Goal: Task Accomplishment & Management: Manage account settings

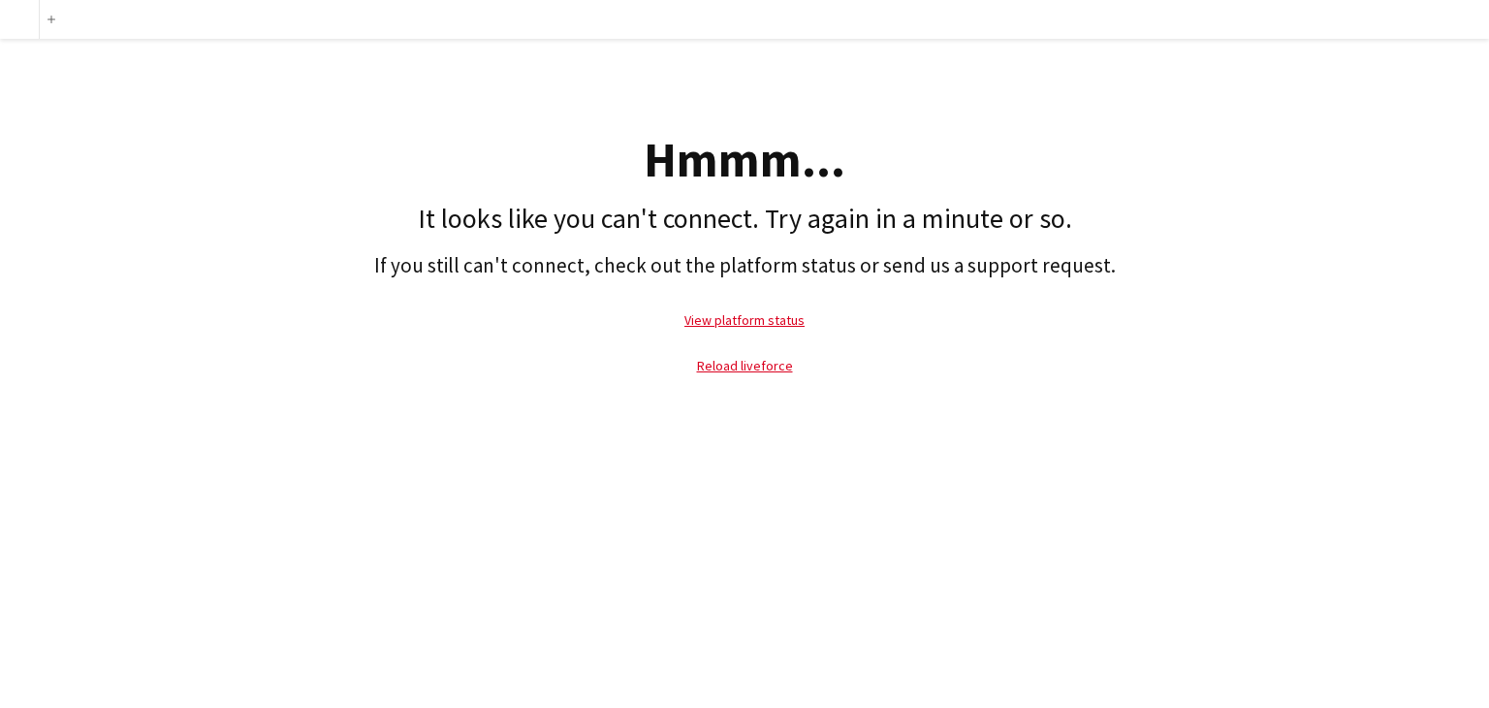
click at [255, 208] on h1 "It looks like you can't connect. Try again in a minute or so." at bounding box center [745, 219] width 1470 height 33
click at [750, 367] on link "Reload liveforce" at bounding box center [745, 365] width 96 height 17
click at [772, 323] on link "View platform status" at bounding box center [745, 319] width 120 height 17
click at [52, 20] on app-icon "Add" at bounding box center [52, 20] width 8 height 8
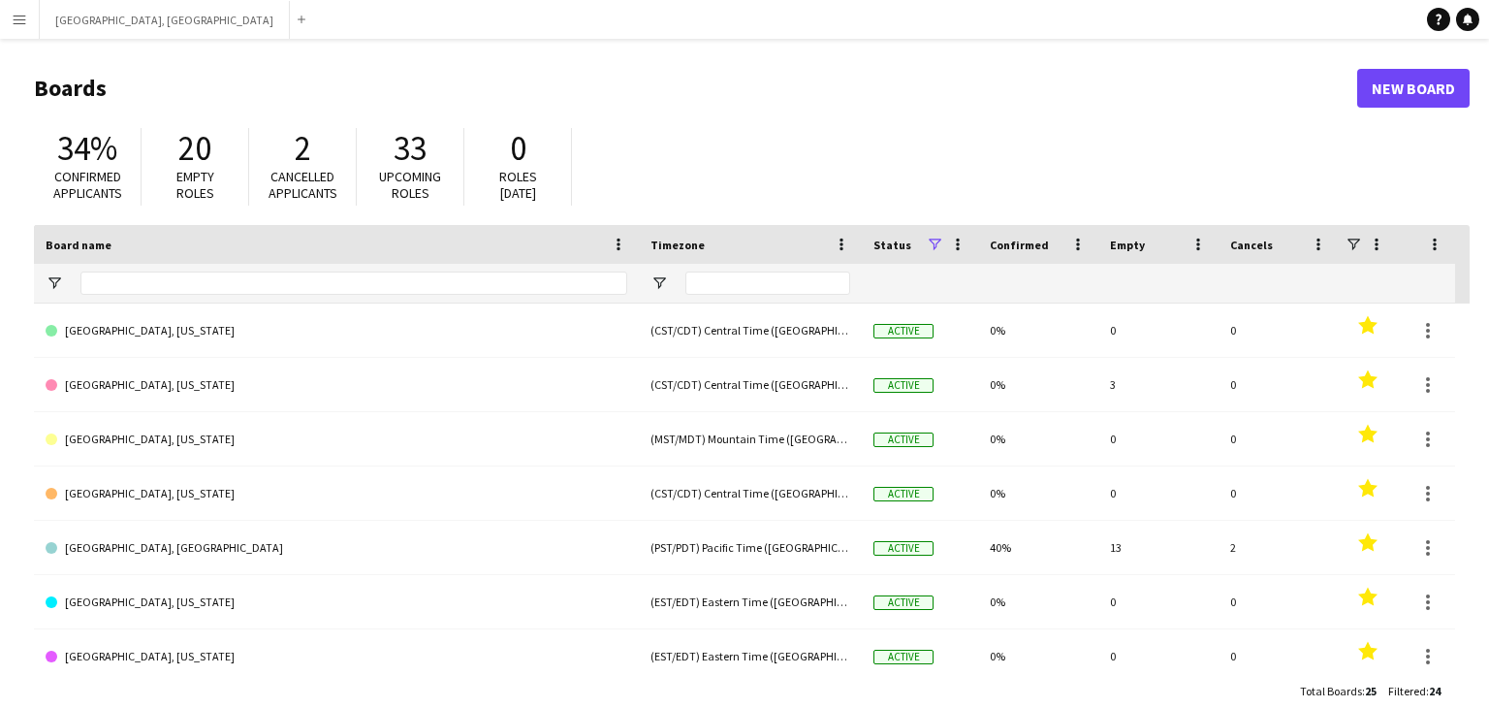
click at [14, 23] on app-icon "Menu" at bounding box center [20, 20] width 16 height 16
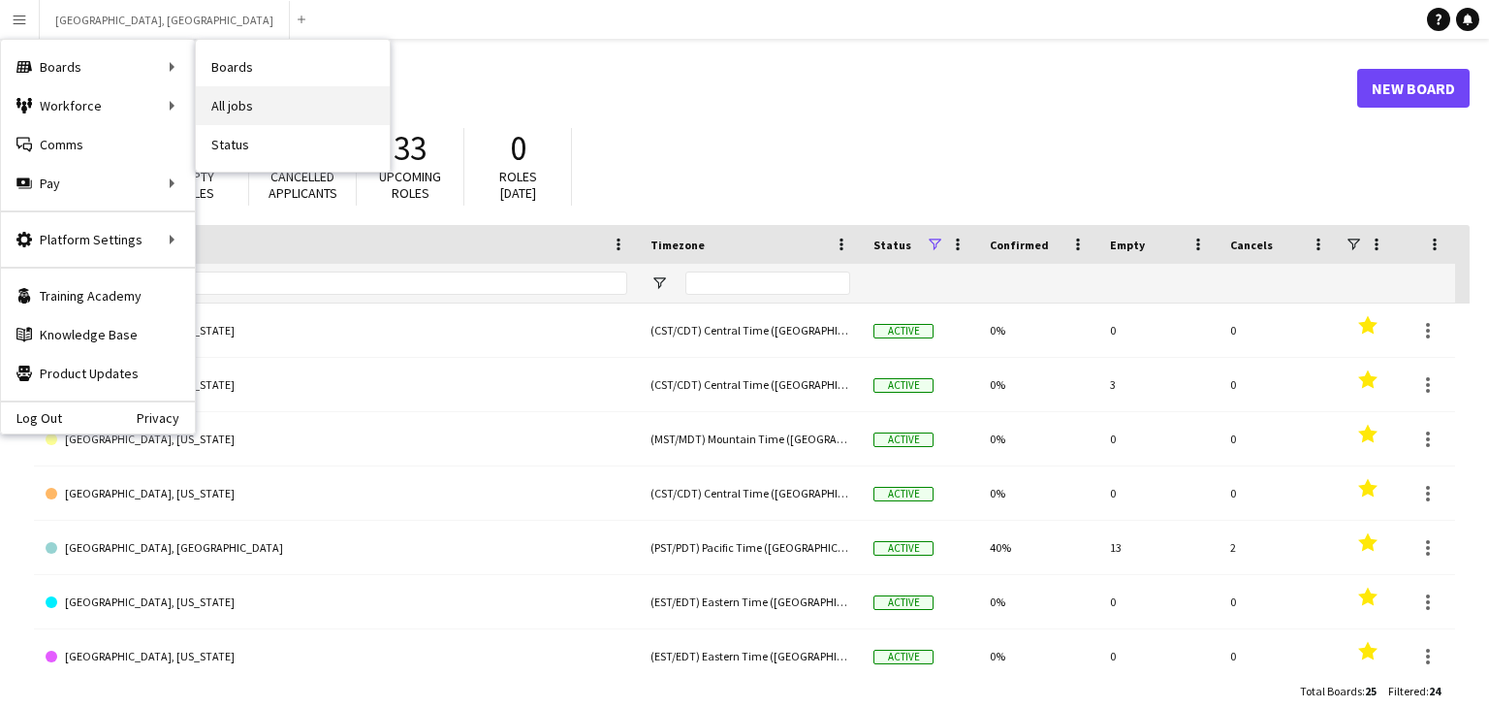
click at [256, 111] on link "All jobs" at bounding box center [293, 105] width 194 height 39
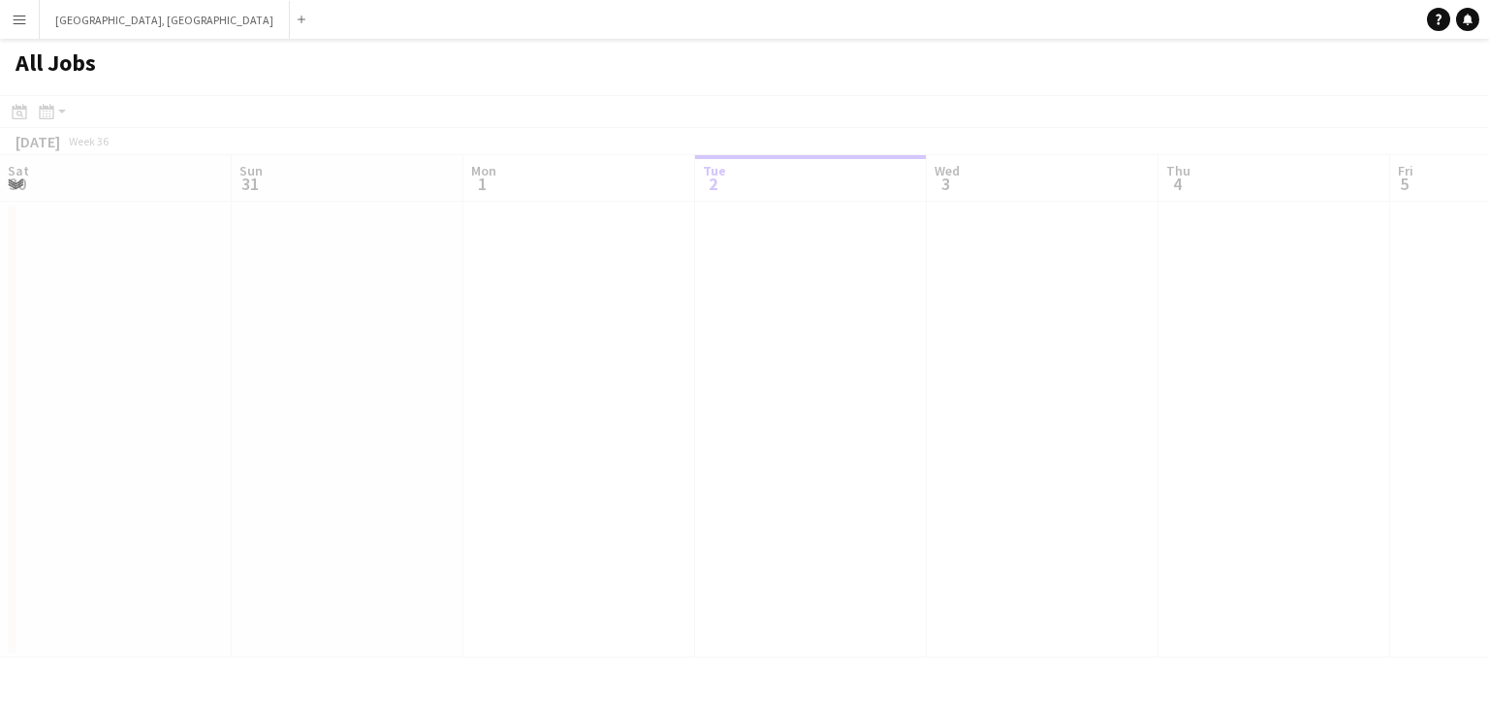
scroll to position [0, 463]
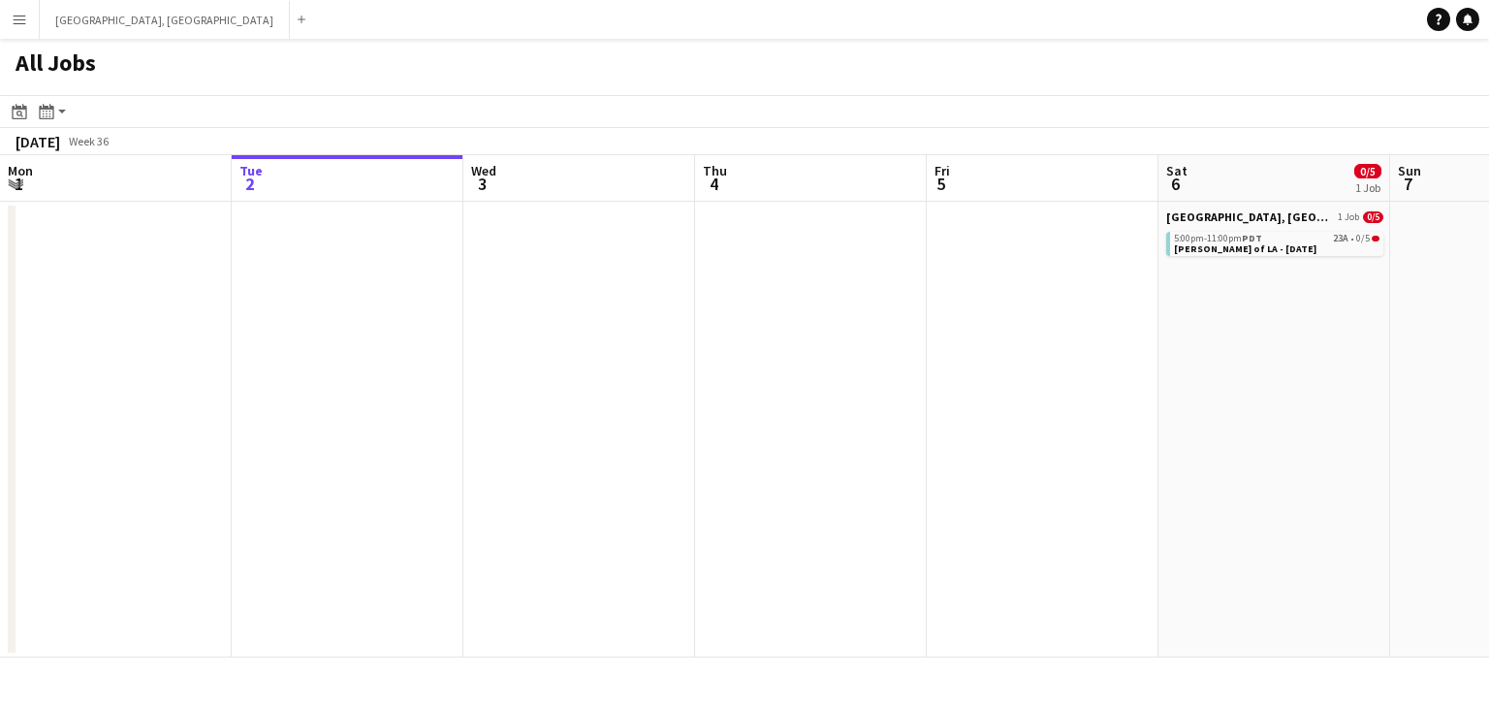
click at [19, 19] on app-icon "Menu" at bounding box center [20, 20] width 16 height 16
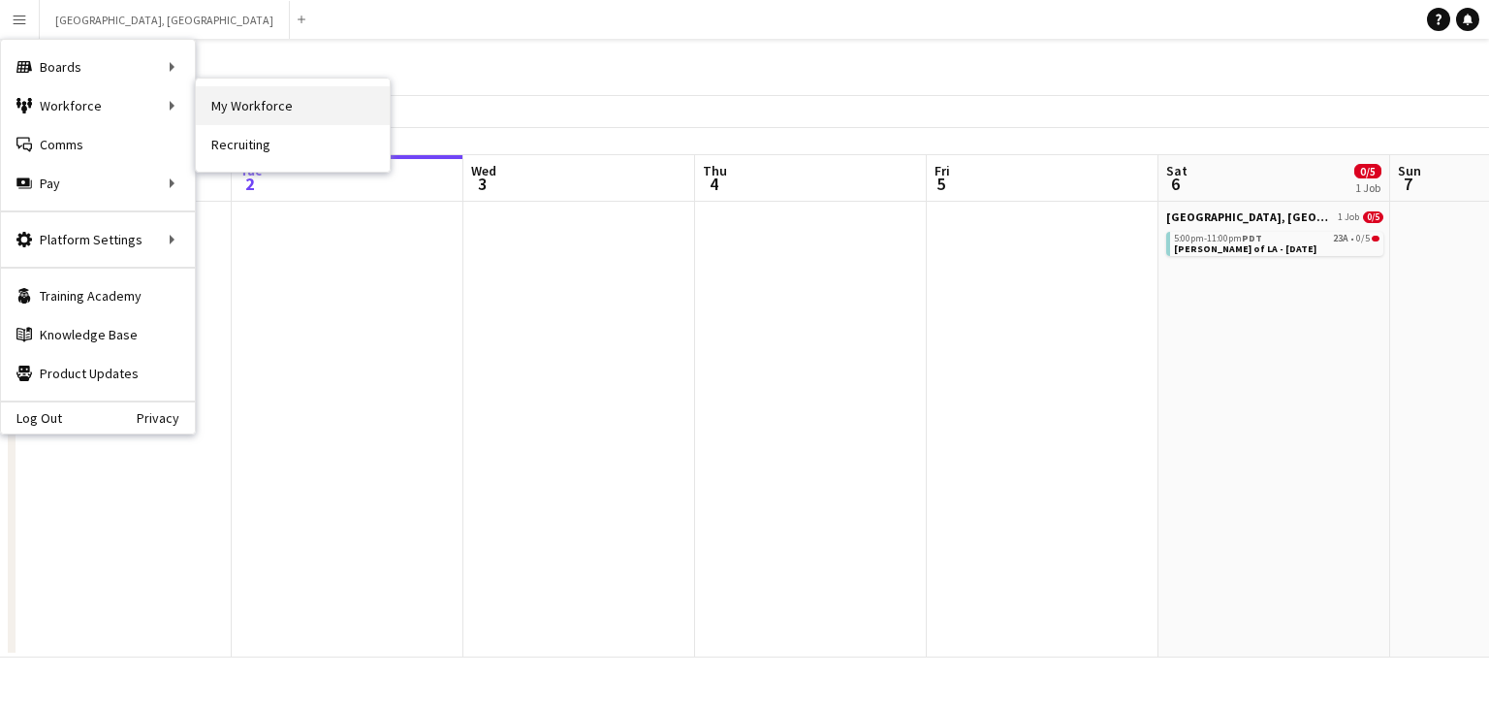
click at [233, 100] on link "My Workforce" at bounding box center [293, 105] width 194 height 39
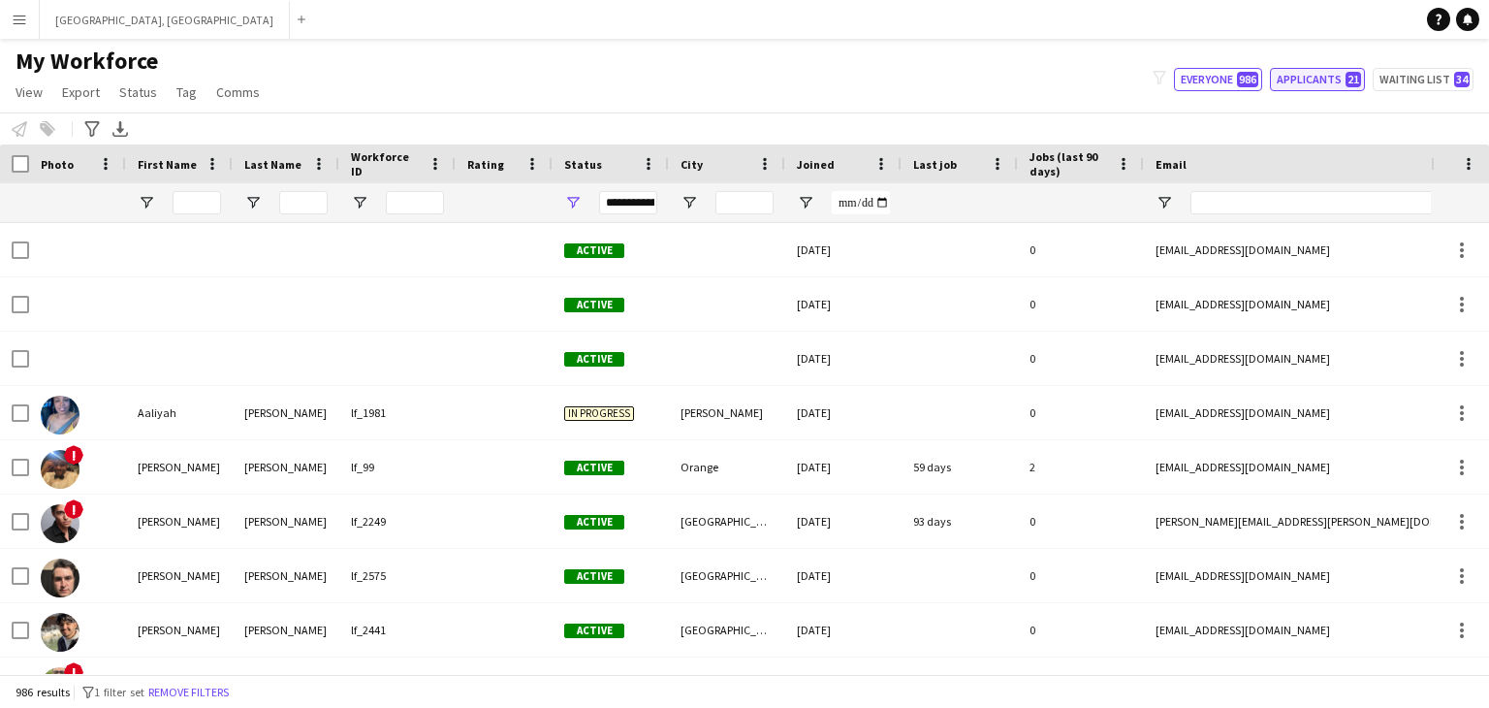
click at [1303, 84] on button "Applicants 21" at bounding box center [1317, 79] width 95 height 23
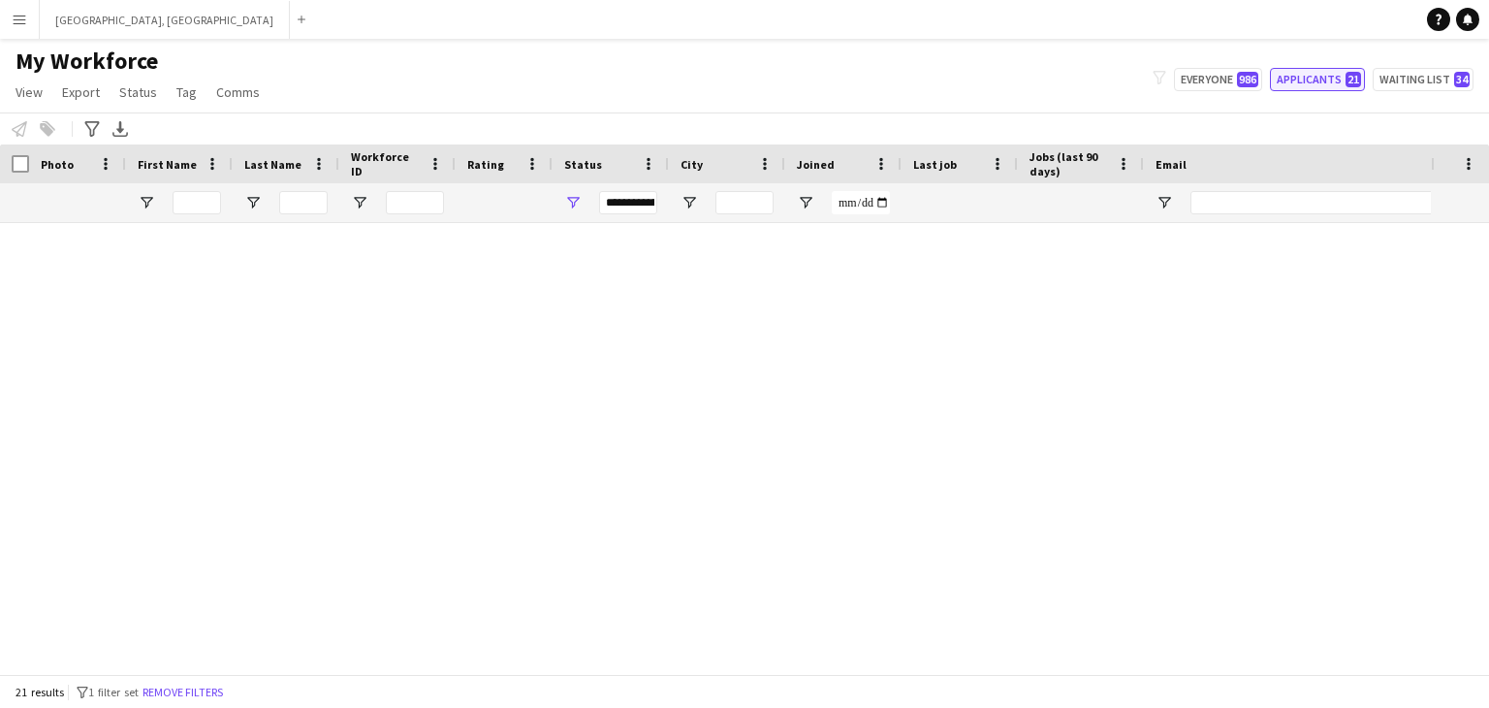
type input "**********"
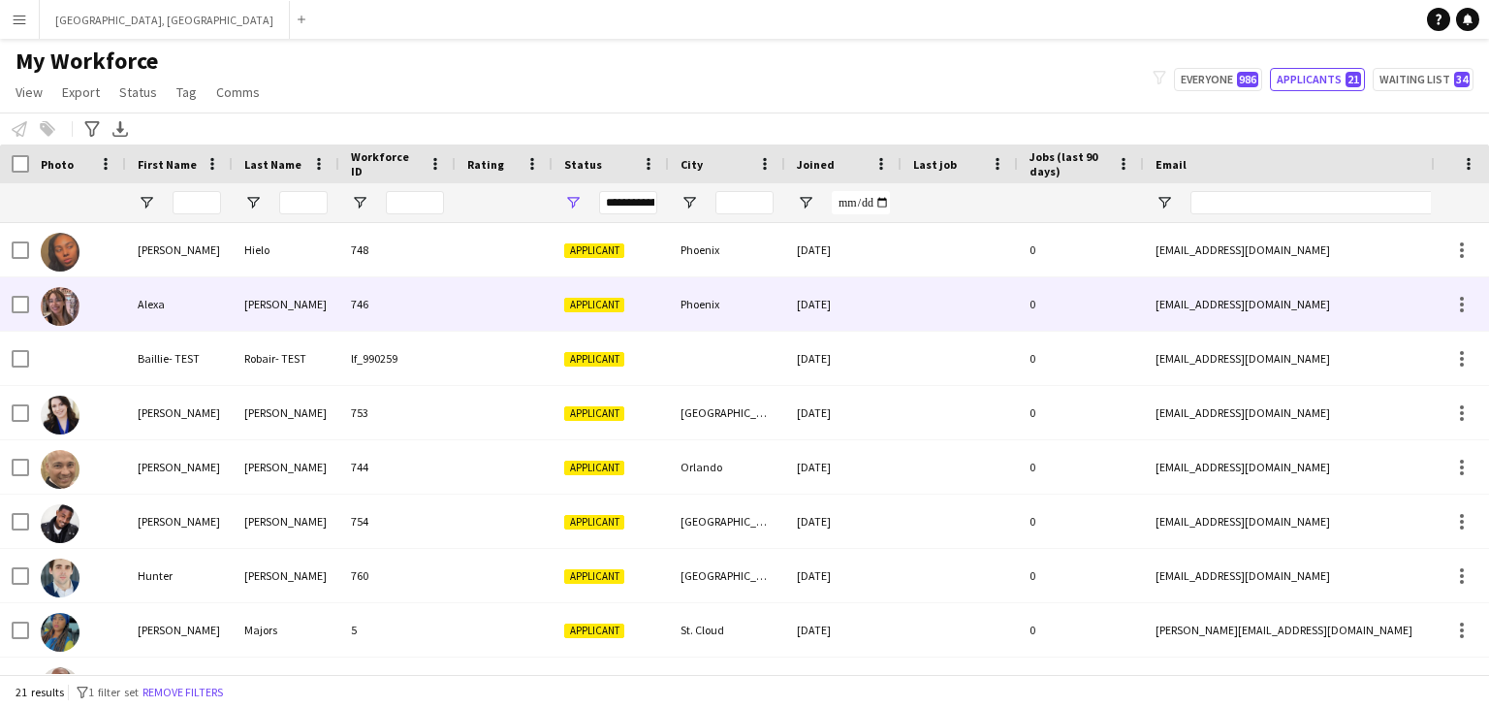
click at [443, 308] on div "746" at bounding box center [397, 303] width 116 height 53
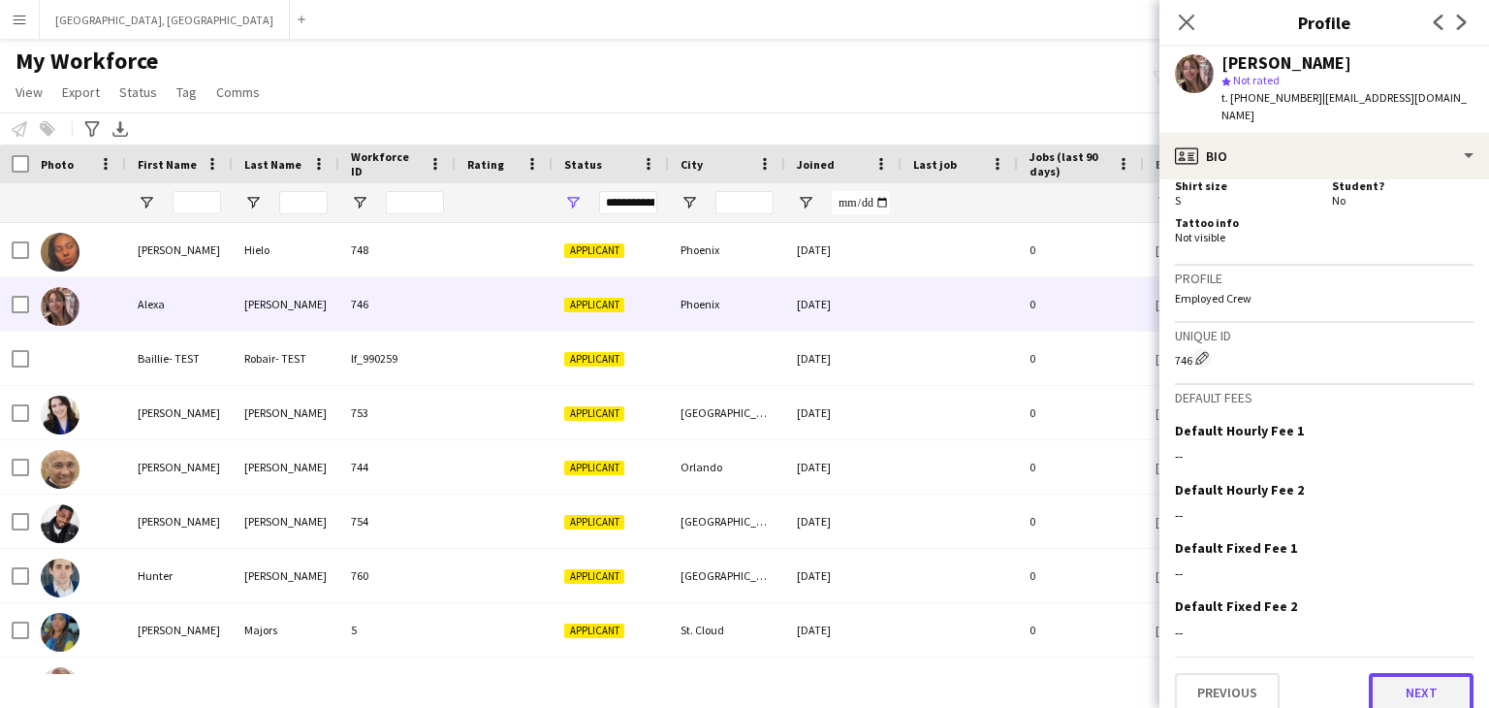
click at [1421, 677] on button "Next" at bounding box center [1421, 692] width 105 height 39
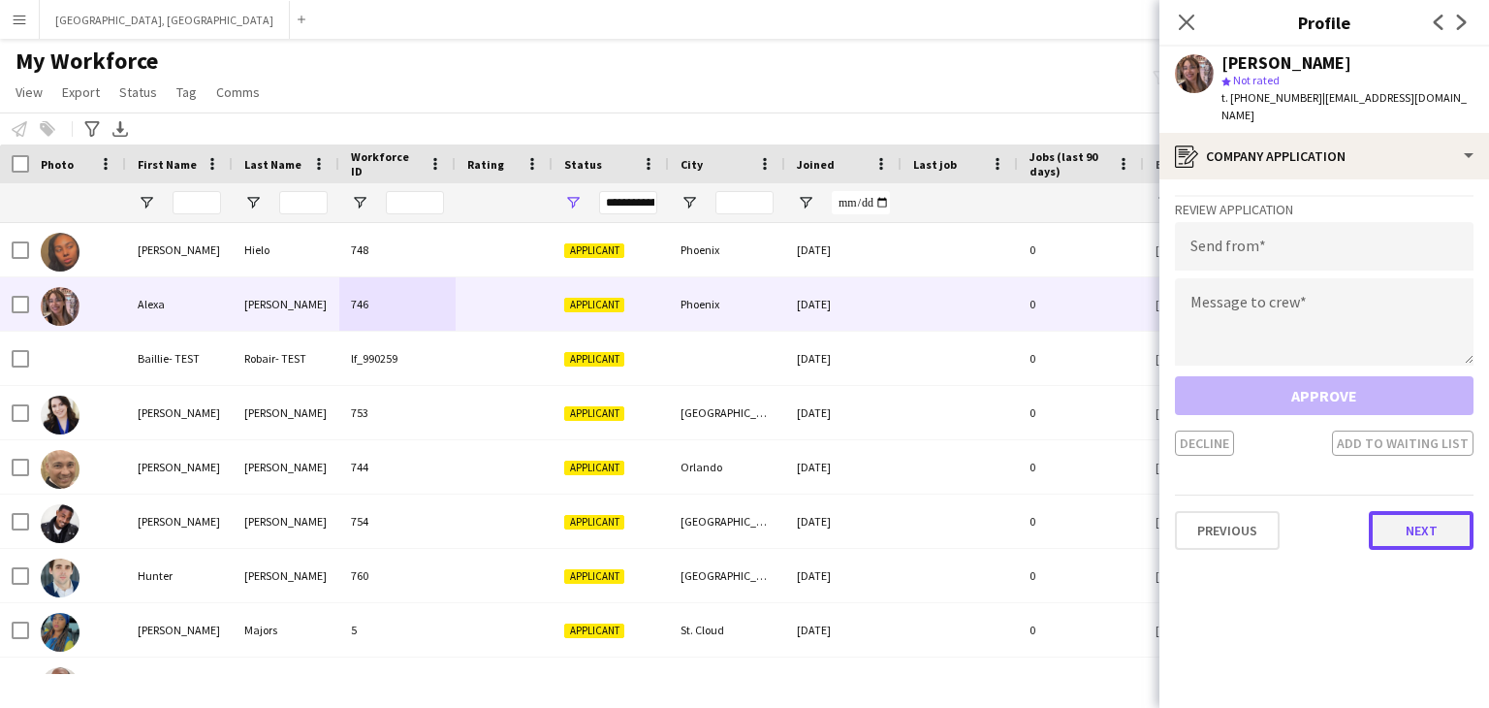
click at [1427, 513] on button "Next" at bounding box center [1421, 530] width 105 height 39
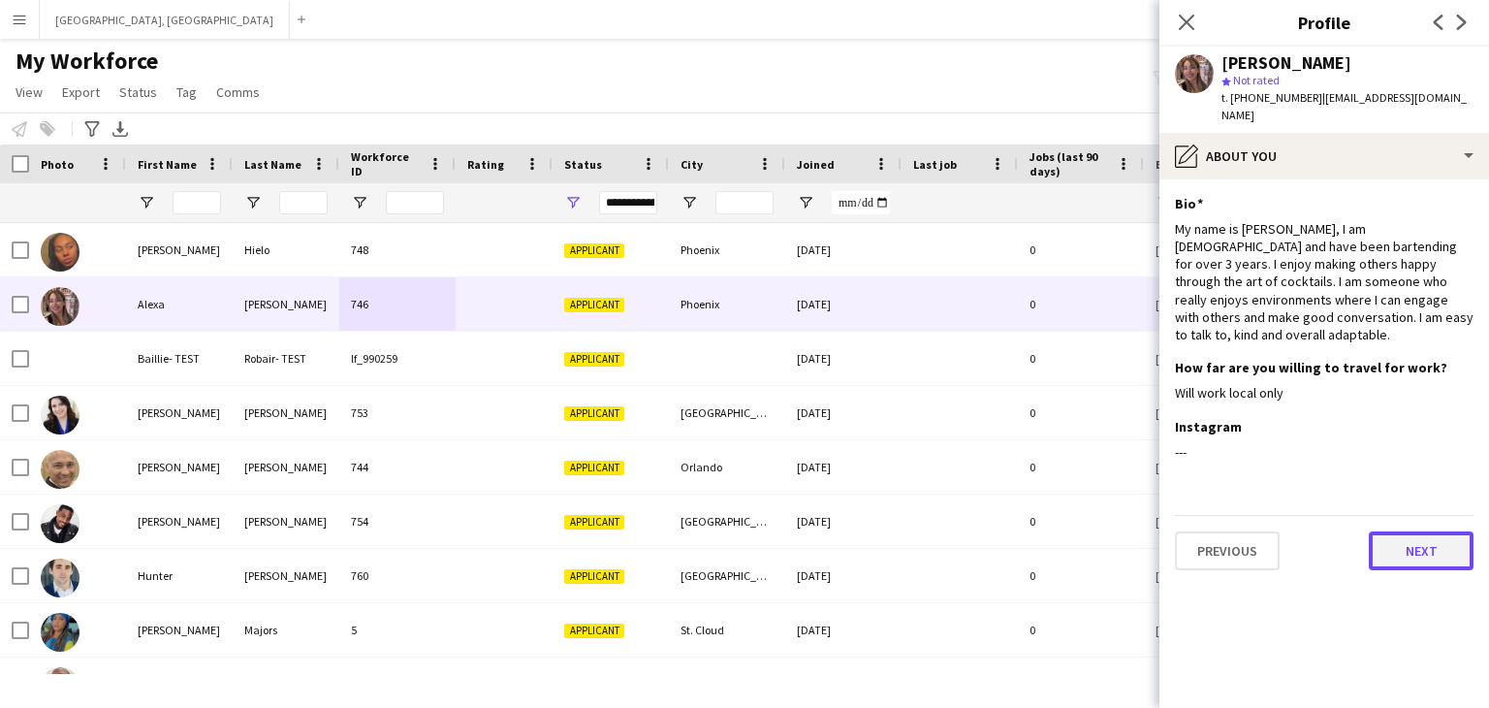
click at [1421, 531] on button "Next" at bounding box center [1421, 550] width 105 height 39
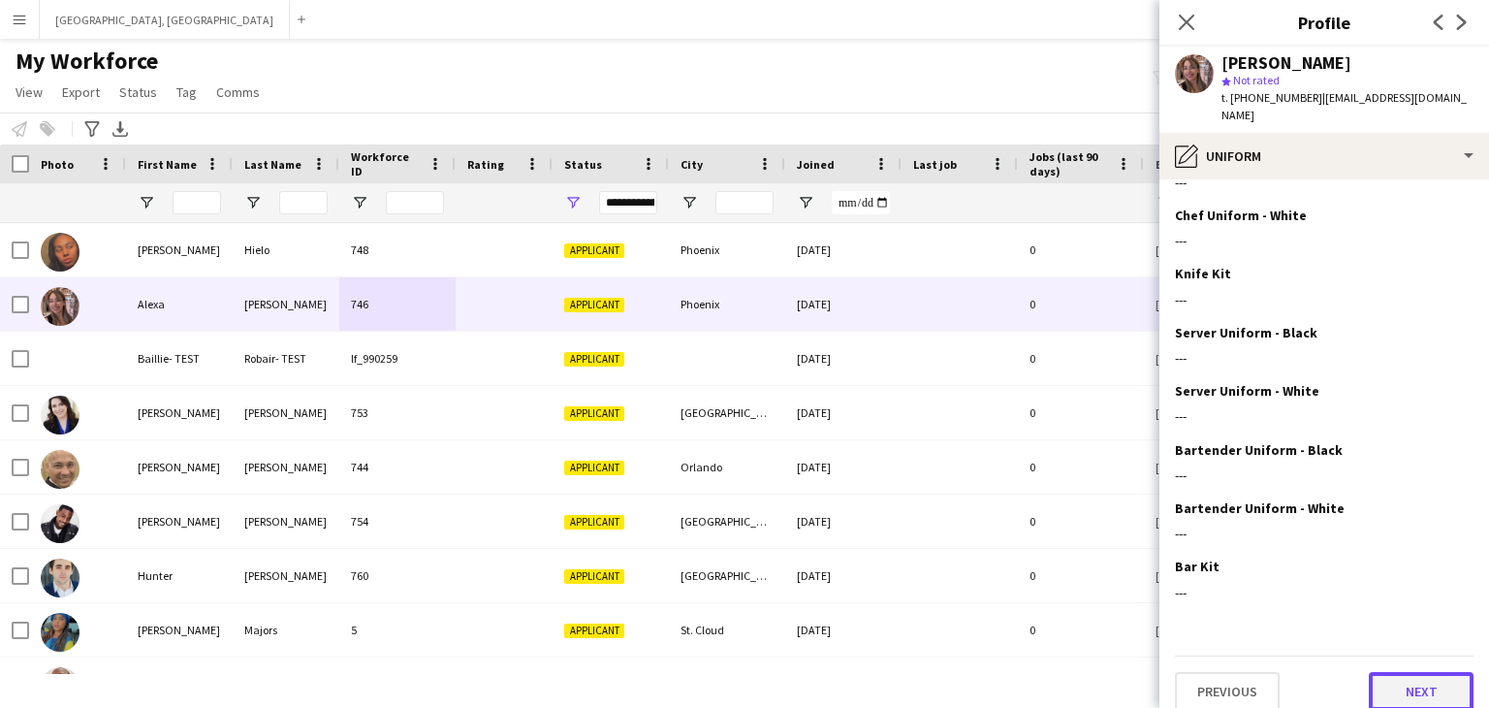
click at [1419, 674] on button "Next" at bounding box center [1421, 691] width 105 height 39
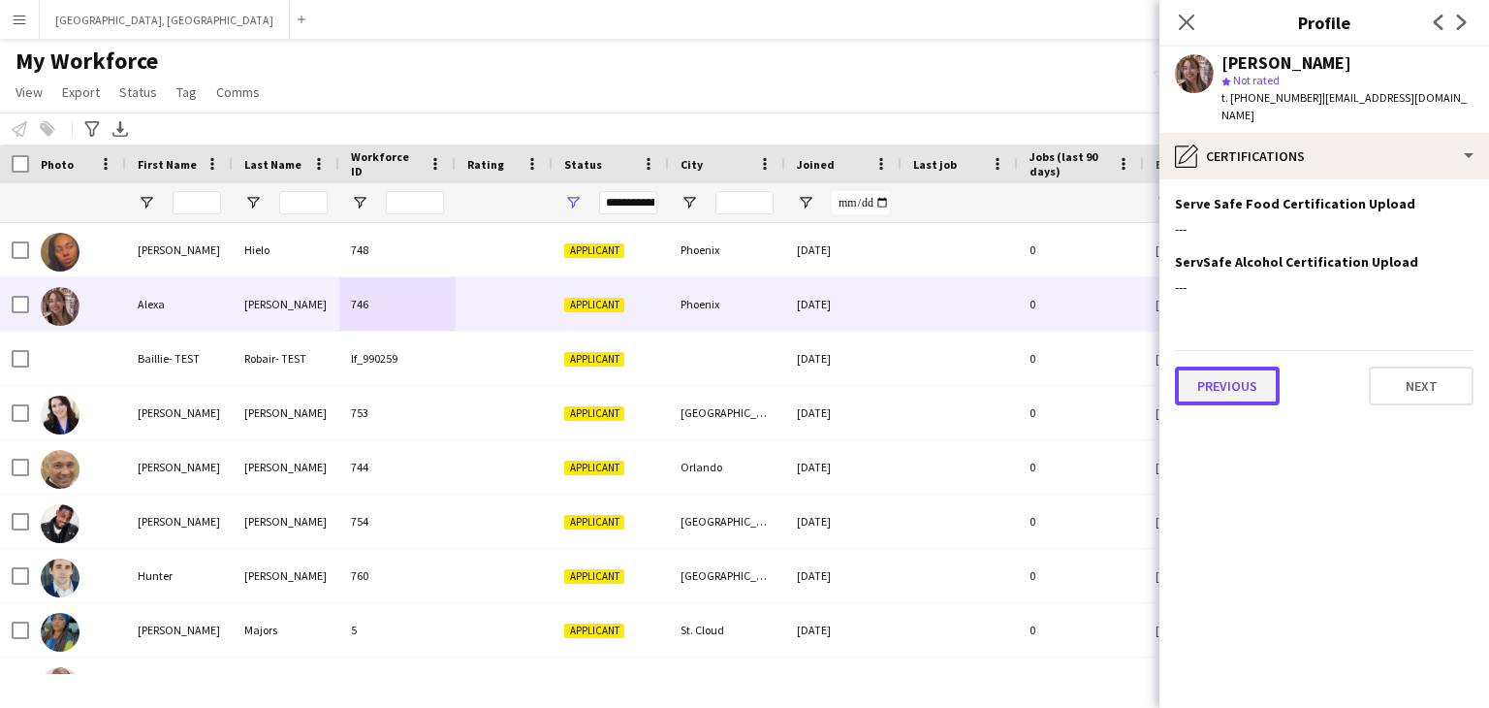
click at [1218, 367] on button "Previous" at bounding box center [1227, 386] width 105 height 39
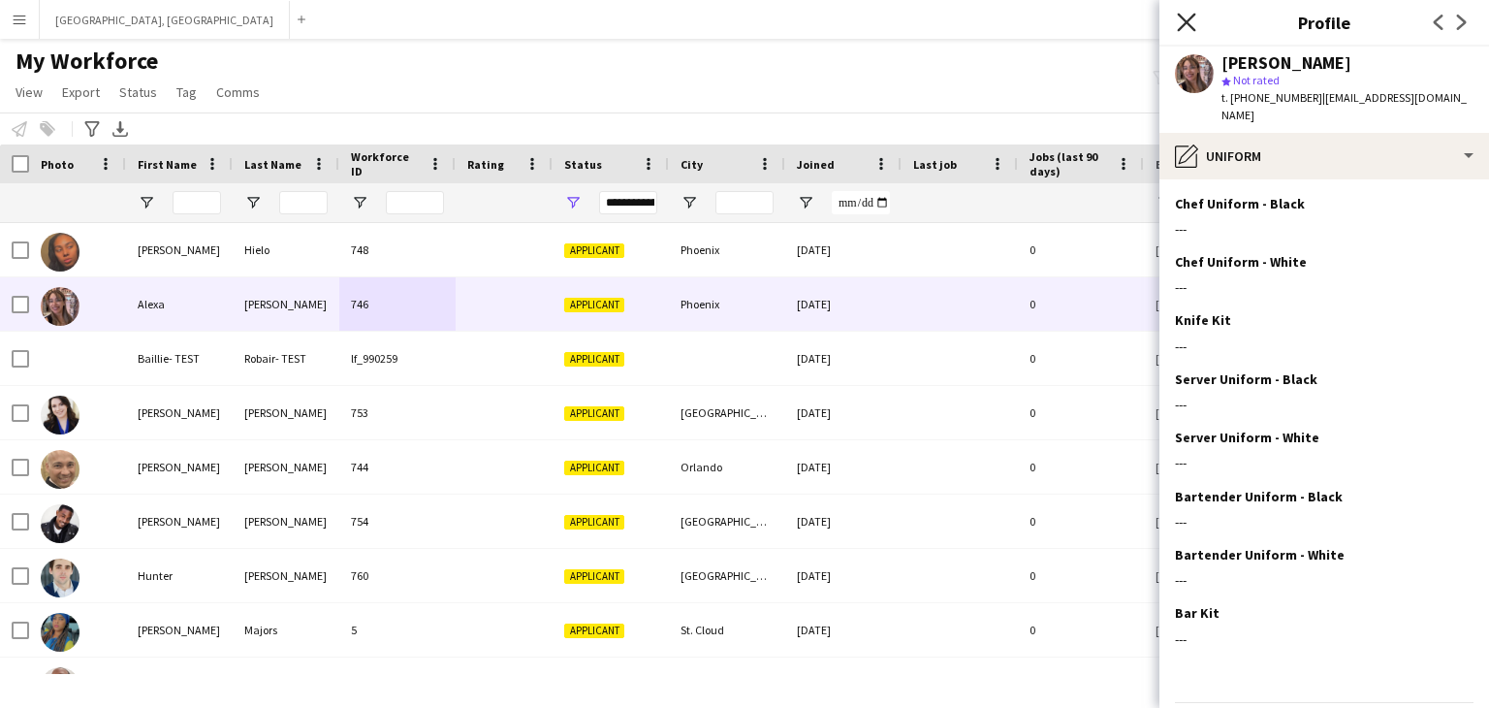
click at [1185, 25] on icon "Close pop-in" at bounding box center [1186, 22] width 18 height 18
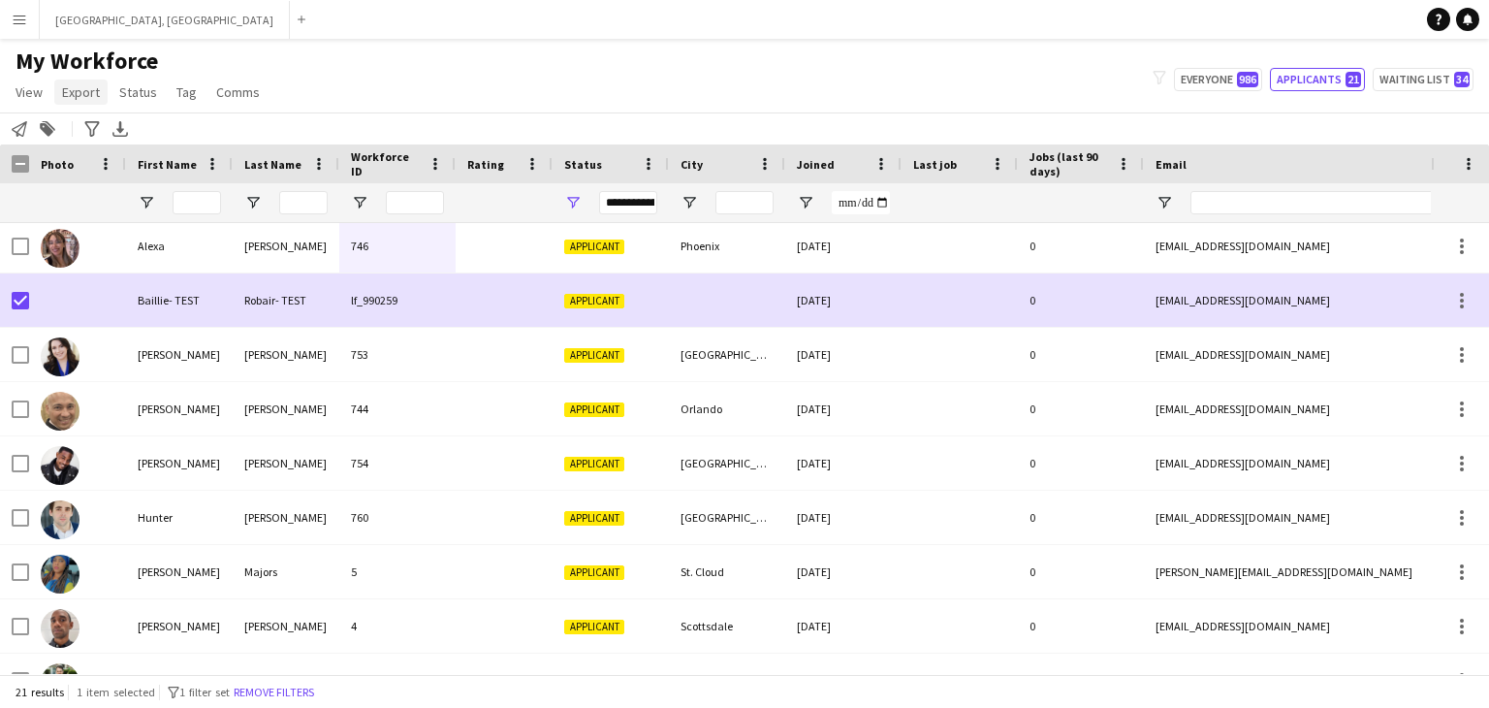
click at [76, 91] on span "Export" at bounding box center [81, 91] width 38 height 17
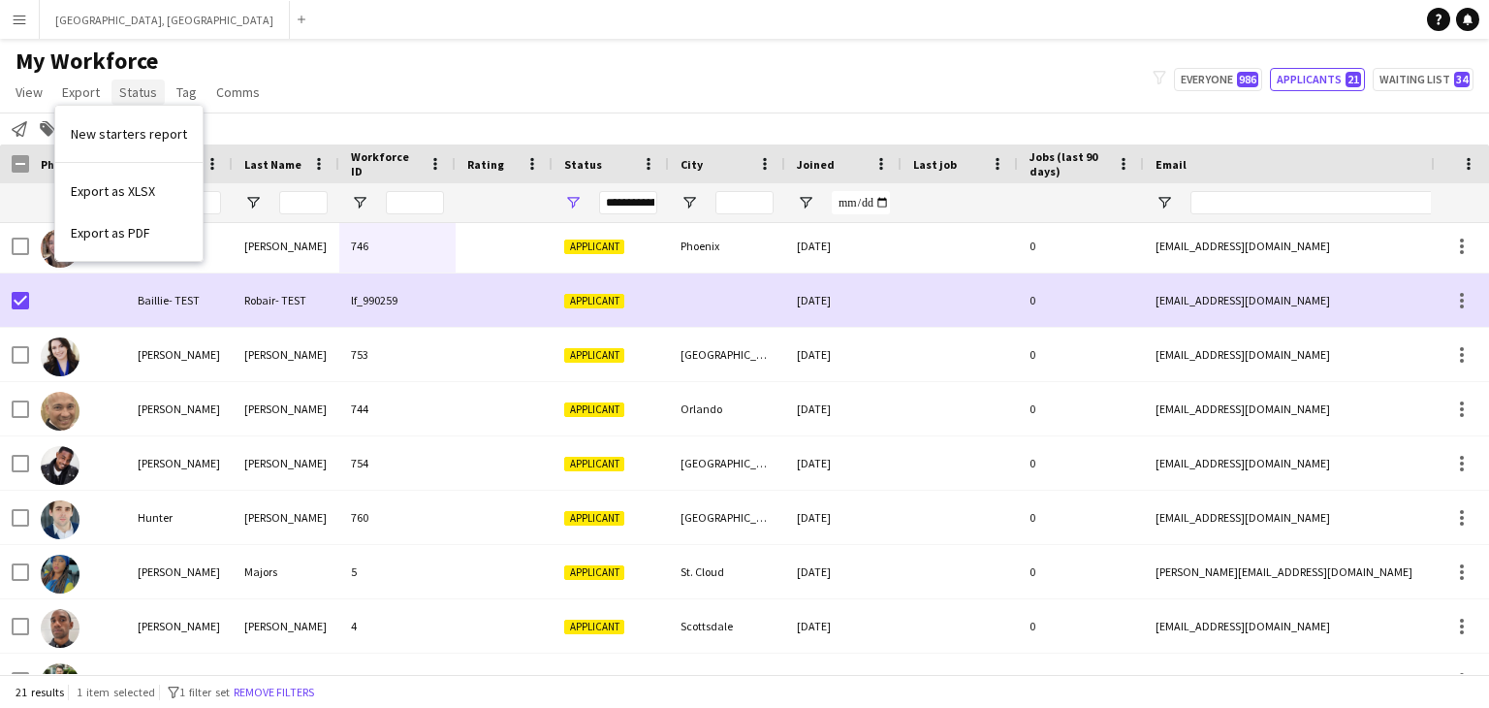
click at [143, 84] on span "Status" at bounding box center [138, 91] width 38 height 17
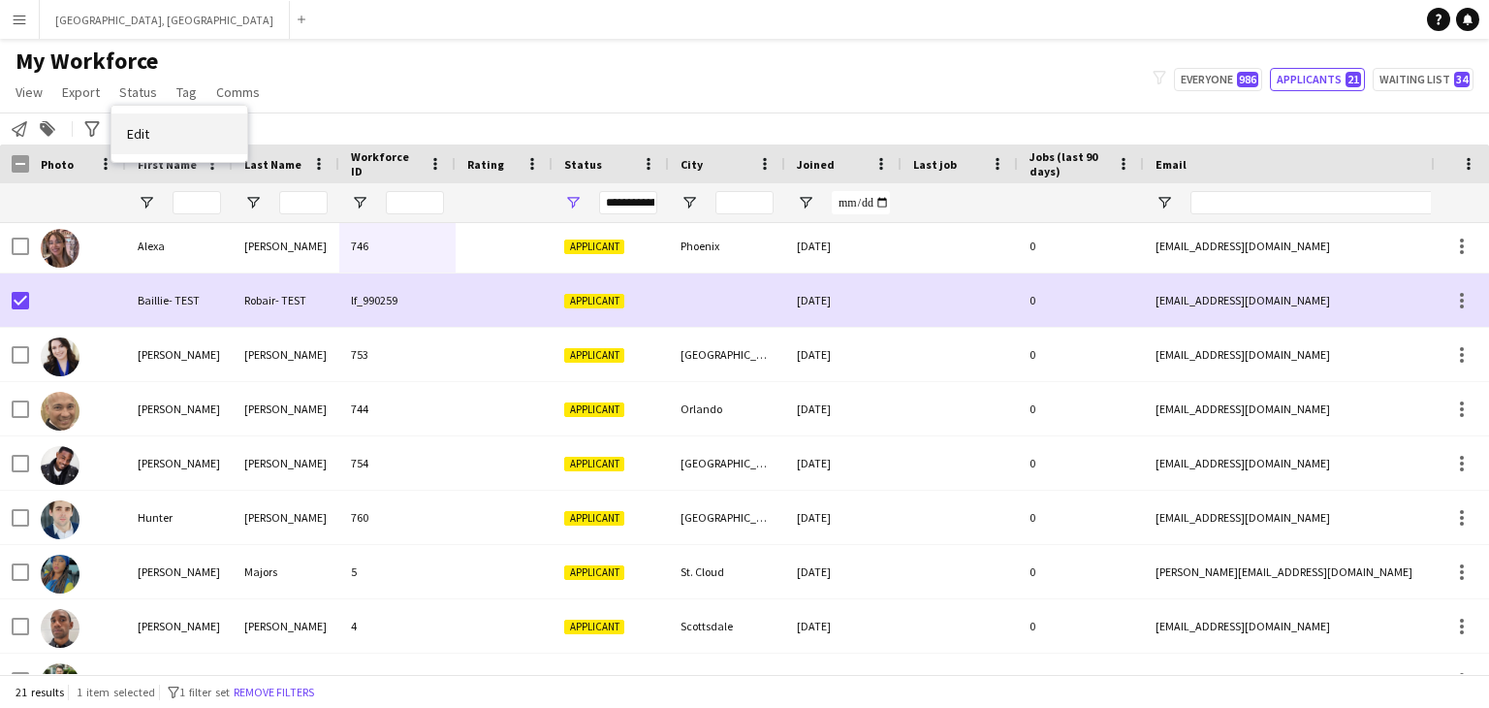
click at [144, 129] on span "Edit" at bounding box center [138, 133] width 22 height 17
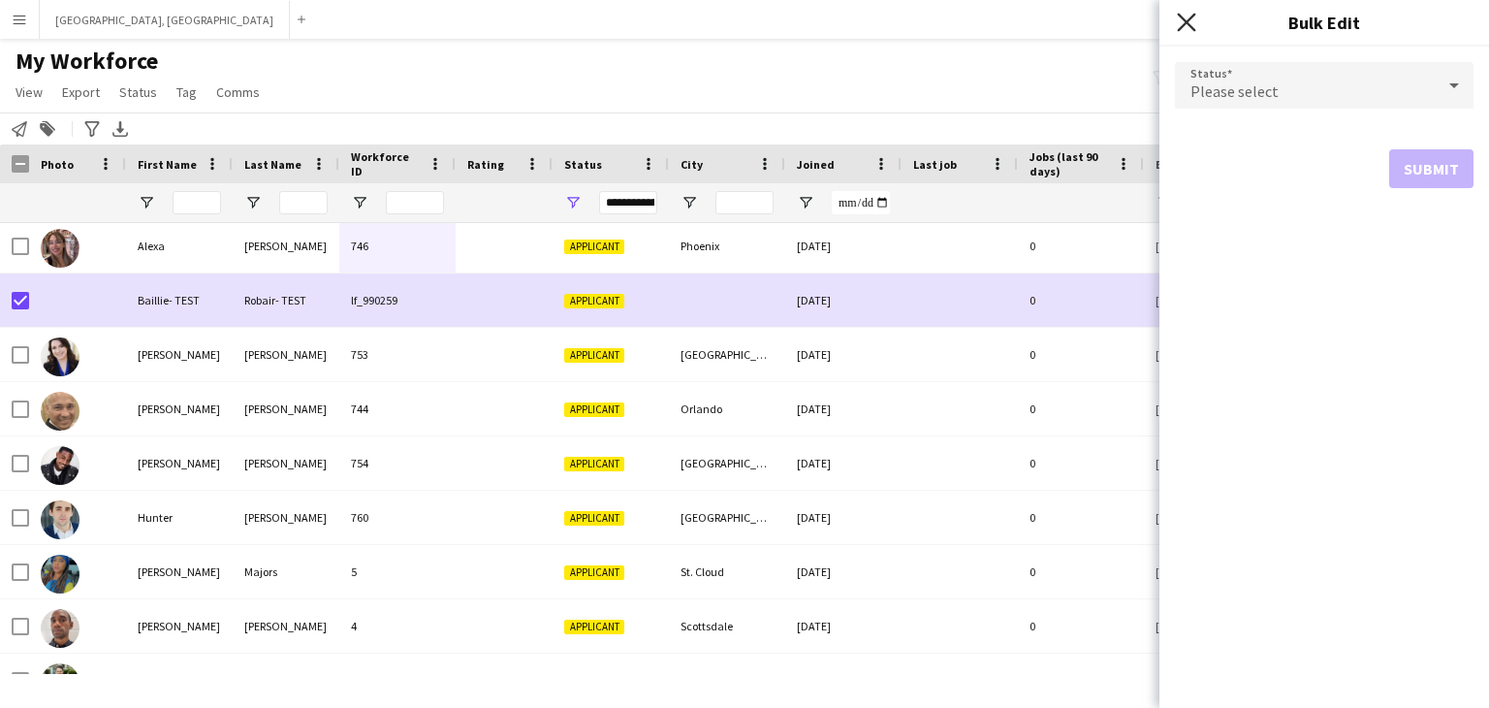
click at [1184, 21] on icon "Close pop-in" at bounding box center [1186, 22] width 18 height 18
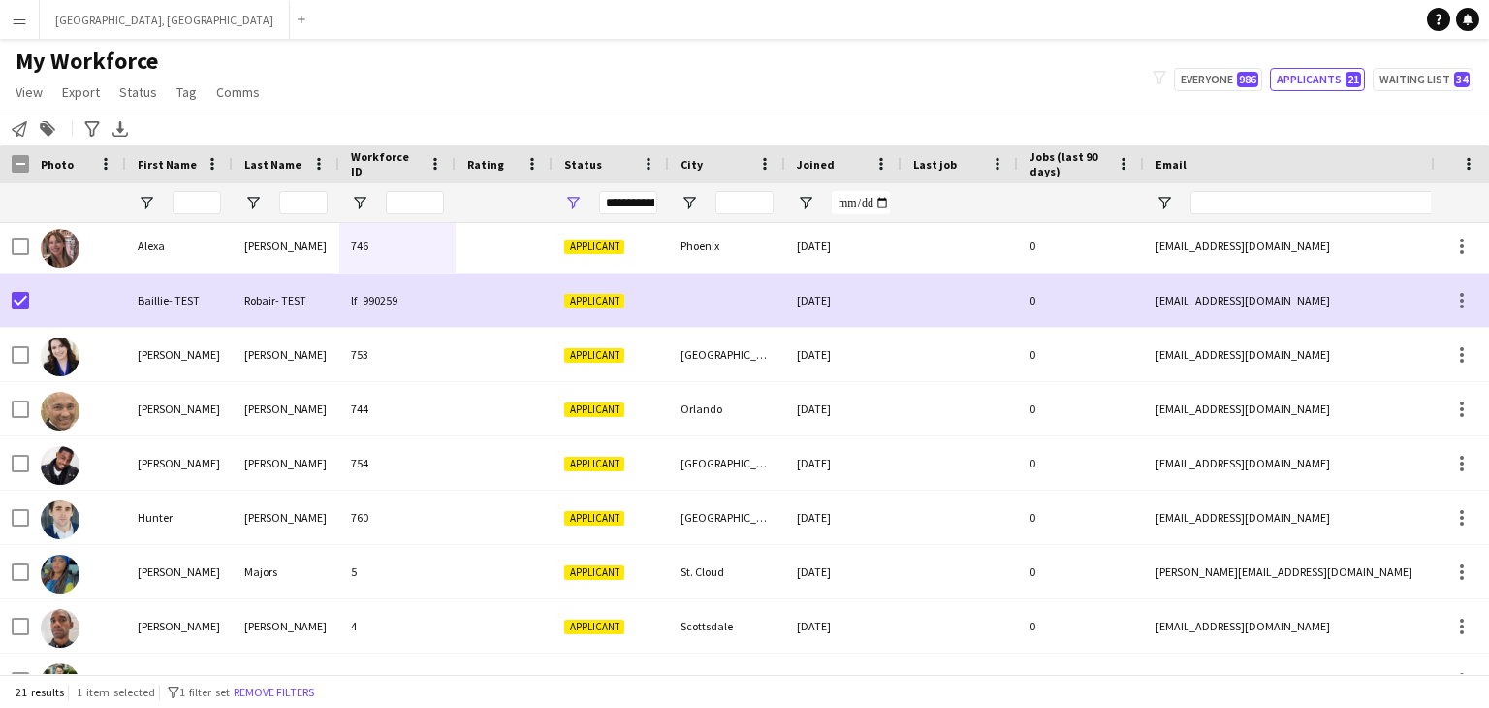
click at [579, 99] on div "My Workforce View Views Default view New view Update view Delete view Edit name…" at bounding box center [744, 80] width 1489 height 66
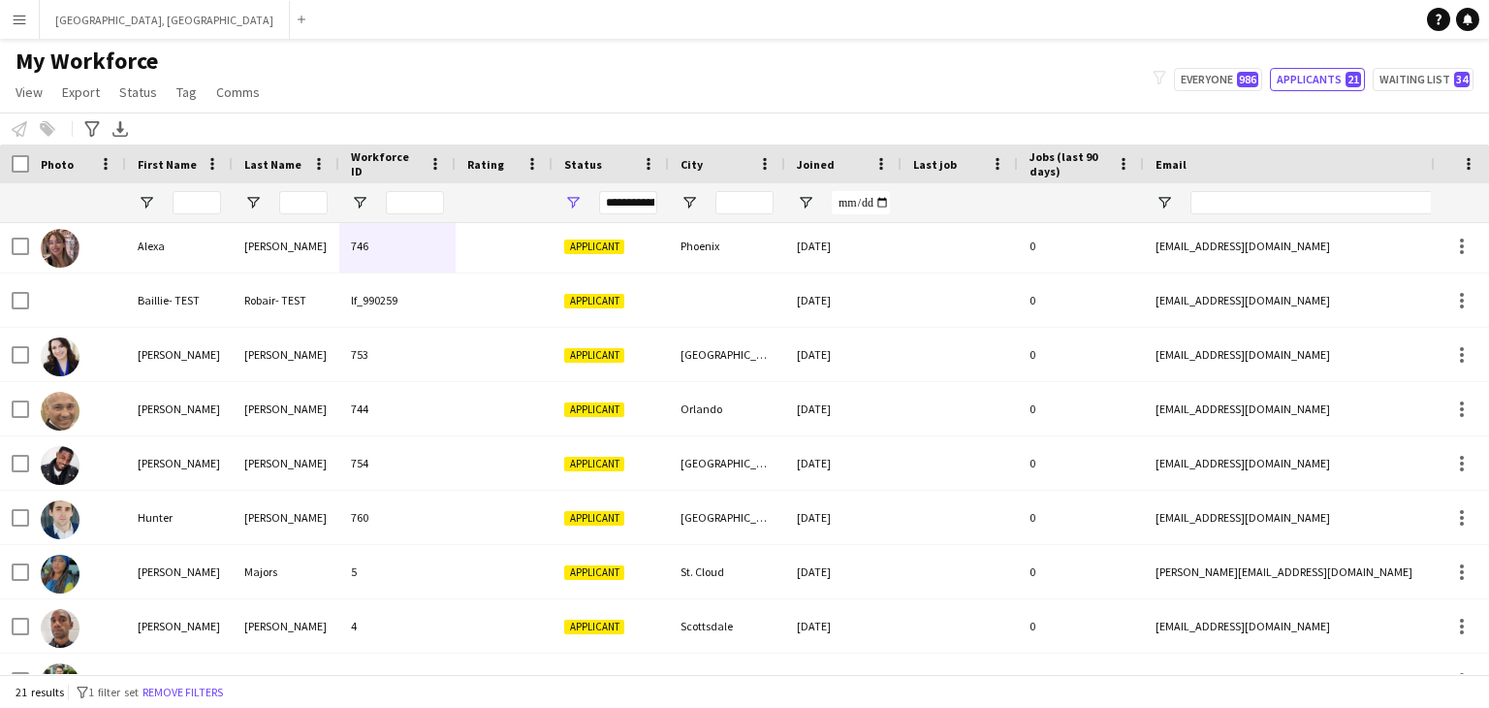
click at [500, 99] on div "My Workforce View Views Default view New view Update view Delete view Edit name…" at bounding box center [744, 80] width 1489 height 66
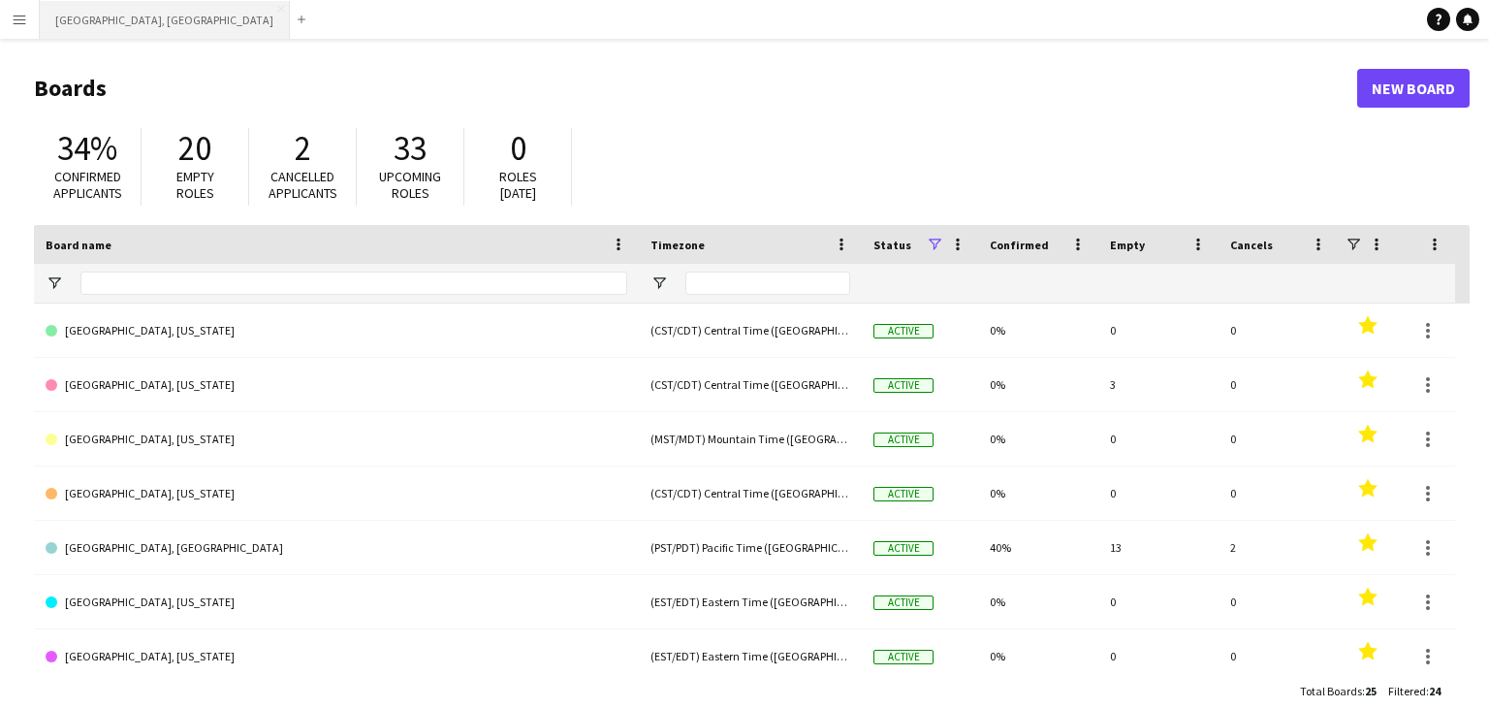
click at [99, 16] on button "[GEOGRAPHIC_DATA], [GEOGRAPHIC_DATA] Close" at bounding box center [165, 20] width 250 height 38
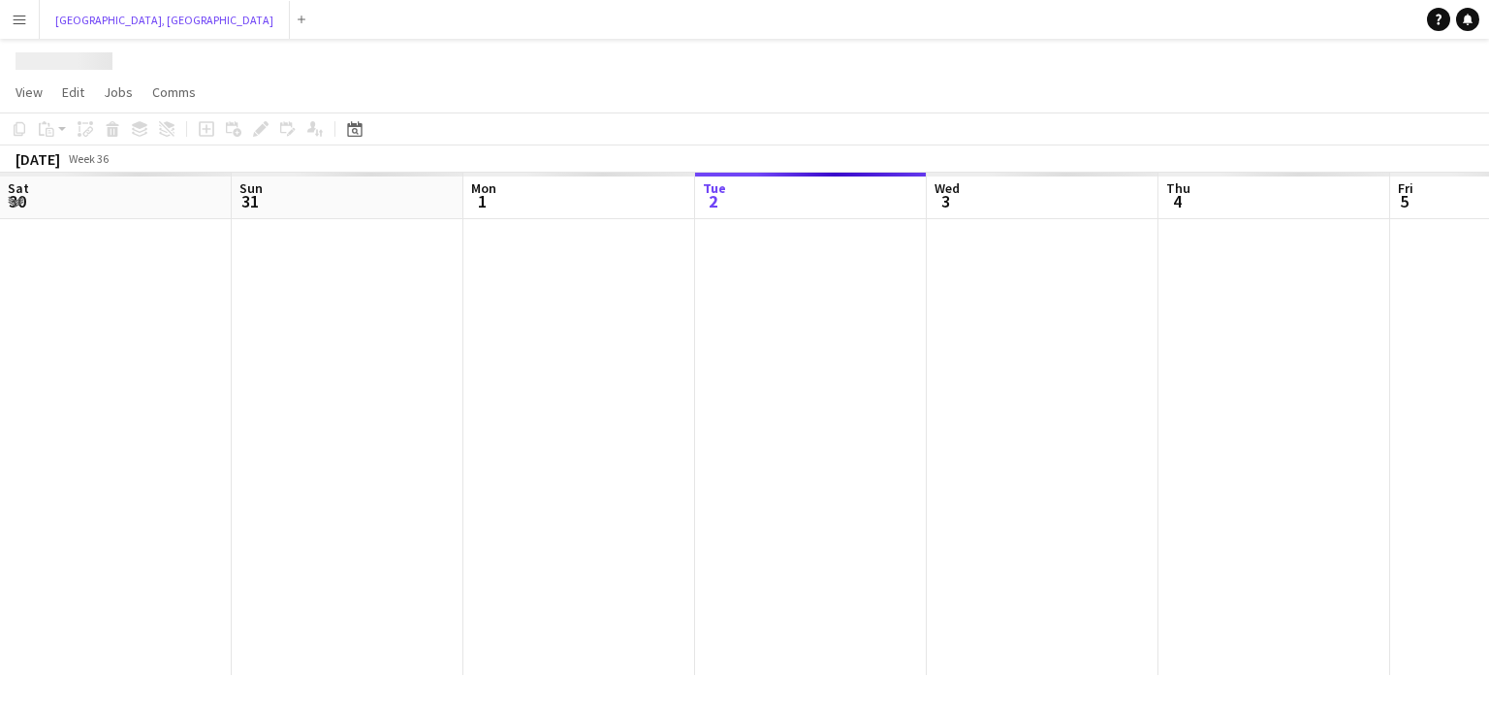
scroll to position [0, 463]
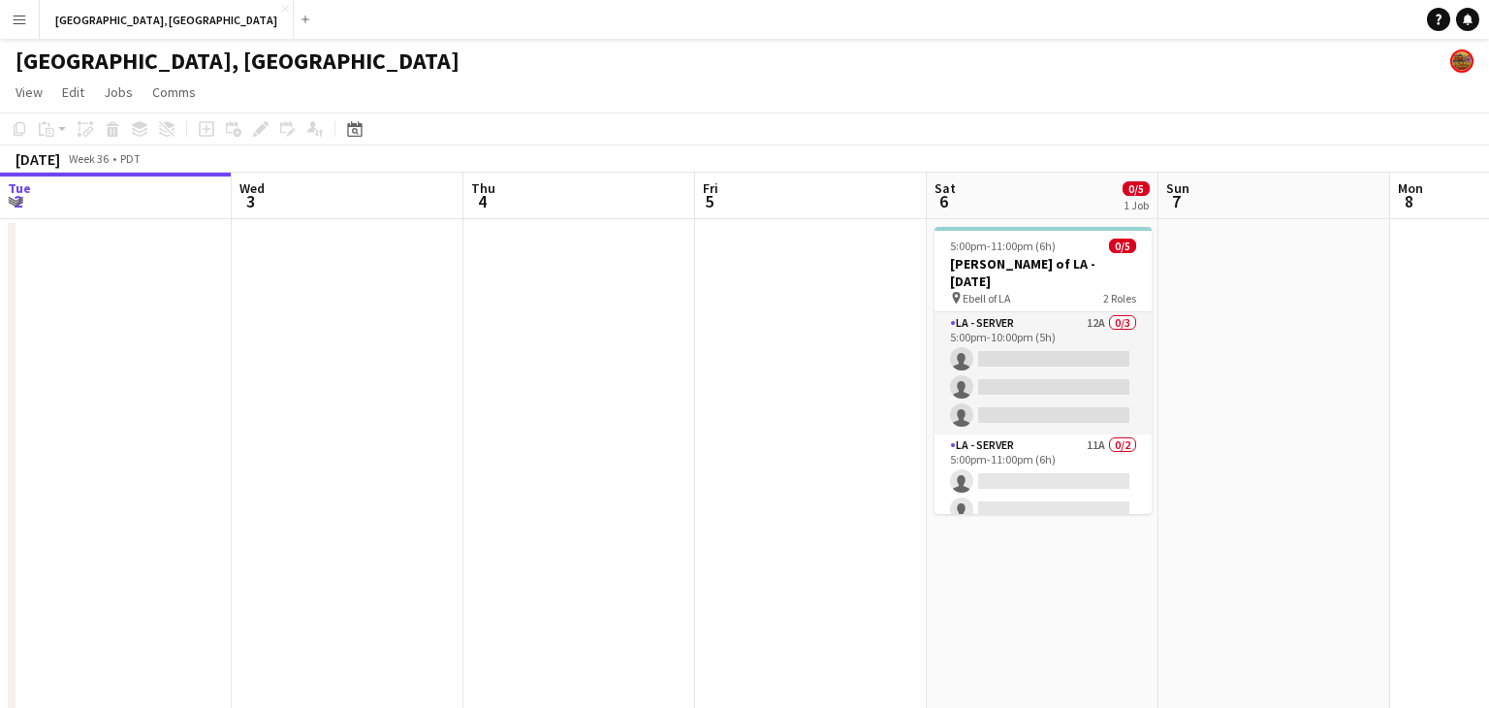
drag, startPoint x: 1111, startPoint y: 348, endPoint x: 885, endPoint y: 350, distance: 225.9
click at [880, 357] on app-calendar-viewport "Sat 30 8/8 2 Jobs Sun 31 Mon 1 Tue 2 Wed 3 Thu 4 Fri 5 Sat 6 0/5 1 Job Sun 7 Mo…" at bounding box center [744, 457] width 1489 height 569
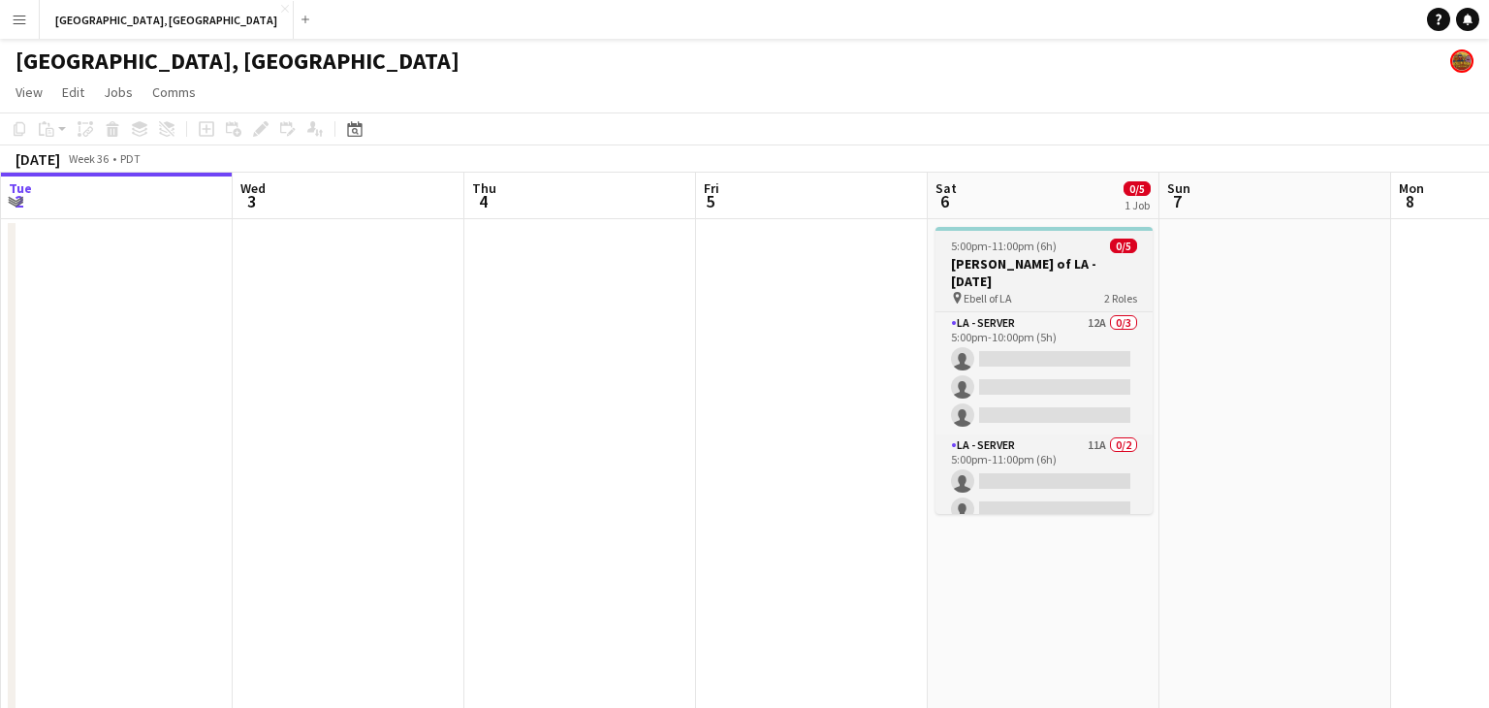
click at [1051, 250] on span "5:00pm-11:00pm (6h)" at bounding box center [1004, 246] width 106 height 15
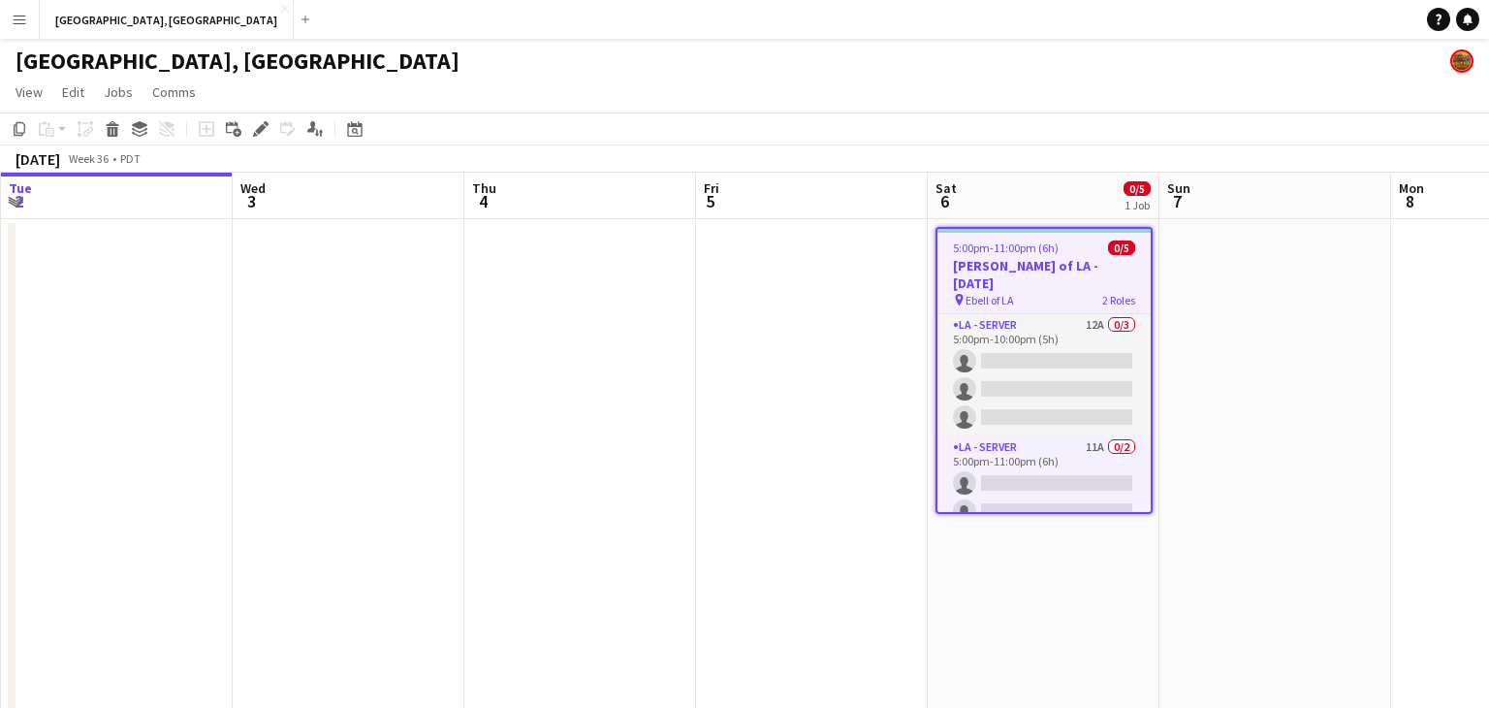
click at [263, 121] on icon "Edit" at bounding box center [261, 129] width 16 height 16
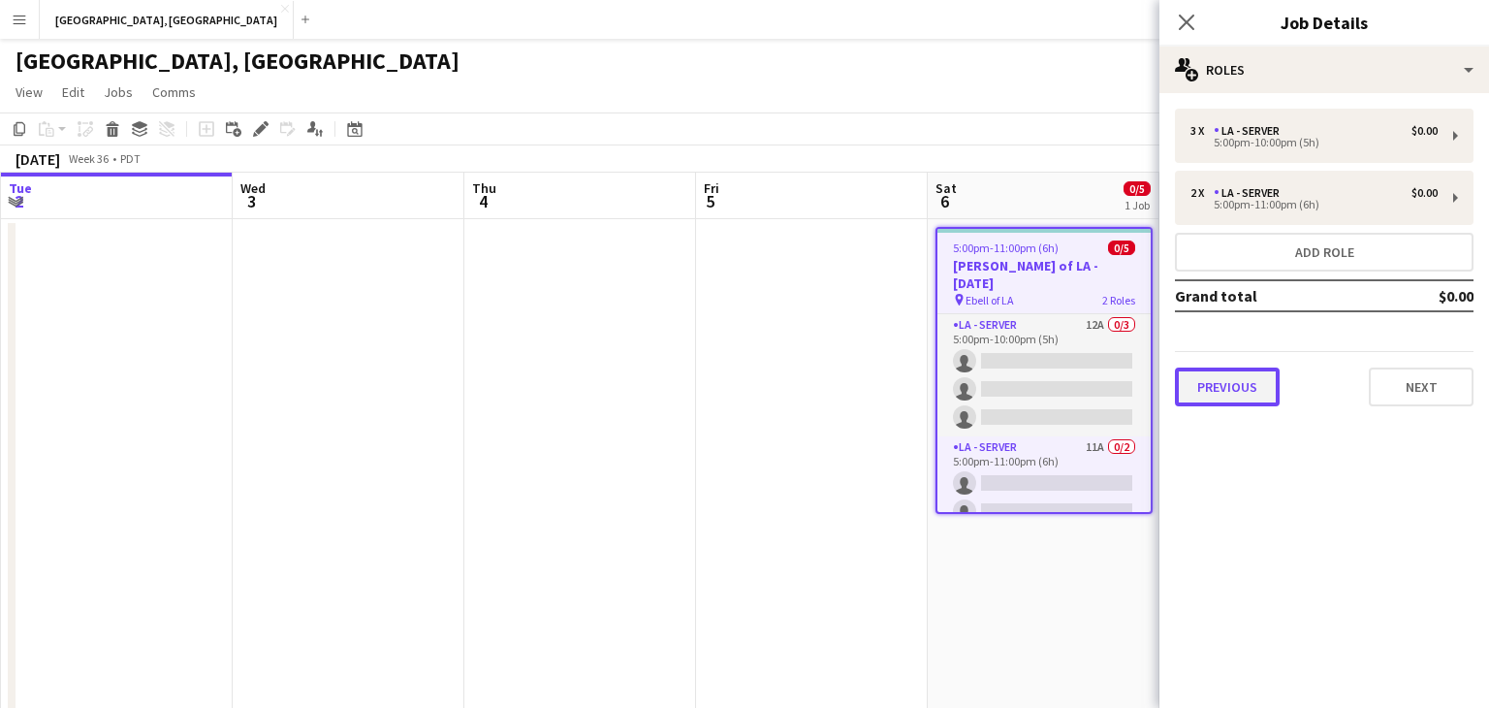
click at [1254, 403] on button "Previous" at bounding box center [1227, 386] width 105 height 39
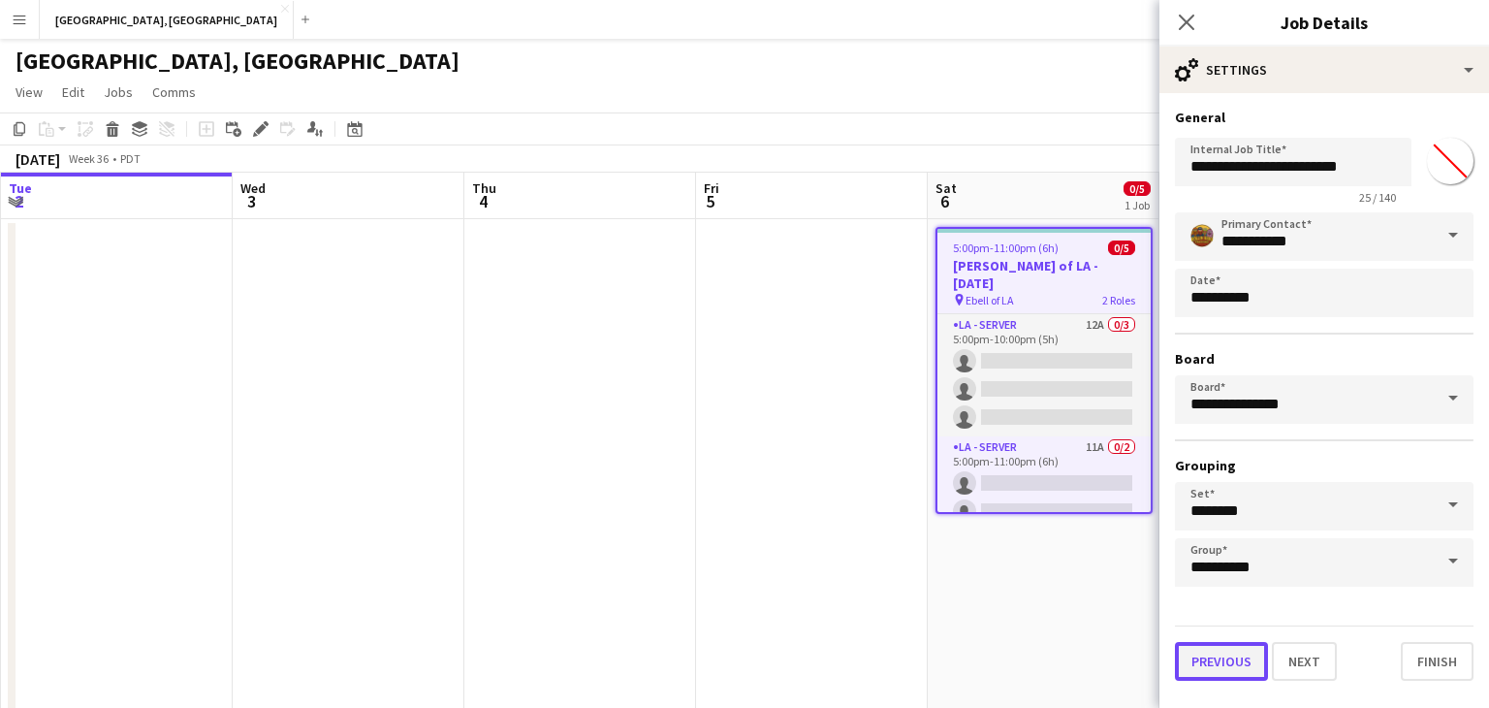
click at [1240, 663] on button "Previous" at bounding box center [1221, 661] width 93 height 39
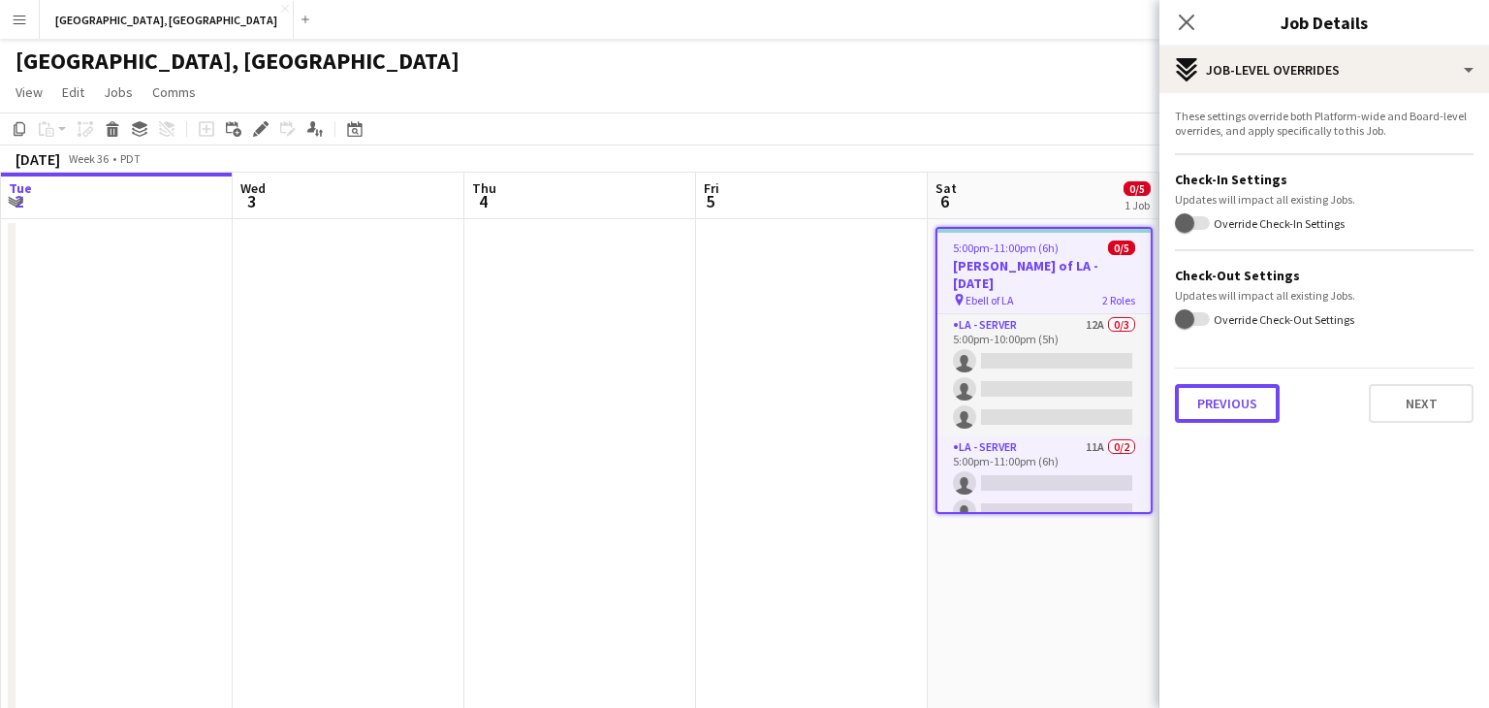
click at [1238, 396] on button "Previous" at bounding box center [1227, 403] width 105 height 39
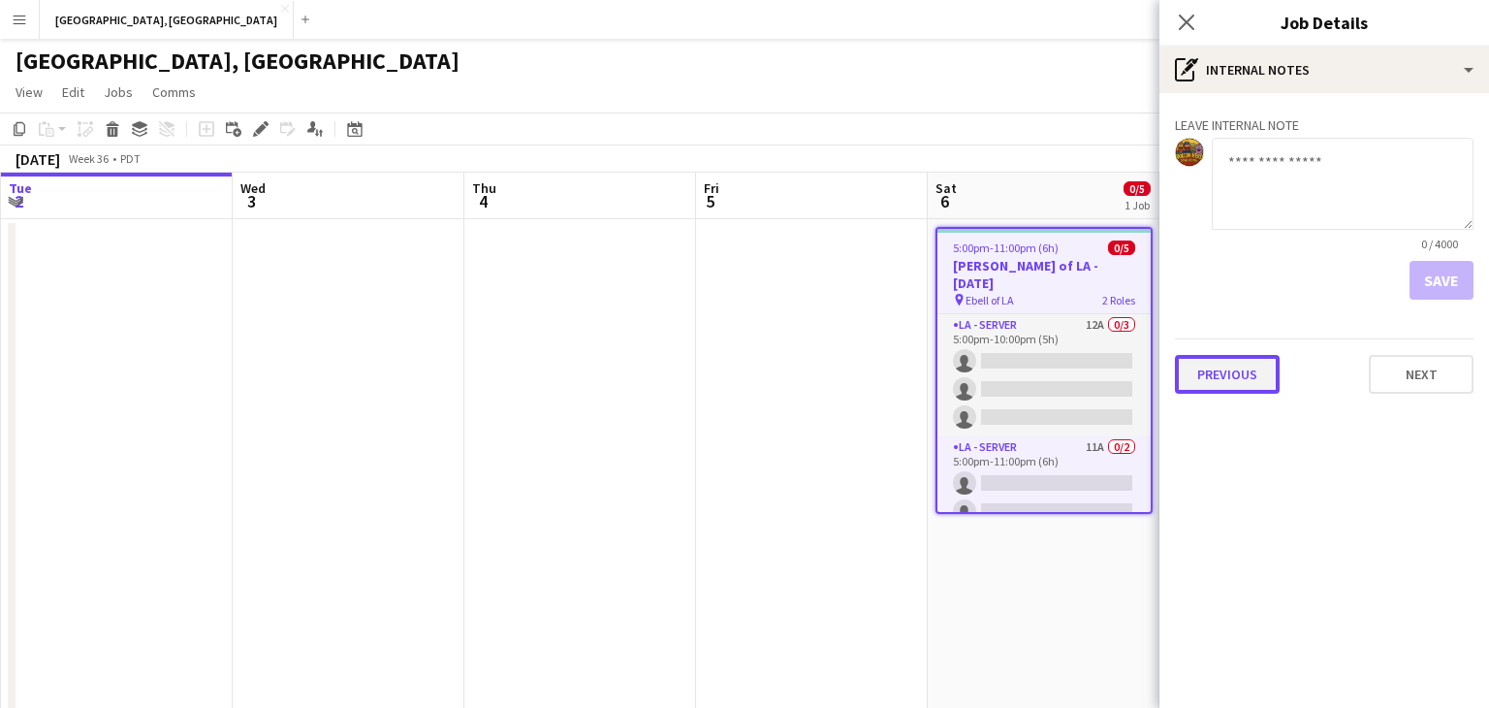
click at [1235, 364] on button "Previous" at bounding box center [1227, 374] width 105 height 39
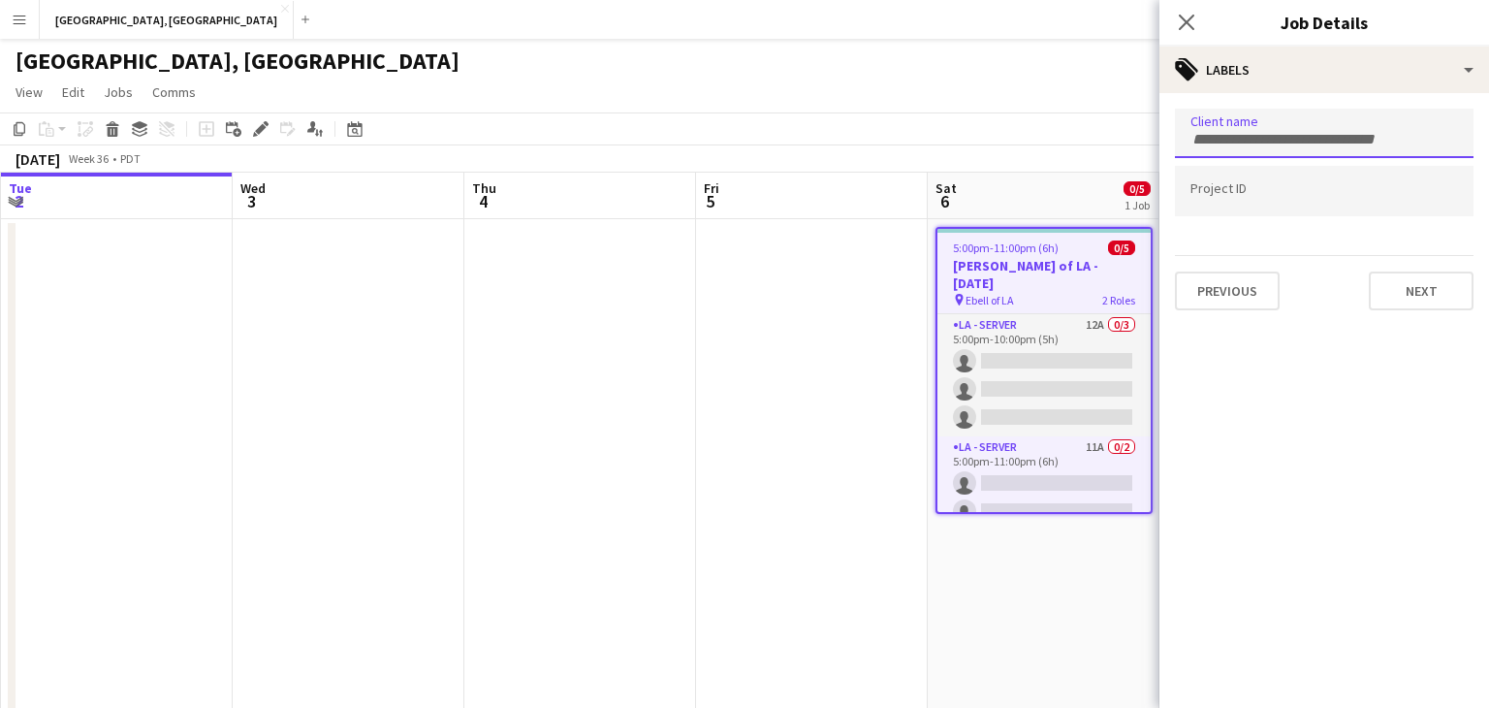
click at [1232, 148] on div at bounding box center [1324, 133] width 299 height 49
click at [1236, 143] on input "Type to search client labels..." at bounding box center [1325, 139] width 268 height 17
type input "***"
click at [1256, 189] on div "Ebell of LA" at bounding box center [1324, 193] width 299 height 47
click at [1292, 140] on icon "Remove tag" at bounding box center [1287, 140] width 14 height 14
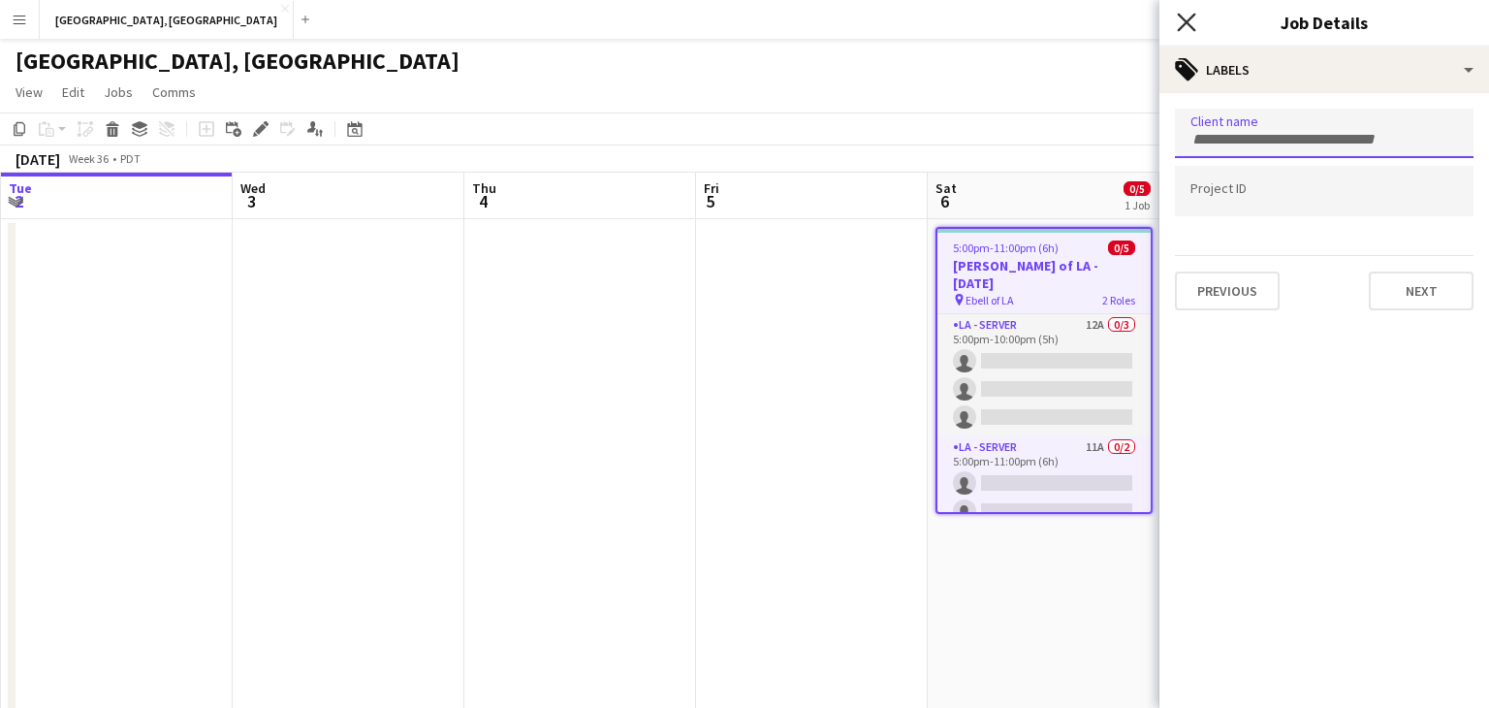
click at [1180, 17] on icon "Close pop-in" at bounding box center [1186, 22] width 18 height 18
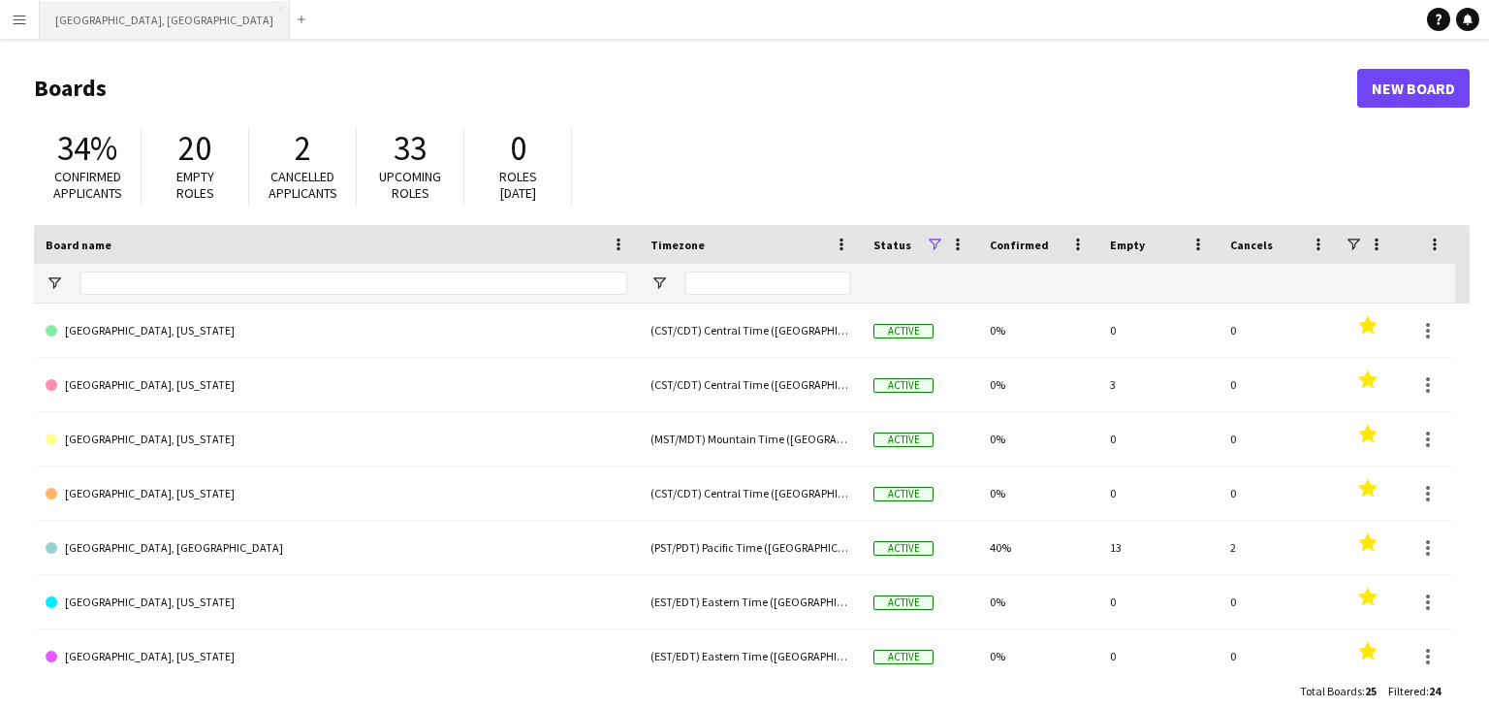
click at [80, 20] on button "[GEOGRAPHIC_DATA], [GEOGRAPHIC_DATA] Close" at bounding box center [165, 20] width 250 height 38
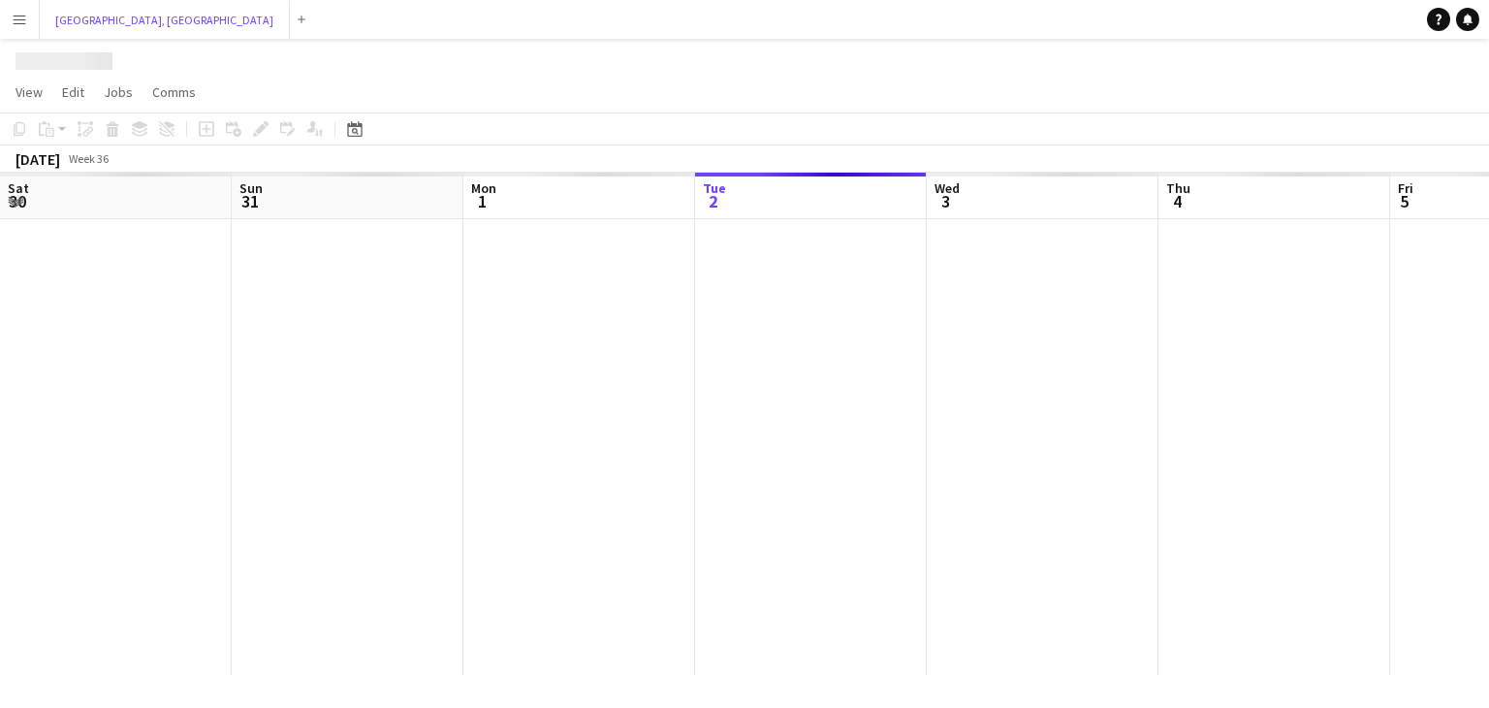
scroll to position [0, 463]
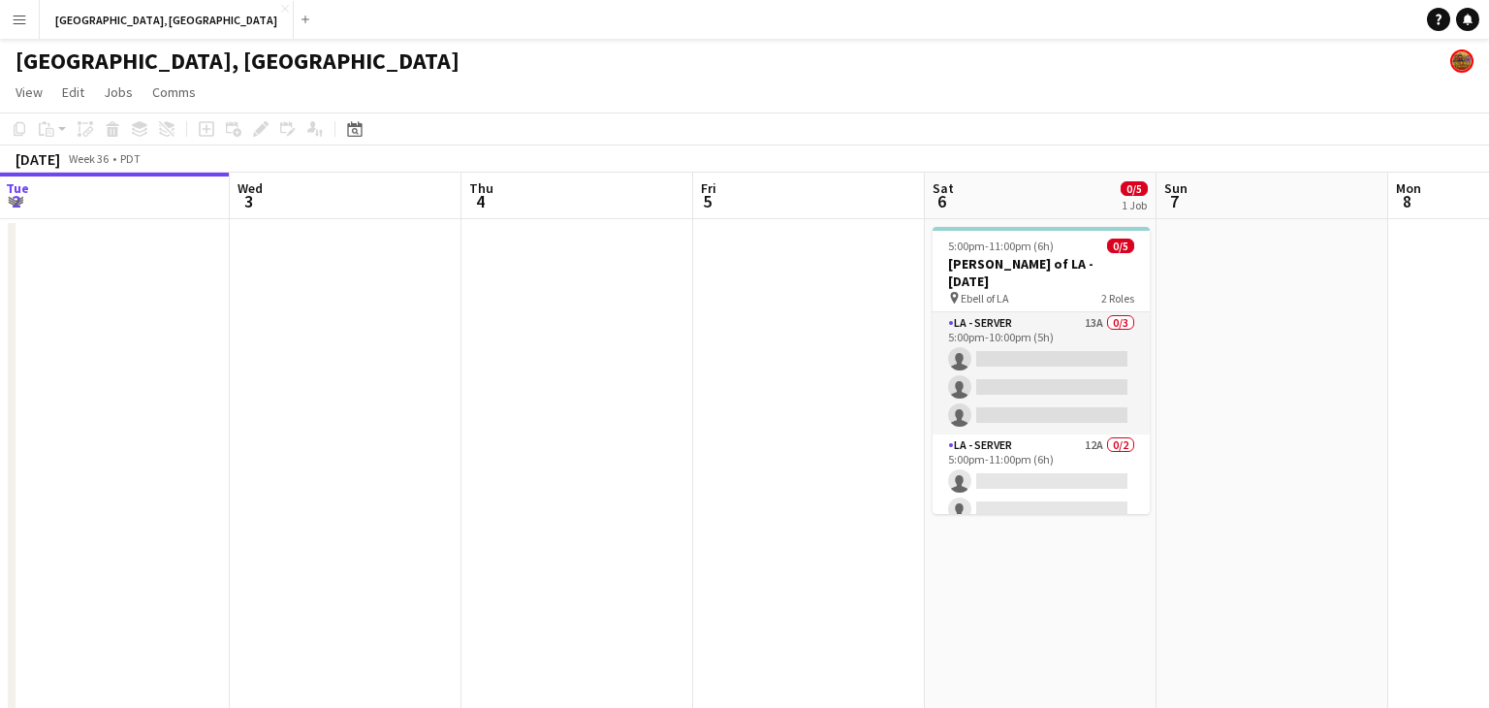
drag, startPoint x: 829, startPoint y: 338, endPoint x: 589, endPoint y: 337, distance: 240.5
click at [591, 337] on app-calendar-viewport "Sat 30 8/8 2 Jobs Sun 31 Mon 1 Tue 2 Wed 3 Thu 4 Fri 5 Sat 6 0/5 1 Job Sun 7 Mo…" at bounding box center [744, 457] width 1489 height 569
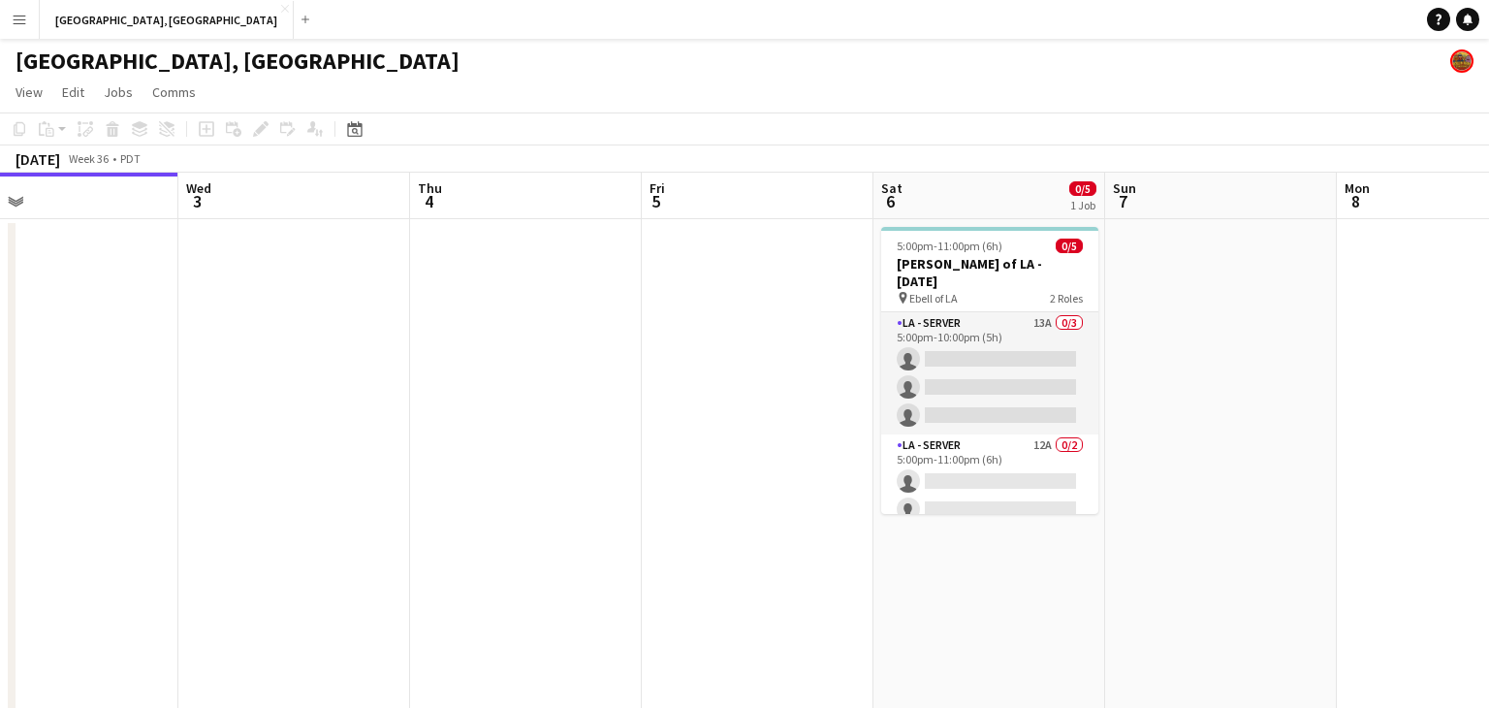
drag, startPoint x: 711, startPoint y: 328, endPoint x: 663, endPoint y: 328, distance: 47.5
click at [663, 328] on app-calendar-viewport "Sat 30 8/8 2 Jobs Sun 31 Mon 1 Tue 2 Wed 3 Thu 4 Fri 5 Sat 6 0/5 1 Job Sun 7 Mo…" at bounding box center [744, 457] width 1489 height 569
click at [765, 279] on app-date-cell at bounding box center [758, 480] width 232 height 523
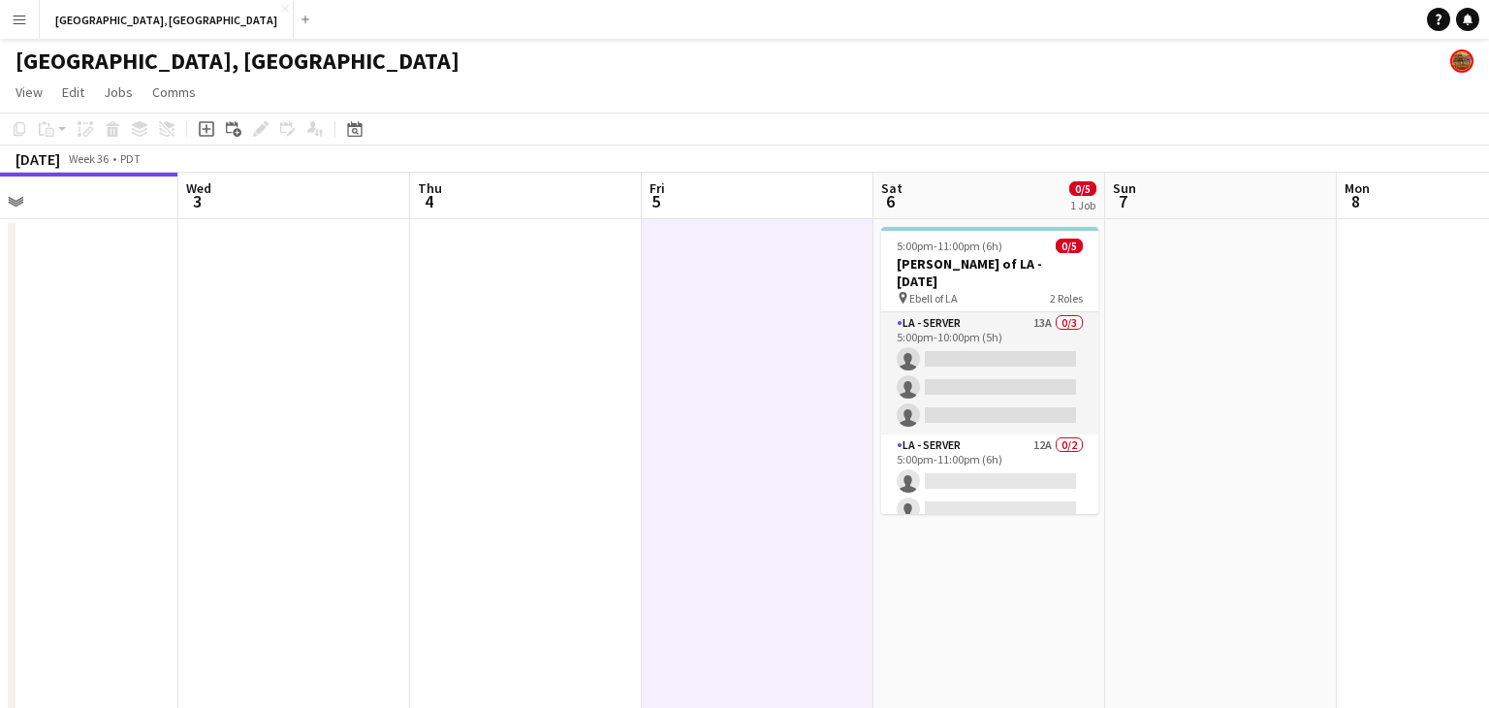
scroll to position [0, 751]
drag, startPoint x: 208, startPoint y: 127, endPoint x: 1022, endPoint y: 181, distance: 816.3
click at [208, 127] on icon "Add job" at bounding box center [207, 129] width 16 height 16
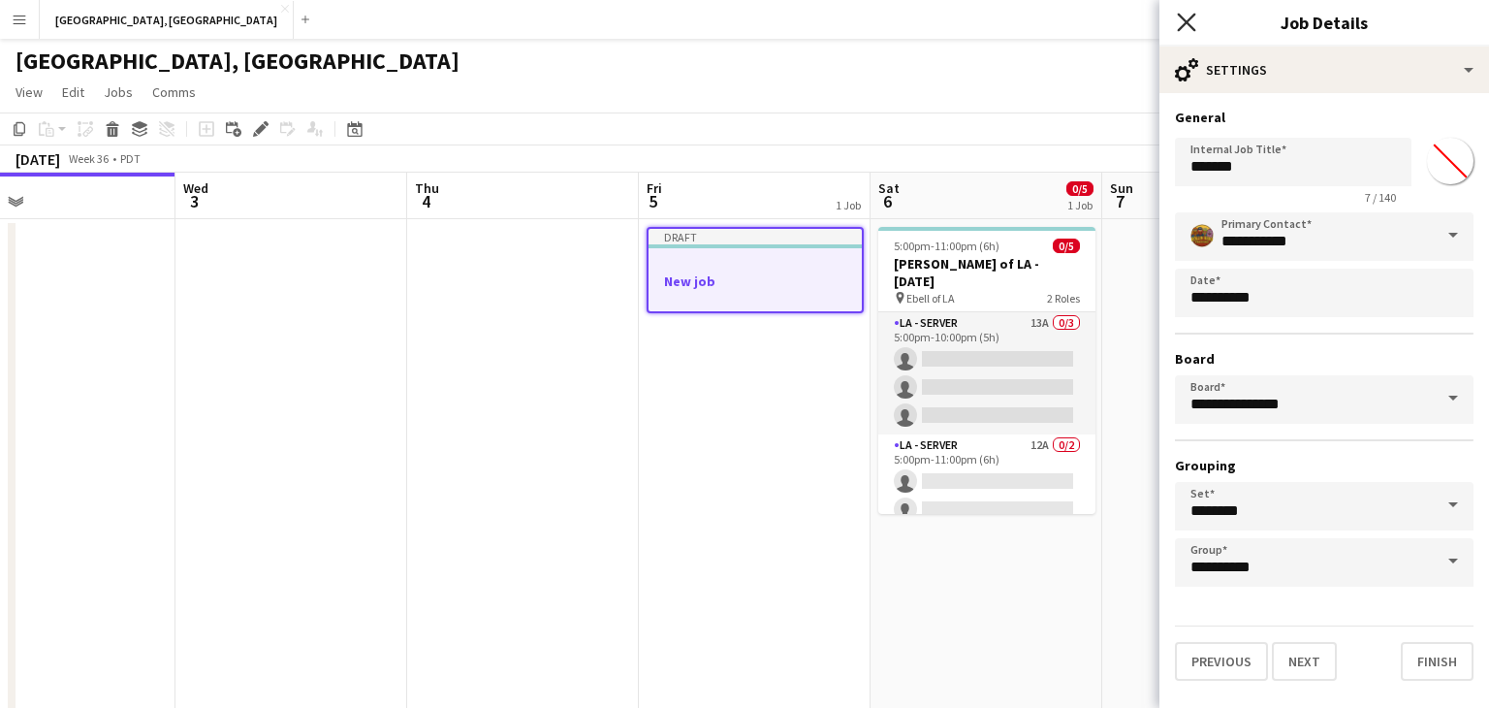
click at [1195, 18] on icon "Close pop-in" at bounding box center [1186, 22] width 18 height 18
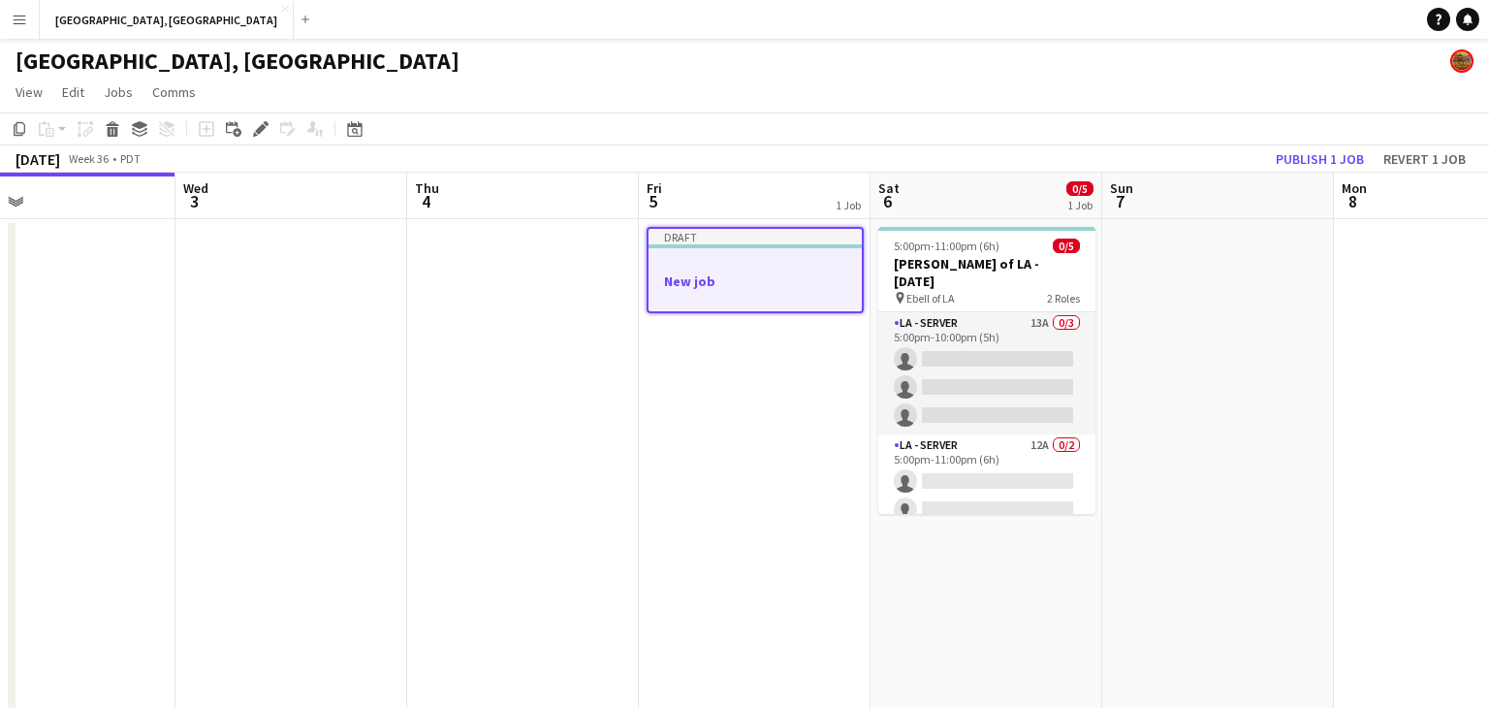
click at [778, 275] on h3 "New job" at bounding box center [755, 280] width 213 height 17
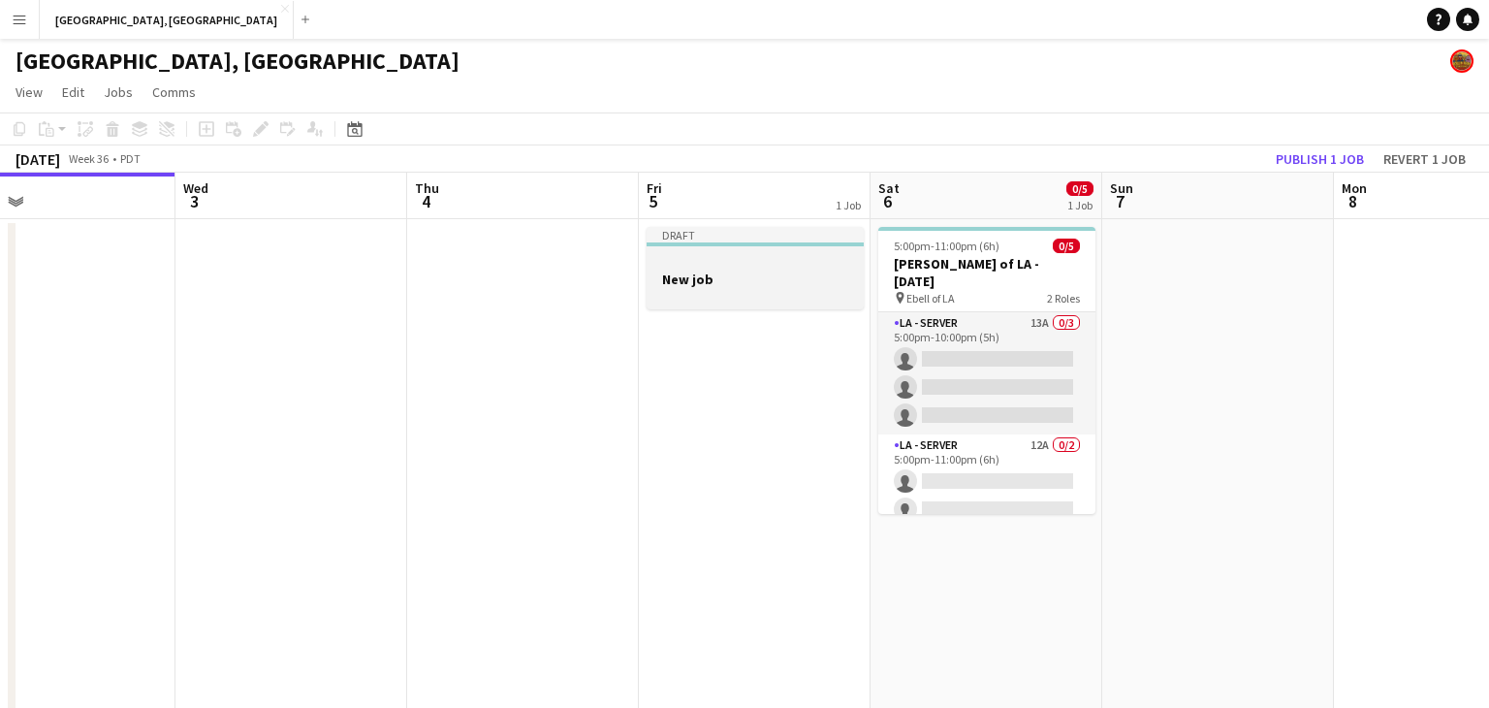
click at [777, 278] on h3 "New job" at bounding box center [755, 279] width 217 height 17
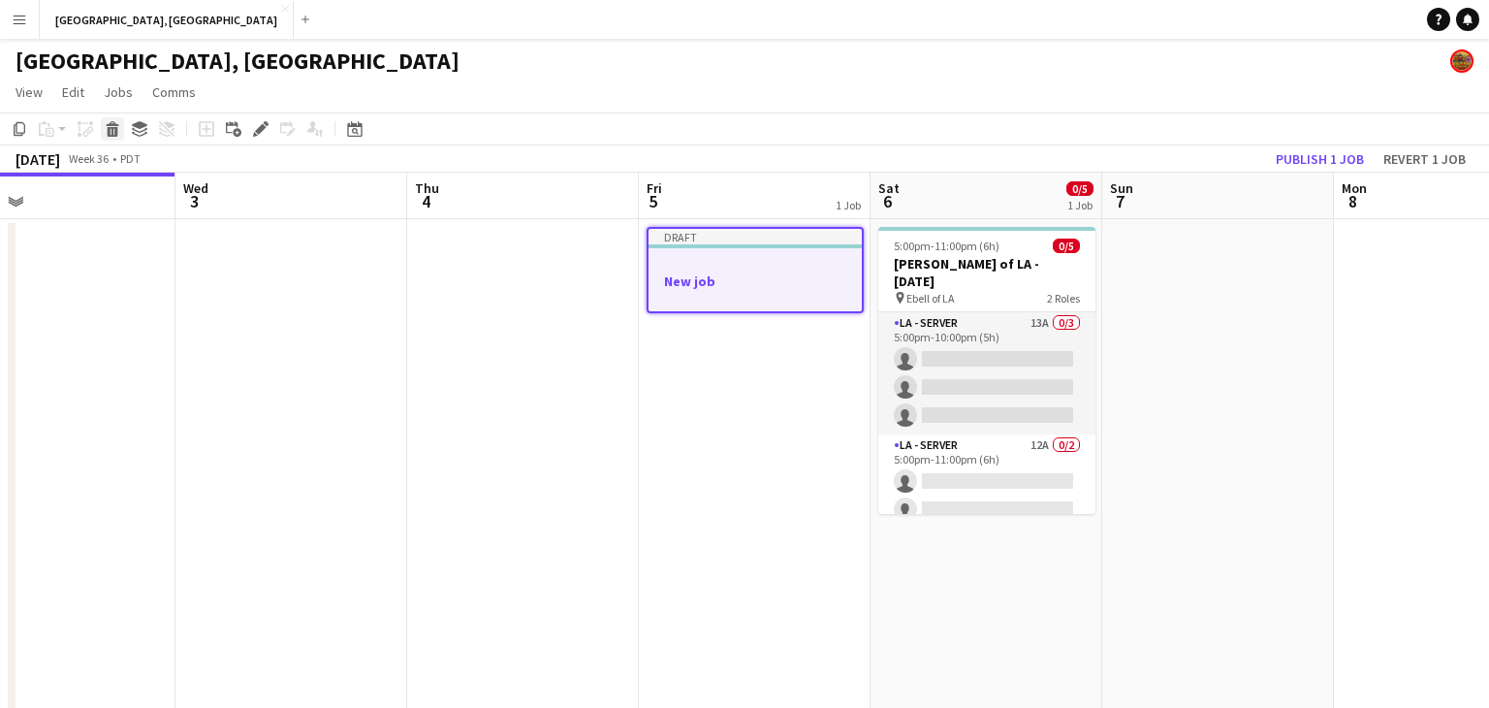
click at [105, 134] on icon "Delete" at bounding box center [113, 129] width 16 height 16
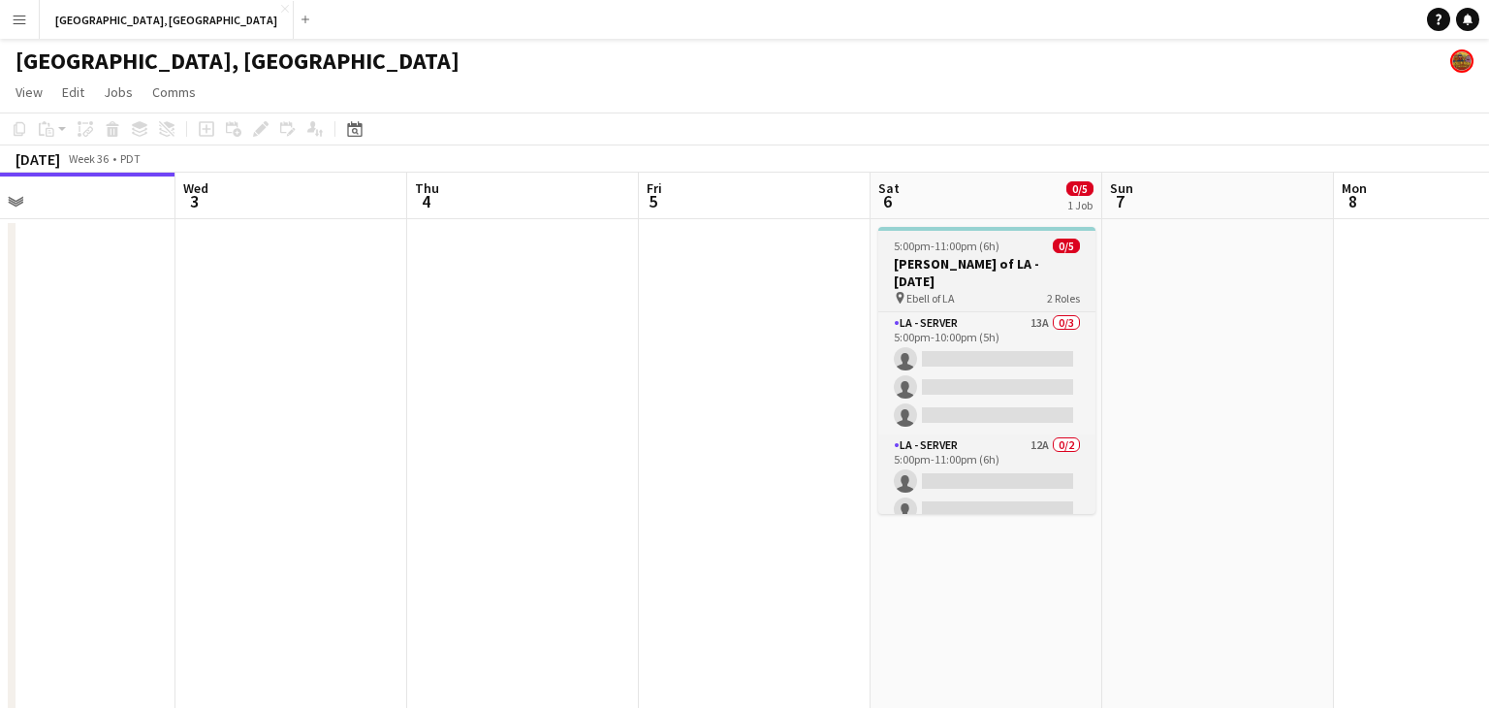
click at [943, 256] on h3 "[PERSON_NAME] of LA - [DATE]" at bounding box center [987, 272] width 217 height 35
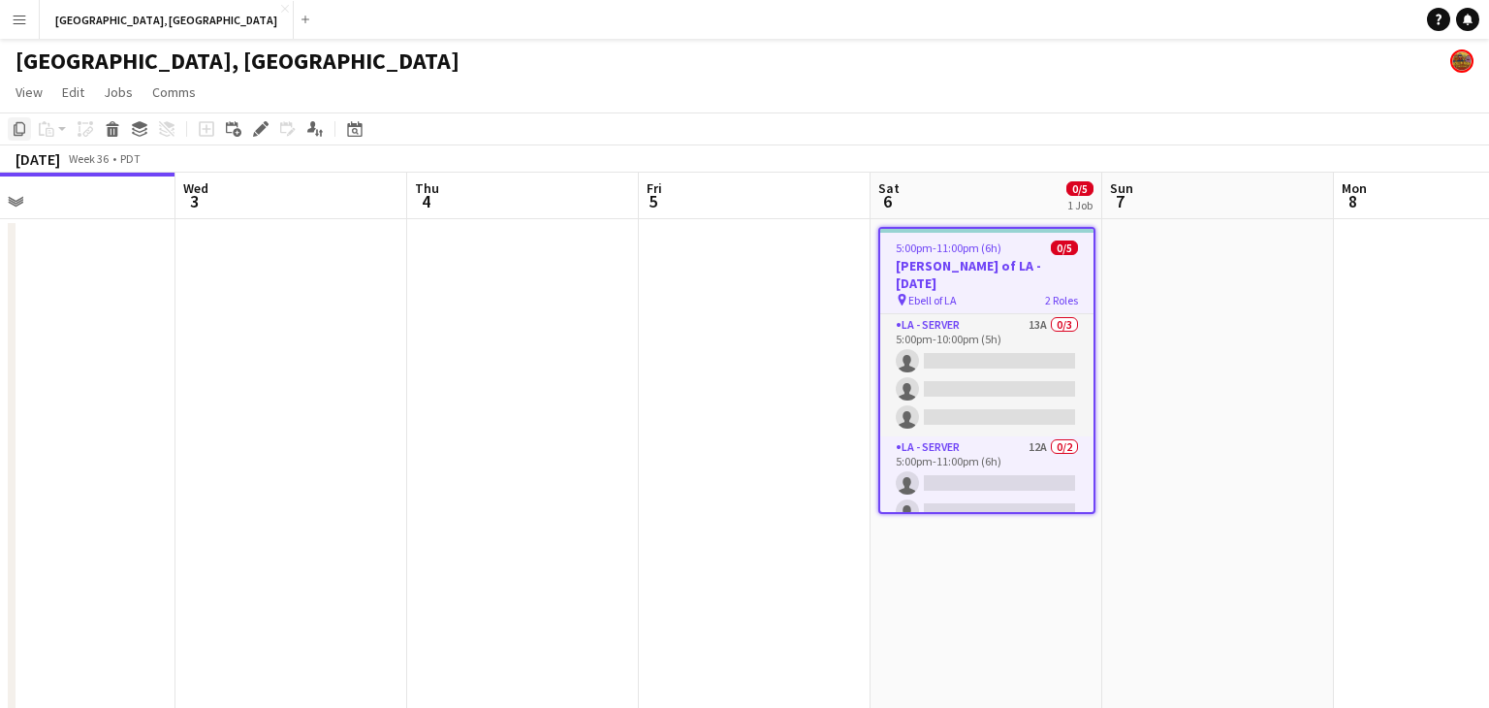
click at [12, 130] on icon "Copy" at bounding box center [20, 129] width 16 height 16
click at [774, 254] on app-date-cell at bounding box center [755, 480] width 232 height 523
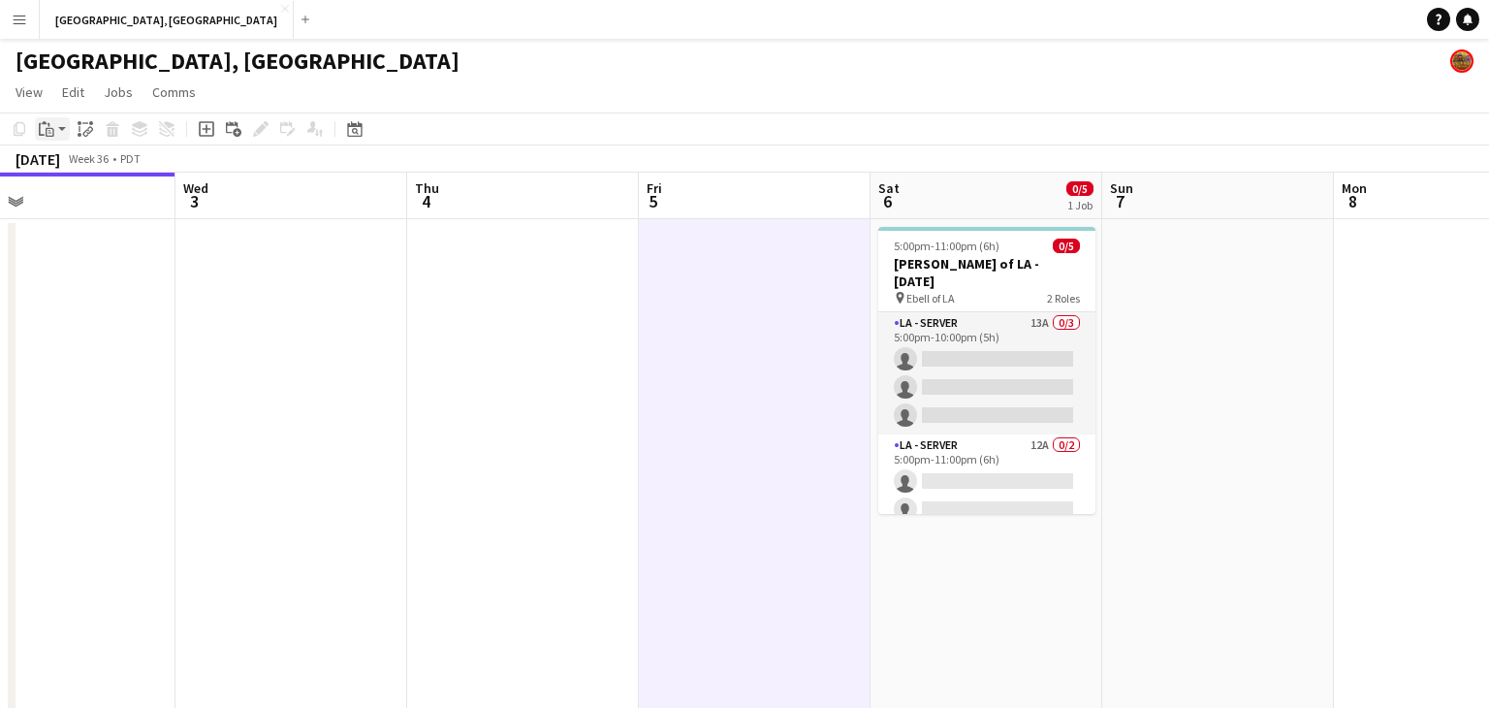
click at [55, 131] on div "Paste" at bounding box center [46, 128] width 23 height 23
click at [90, 162] on link "Paste Ctrl+V" at bounding box center [142, 165] width 182 height 17
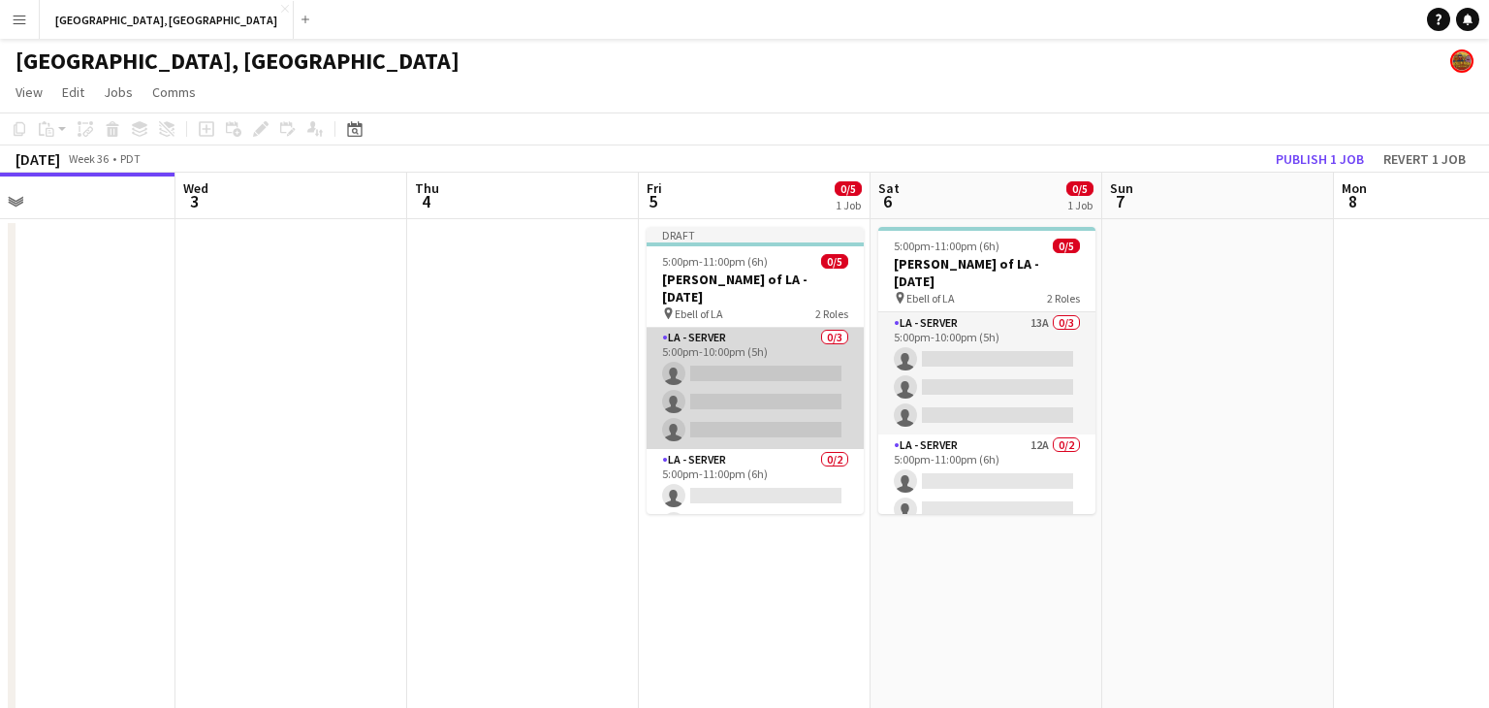
scroll to position [0, 0]
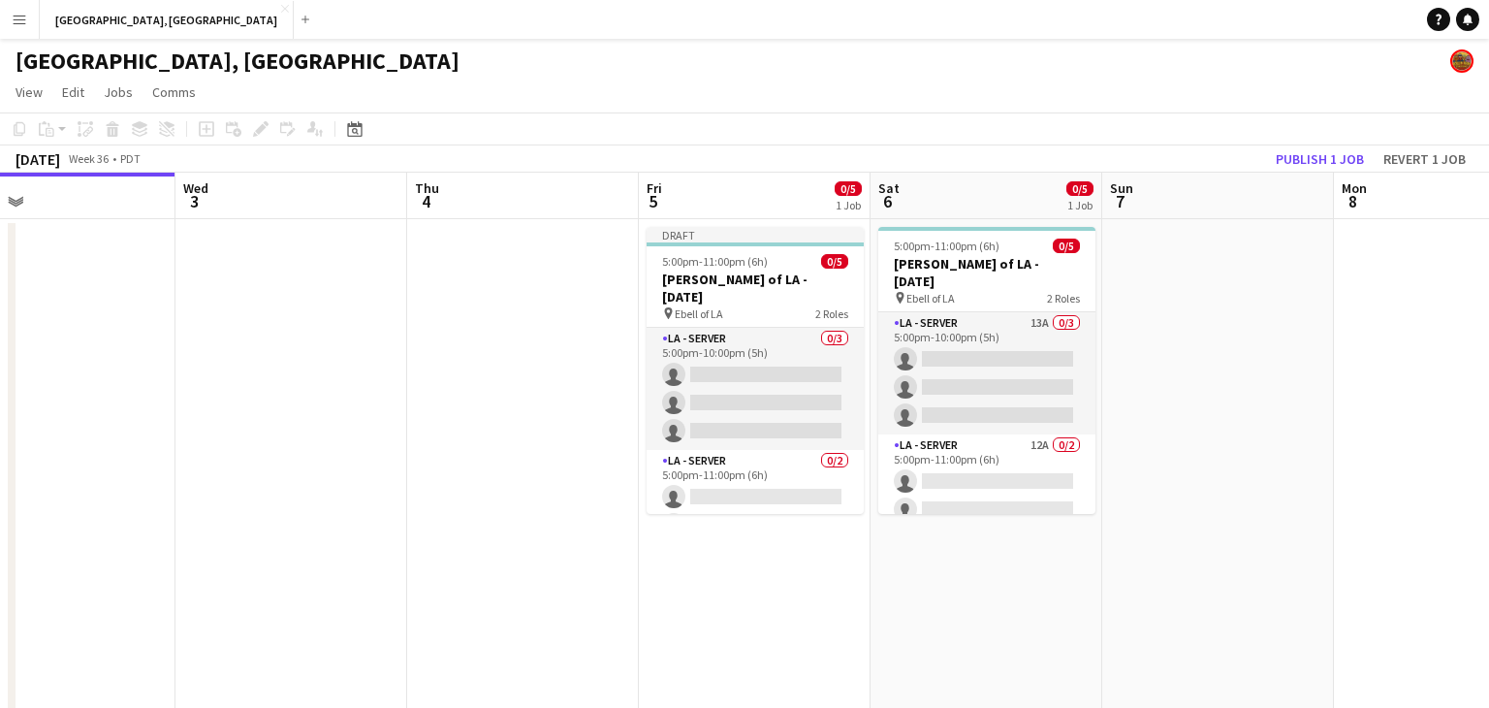
drag, startPoint x: 1003, startPoint y: 346, endPoint x: 1365, endPoint y: 208, distance: 388.3
click at [1005, 348] on app-card-role "LA - Server 13A 0/3 5:00pm-10:00pm (5h) single-neutral-actions single-neutral-a…" at bounding box center [987, 373] width 217 height 122
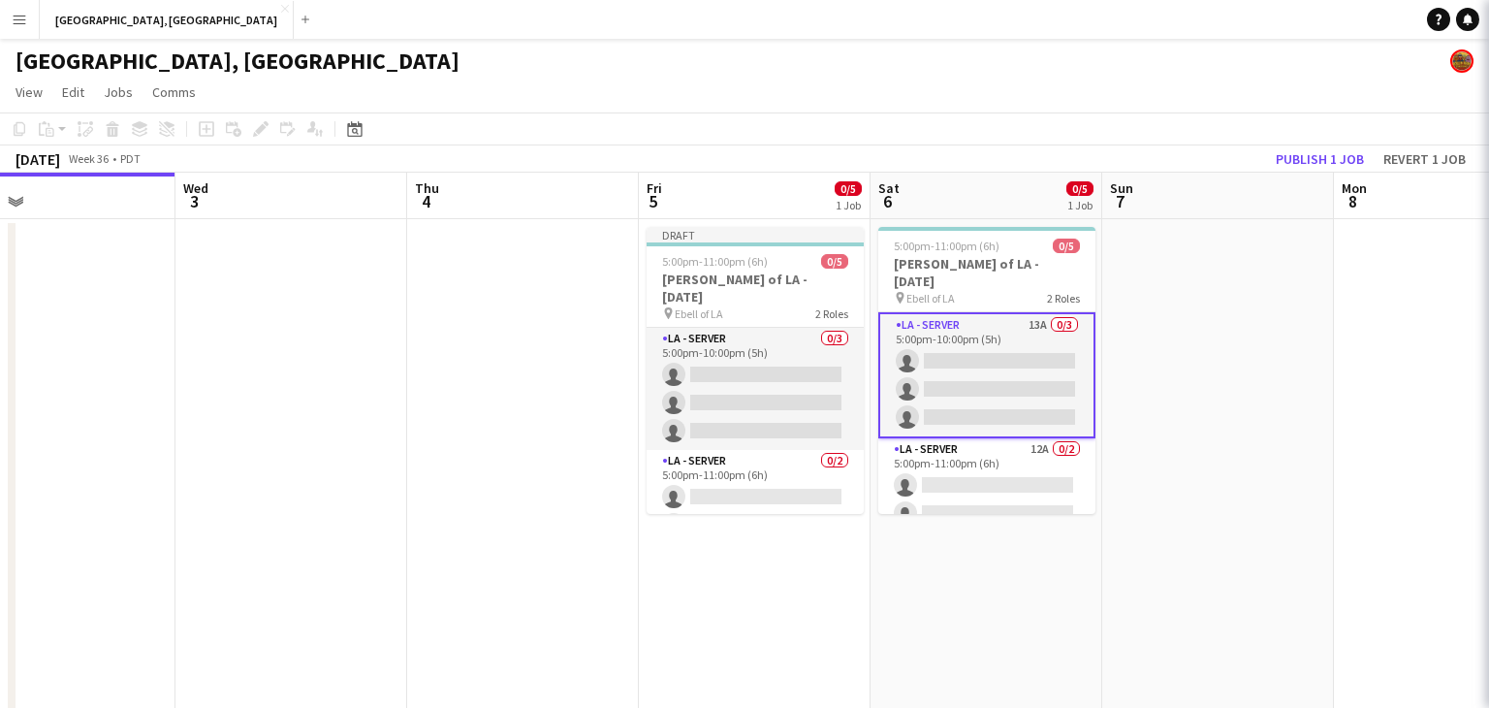
scroll to position [0, 750]
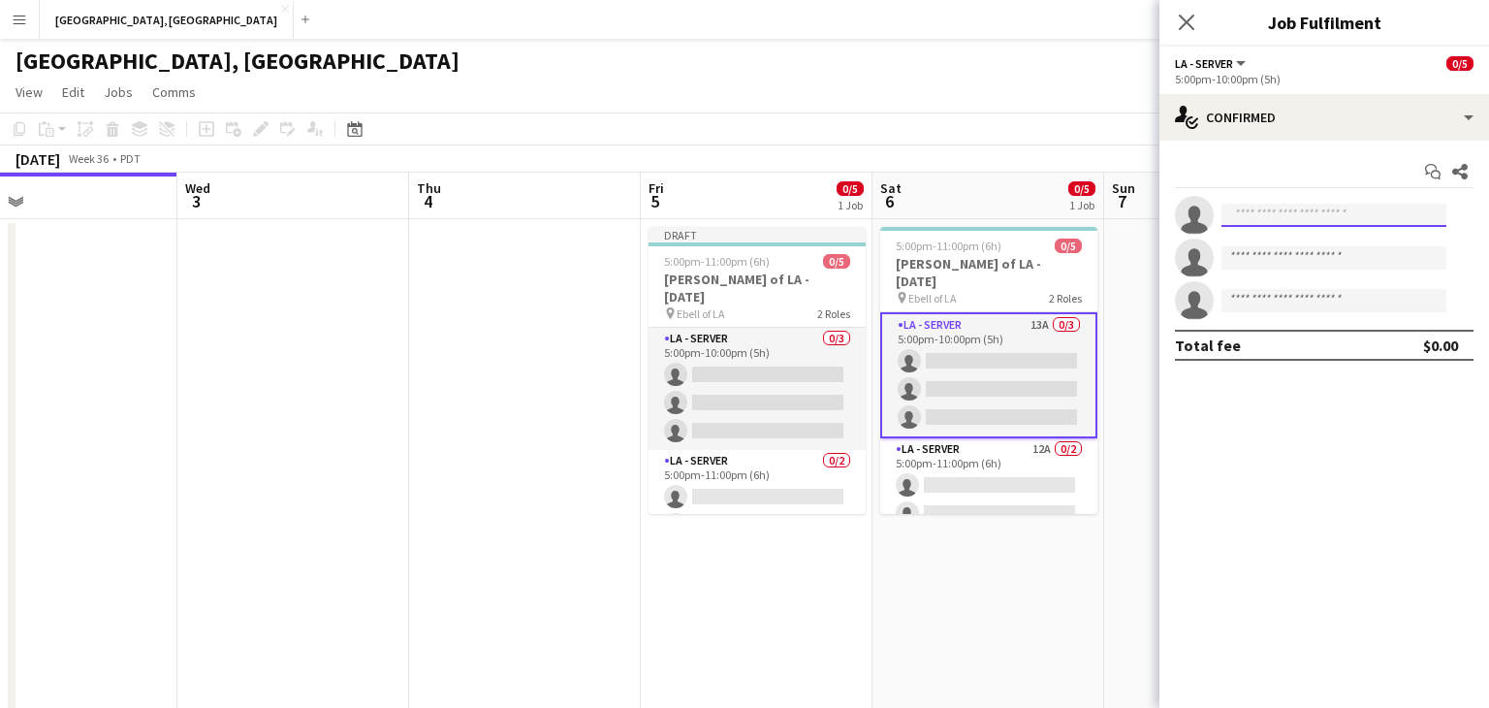
click at [1327, 219] on input at bounding box center [1334, 215] width 225 height 23
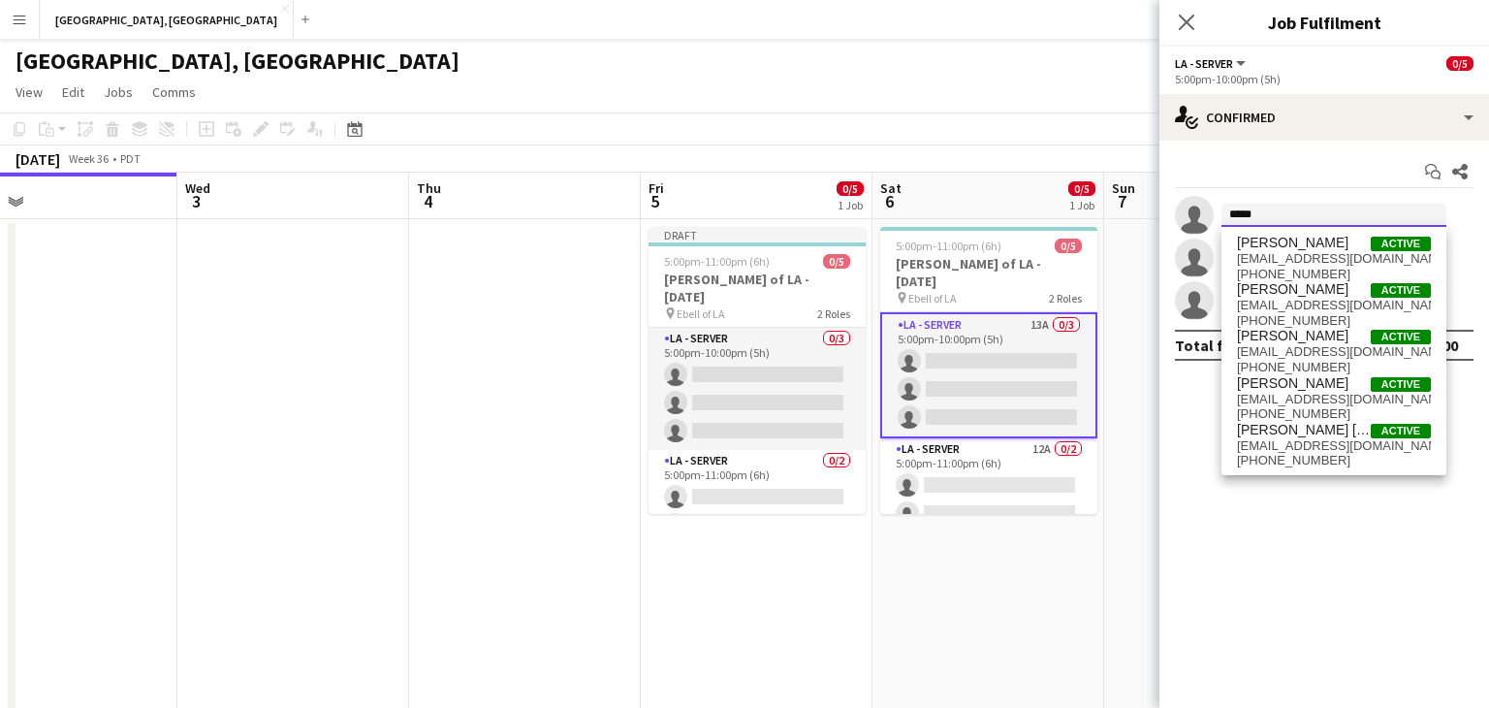
type input "*****"
click at [1305, 249] on span "[PERSON_NAME]" at bounding box center [1293, 243] width 112 height 16
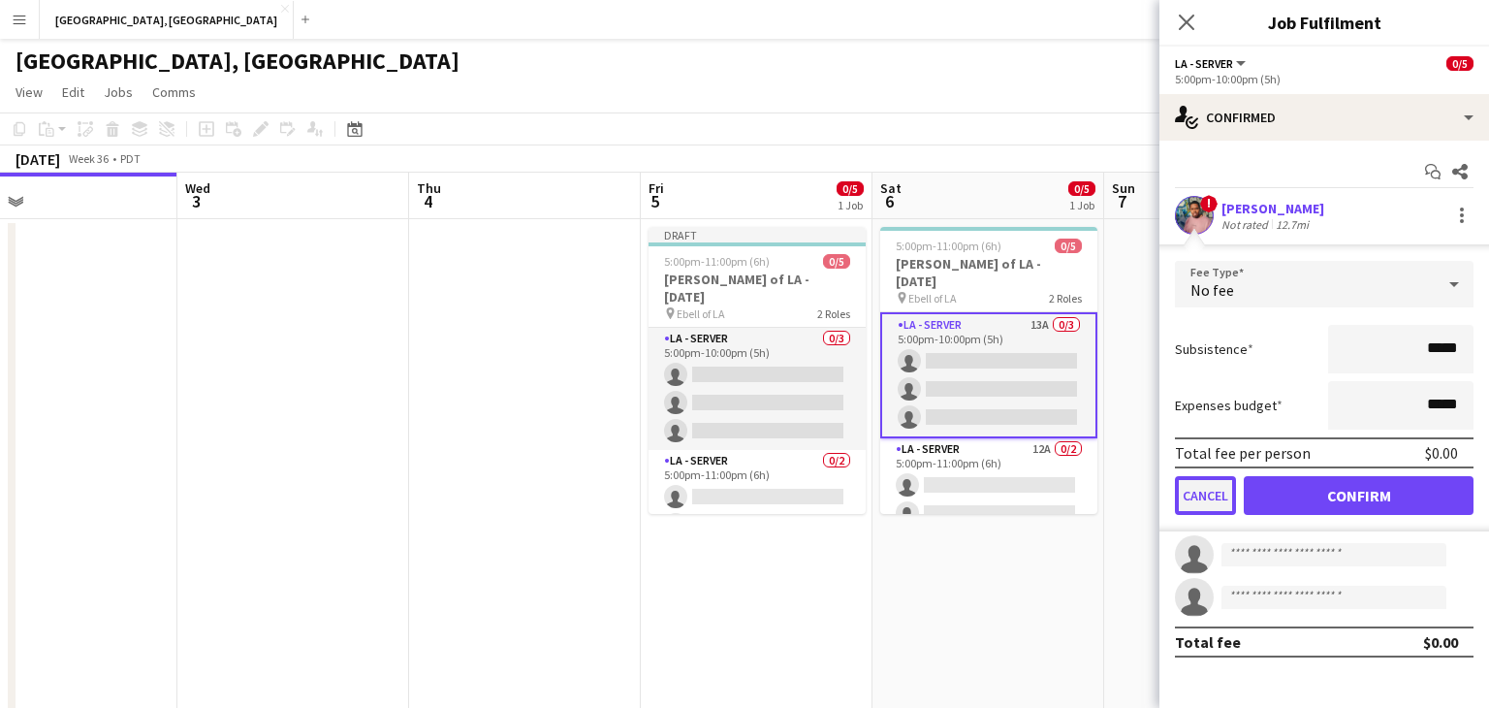
click at [1201, 501] on button "Cancel" at bounding box center [1205, 495] width 61 height 39
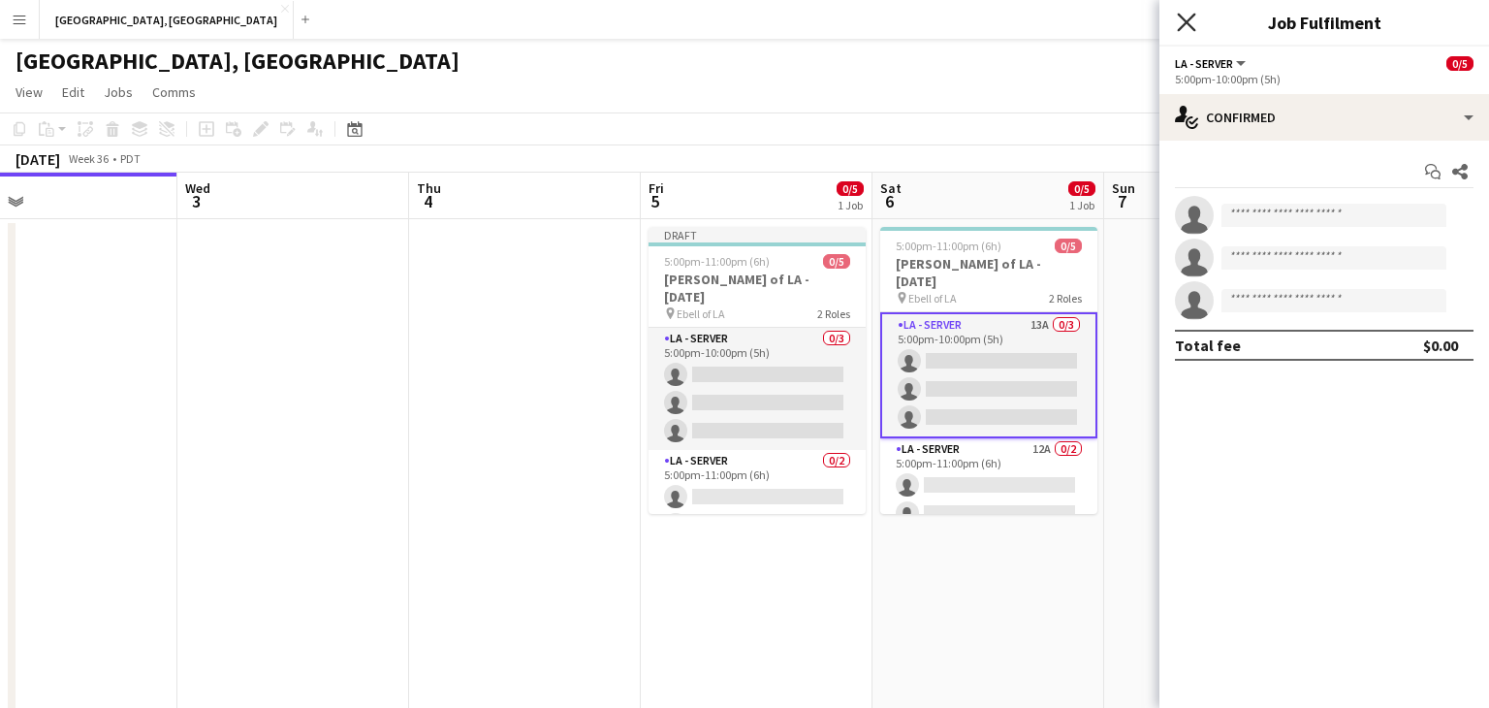
click at [1183, 23] on icon "Close pop-in" at bounding box center [1186, 22] width 18 height 18
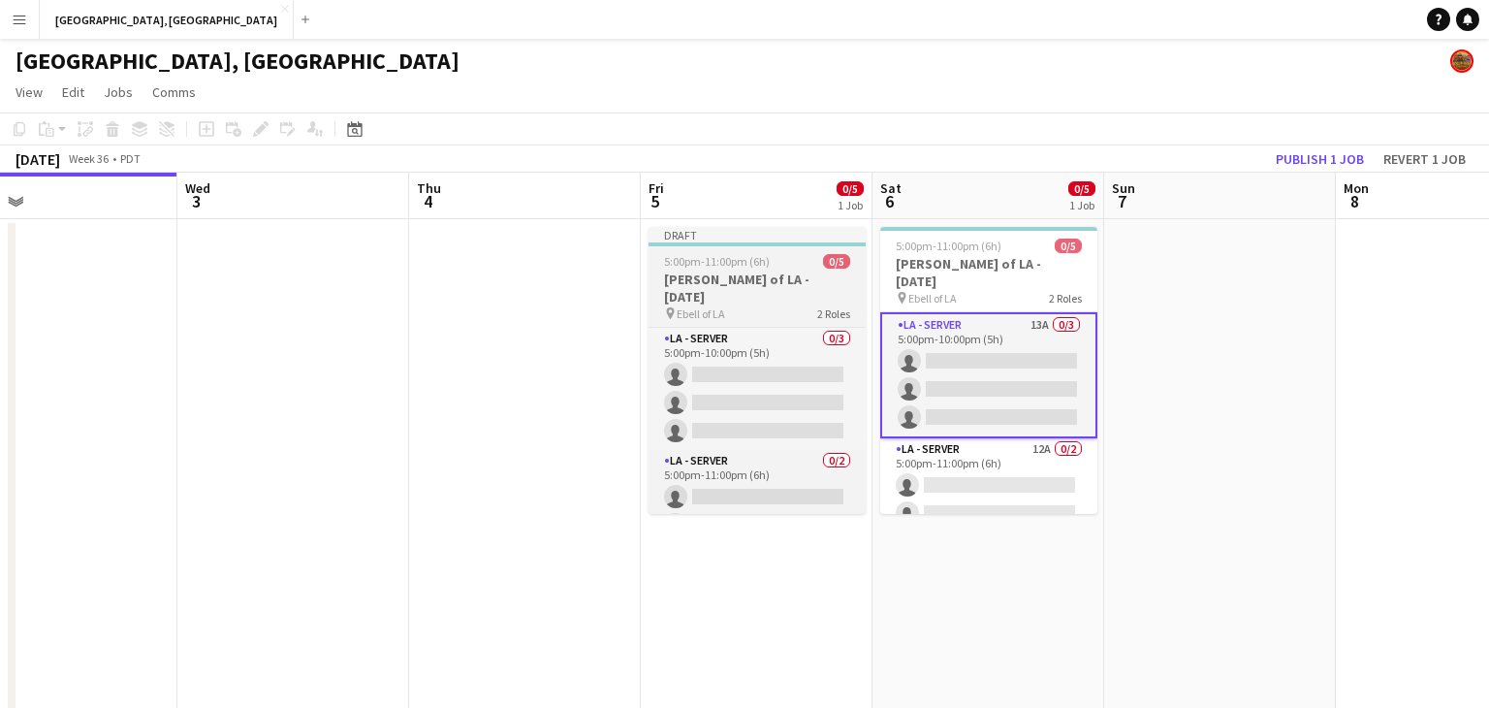
click at [726, 264] on span "5:00pm-11:00pm (6h)" at bounding box center [717, 261] width 106 height 15
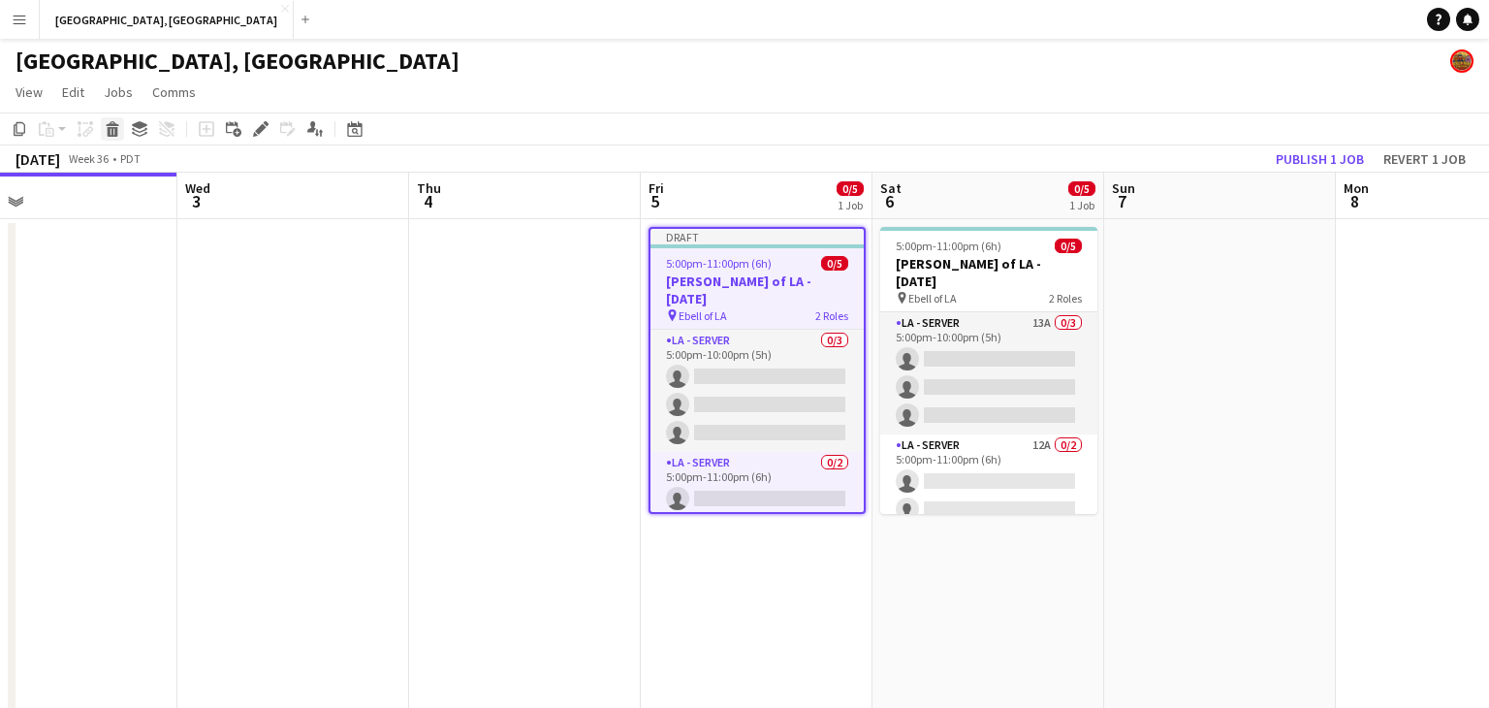
click at [110, 132] on icon at bounding box center [113, 132] width 11 height 10
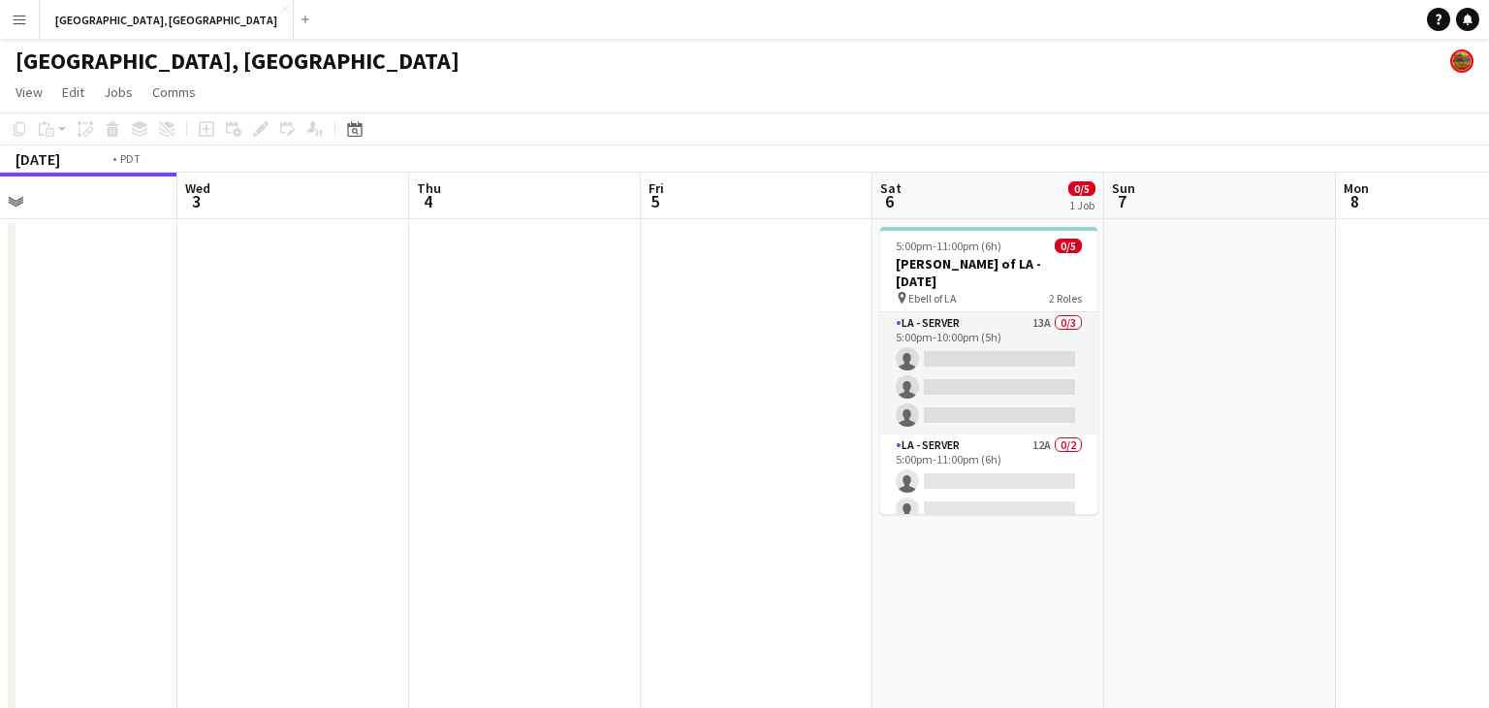
drag, startPoint x: 506, startPoint y: 373, endPoint x: 803, endPoint y: 319, distance: 301.6
click at [819, 320] on app-calendar-viewport "Sat 30 8/8 2 Jobs Sun 31 Mon 1 Tue 2 Wed 3 Thu 4 Fri 5 Sat 6 0/5 1 Job Sun 7 Mo…" at bounding box center [744, 457] width 1489 height 569
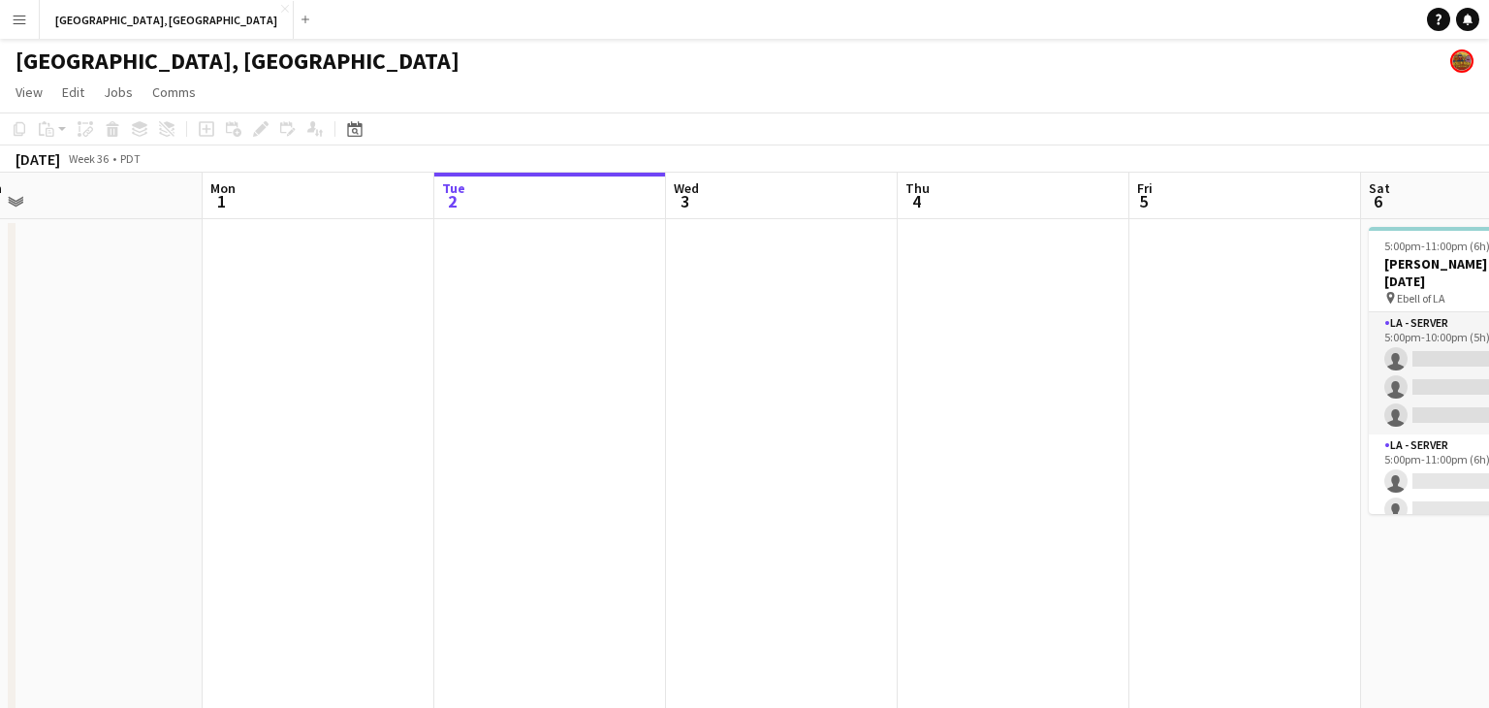
click at [837, 332] on app-calendar-viewport "Fri 29 Sat 30 8/8 2 Jobs Sun 31 Mon 1 Tue 2 Wed 3 Thu 4 Fri 5 Sat 6 0/5 1 Job S…" at bounding box center [744, 457] width 1489 height 569
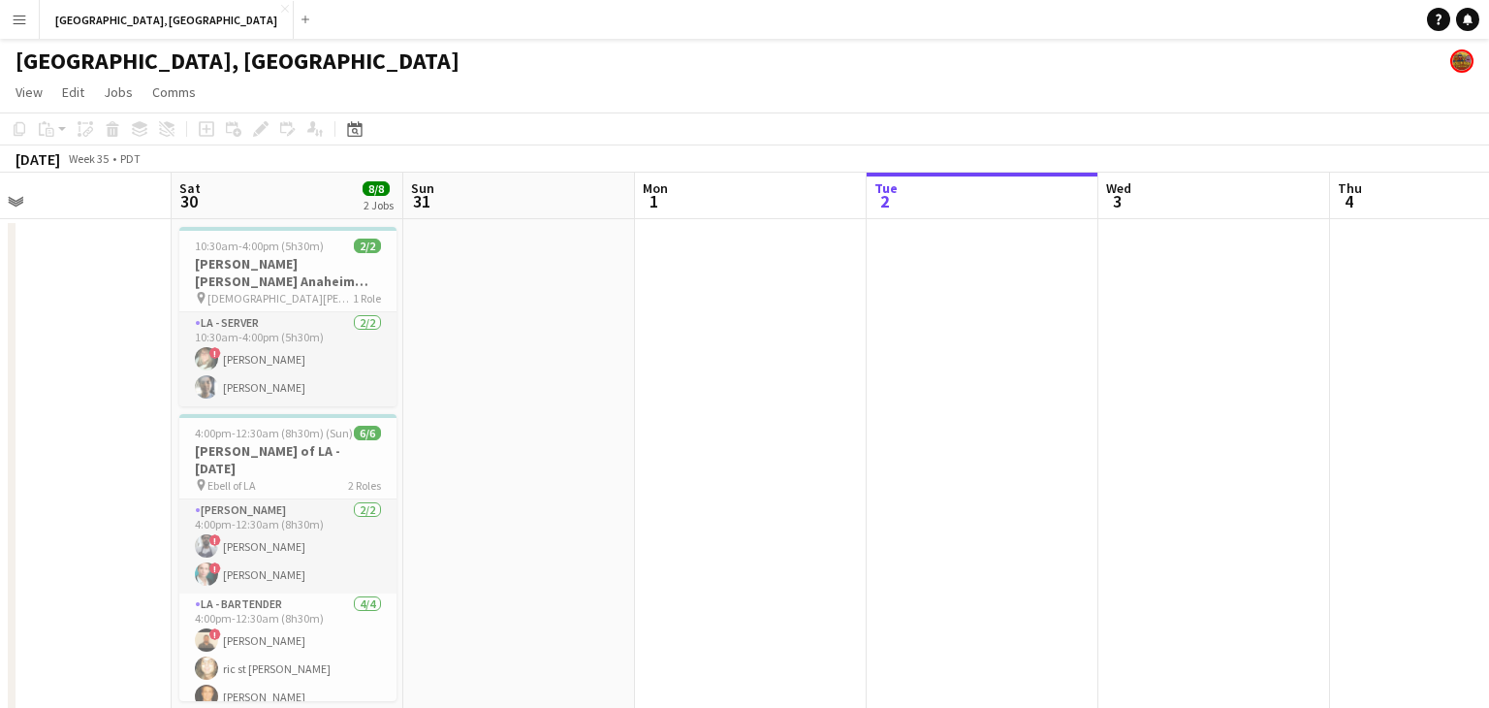
click at [724, 373] on app-calendar-viewport "Wed 27 Thu 28 Fri 29 Sat 30 8/8 2 Jobs Sun 31 Mon 1 Tue 2 Wed 3 Thu 4 Fri 5 Sat…" at bounding box center [744, 457] width 1489 height 569
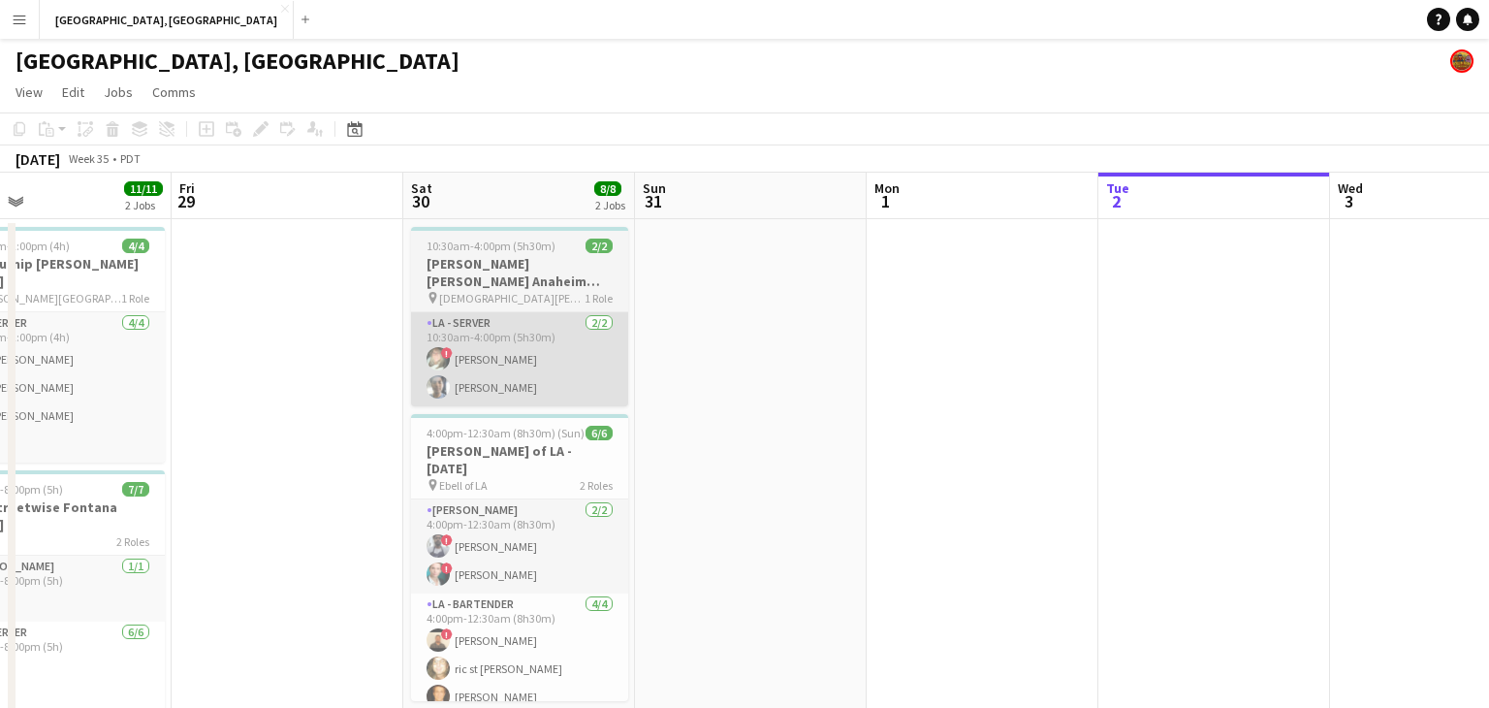
scroll to position [0, 587]
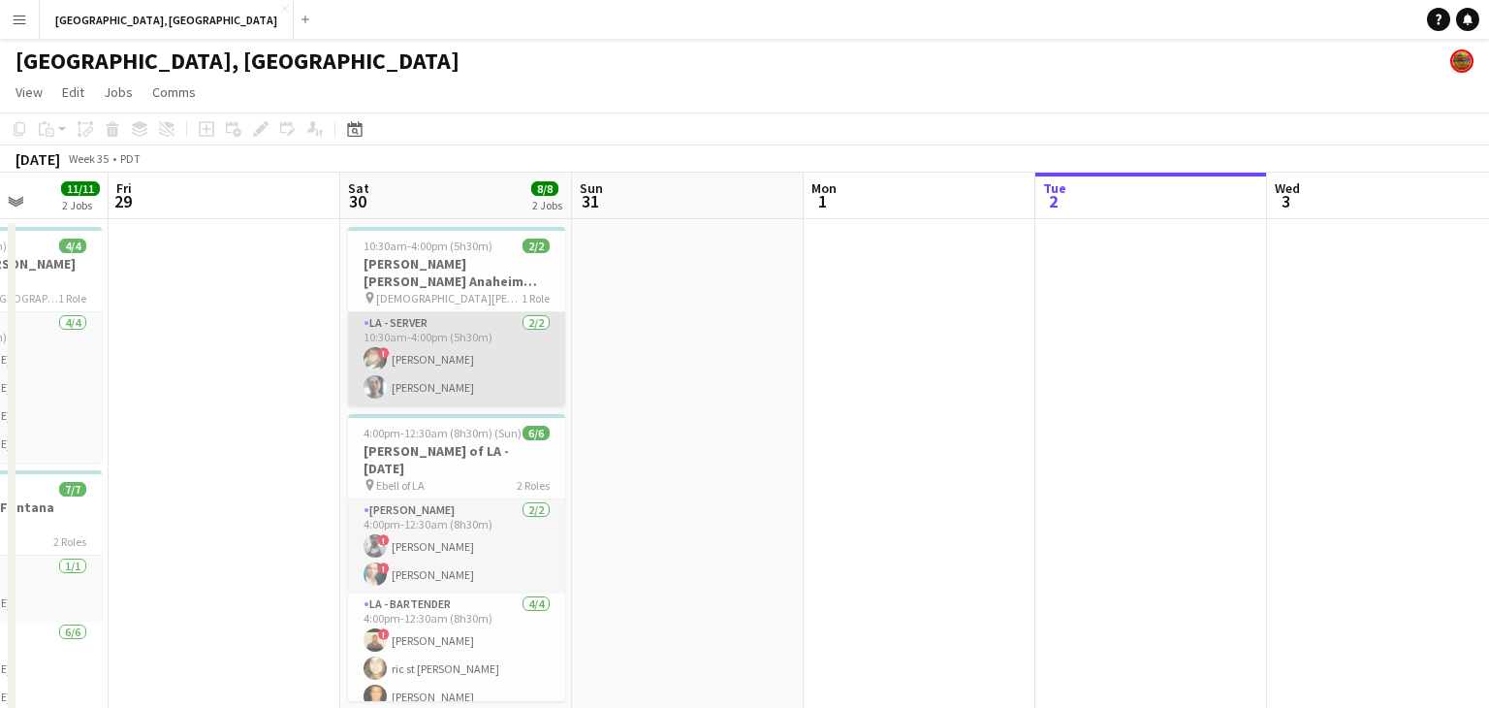
click at [497, 351] on app-card-role "LA - Server [DATE] 10:30am-4:00pm (5h30m) ! [PERSON_NAME] [PERSON_NAME]" at bounding box center [456, 359] width 217 height 94
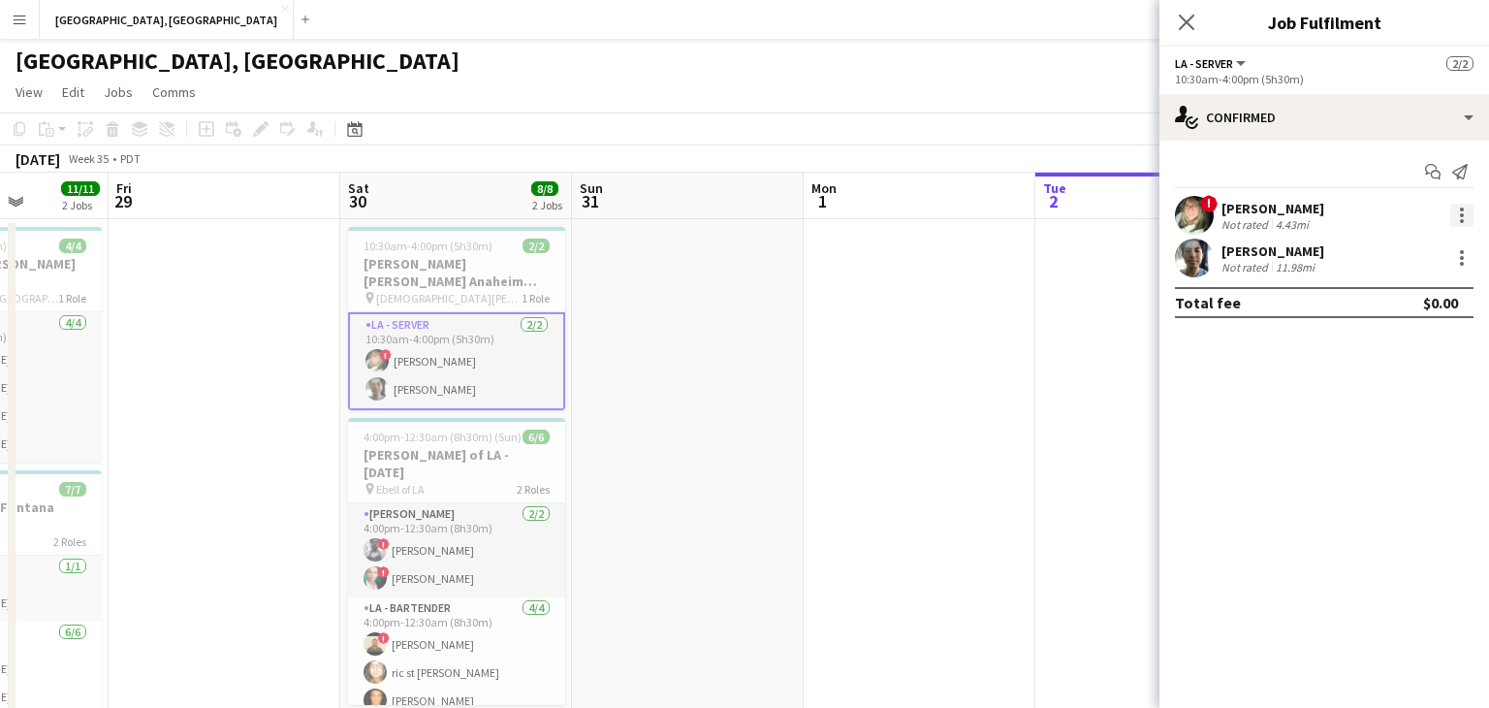
click at [1462, 223] on div at bounding box center [1462, 215] width 23 height 23
click at [1190, 18] on div at bounding box center [744, 354] width 1489 height 708
drag, startPoint x: 1183, startPoint y: 24, endPoint x: 1168, endPoint y: 66, distance: 44.2
click at [1183, 23] on icon "Close pop-in" at bounding box center [1187, 23] width 16 height 16
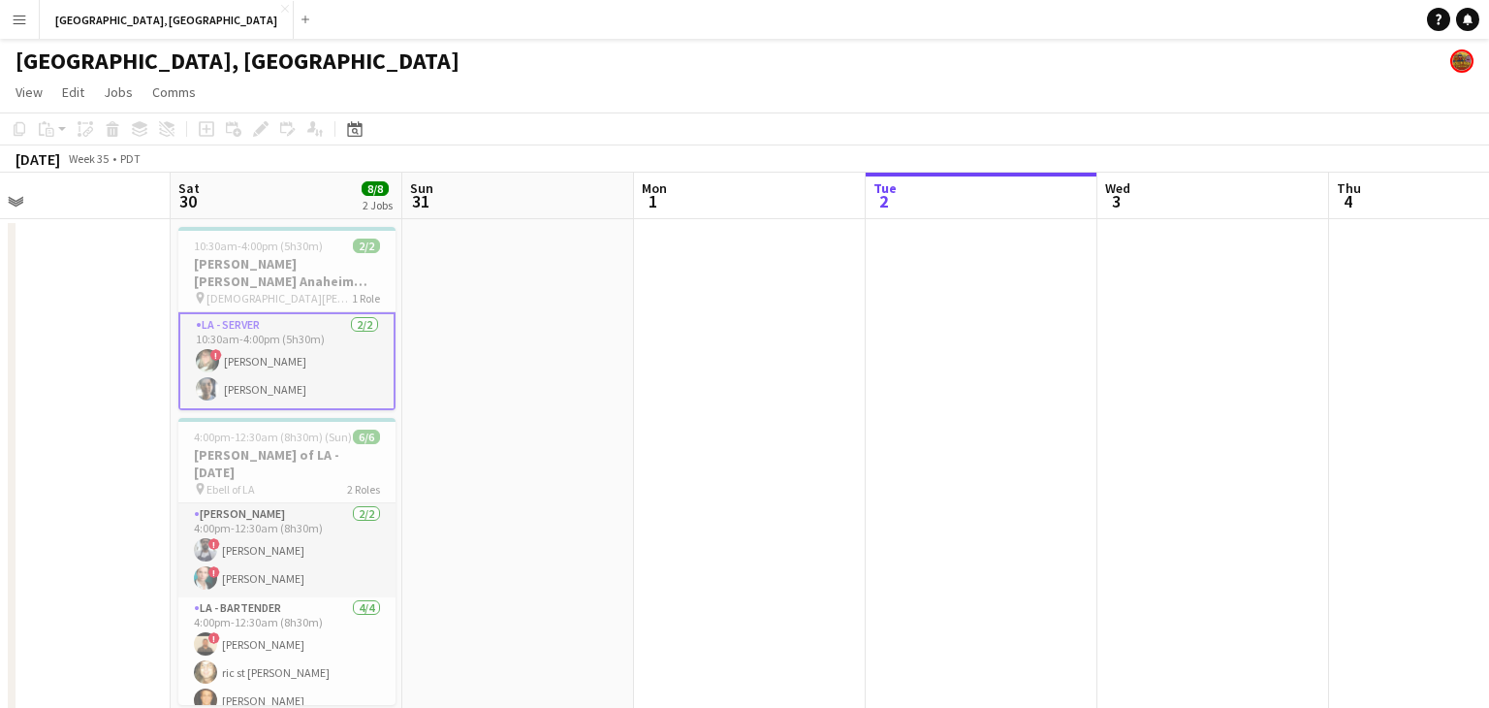
drag, startPoint x: 1037, startPoint y: 421, endPoint x: 613, endPoint y: 420, distance: 423.7
click at [631, 420] on app-calendar-viewport "Tue 26 Wed 27 Thu 28 11/11 2 Jobs Fri 29 Sat 30 8/8 2 Jobs Sun 31 Mon 1 Tue 2 W…" at bounding box center [744, 485] width 1489 height 625
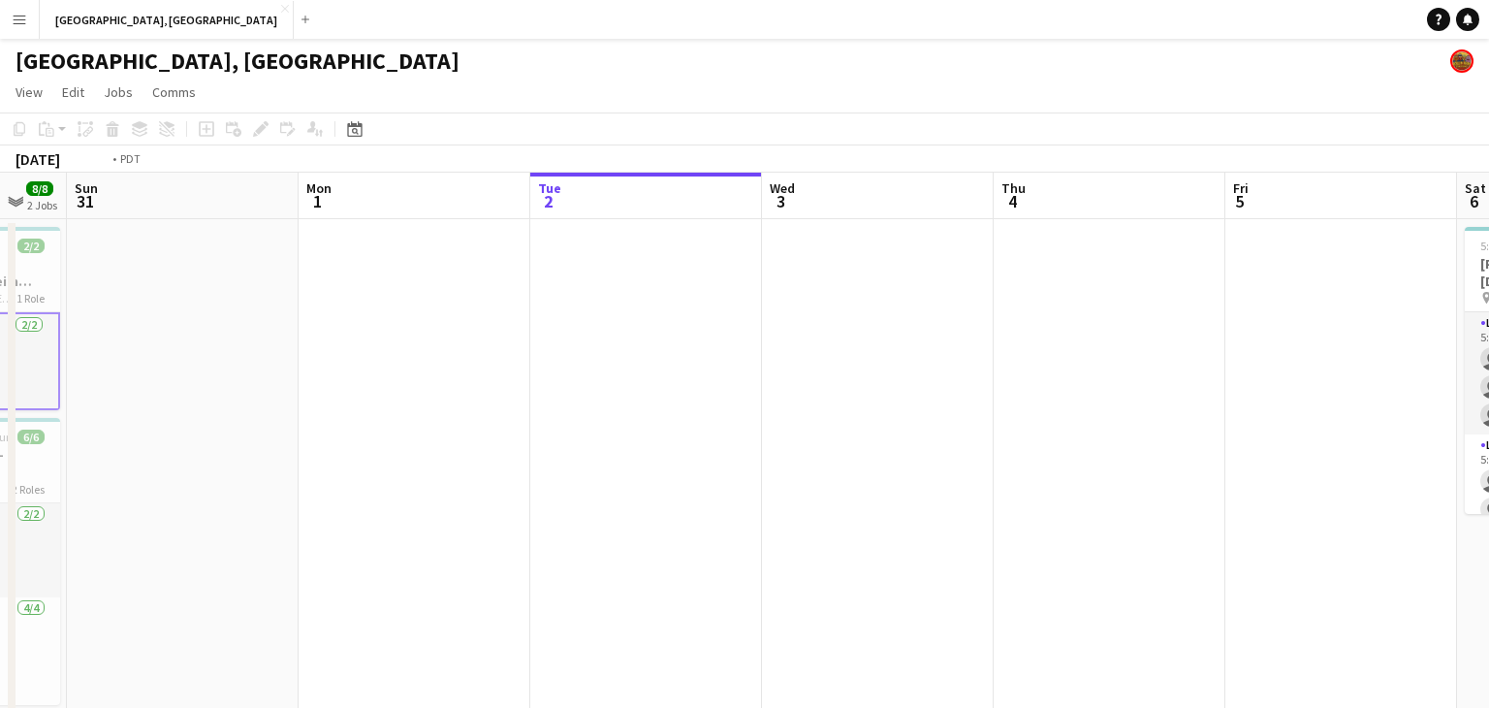
drag, startPoint x: 855, startPoint y: 404, endPoint x: 625, endPoint y: 417, distance: 230.2
click at [626, 417] on app-calendar-viewport "Thu 28 11/11 2 Jobs Fri 29 Sat 30 8/8 2 Jobs Sun 31 Mon 1 Tue 2 Wed 3 Thu 4 Fri…" at bounding box center [744, 485] width 1489 height 625
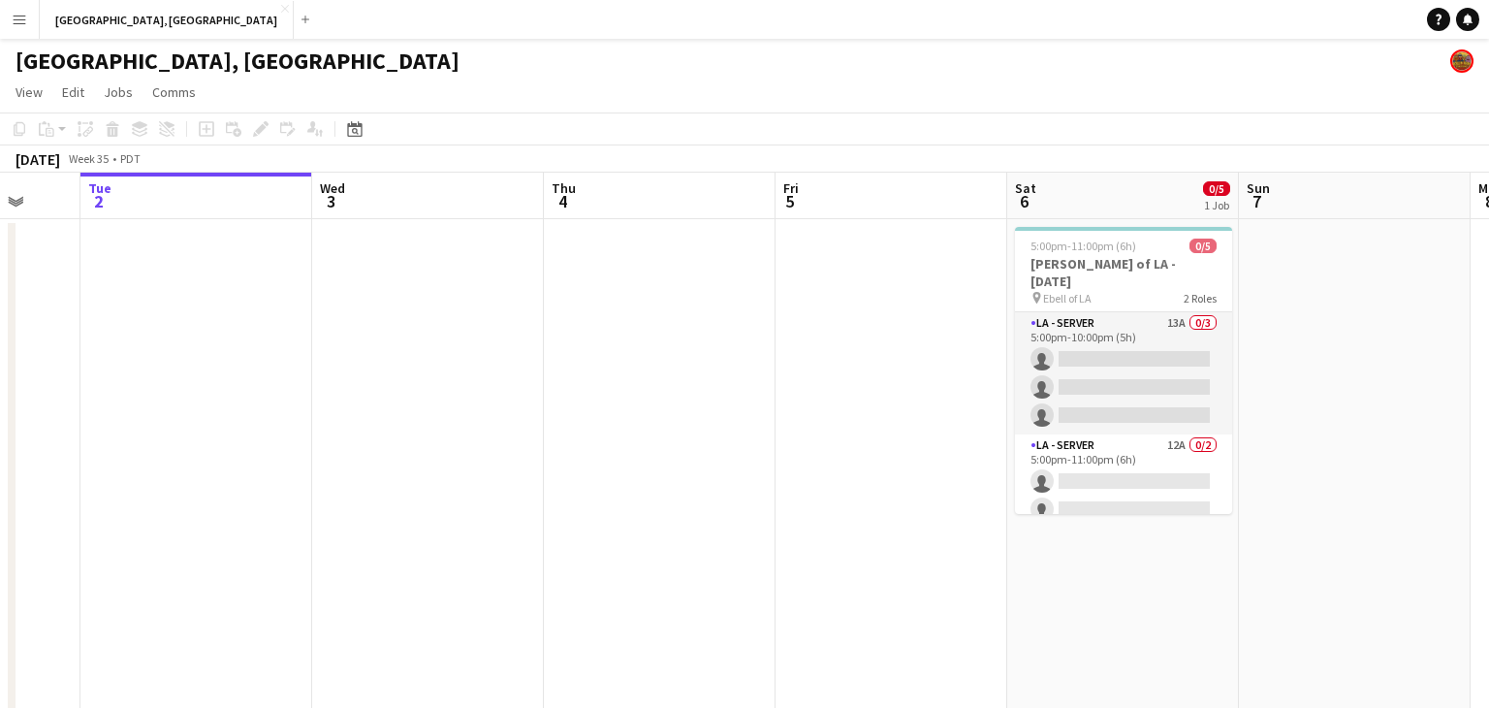
drag, startPoint x: 588, startPoint y: 409, endPoint x: 539, endPoint y: 409, distance: 48.5
click at [546, 411] on app-calendar-viewport "Fri 29 Sat 30 8/8 2 Jobs Sun 31 Mon 1 Tue 2 Wed 3 Thu 4 Fri 5 Sat 6 0/5 1 Job S…" at bounding box center [744, 485] width 1489 height 625
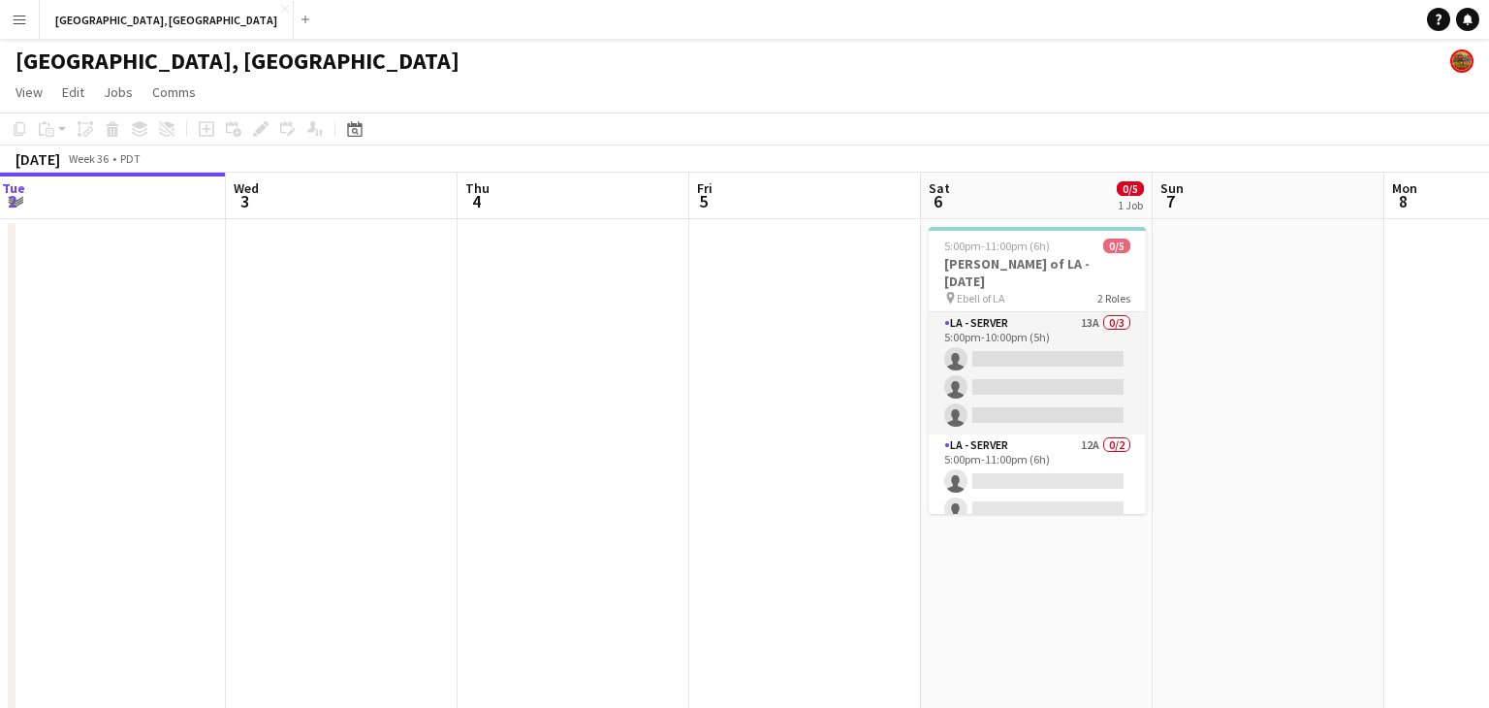
scroll to position [0, 399]
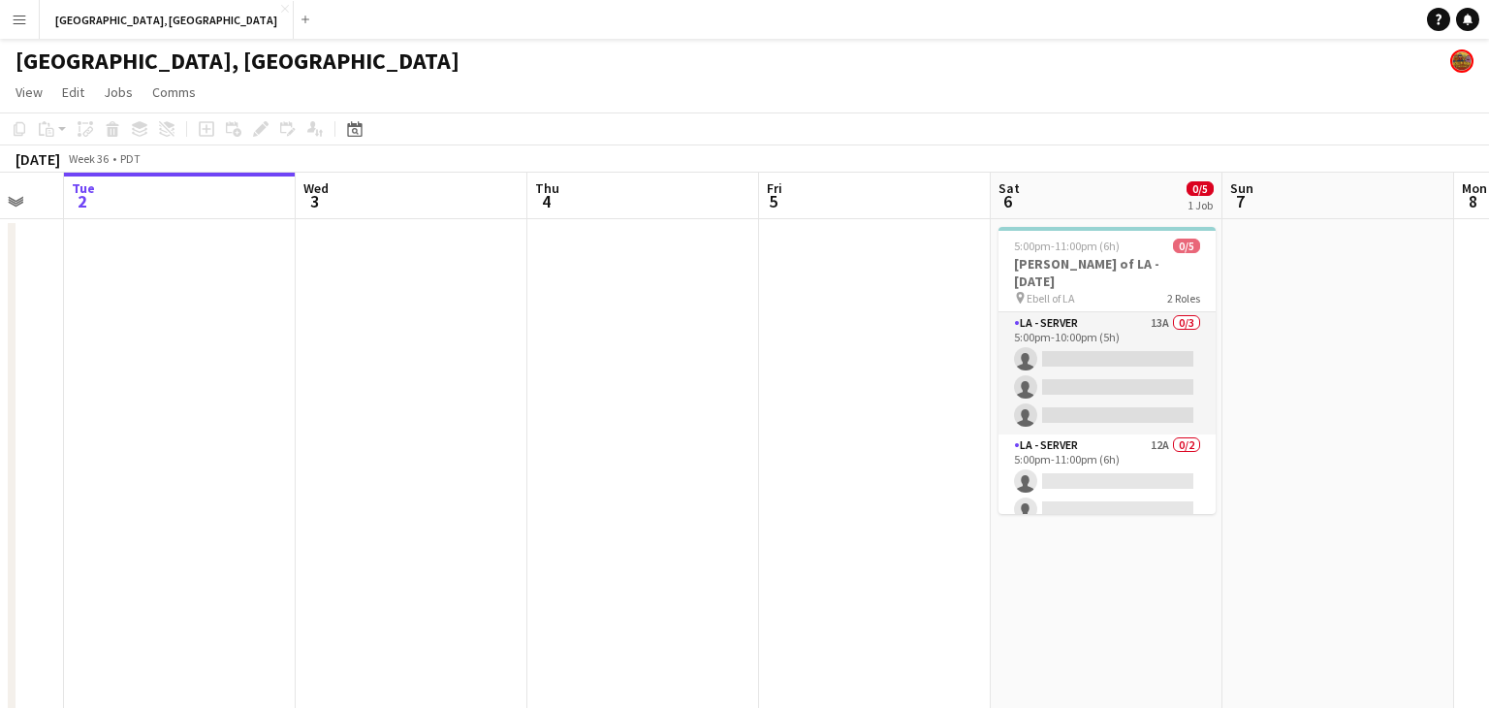
drag, startPoint x: 557, startPoint y: 367, endPoint x: 568, endPoint y: 366, distance: 11.8
click at [569, 366] on app-calendar-viewport "Sun 31 Mon 1 Tue 2 Wed 3 Thu 4 Fri 5 Sat 6 0/5 1 Job Sun 7 Mon 8 Tue 9 Wed 10 T…" at bounding box center [744, 485] width 1489 height 625
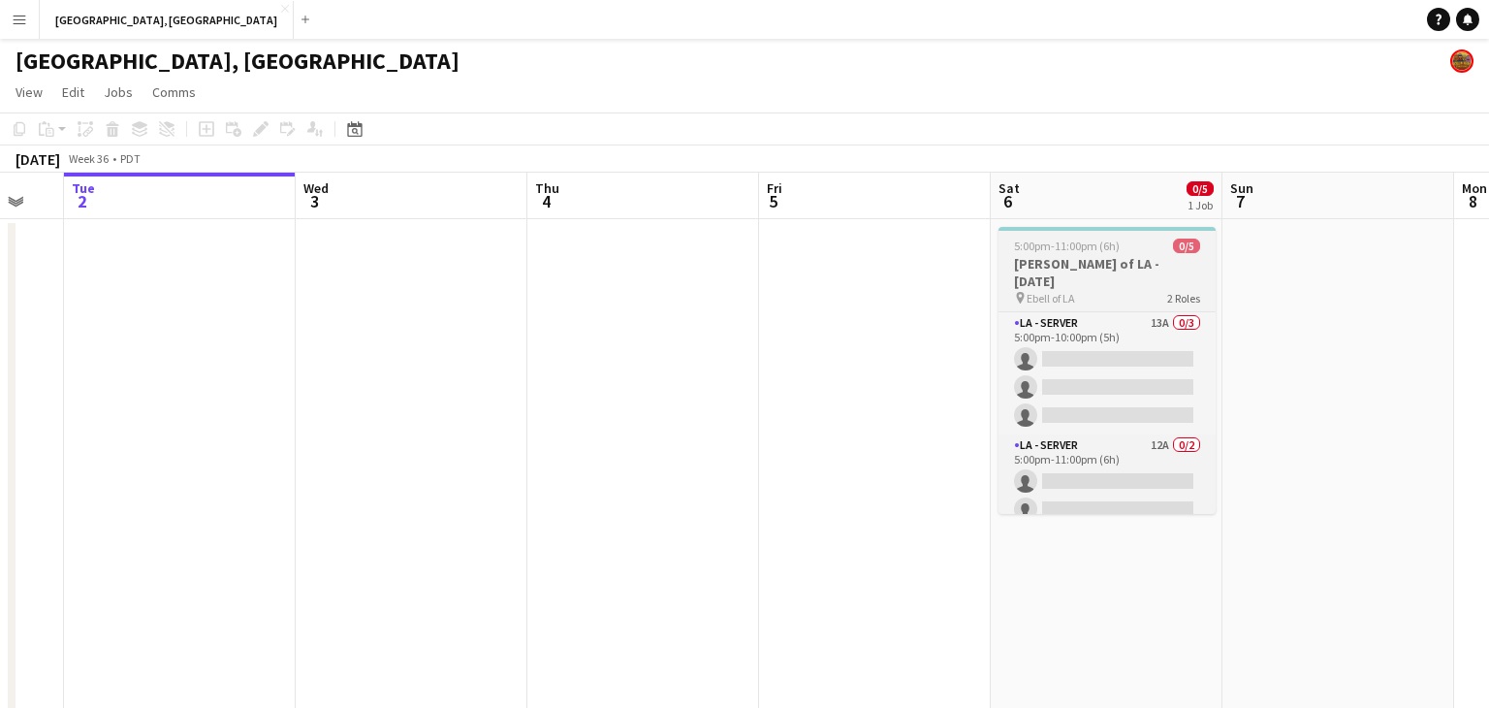
click at [1085, 261] on h3 "[PERSON_NAME] of LA - [DATE]" at bounding box center [1107, 272] width 217 height 35
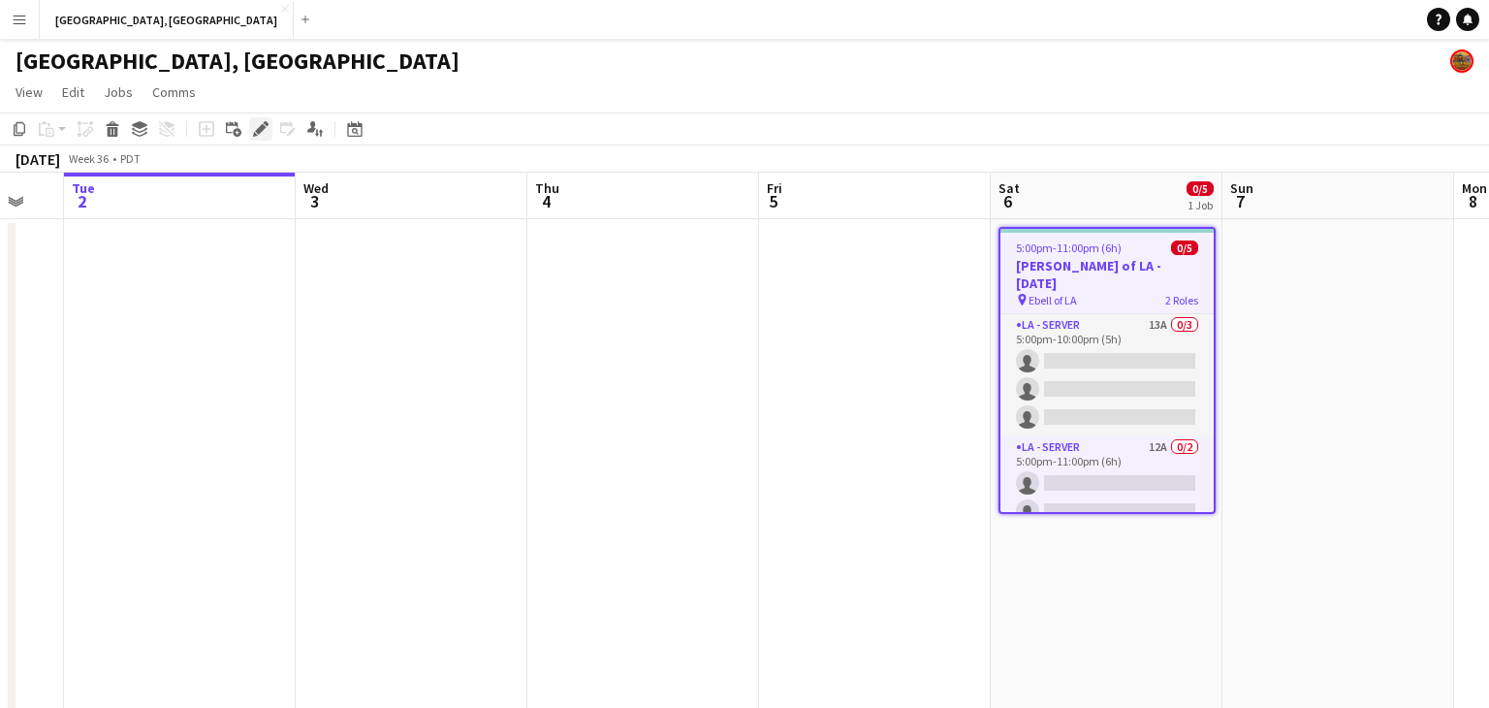
click at [263, 127] on icon at bounding box center [260, 129] width 11 height 11
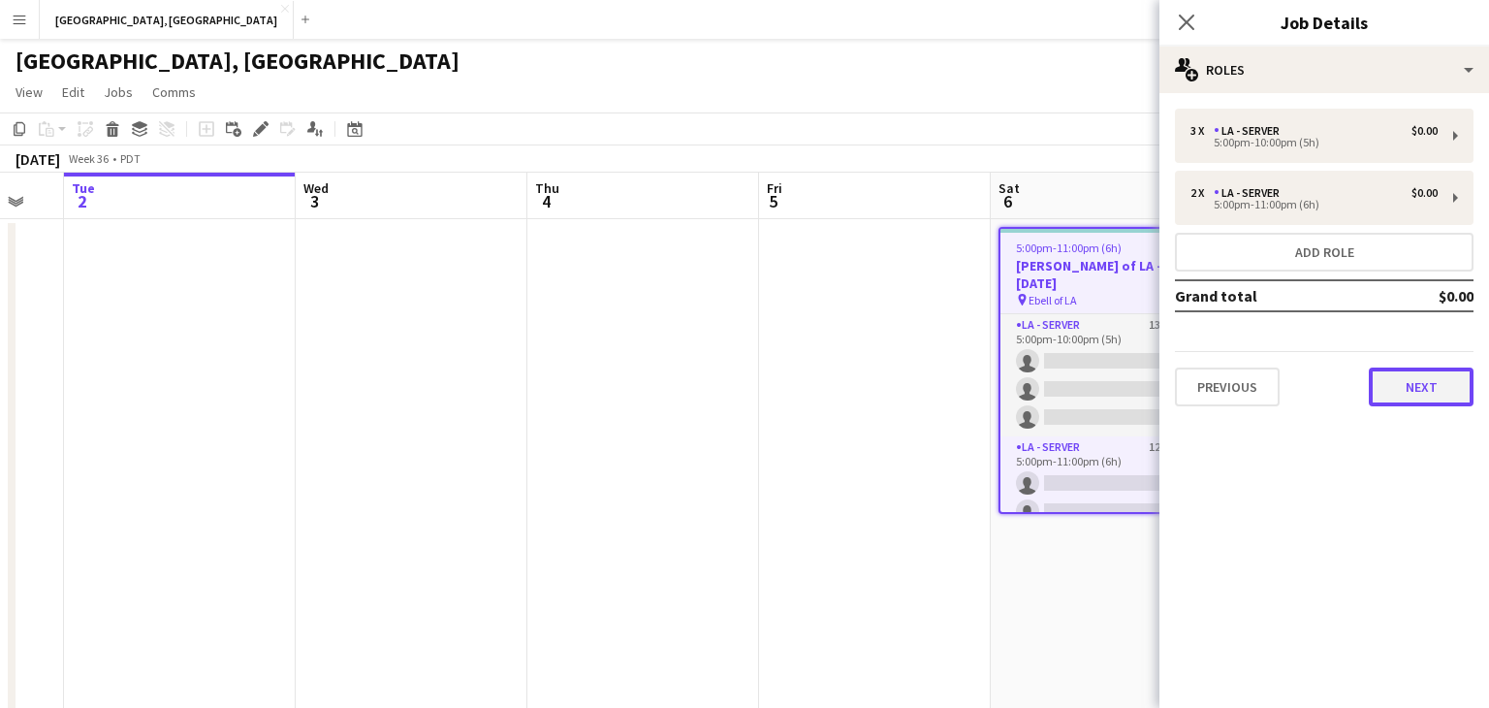
click at [1402, 383] on button "Next" at bounding box center [1421, 386] width 105 height 39
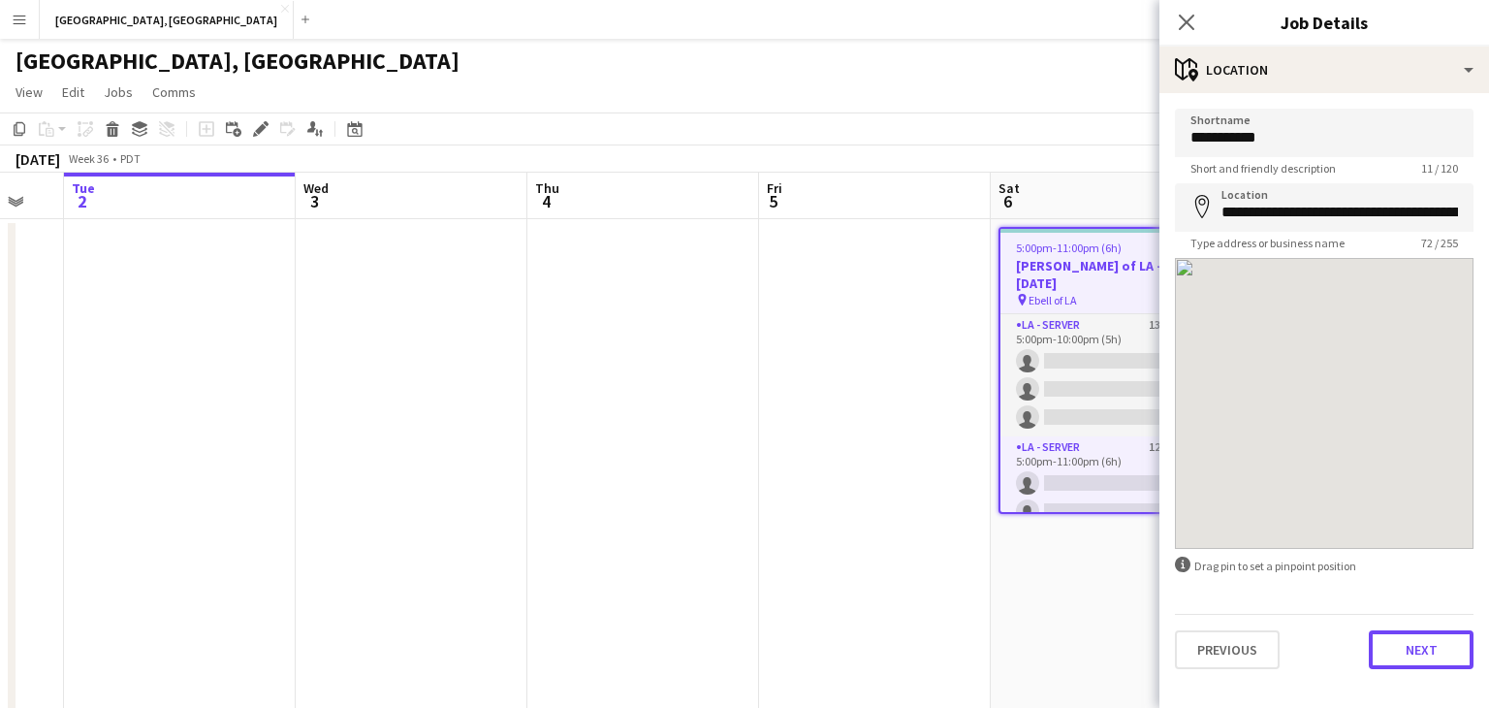
drag, startPoint x: 1437, startPoint y: 646, endPoint x: 1360, endPoint y: 399, distance: 258.9
click at [1438, 646] on button "Next" at bounding box center [1421, 649] width 105 height 39
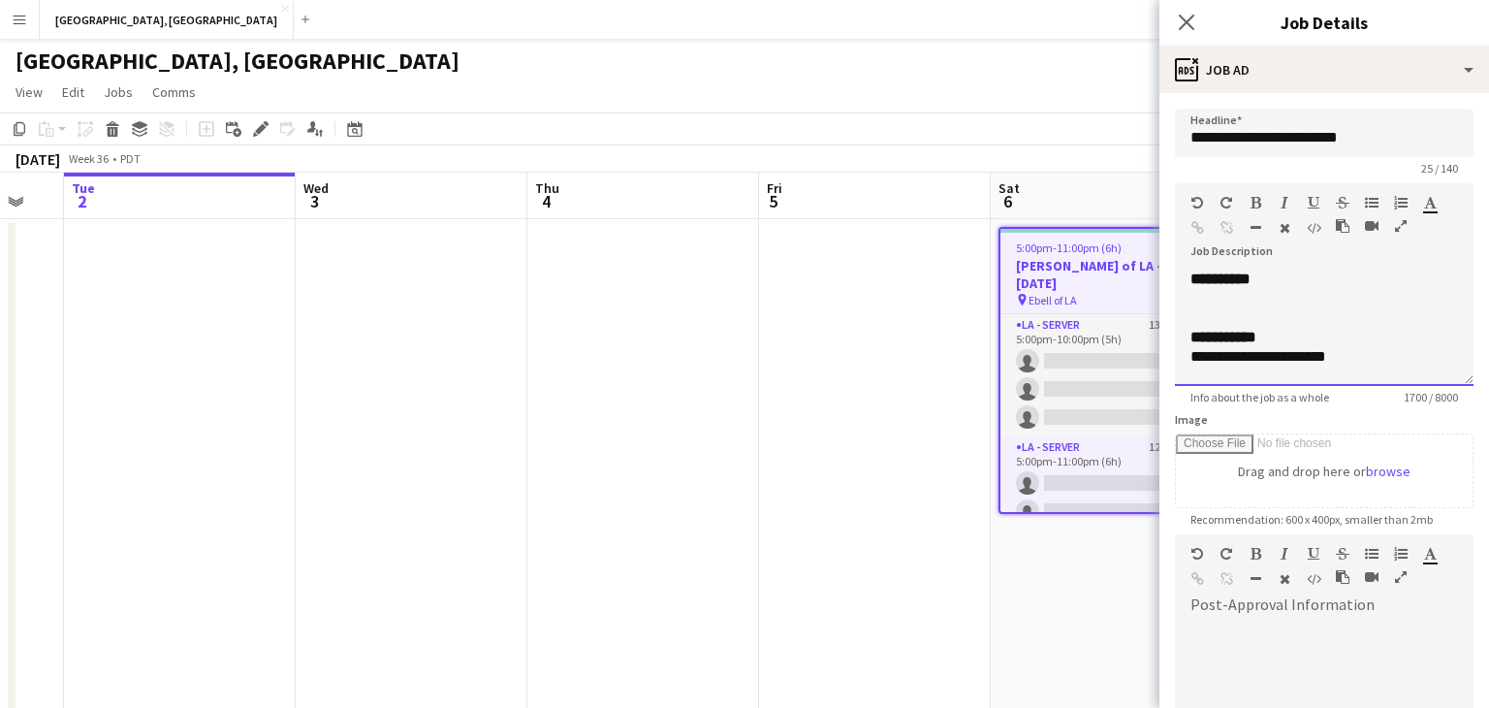
drag, startPoint x: 1297, startPoint y: 348, endPoint x: 1285, endPoint y: 356, distance: 14.8
click at [1297, 351] on div "**********" at bounding box center [1325, 356] width 268 height 19
copy div "**********"
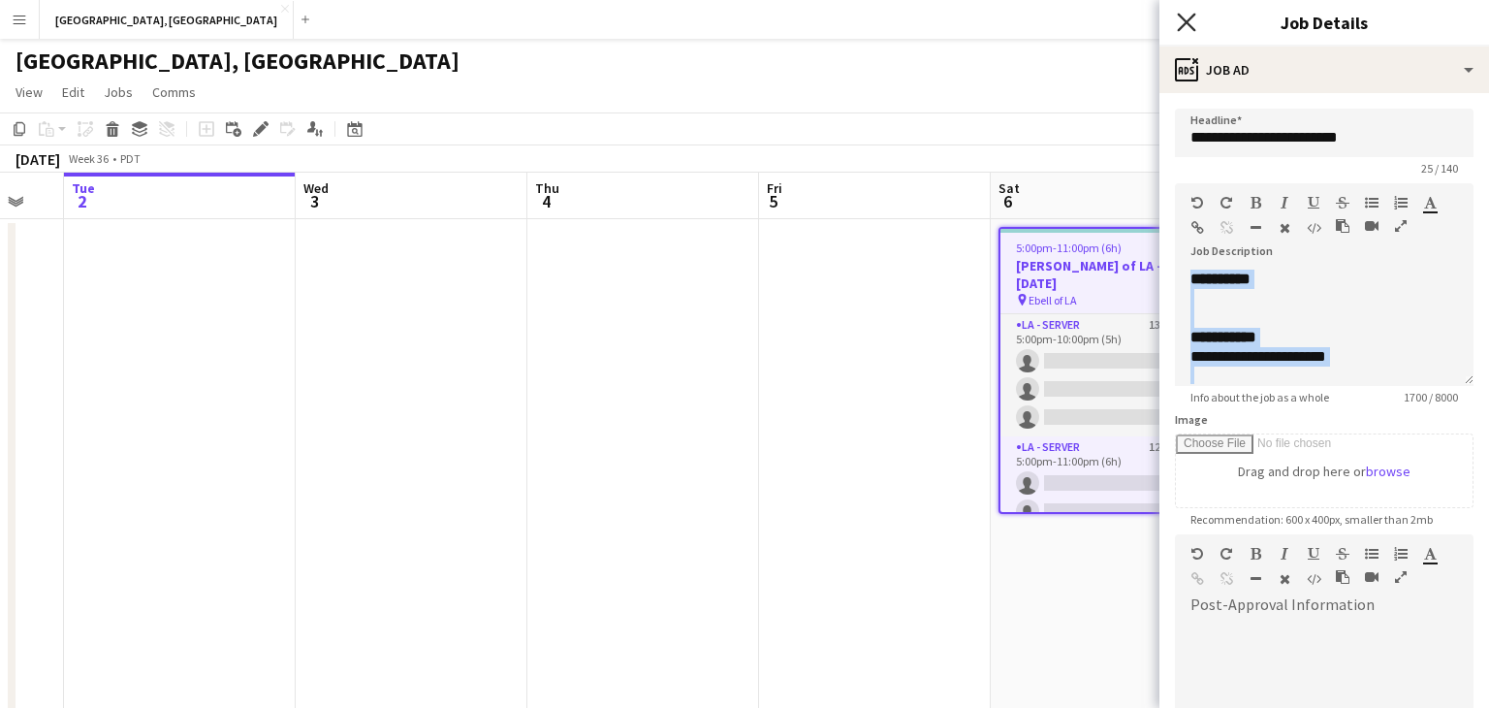
click at [1186, 30] on icon "Close pop-in" at bounding box center [1186, 22] width 18 height 18
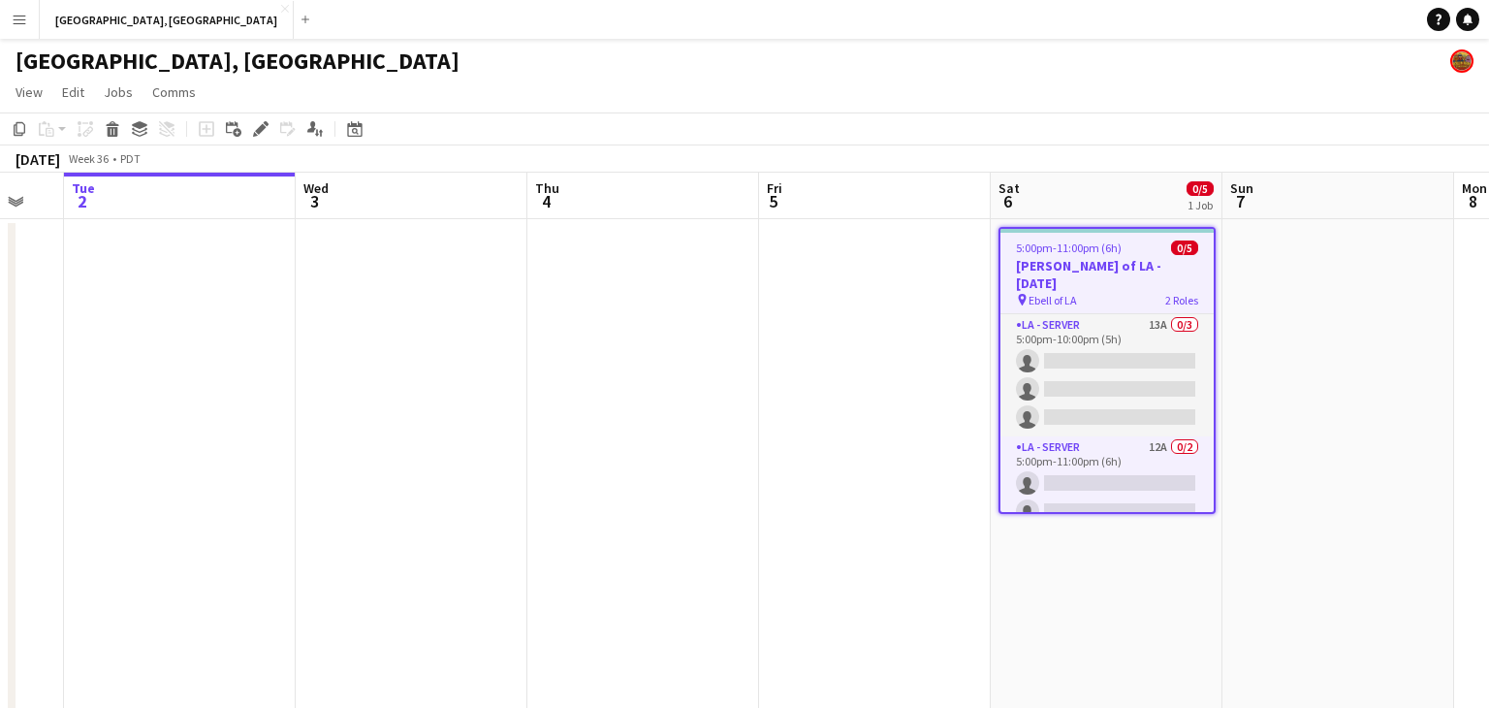
click at [6, 17] on button "Menu" at bounding box center [19, 19] width 39 height 39
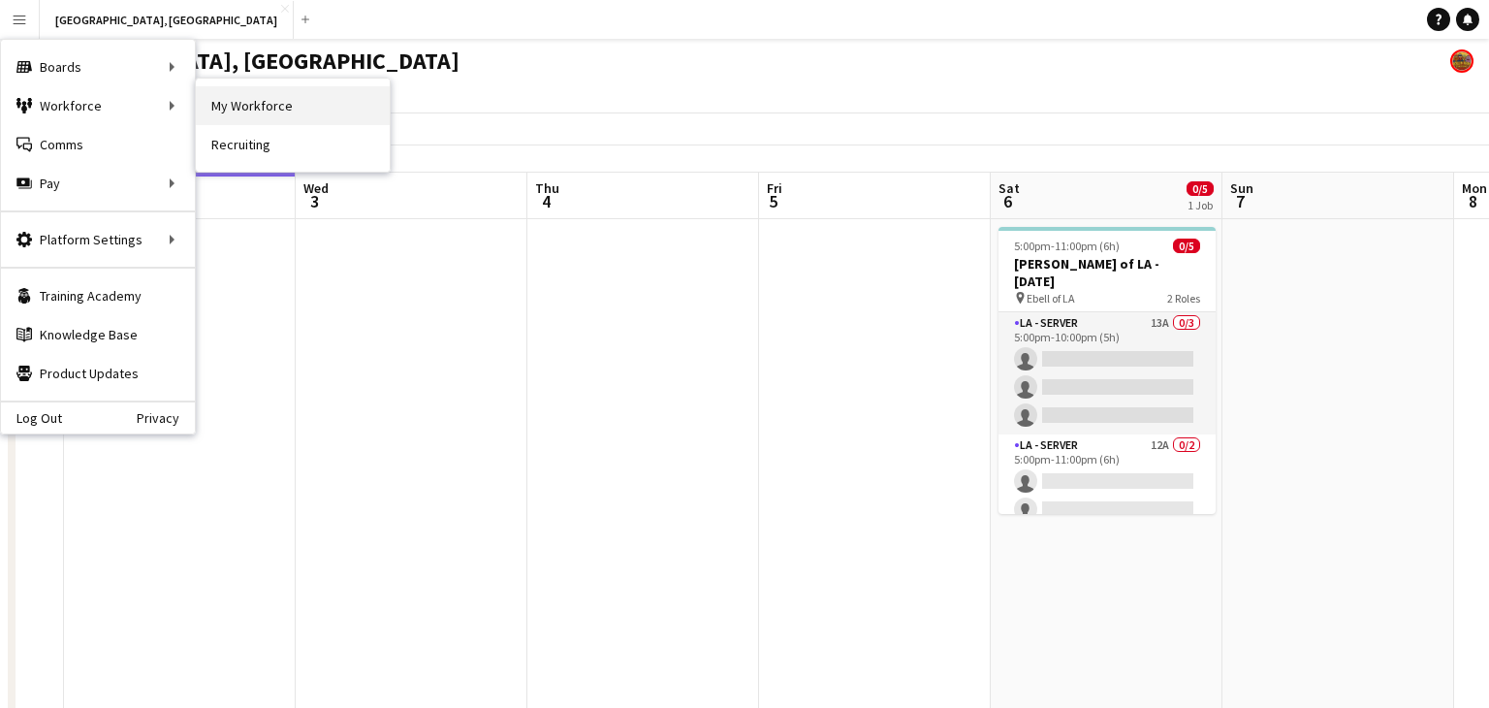
click at [274, 100] on link "My Workforce" at bounding box center [293, 105] width 194 height 39
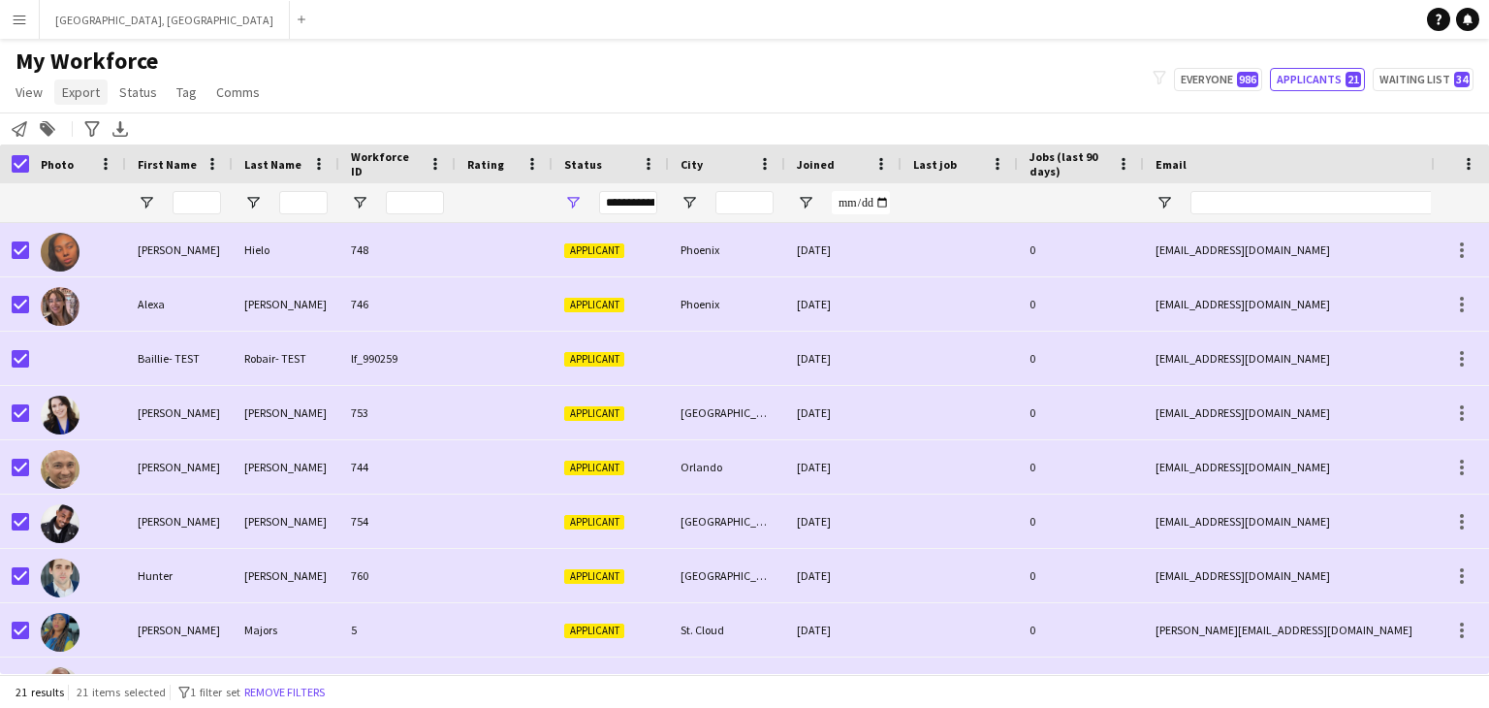
click at [77, 91] on span "Export" at bounding box center [81, 91] width 38 height 17
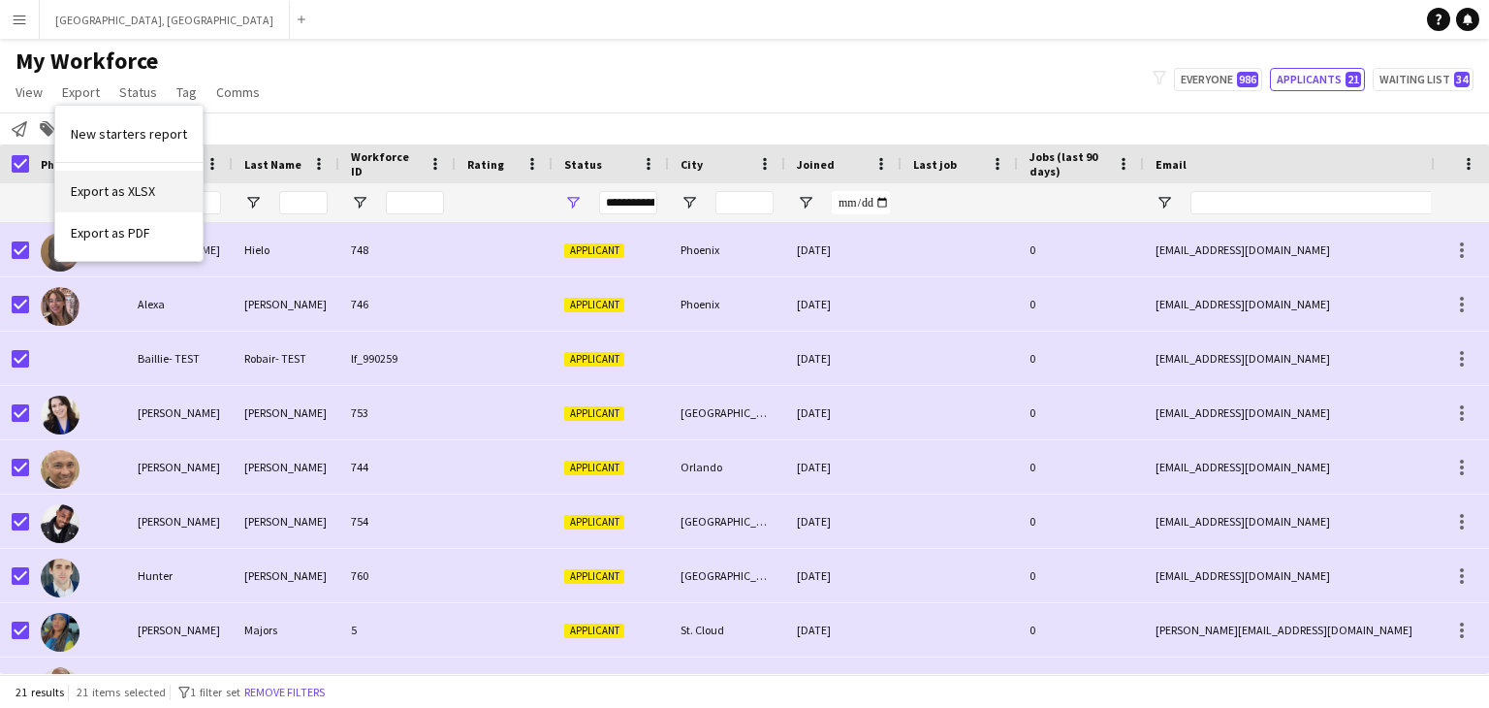
click at [143, 191] on span "Export as XLSX" at bounding box center [113, 190] width 84 height 17
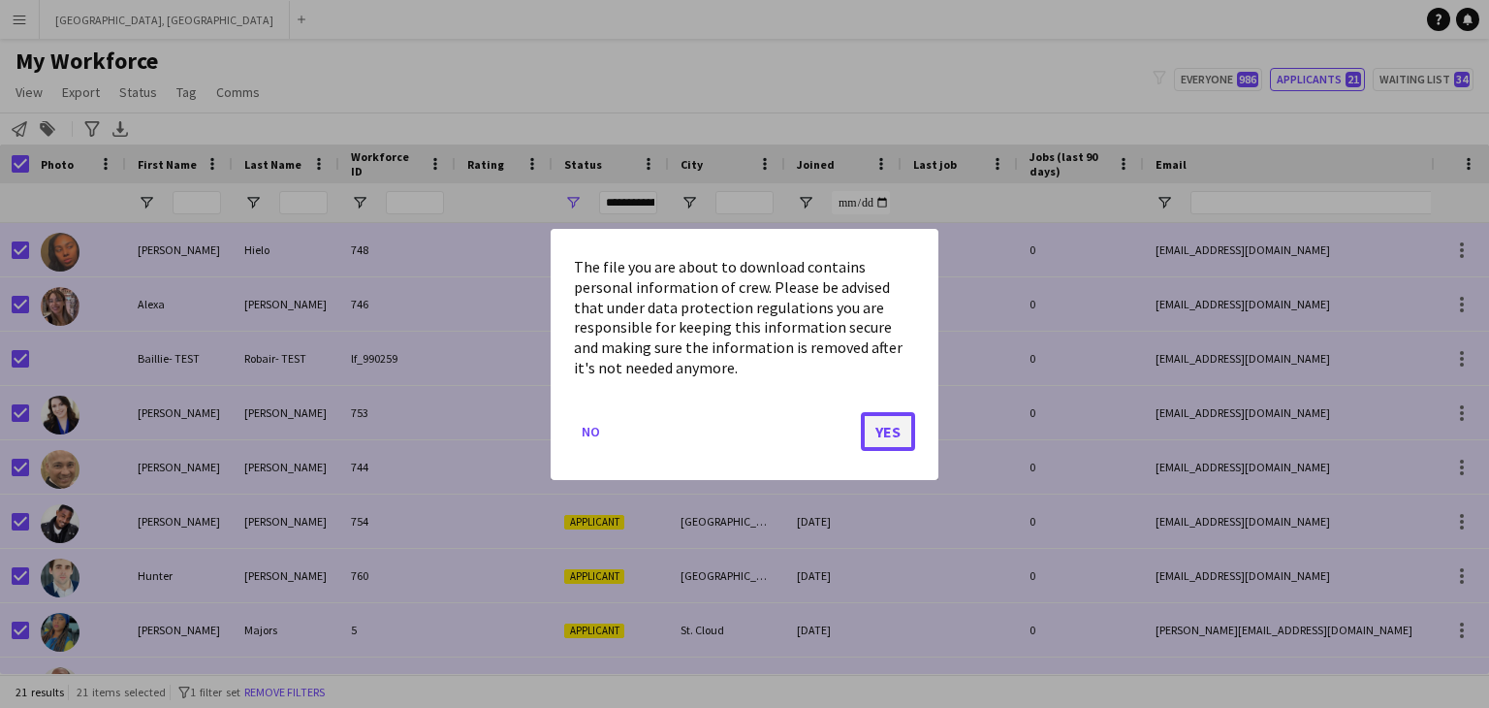
click at [883, 426] on button "Yes" at bounding box center [888, 430] width 54 height 39
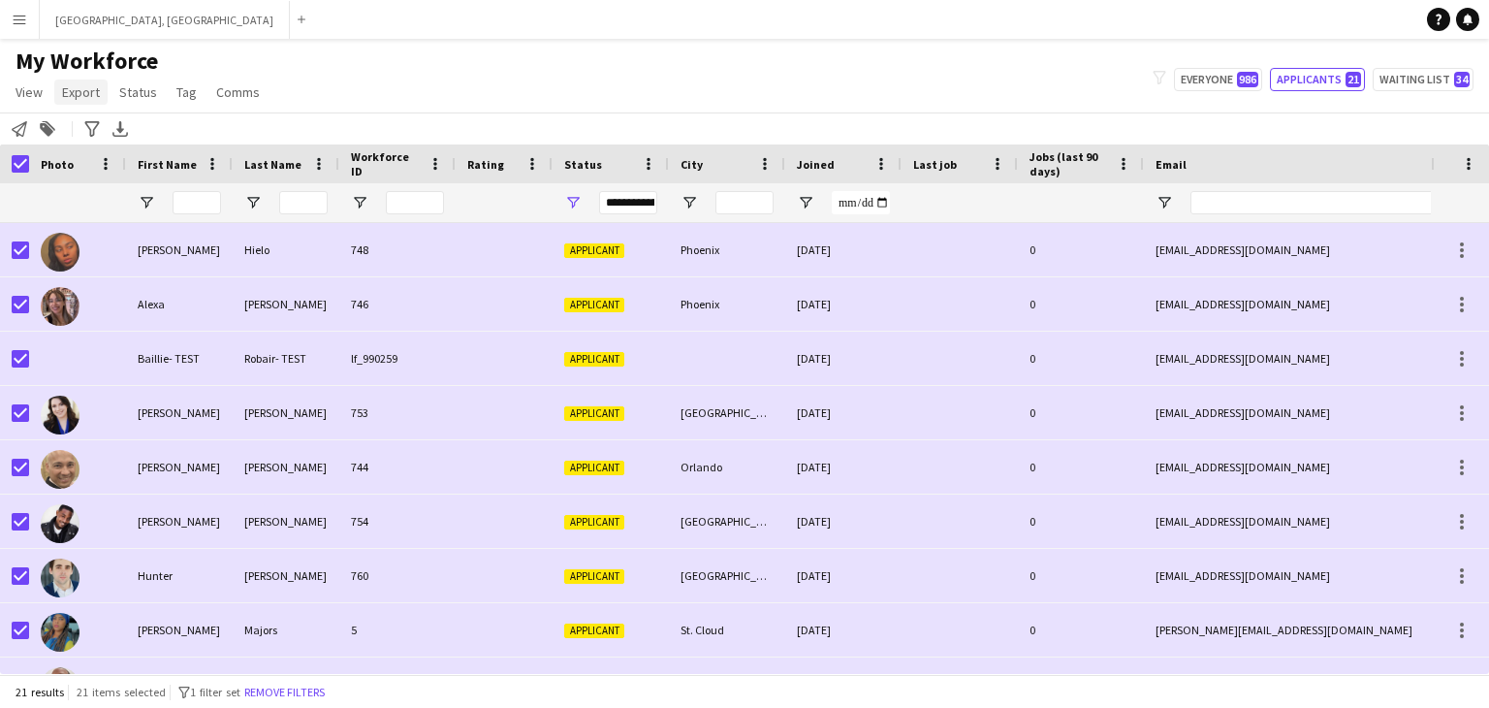
click at [97, 92] on span "Export" at bounding box center [81, 91] width 38 height 17
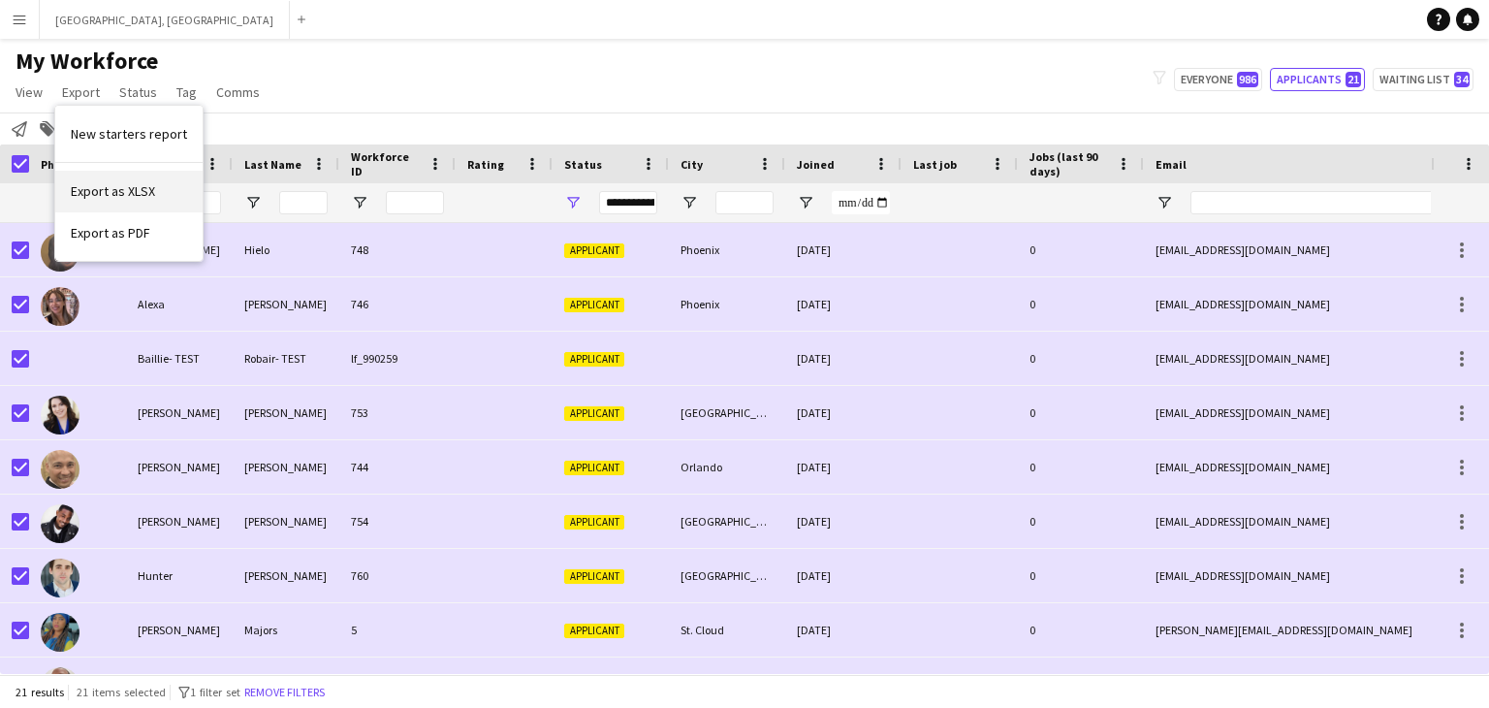
click at [153, 191] on link "Export as XLSX" at bounding box center [128, 191] width 147 height 41
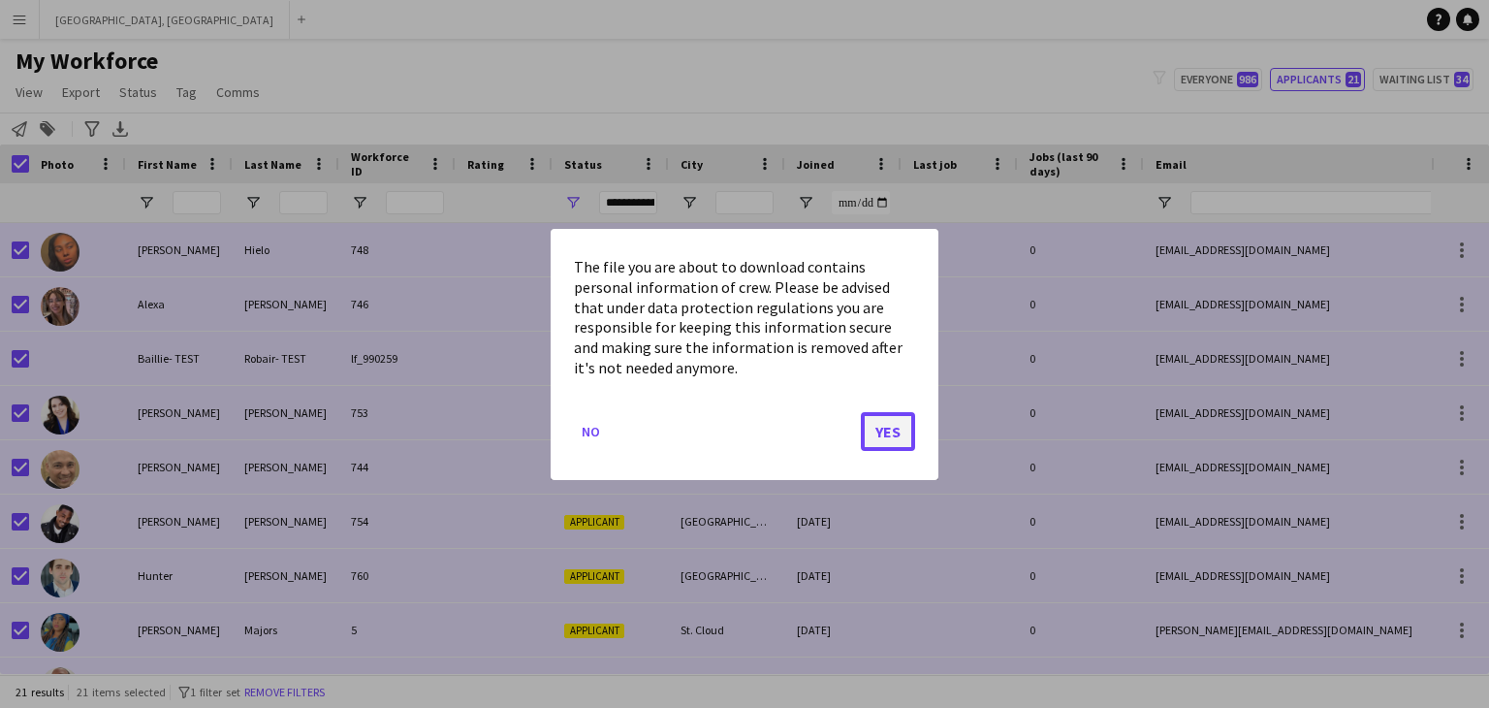
click at [884, 443] on button "Yes" at bounding box center [888, 430] width 54 height 39
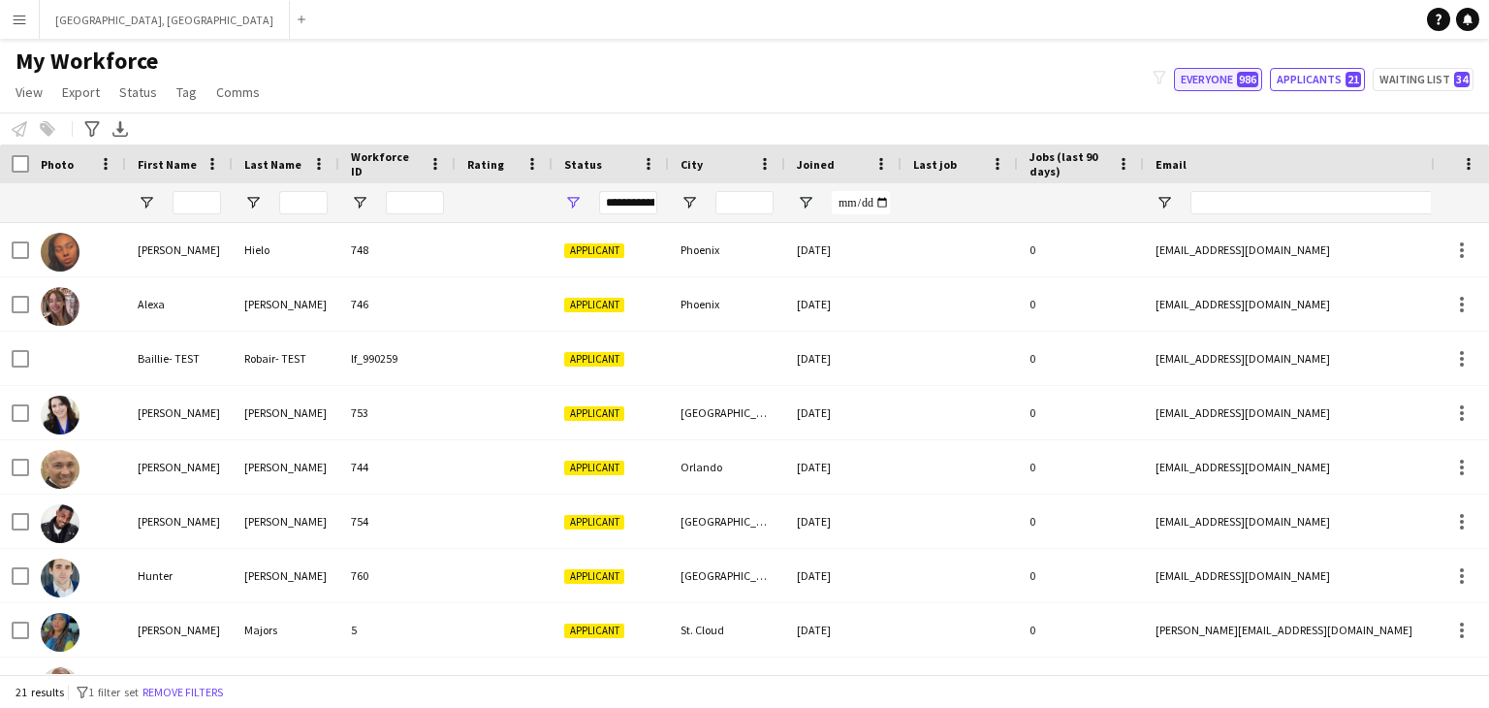
click at [1209, 81] on button "Everyone 986" at bounding box center [1218, 79] width 88 height 23
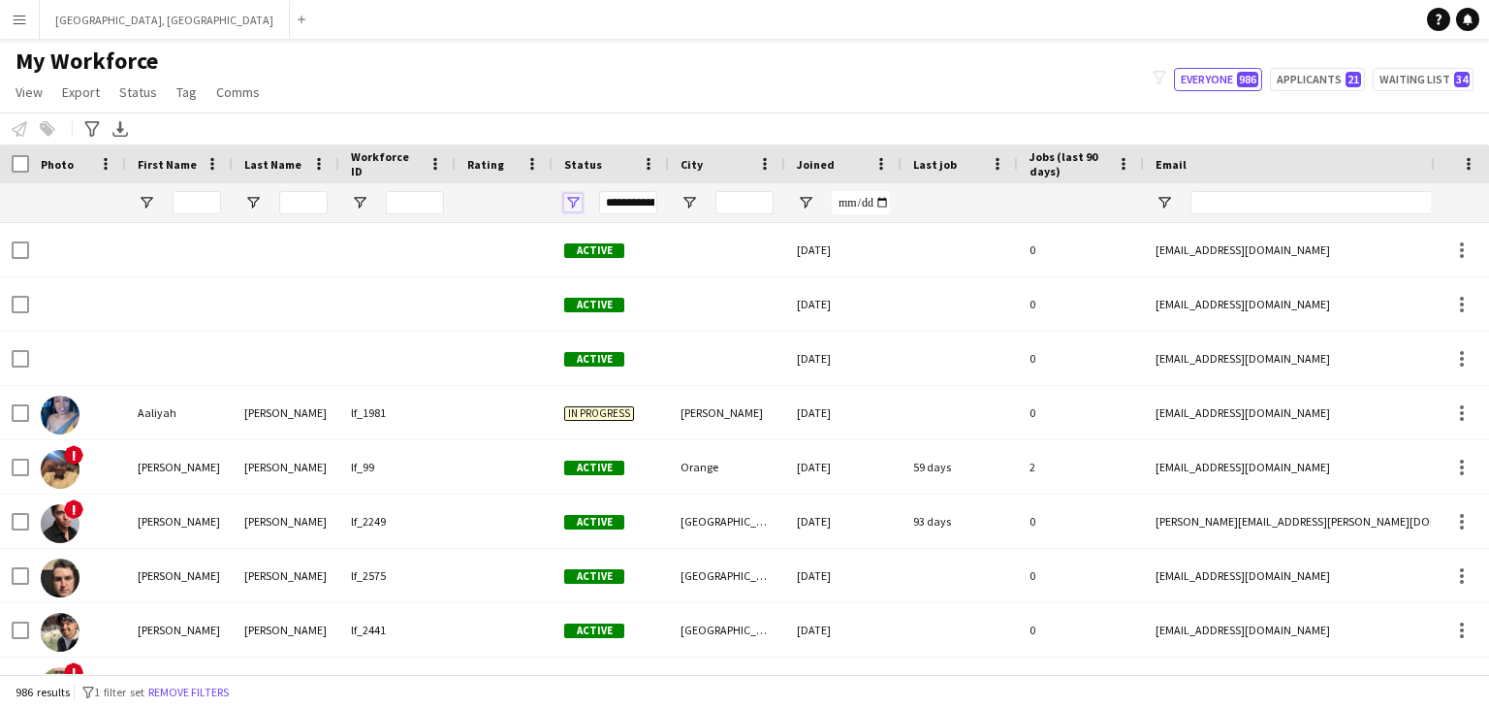
click at [570, 205] on span "Open Filter Menu" at bounding box center [572, 202] width 17 height 17
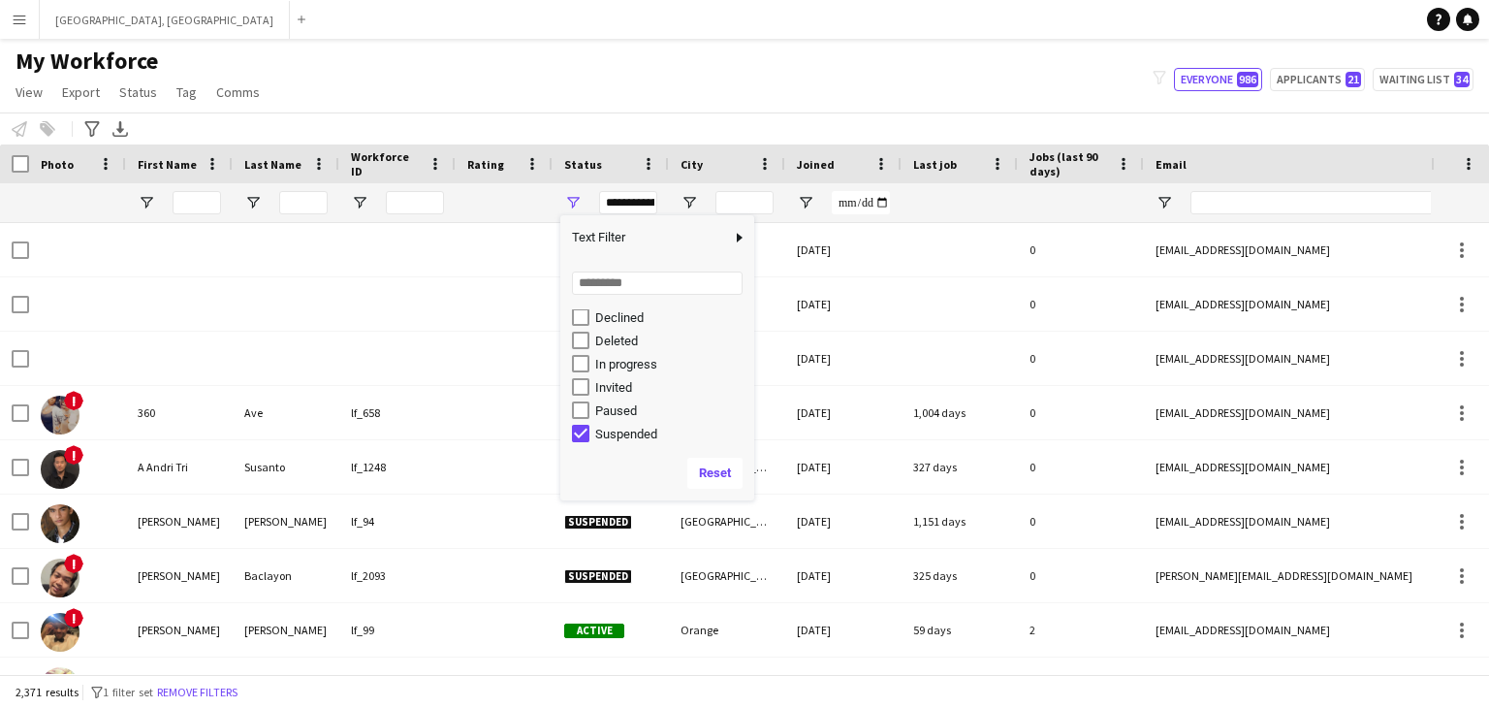
scroll to position [121, 0]
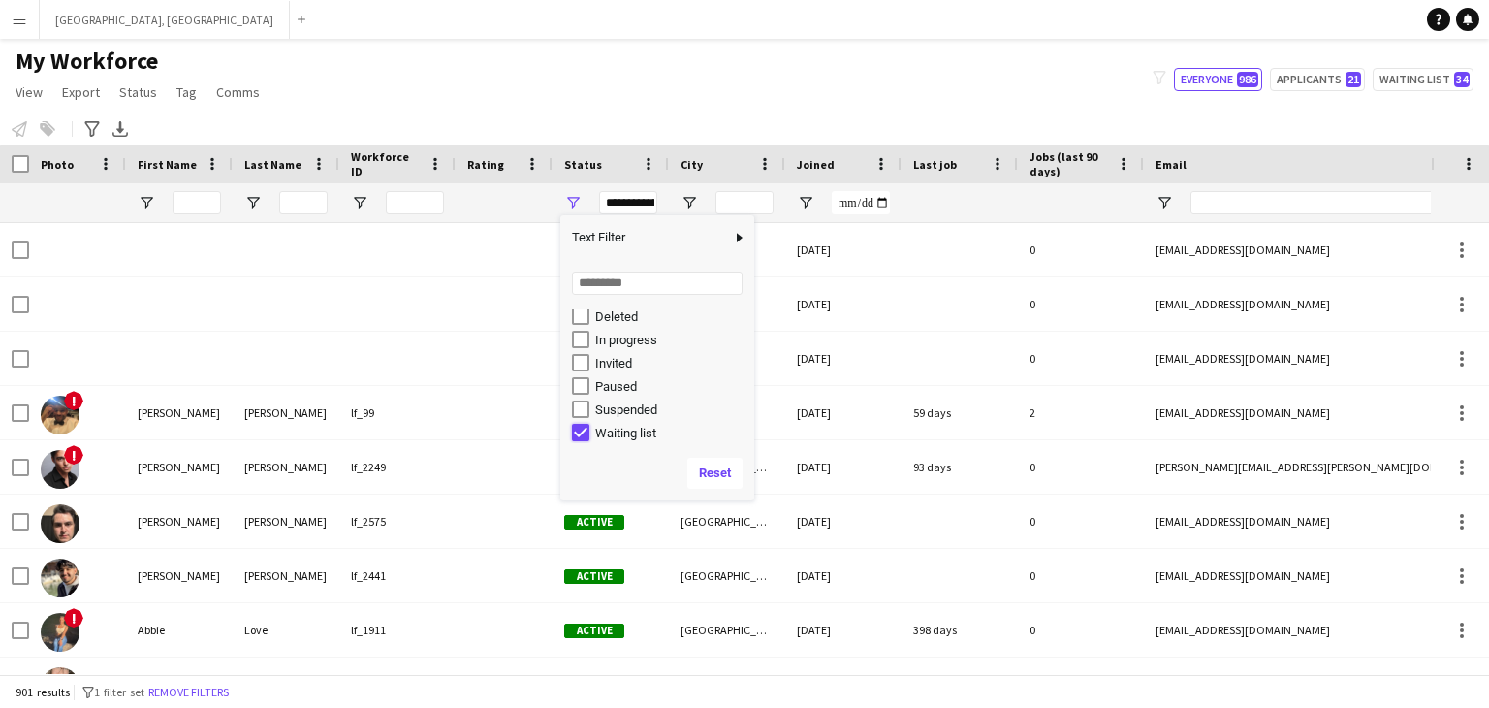
type input "**********"
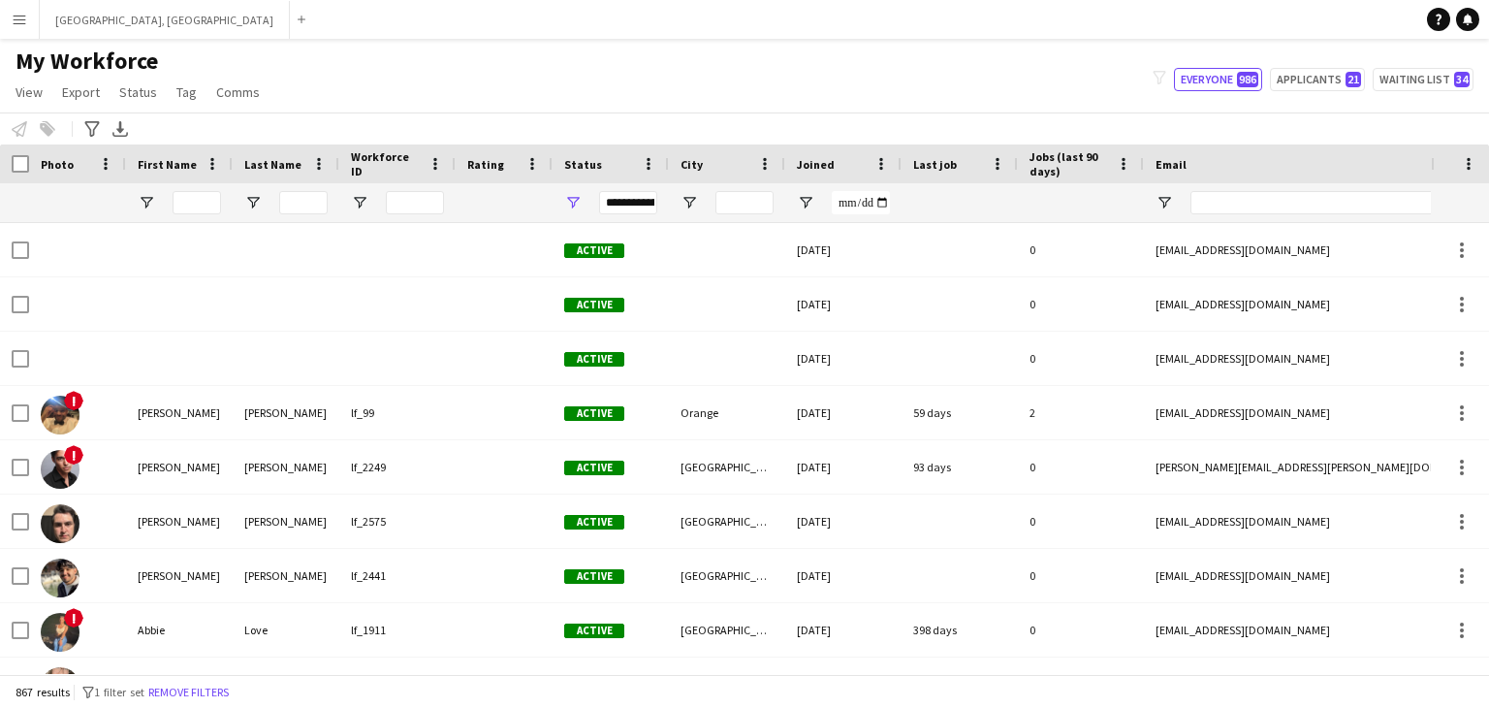
click at [592, 104] on div "My Workforce View Views Default view New view Update view Delete view Edit name…" at bounding box center [744, 80] width 1489 height 66
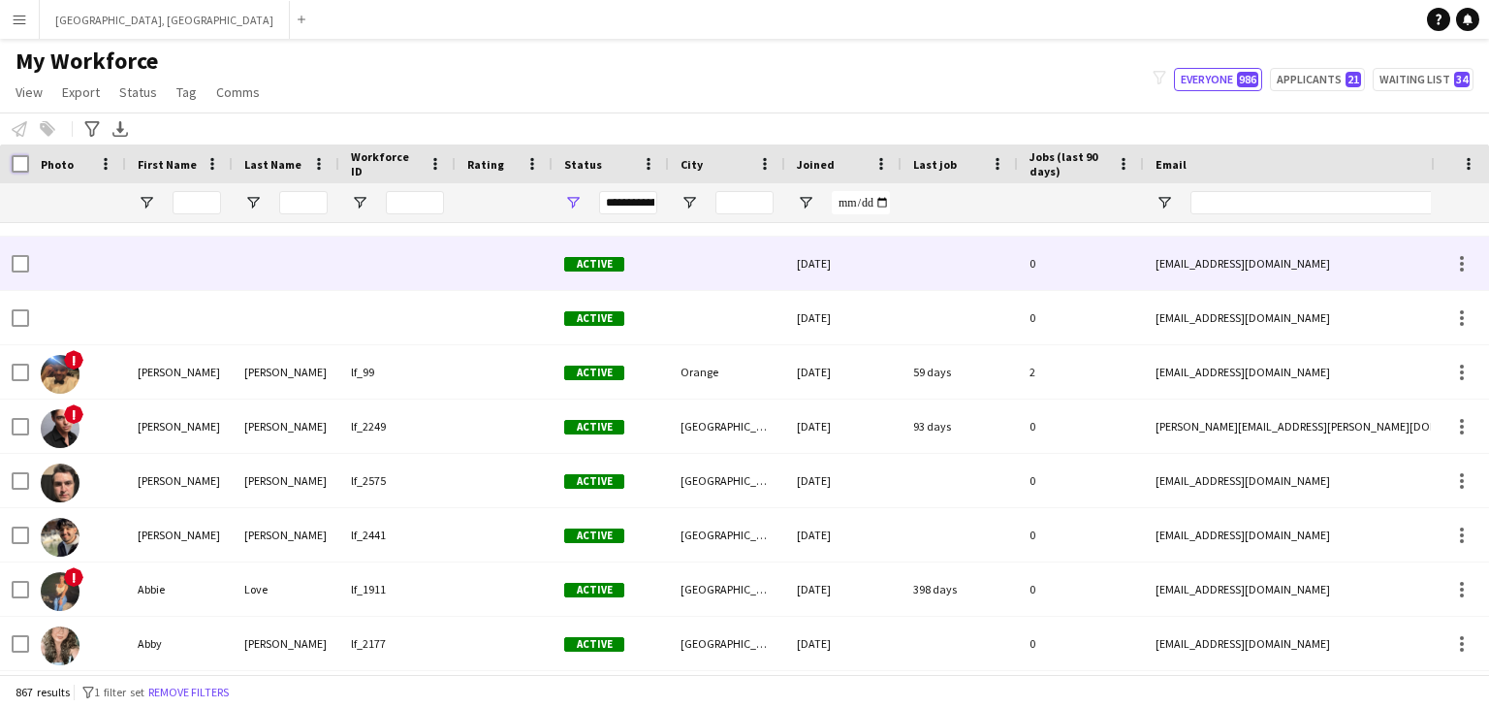
scroll to position [24, 0]
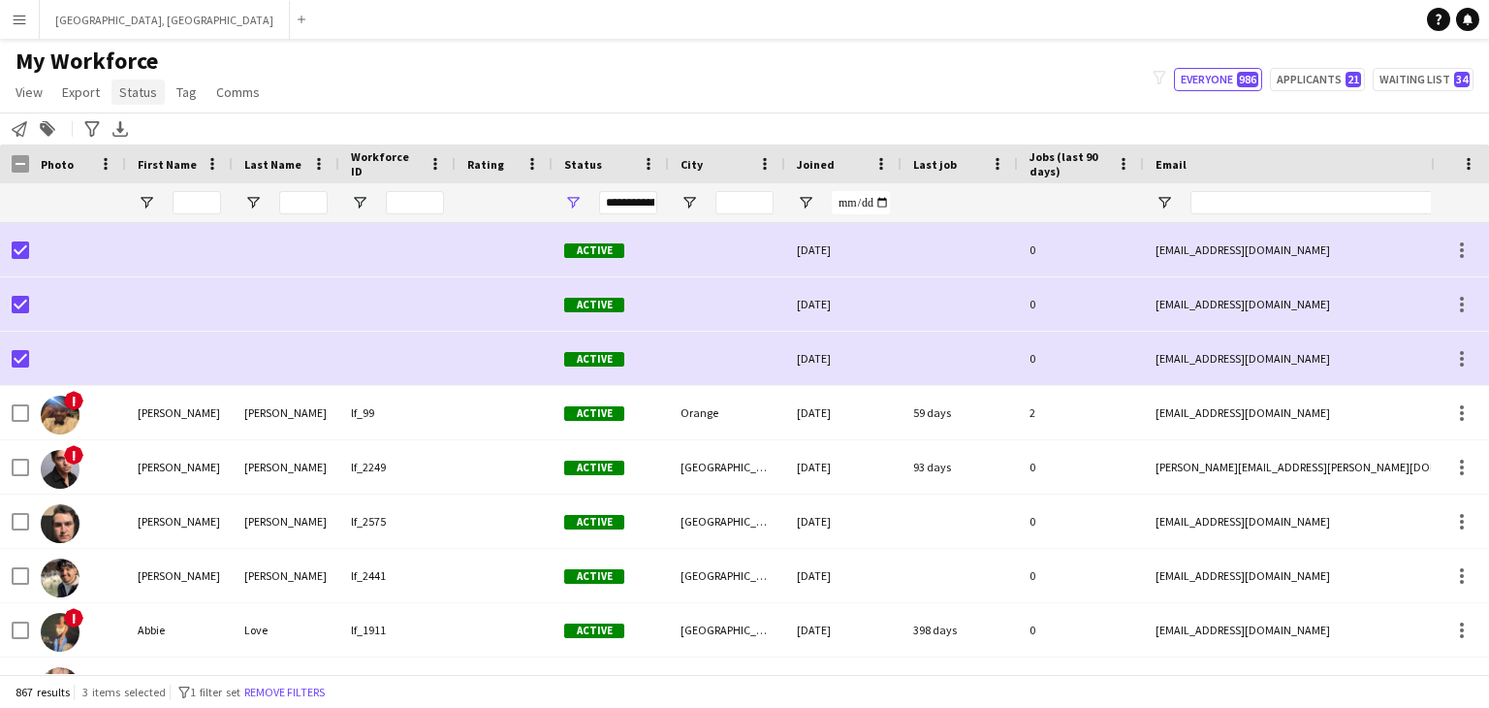
click at [135, 95] on span "Status" at bounding box center [138, 91] width 38 height 17
click at [155, 138] on link "Edit" at bounding box center [180, 133] width 136 height 41
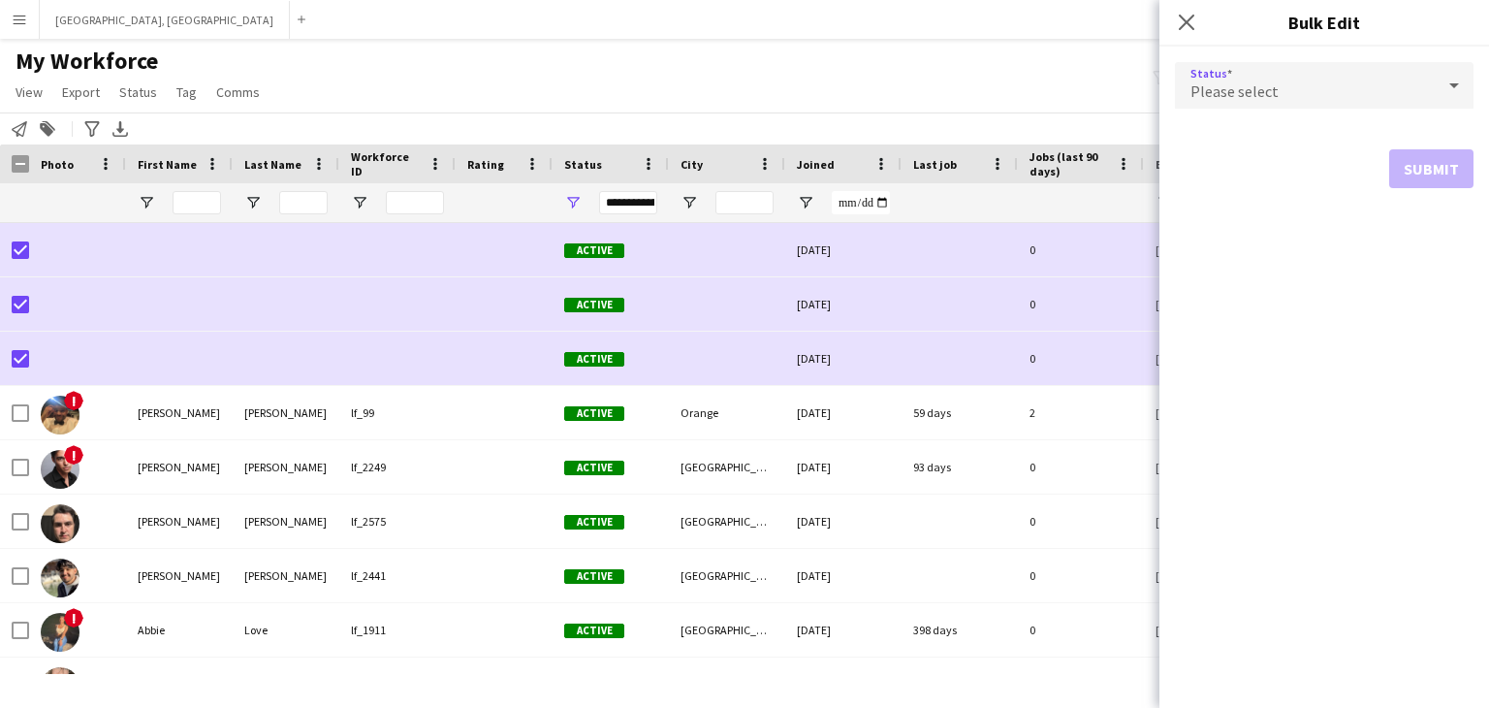
click at [1352, 96] on div "Please select" at bounding box center [1305, 85] width 260 height 47
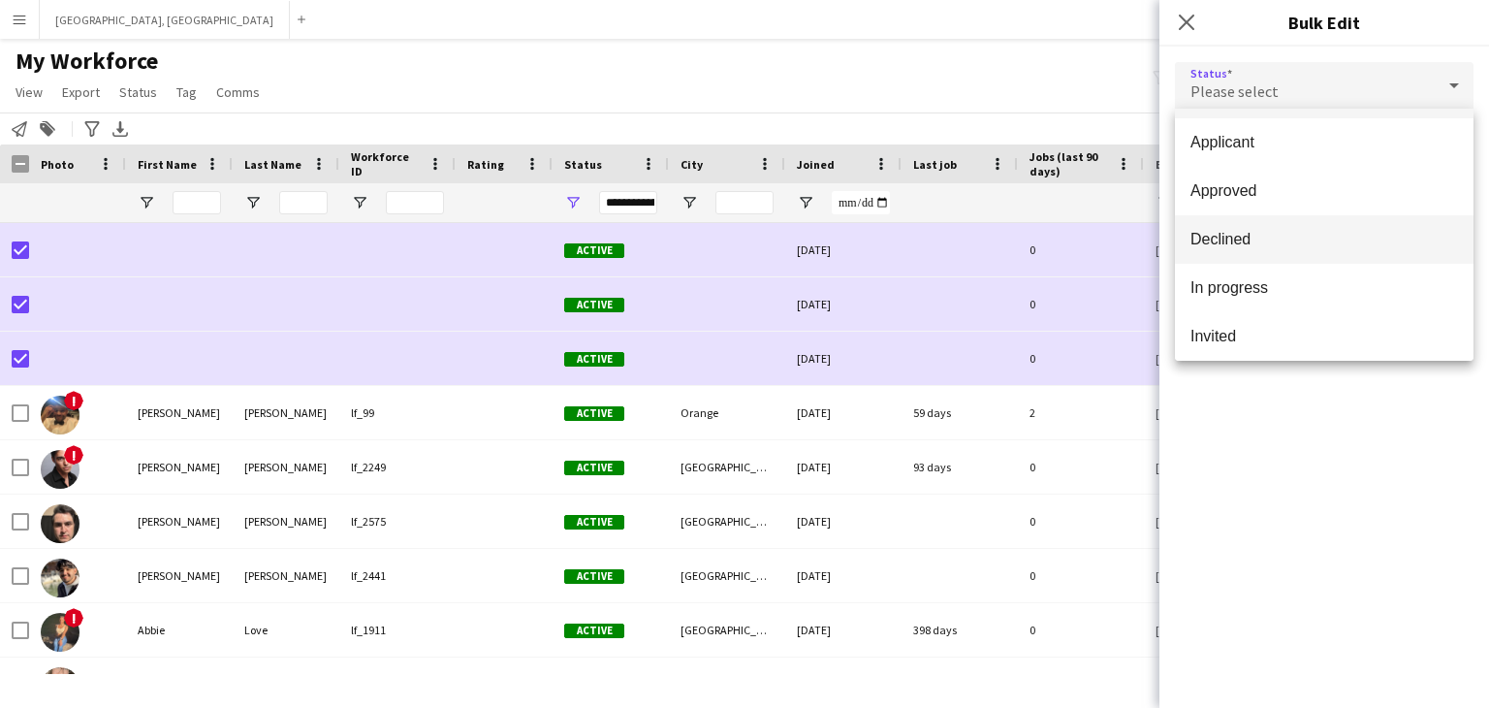
click at [1251, 240] on span "Declined" at bounding box center [1325, 239] width 268 height 18
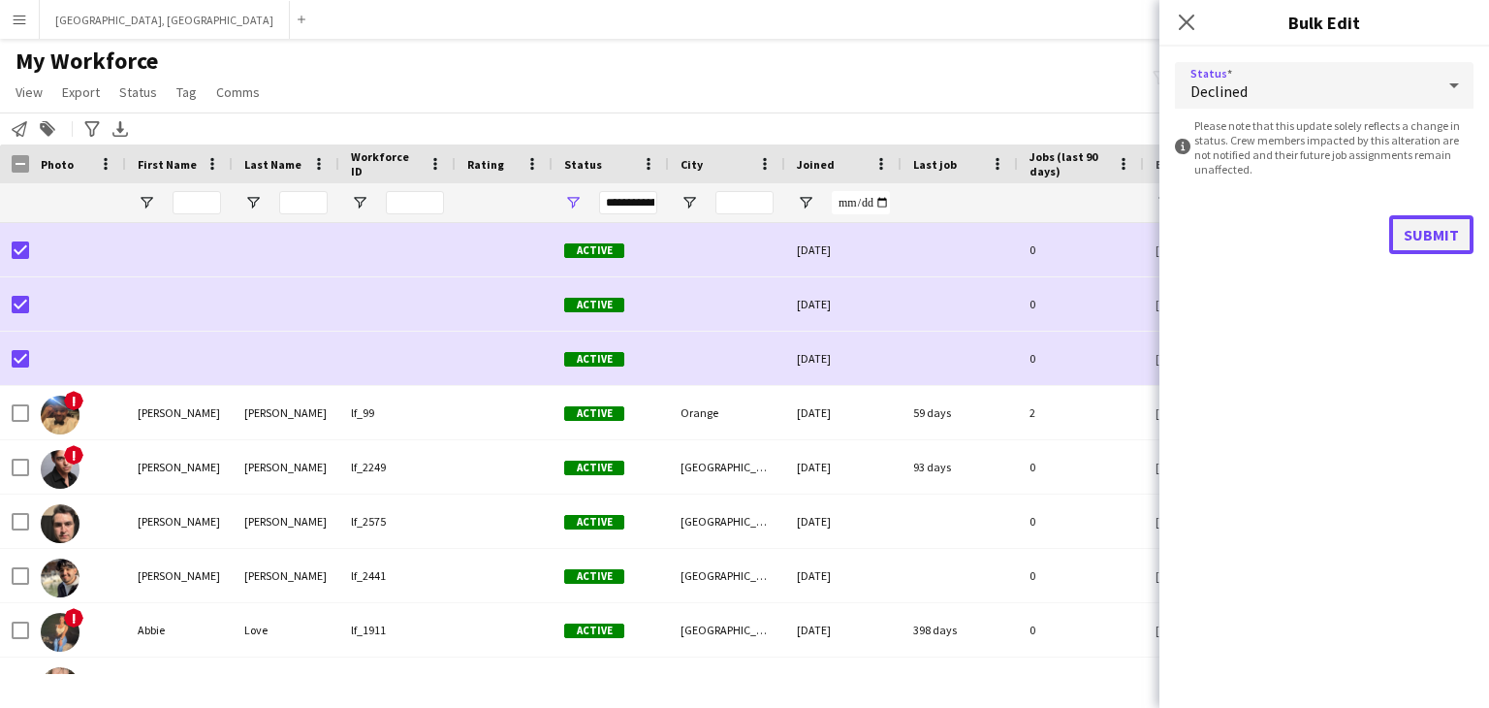
click at [1425, 230] on button "Submit" at bounding box center [1432, 234] width 84 height 39
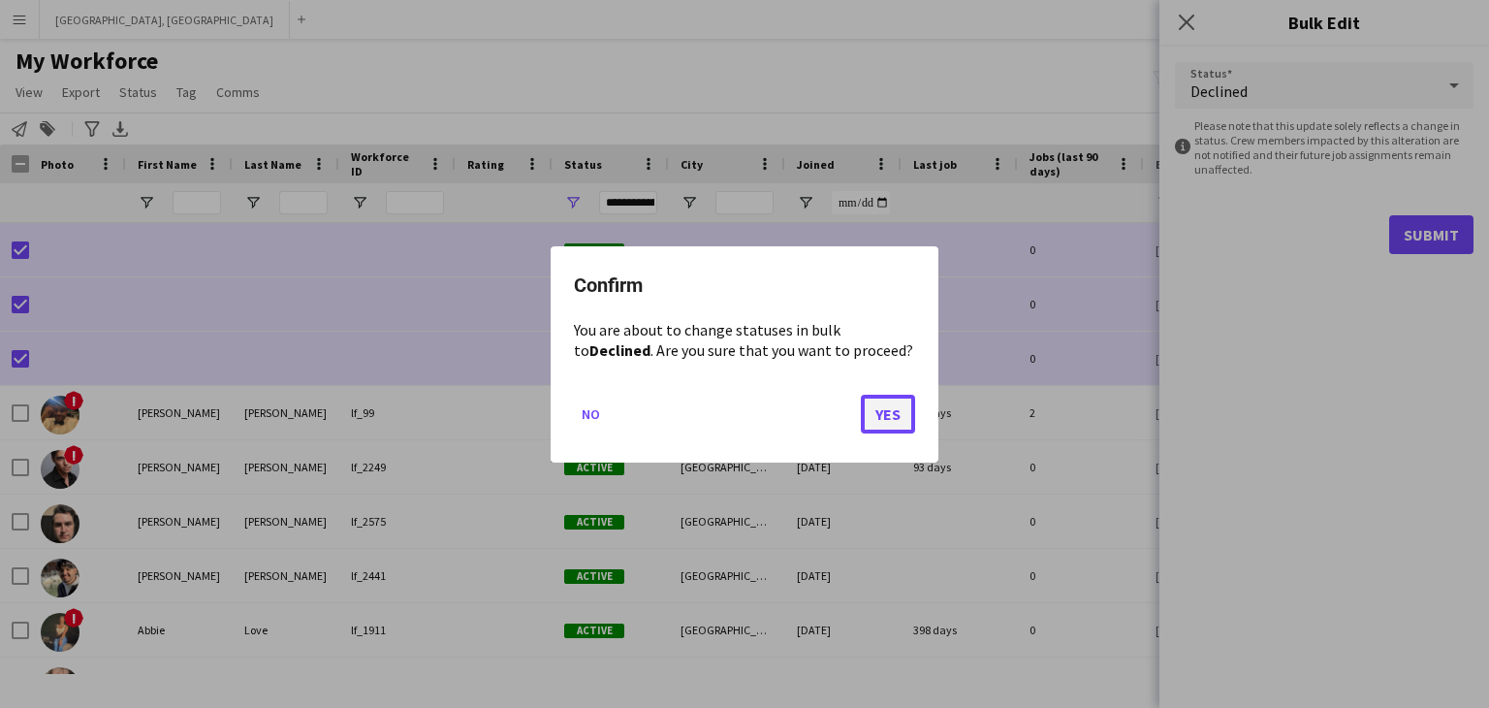
click at [888, 415] on button "Yes" at bounding box center [888, 413] width 54 height 39
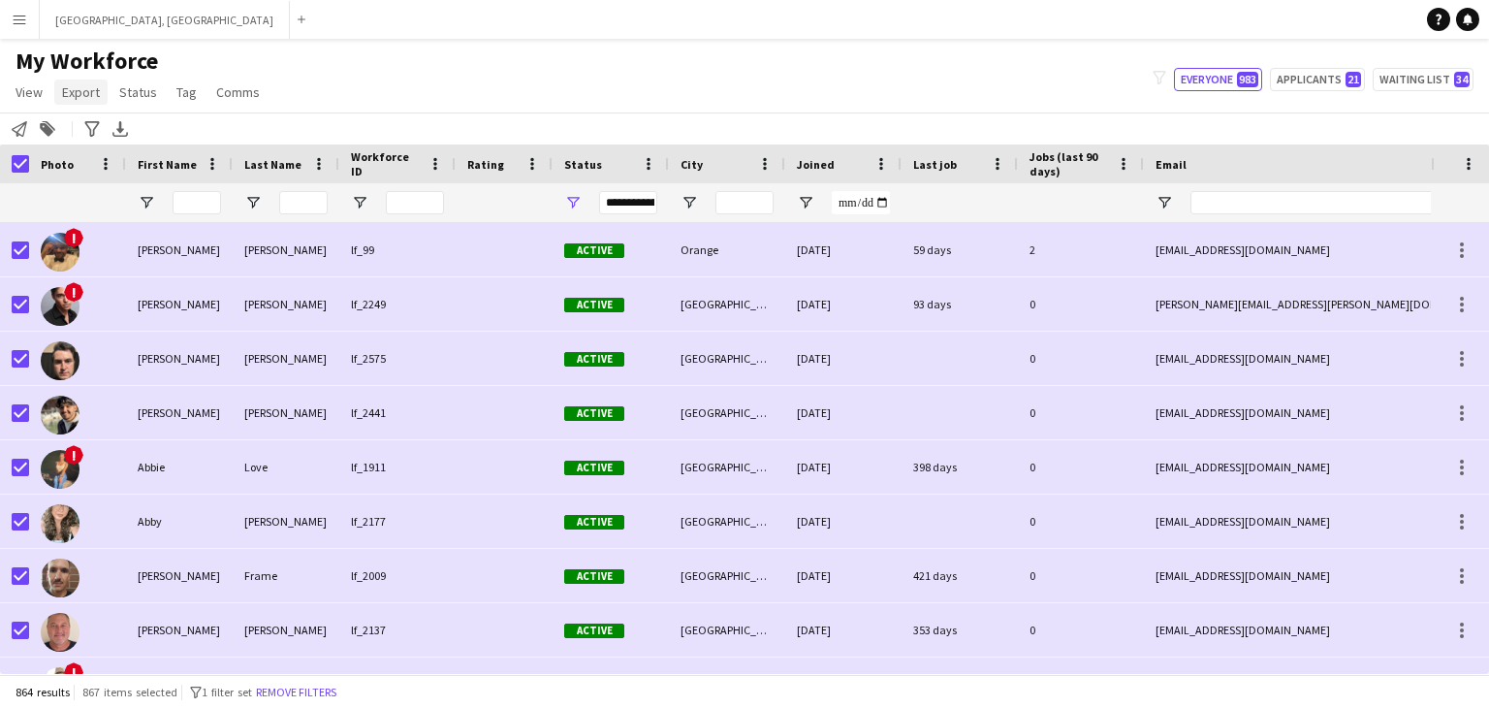
click at [83, 97] on span "Export" at bounding box center [81, 91] width 38 height 17
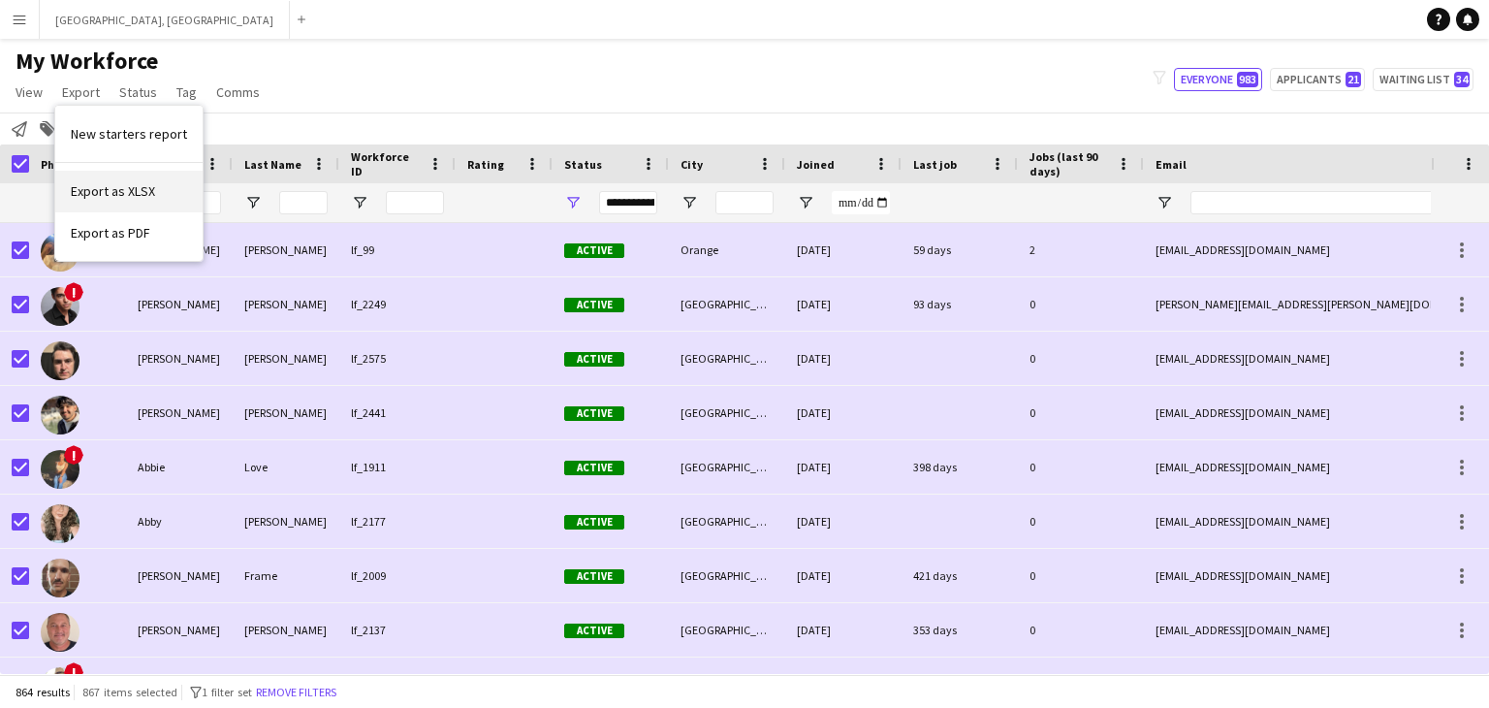
click at [138, 188] on span "Export as XLSX" at bounding box center [113, 190] width 84 height 17
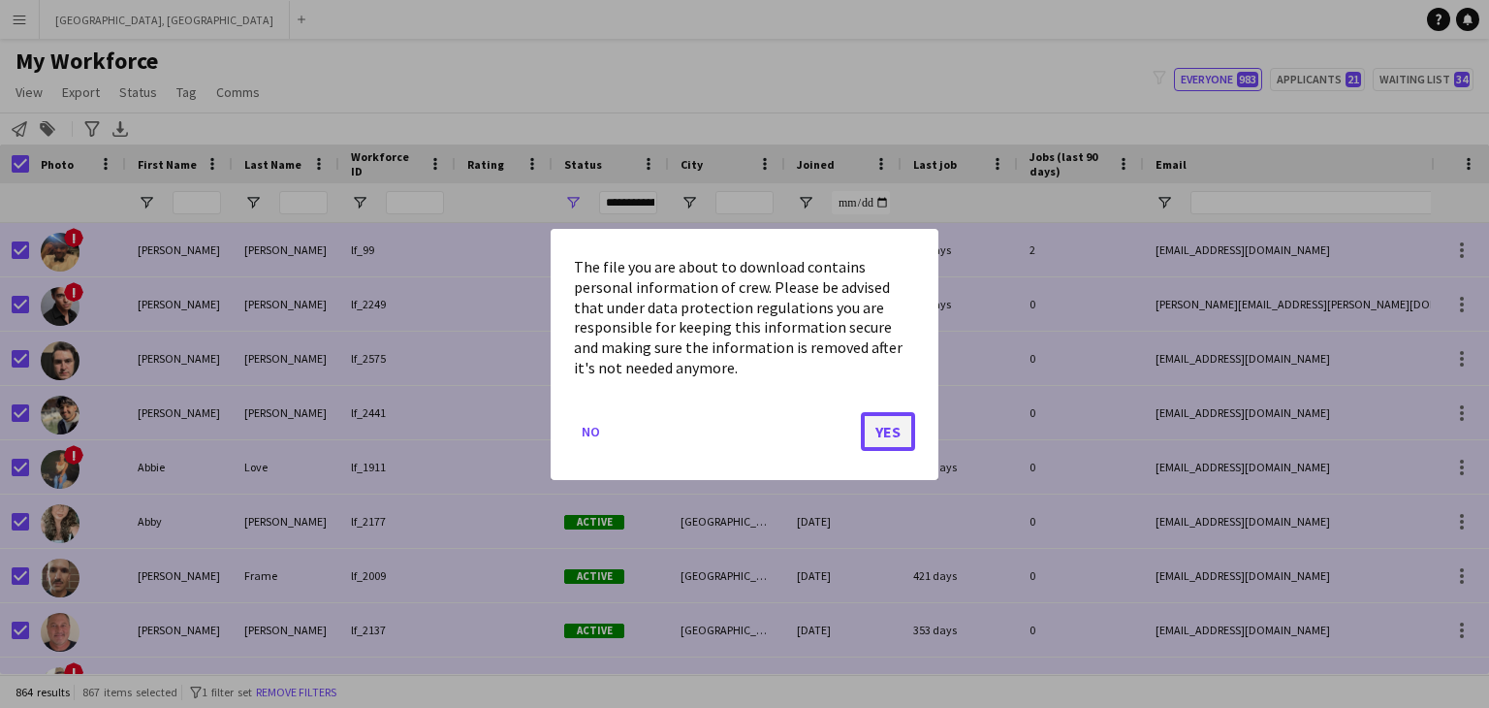
click at [901, 433] on button "Yes" at bounding box center [888, 430] width 54 height 39
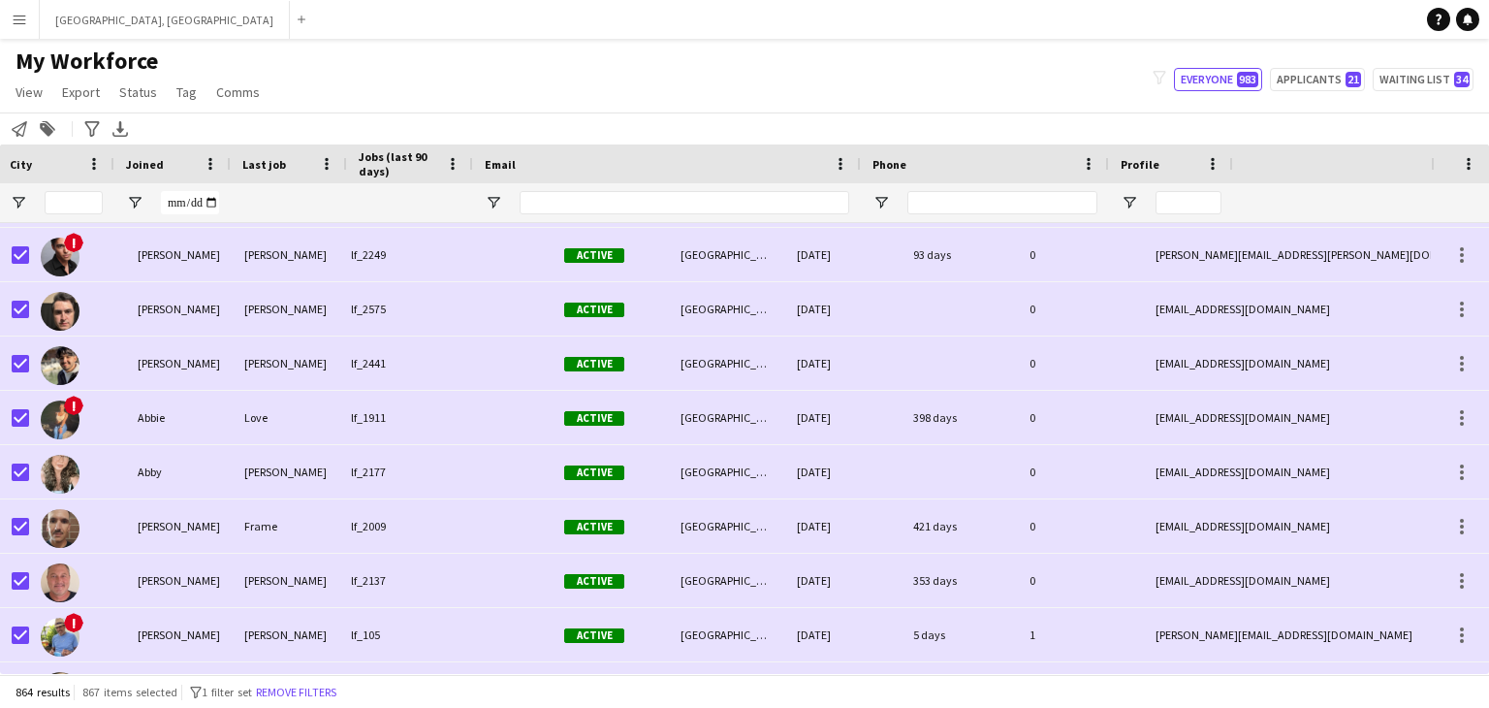
scroll to position [0, 671]
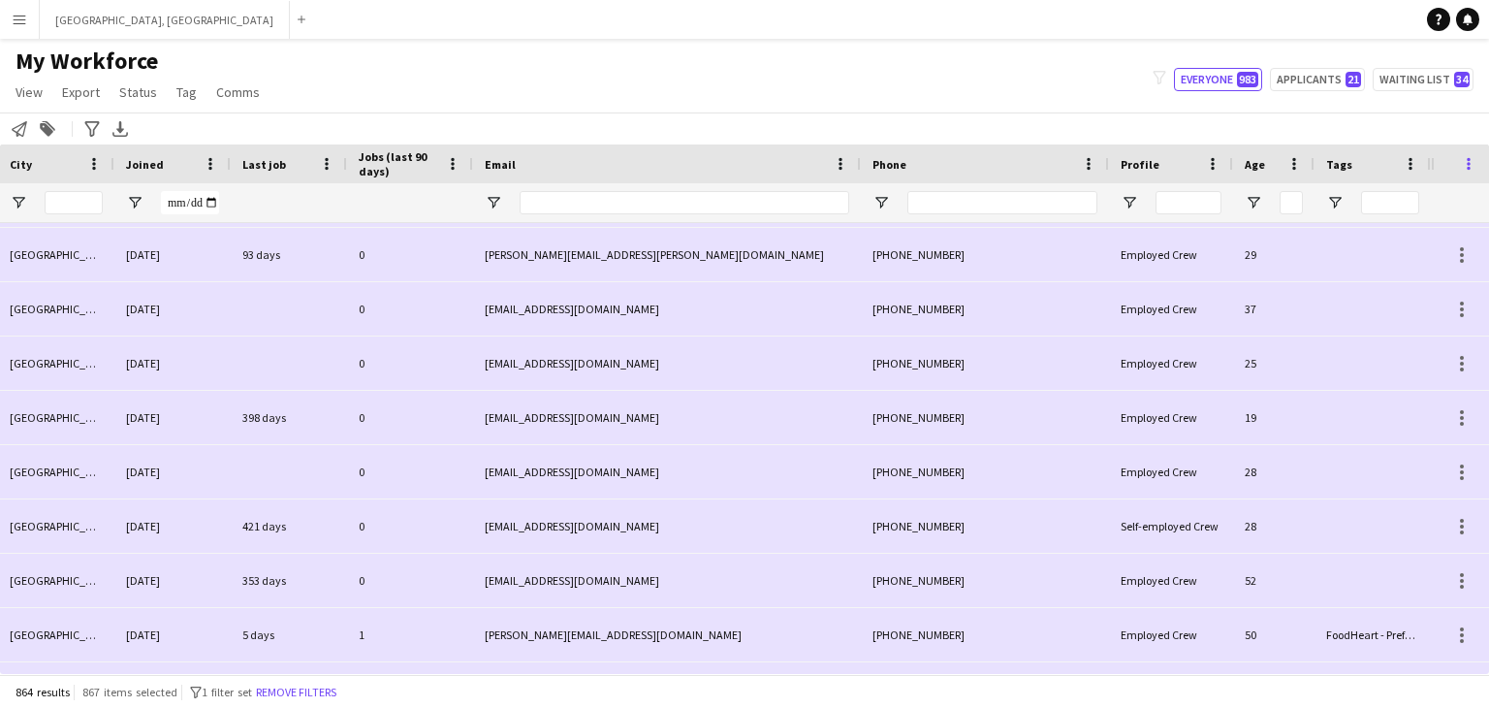
click at [1470, 163] on span at bounding box center [1468, 163] width 17 height 17
click at [231, 94] on span "Comms" at bounding box center [238, 91] width 44 height 17
click at [182, 91] on span "Tag" at bounding box center [186, 91] width 20 height 17
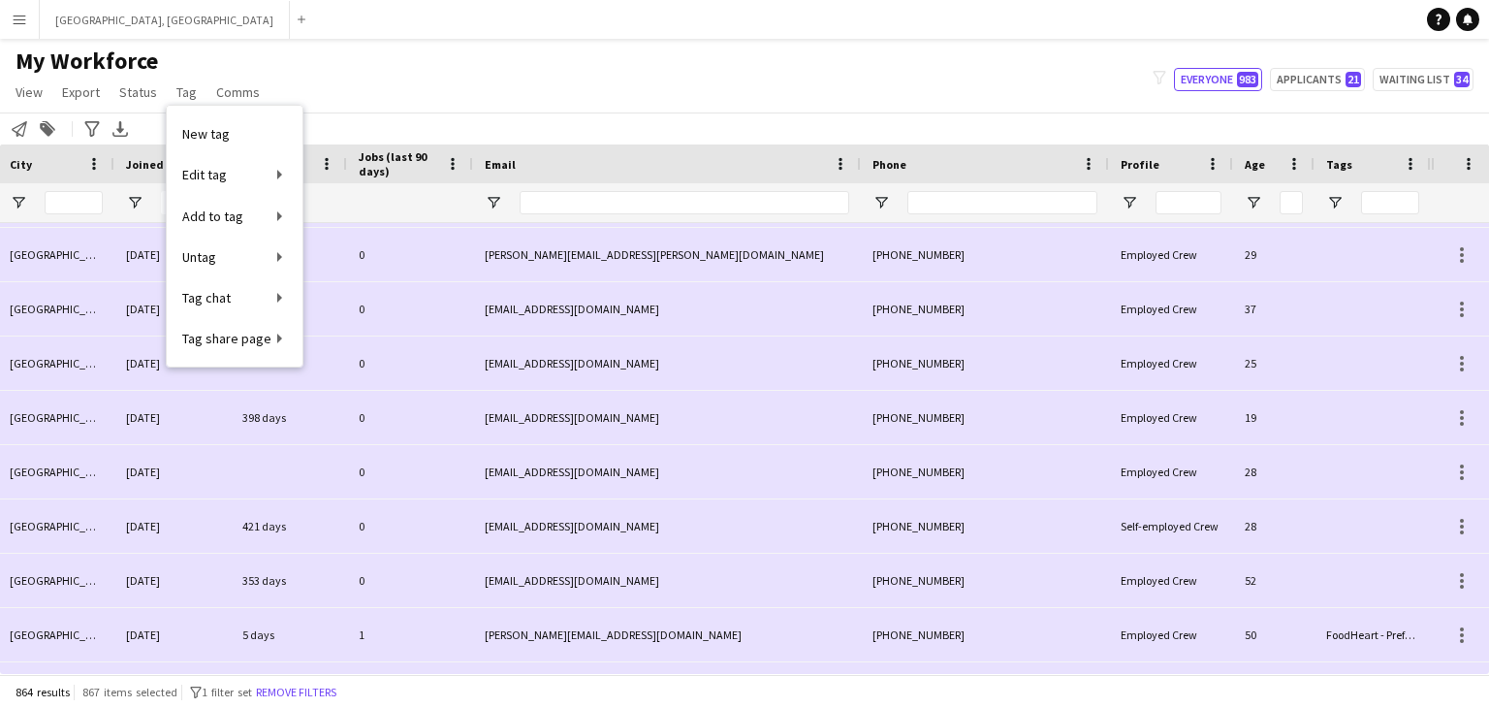
click at [425, 103] on div "My Workforce View Views Default view New view Update view Delete view Edit name…" at bounding box center [744, 80] width 1489 height 66
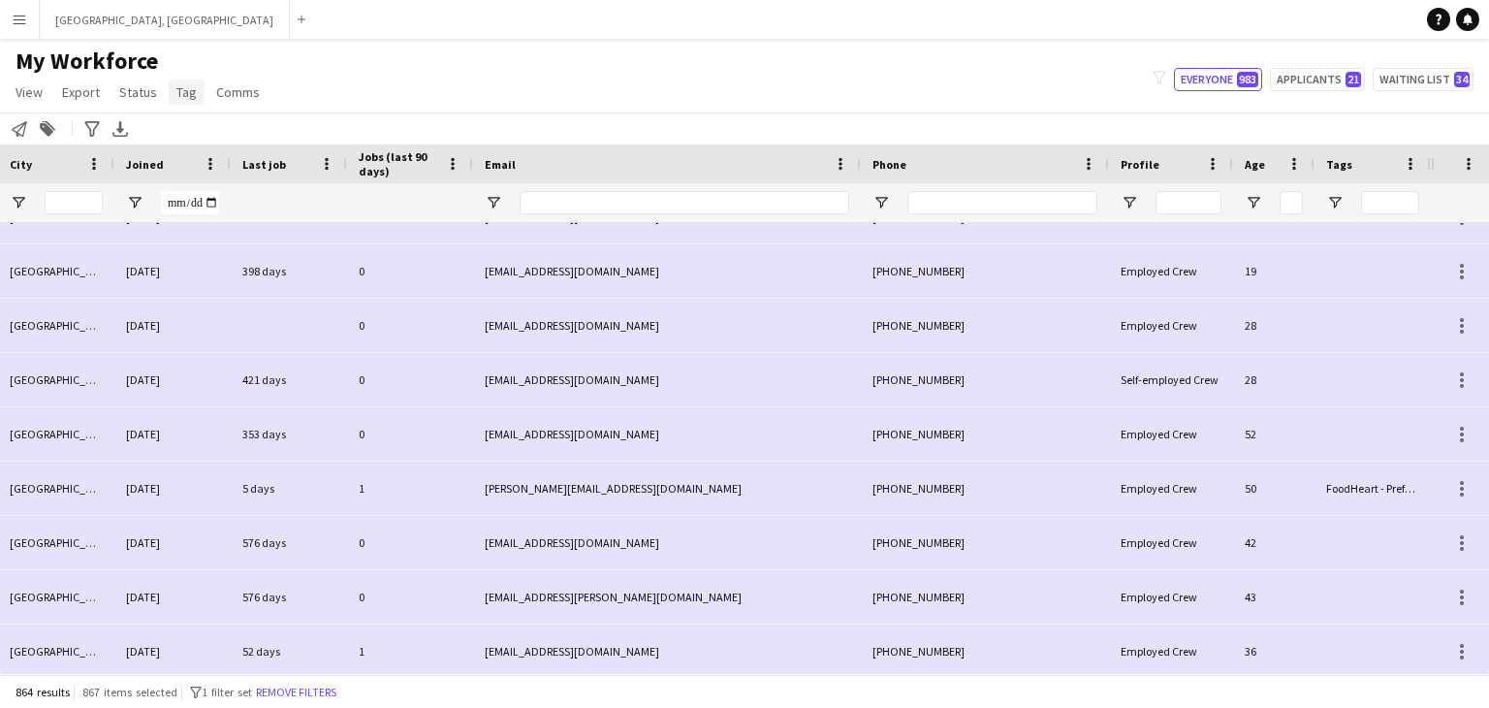
click at [176, 100] on span "Tag" at bounding box center [186, 91] width 20 height 17
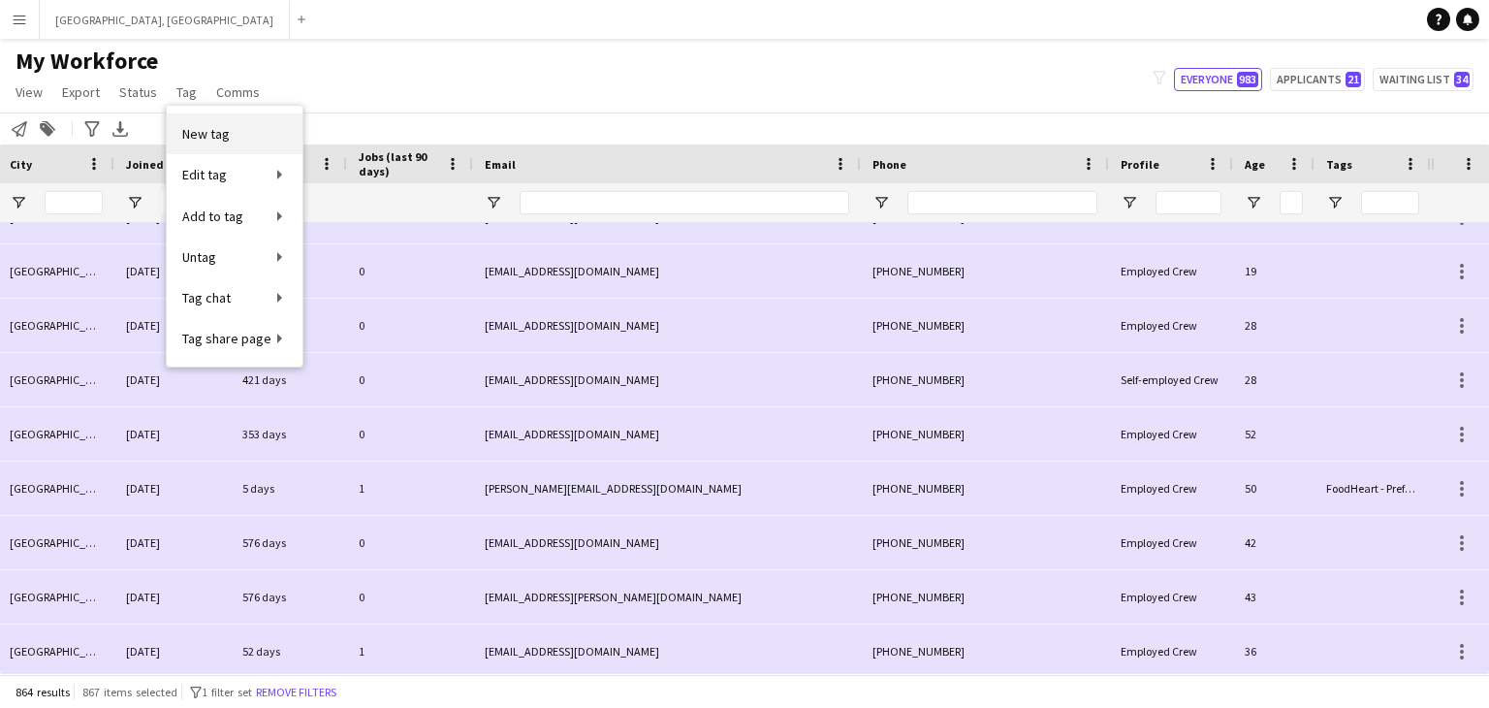
click at [215, 133] on span "New tag" at bounding box center [206, 133] width 48 height 17
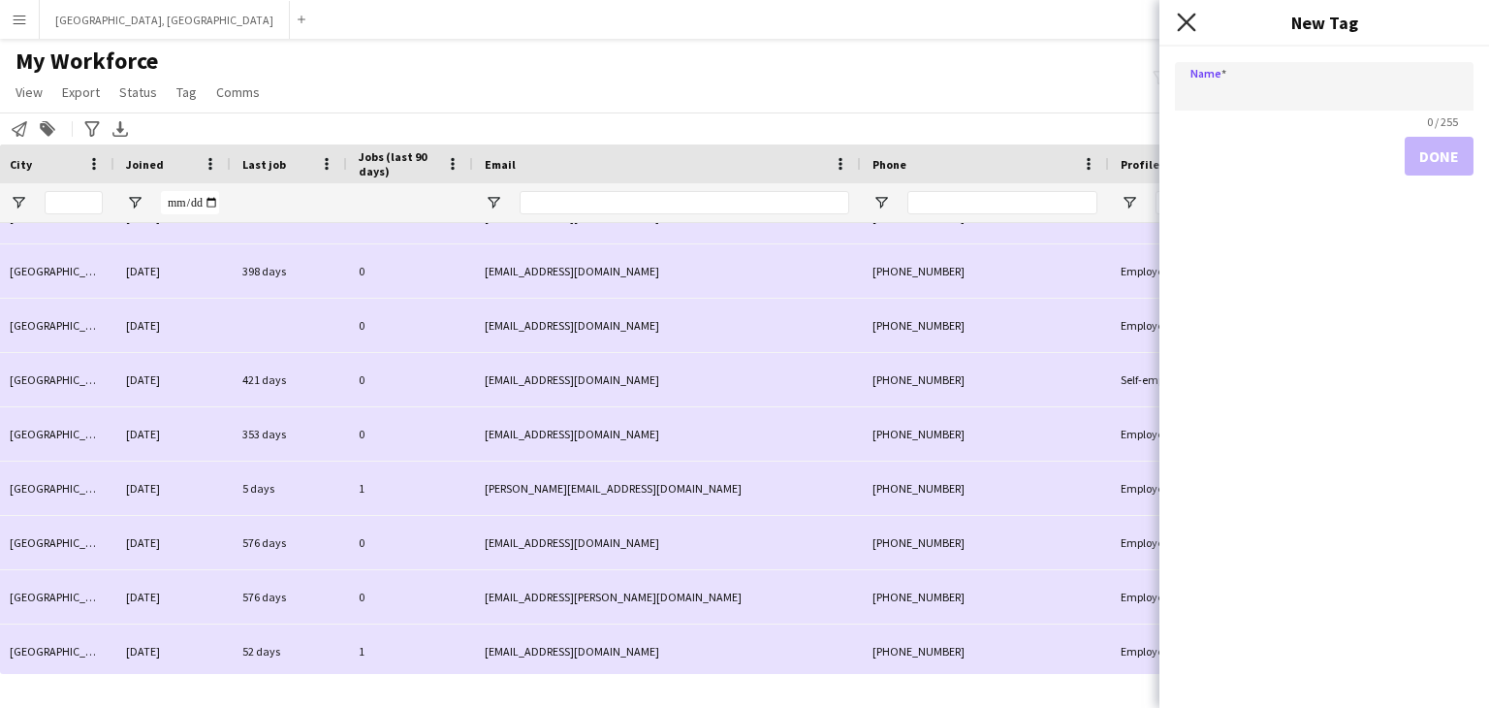
click at [1187, 28] on icon "Close pop-in" at bounding box center [1186, 22] width 18 height 18
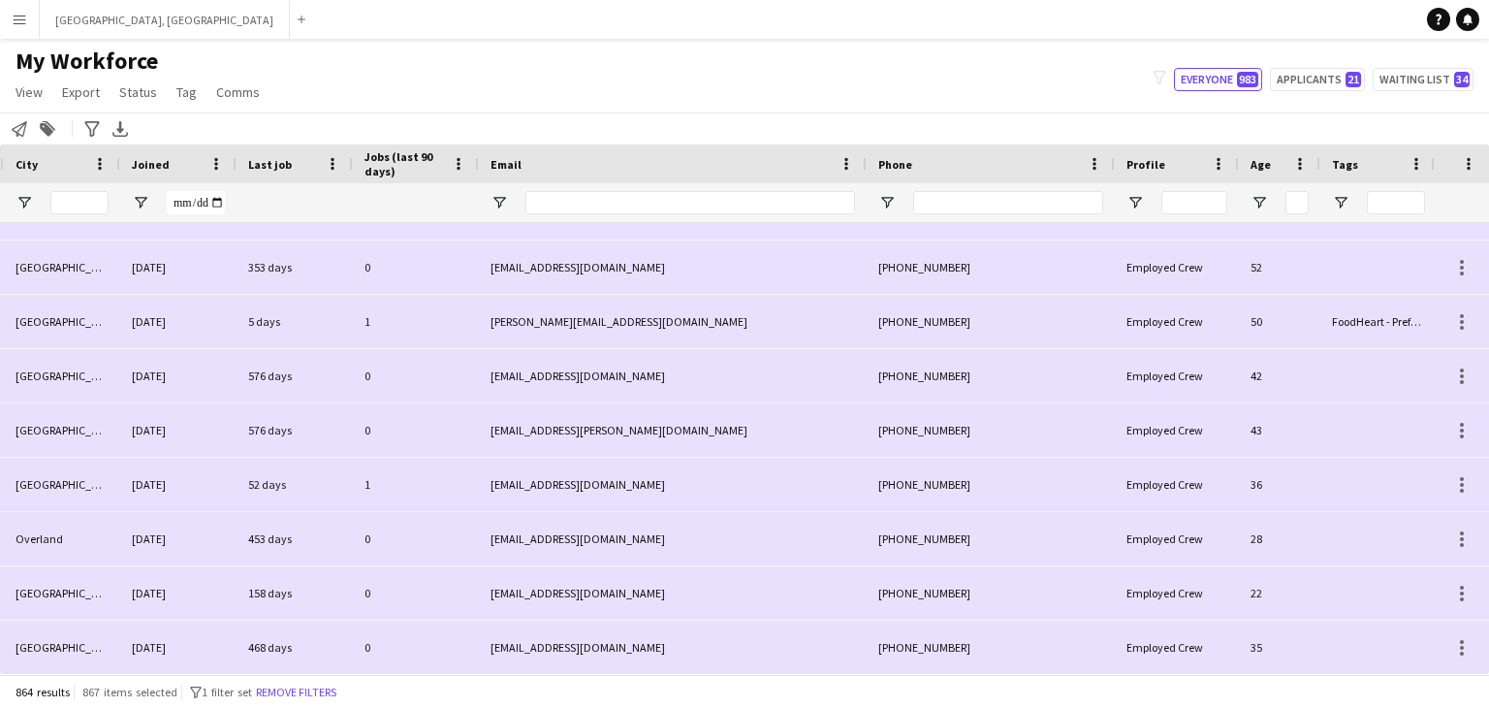
scroll to position [0, 592]
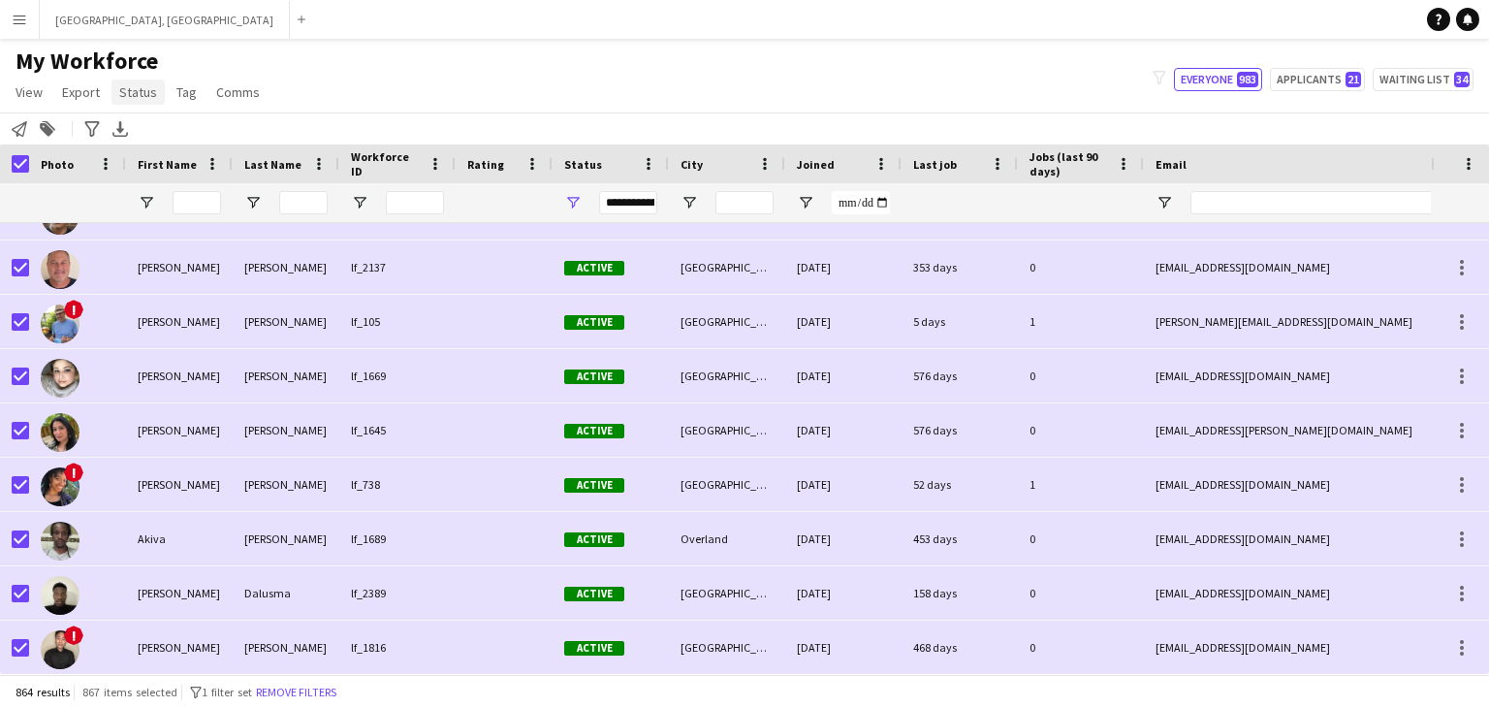
click at [130, 93] on span "Status" at bounding box center [138, 91] width 38 height 17
click at [176, 91] on span "Tag" at bounding box center [186, 91] width 20 height 17
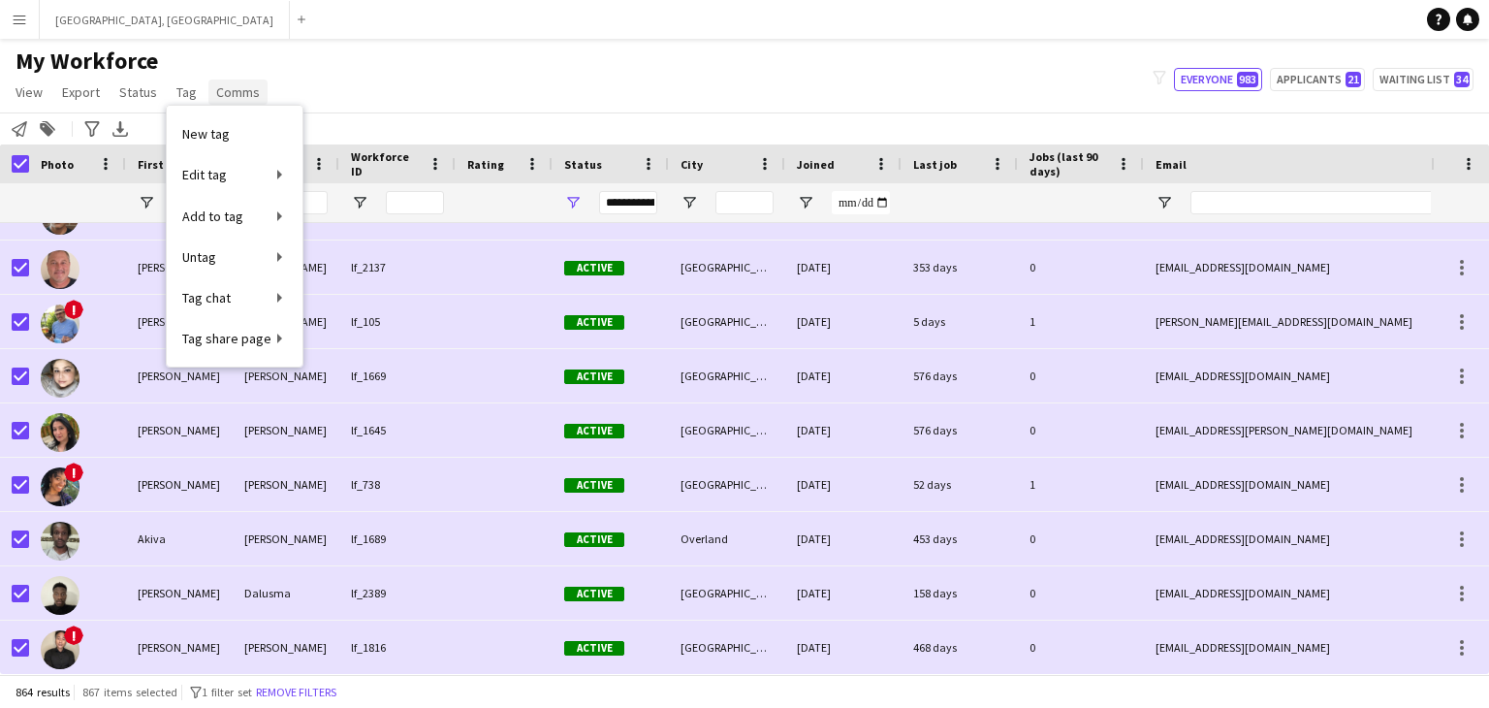
click at [220, 95] on span "Comms" at bounding box center [238, 91] width 44 height 17
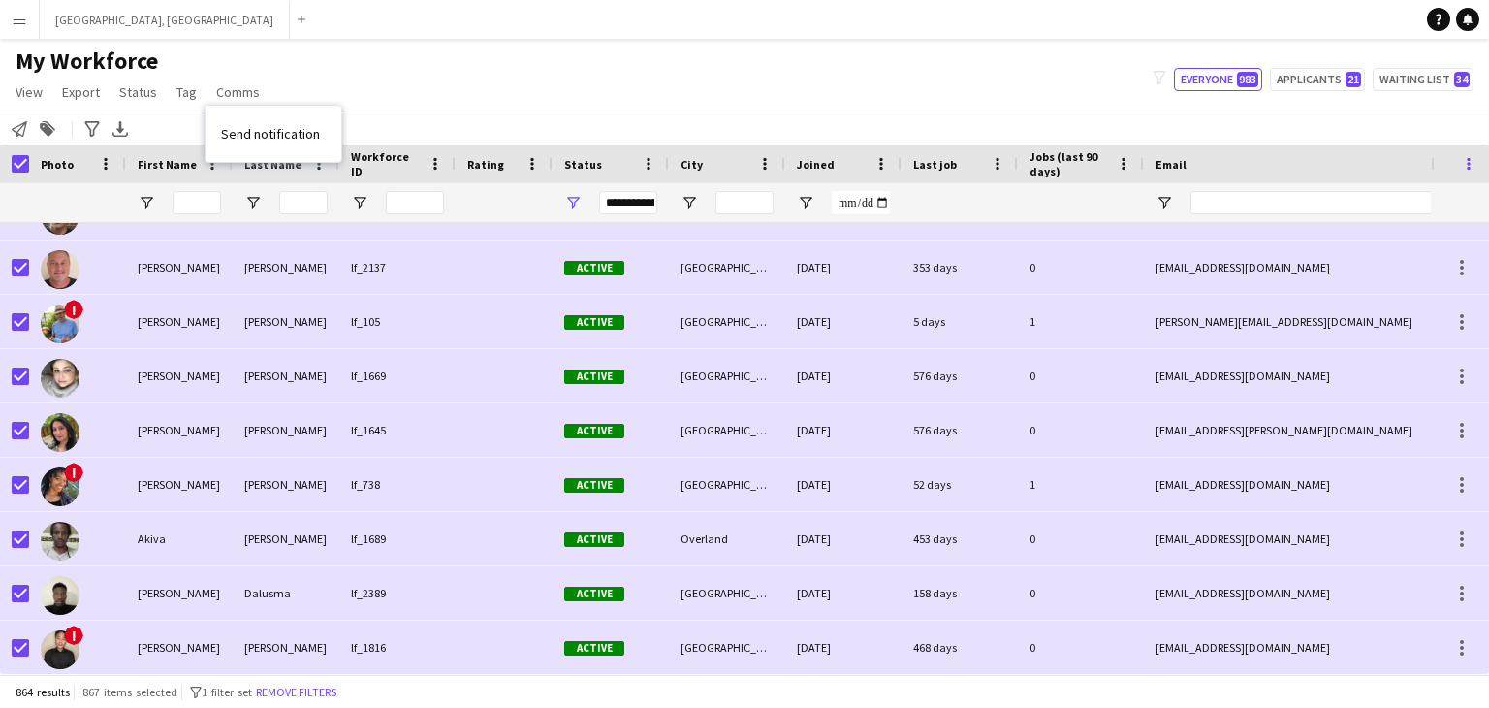
click at [1461, 161] on span at bounding box center [1468, 163] width 17 height 17
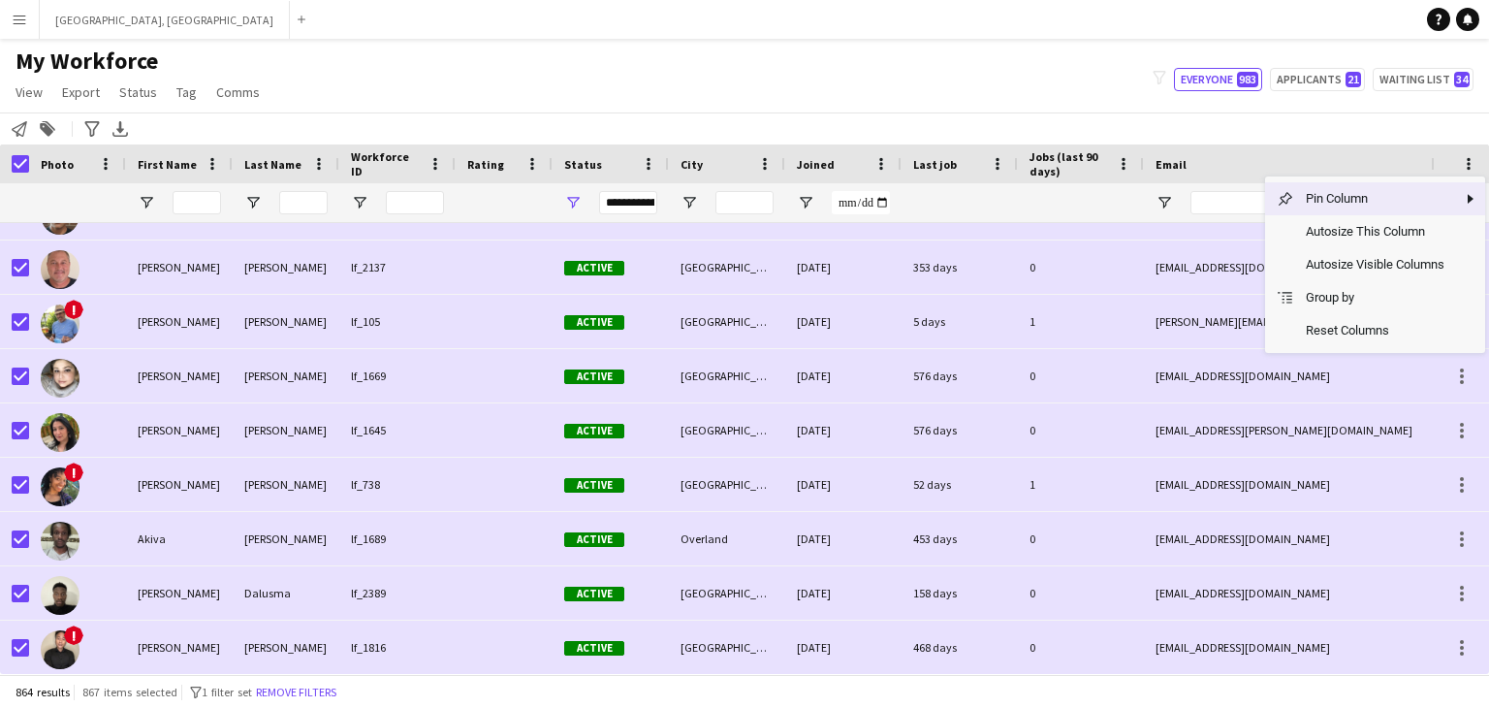
click at [443, 124] on div "Notify workforce Add to tag Search tags magnifier Add tag Advanced filters Adva…" at bounding box center [744, 128] width 1489 height 32
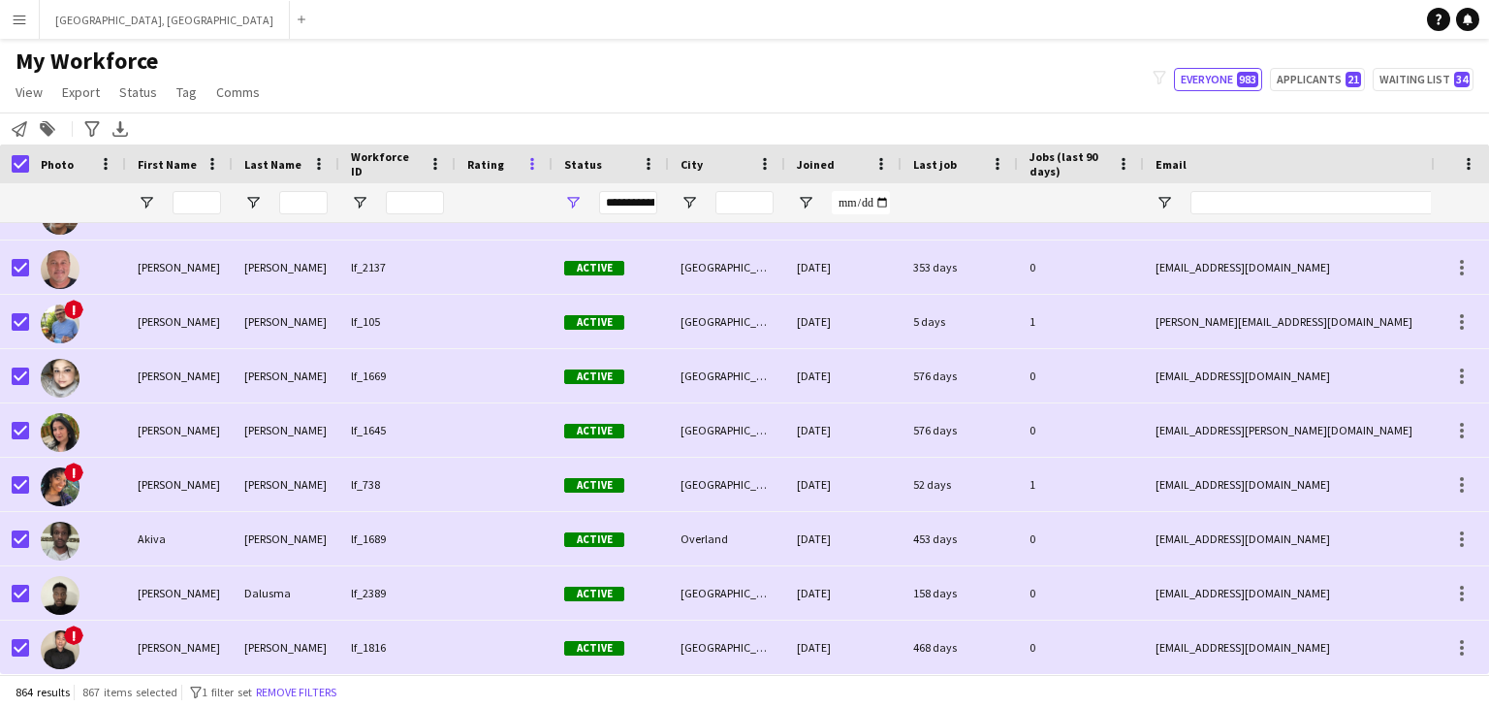
click at [533, 164] on span at bounding box center [532, 163] width 17 height 17
click at [1469, 165] on span at bounding box center [1468, 163] width 17 height 17
click at [330, 129] on div "Notify workforce Add to tag Search tags magnifier Add tag Advanced filters Adva…" at bounding box center [744, 128] width 1489 height 32
click at [13, 21] on app-icon "Menu" at bounding box center [20, 20] width 16 height 16
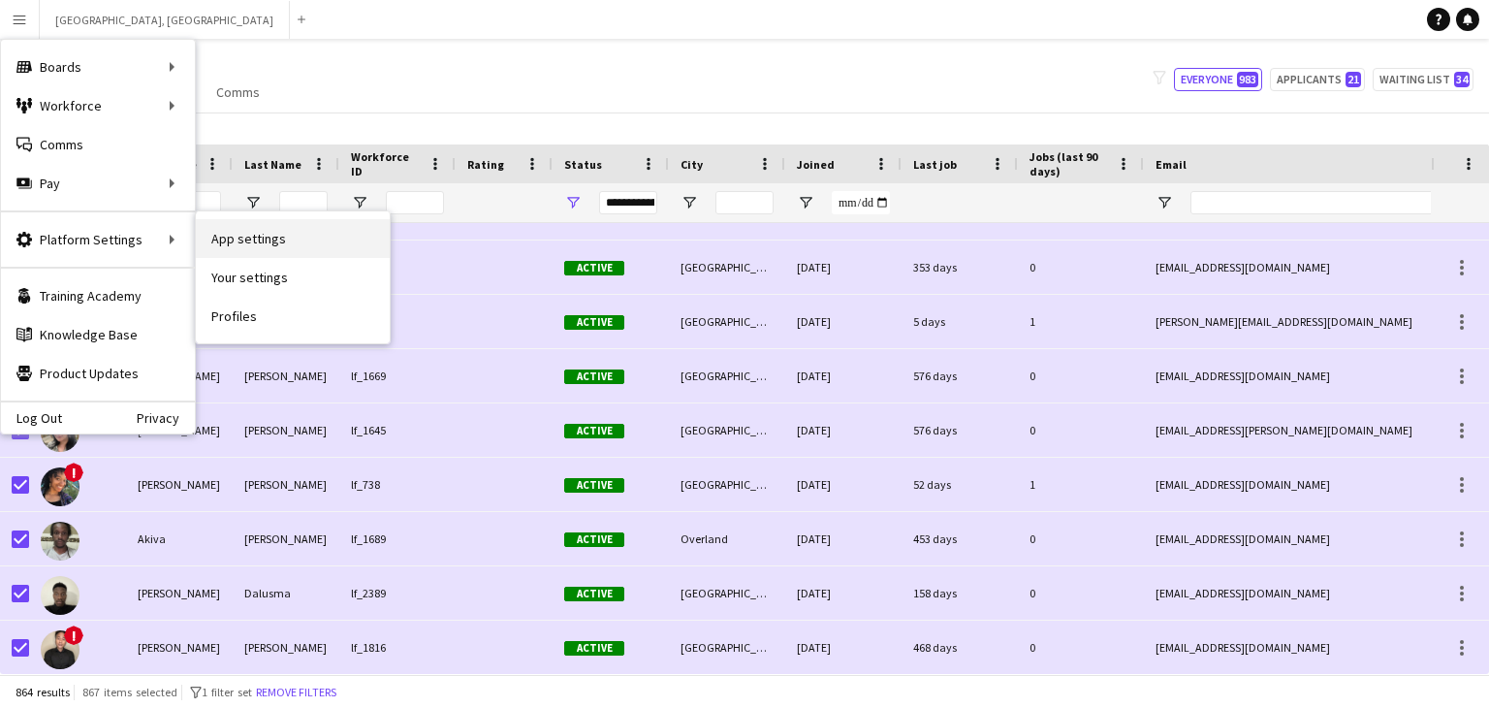
click at [256, 240] on link "App settings" at bounding box center [293, 238] width 194 height 39
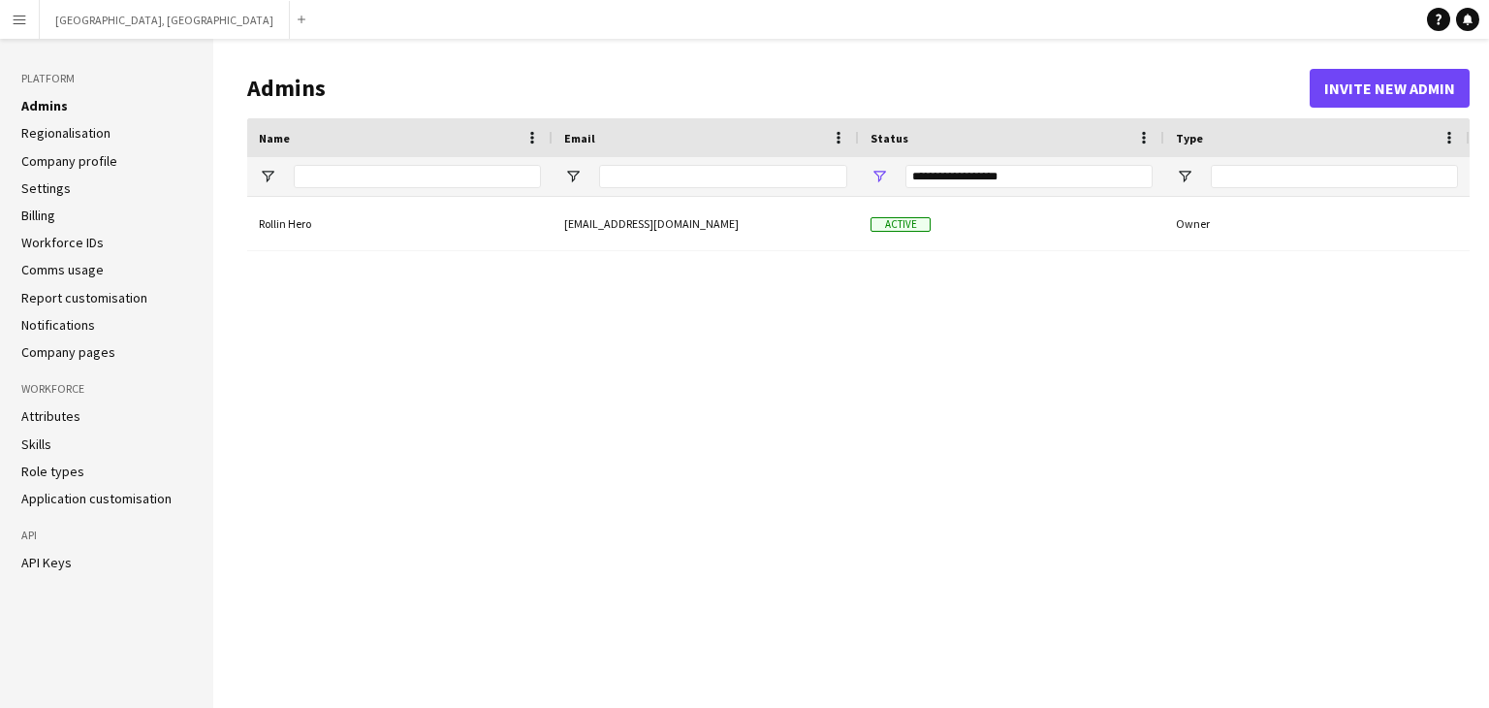
click at [53, 189] on link "Settings" at bounding box center [45, 187] width 49 height 17
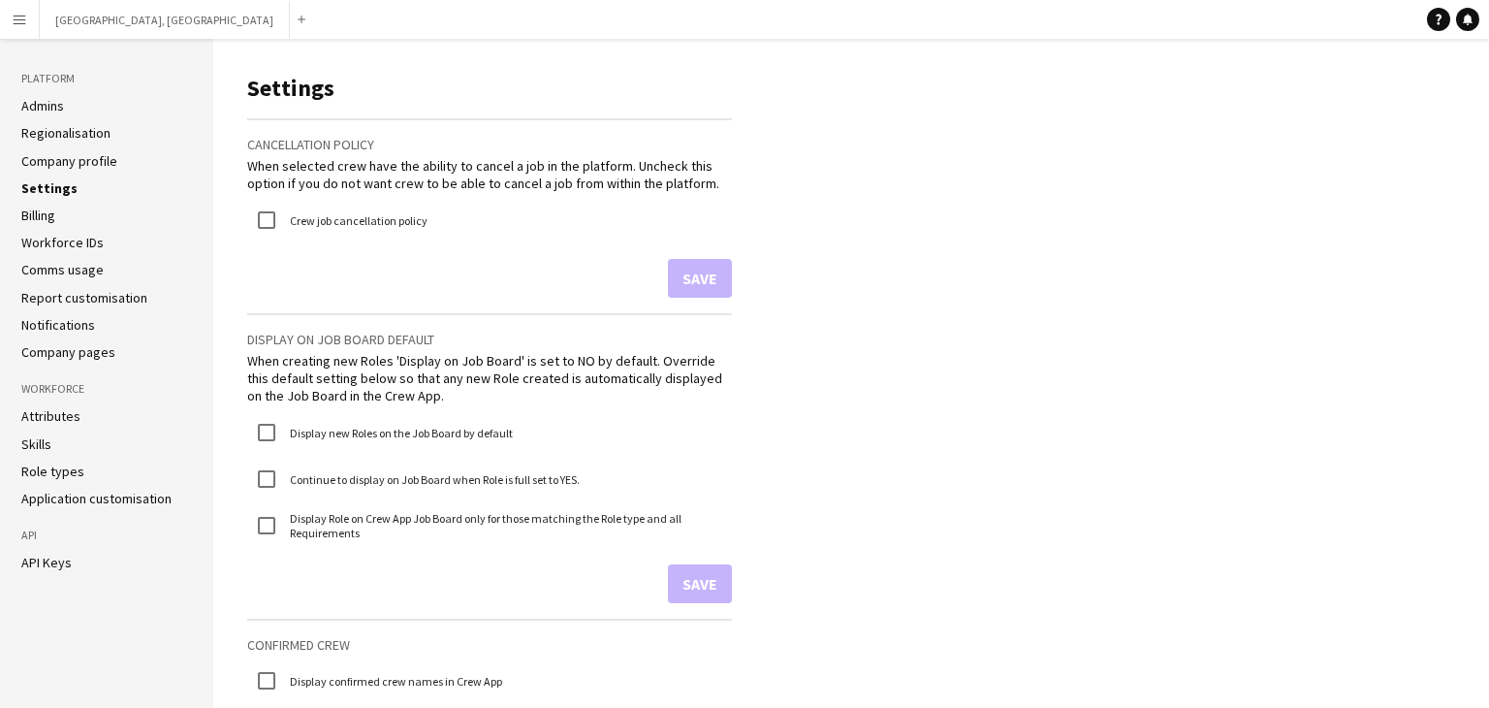
click at [61, 240] on link "Workforce IDs" at bounding box center [62, 242] width 82 height 17
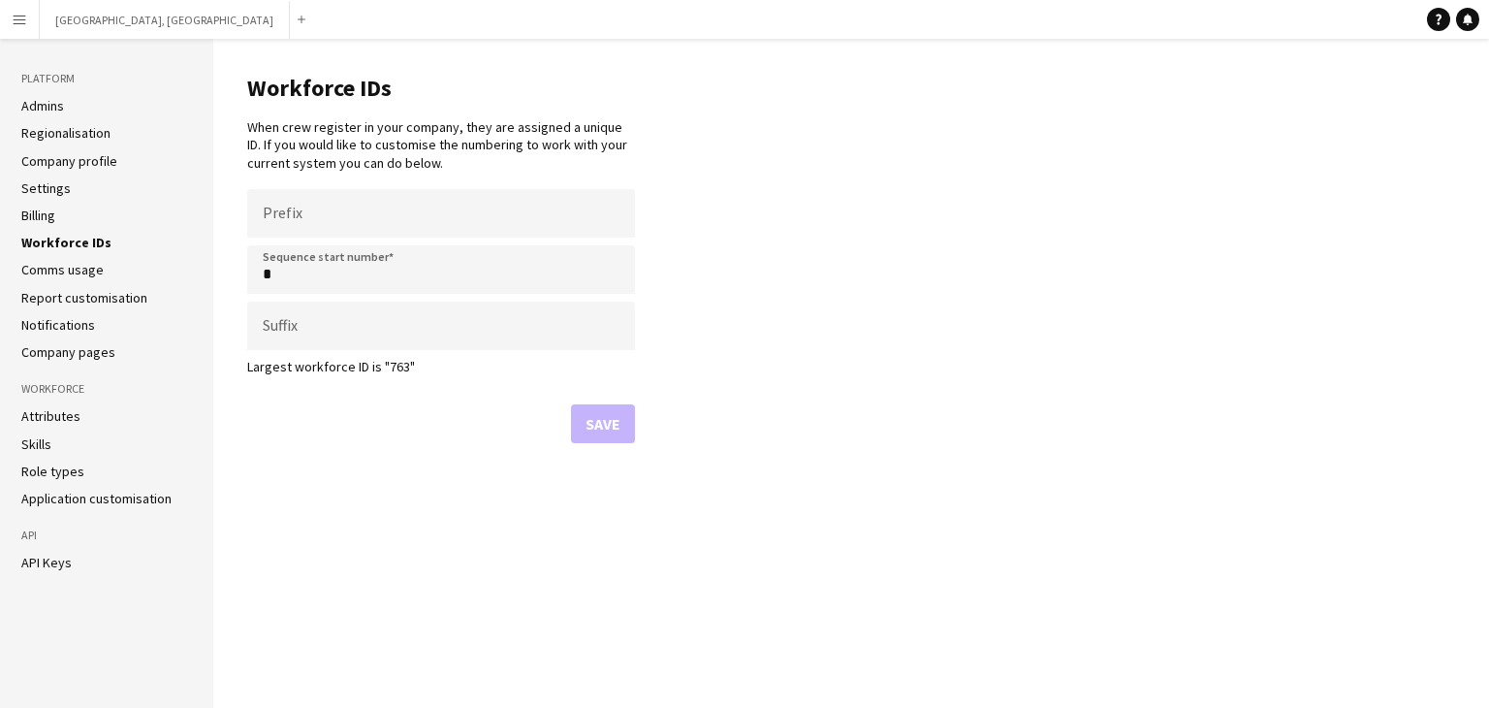
click at [62, 271] on link "Comms usage" at bounding box center [62, 269] width 82 height 17
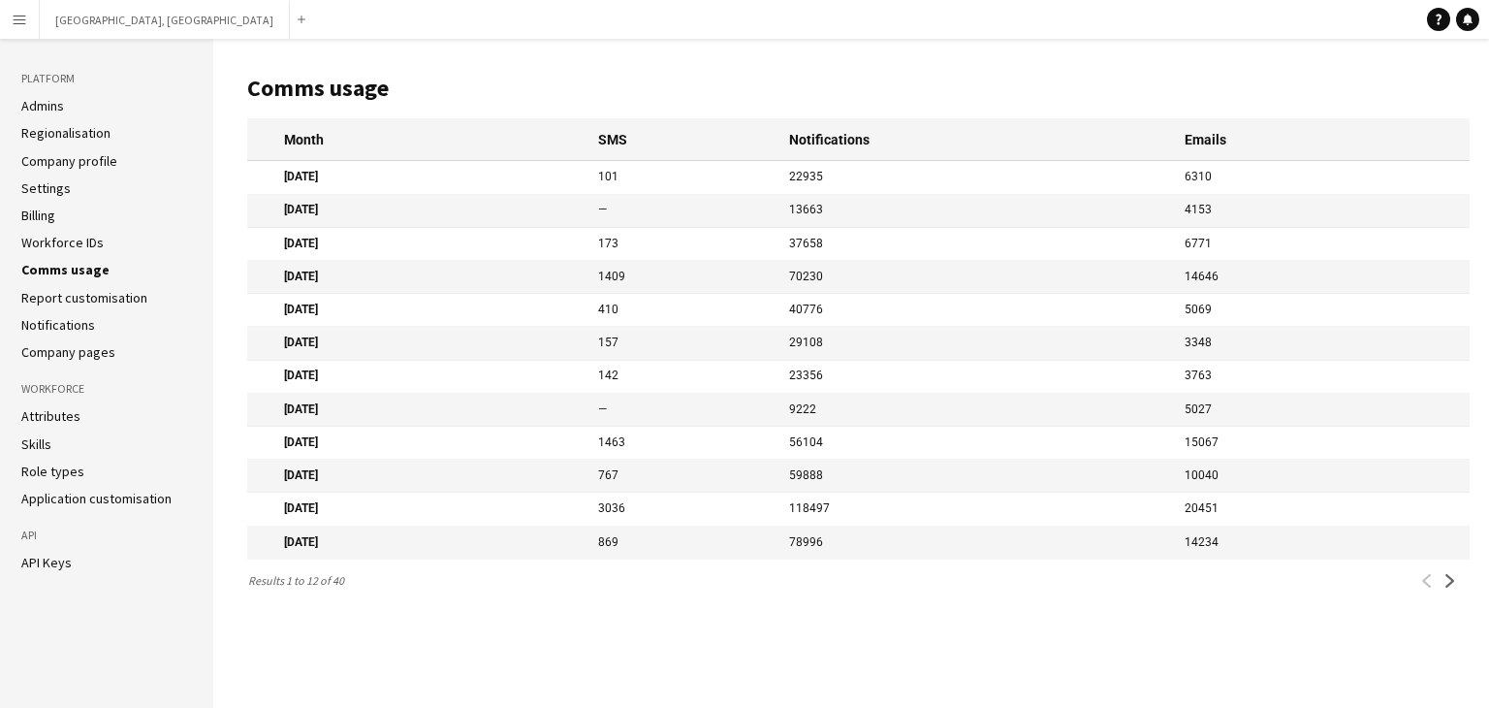
click at [50, 474] on link "Role types" at bounding box center [52, 471] width 63 height 17
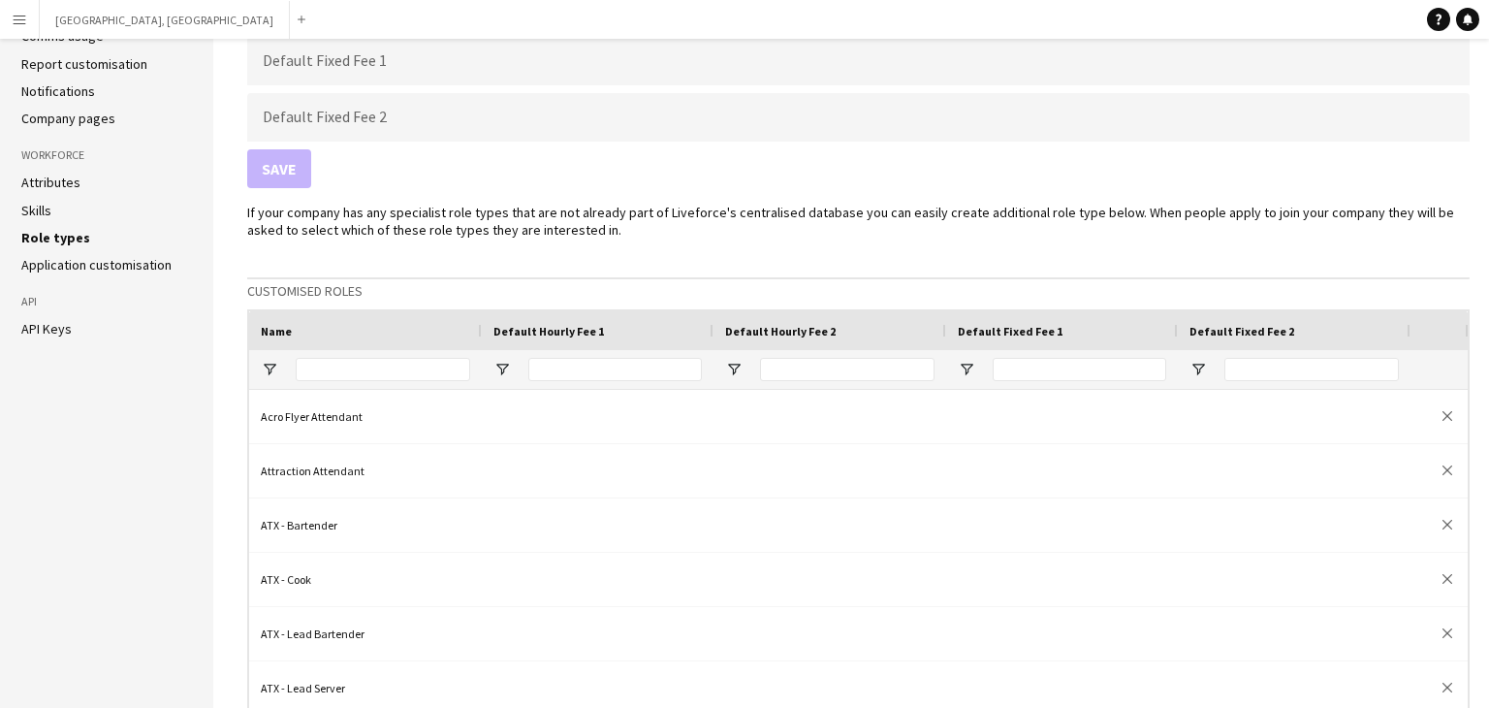
scroll to position [235, 0]
click at [44, 205] on link "Skills" at bounding box center [36, 209] width 30 height 17
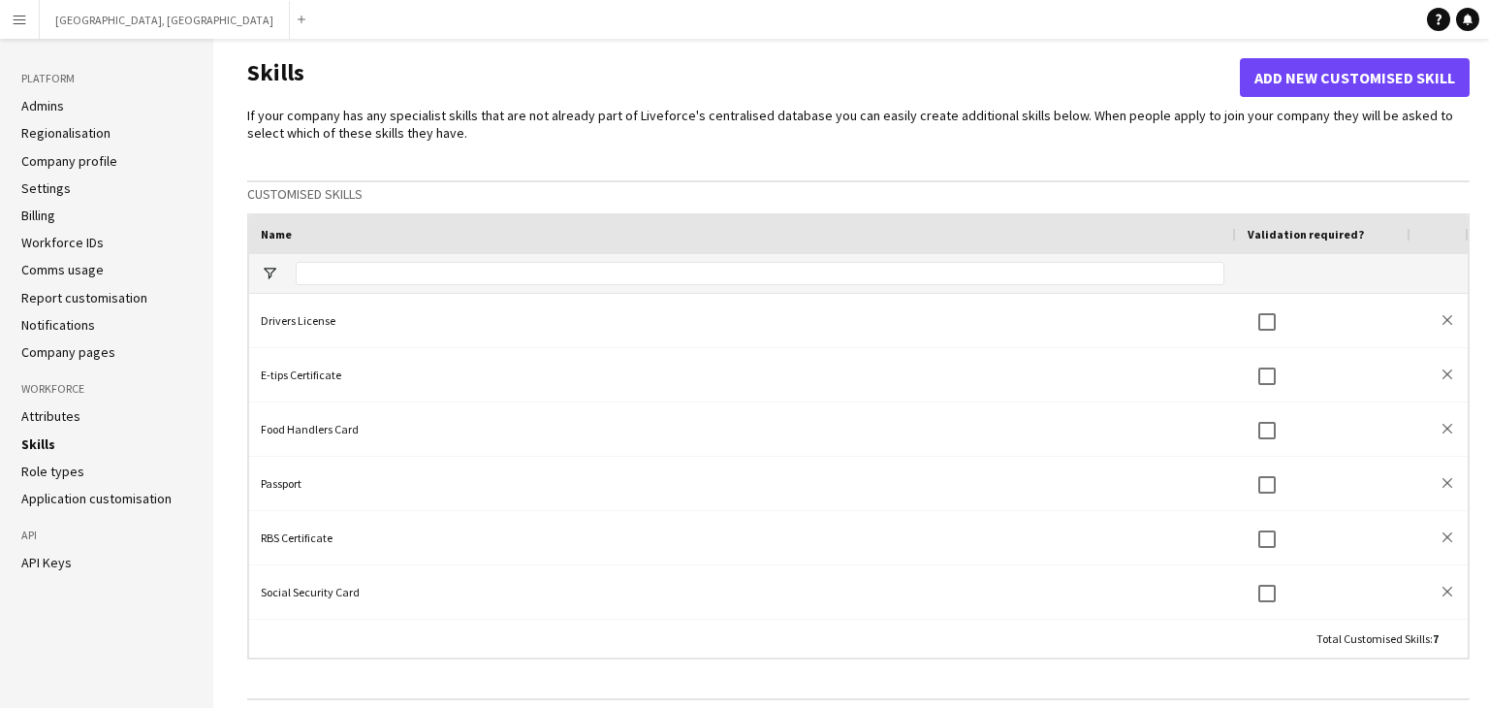
click at [52, 422] on link "Attributes" at bounding box center [50, 415] width 59 height 17
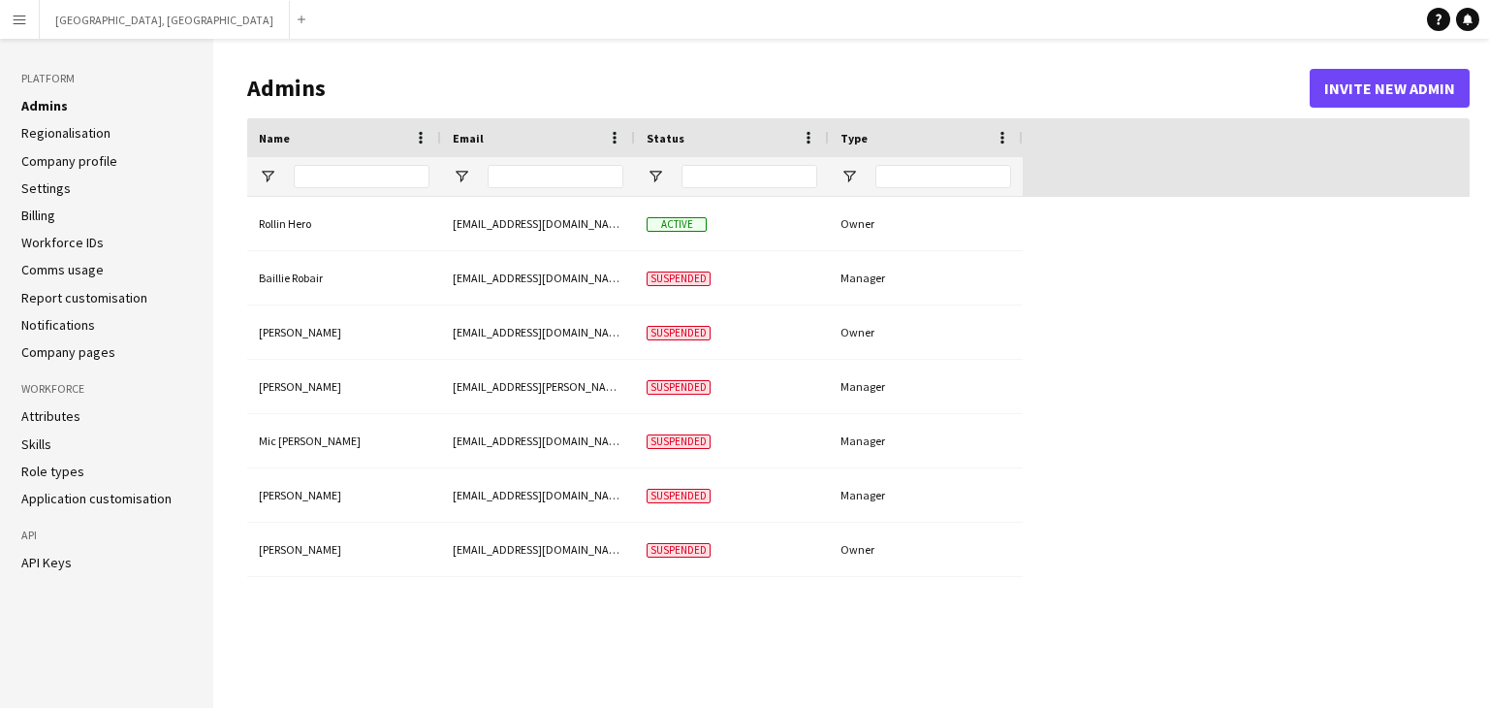
type input "**********"
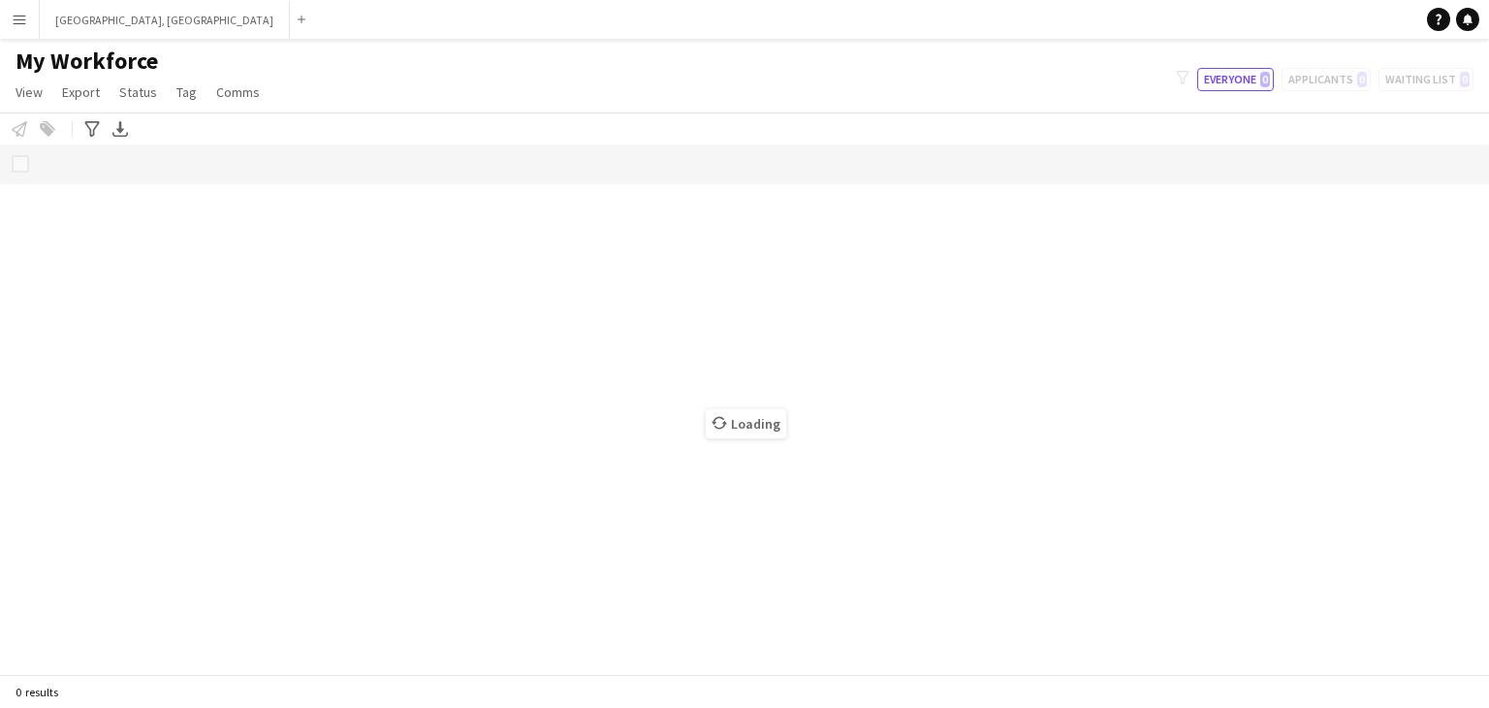
click at [17, 24] on app-icon "Menu" at bounding box center [20, 20] width 16 height 16
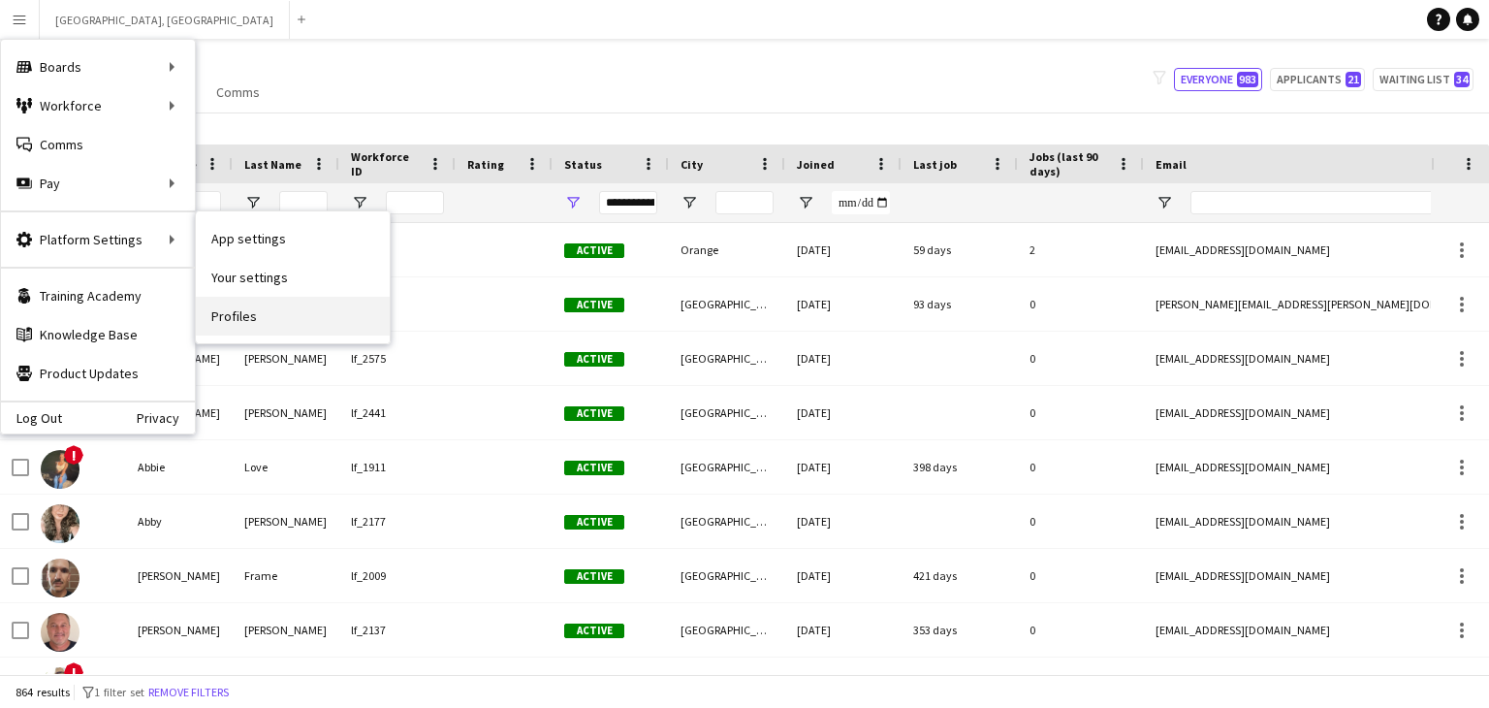
click at [240, 323] on link "Profiles" at bounding box center [293, 316] width 194 height 39
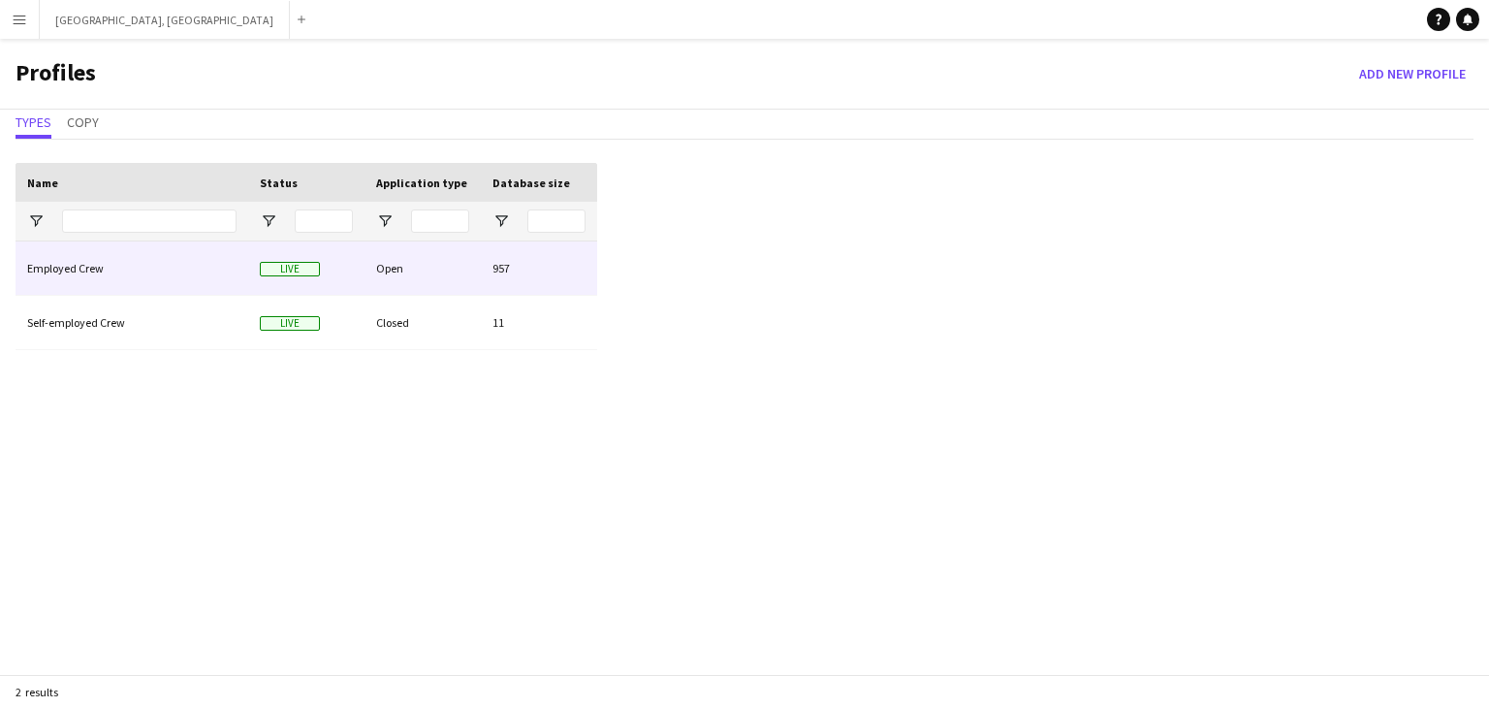
click at [85, 276] on div "Employed Crew" at bounding box center [132, 267] width 233 height 53
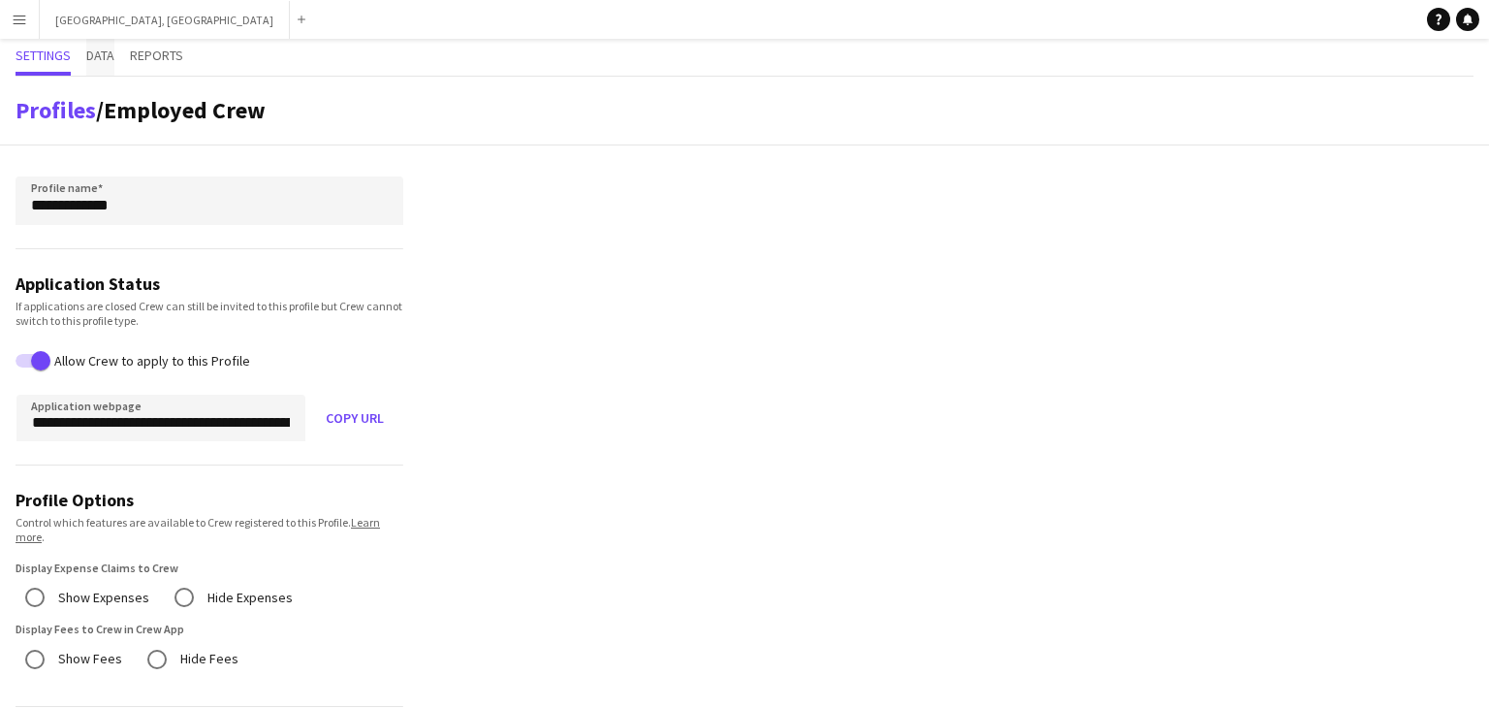
click at [101, 49] on span "Data" at bounding box center [100, 55] width 28 height 14
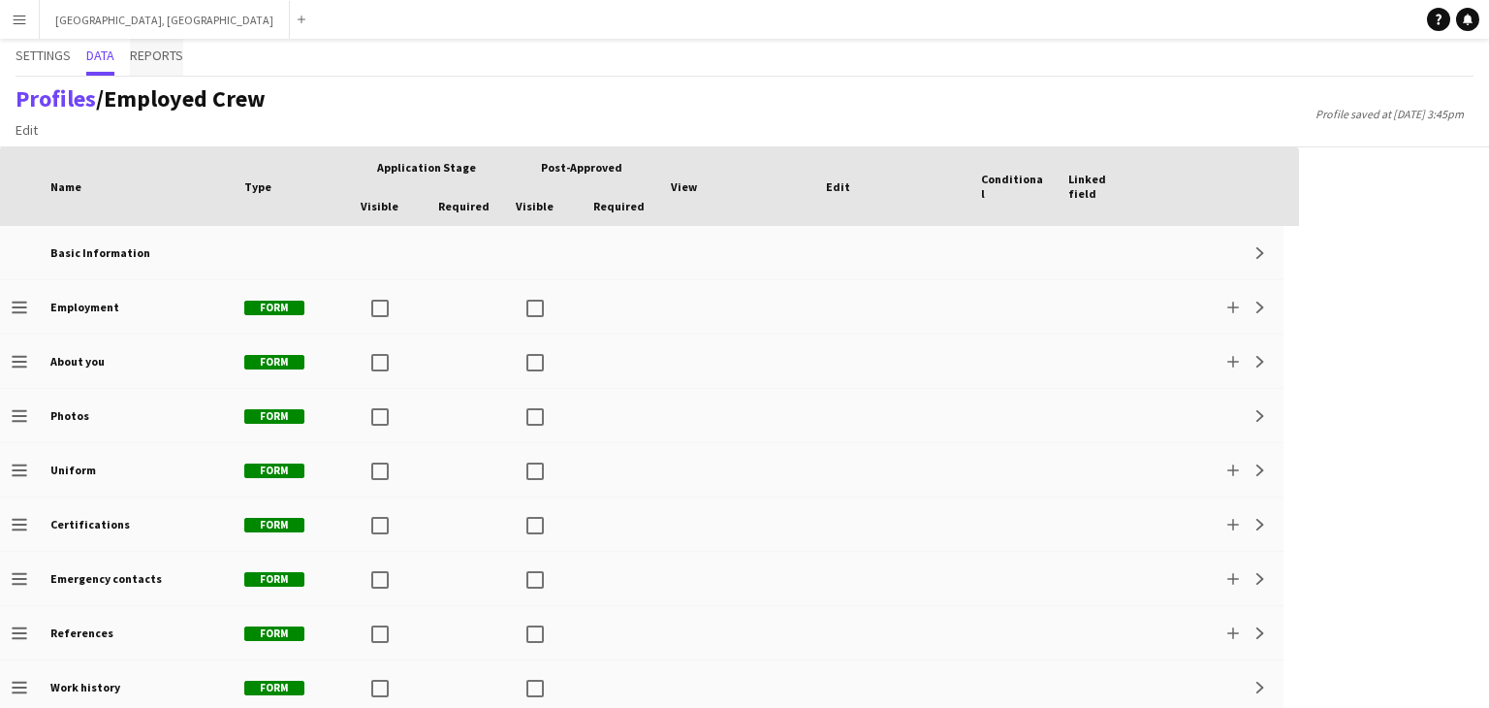
click at [147, 57] on span "Reports" at bounding box center [156, 55] width 53 height 14
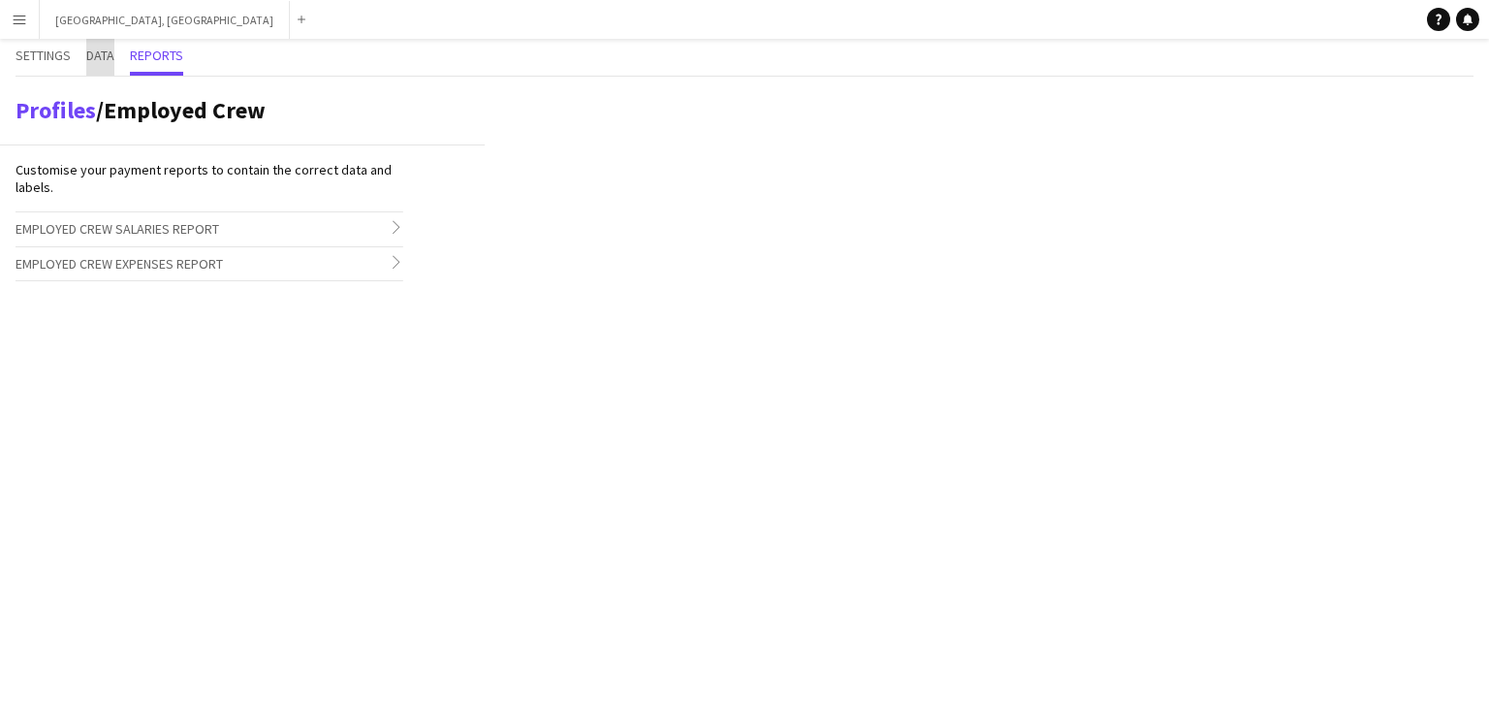
click at [105, 52] on span "Data" at bounding box center [100, 55] width 28 height 14
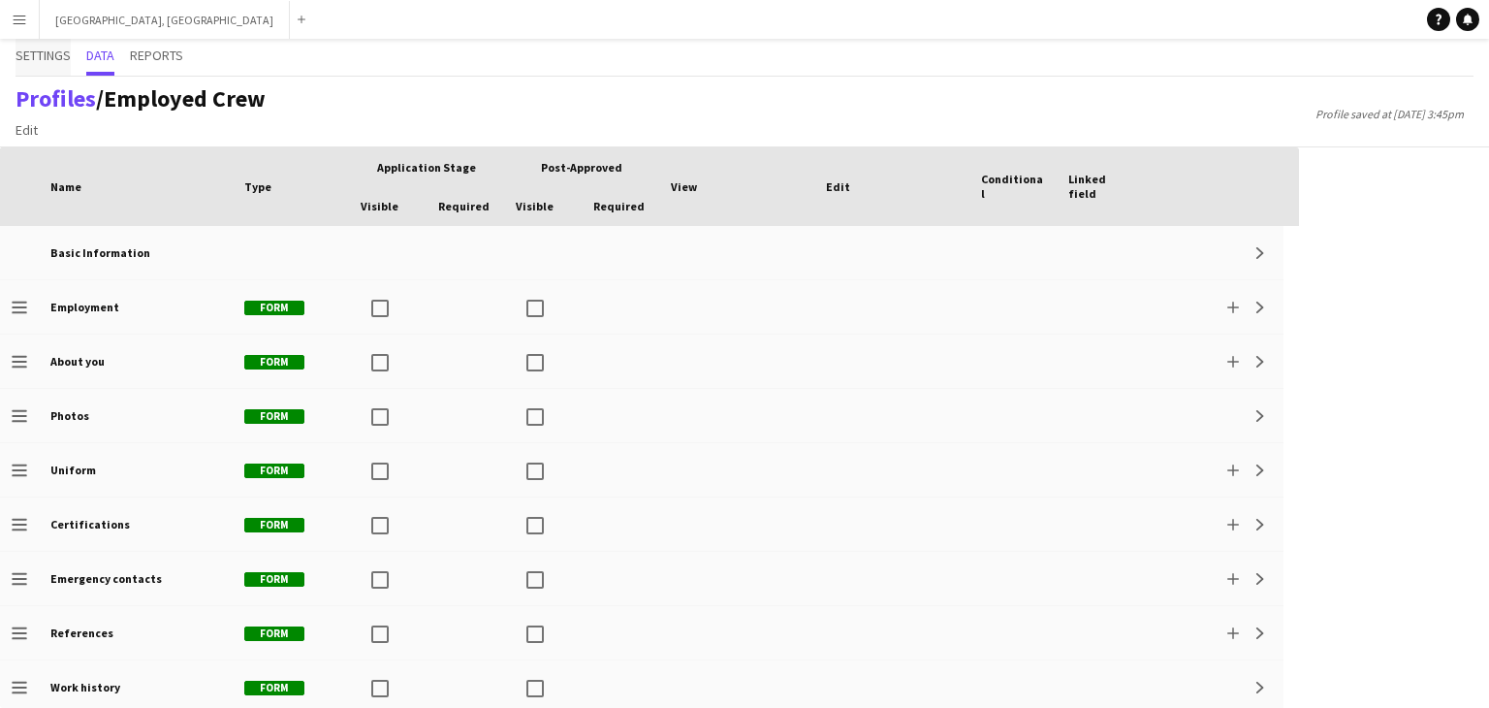
click at [47, 56] on span "Settings" at bounding box center [43, 55] width 55 height 14
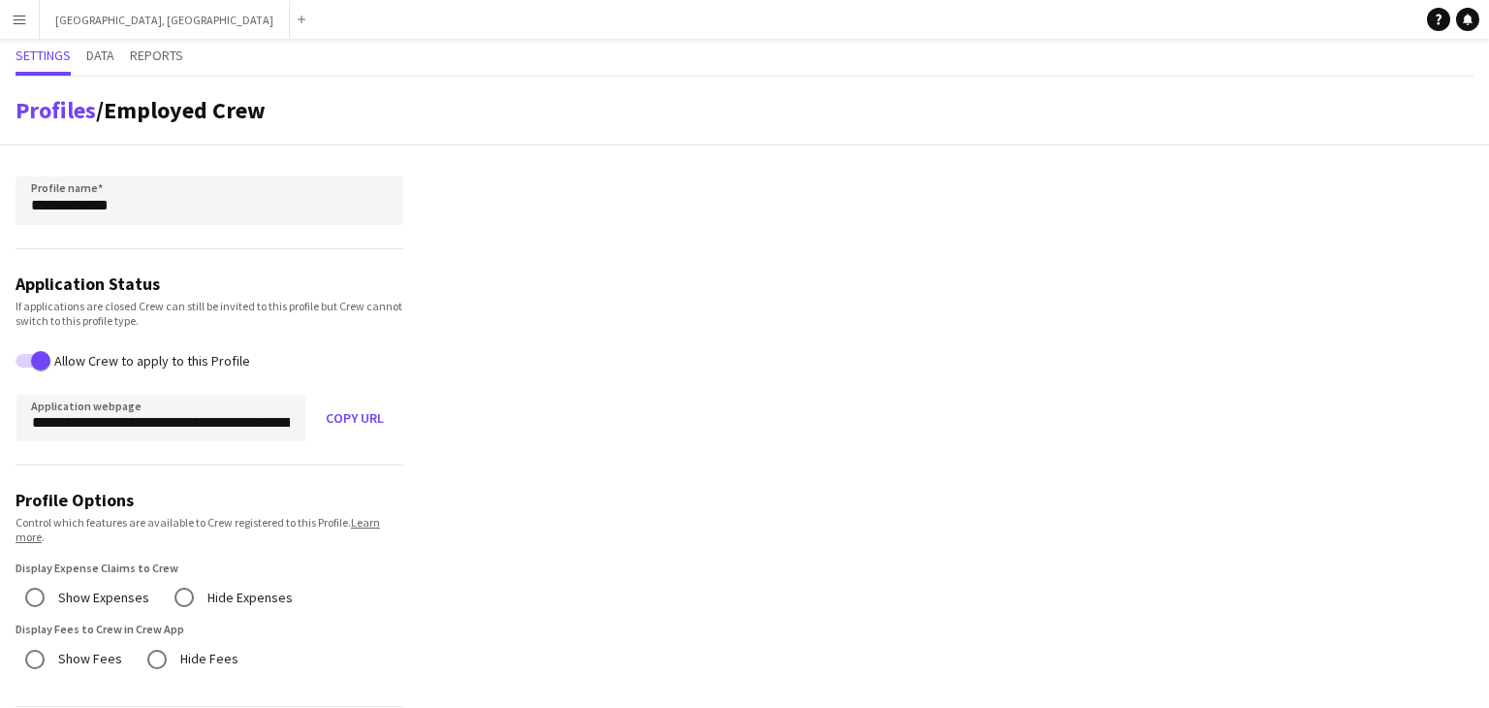
click at [5, 22] on button "Menu" at bounding box center [19, 19] width 39 height 39
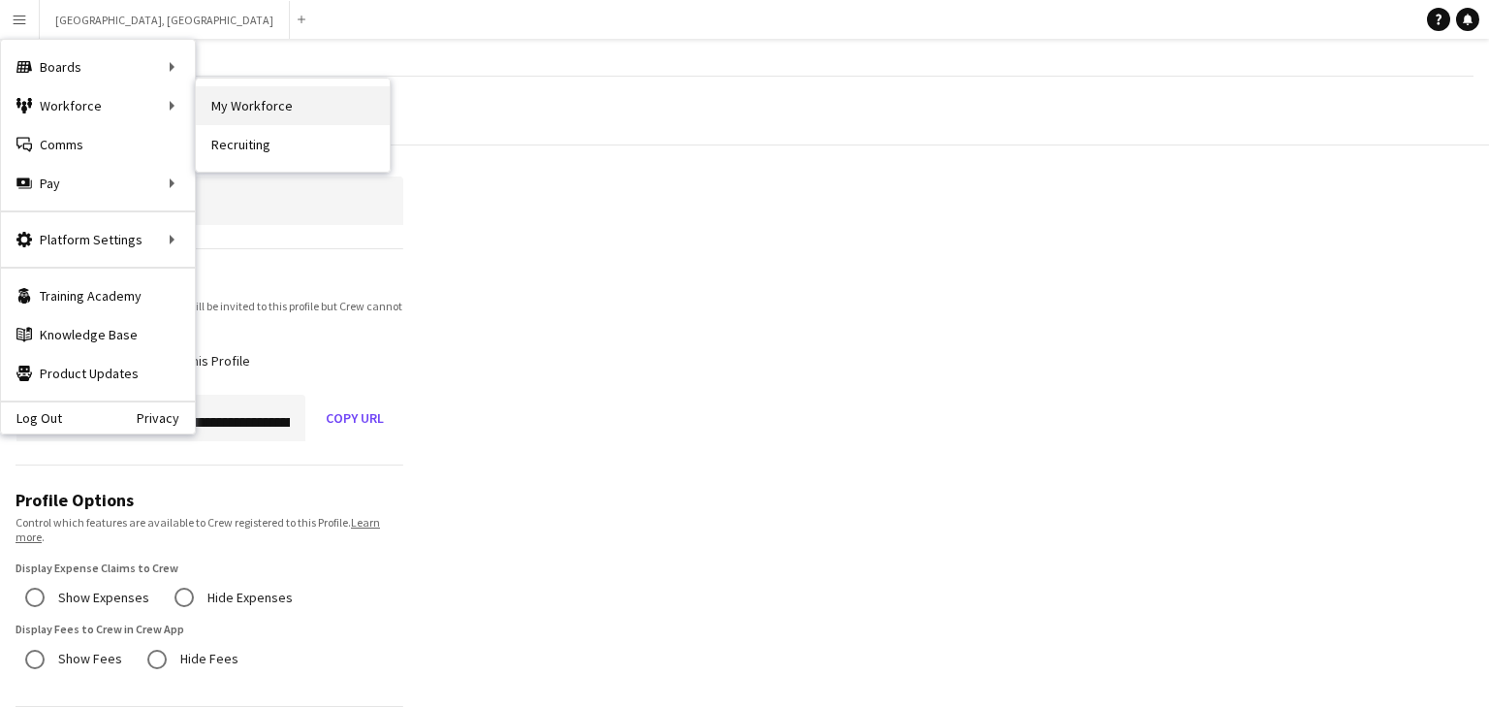
click at [243, 93] on link "My Workforce" at bounding box center [293, 105] width 194 height 39
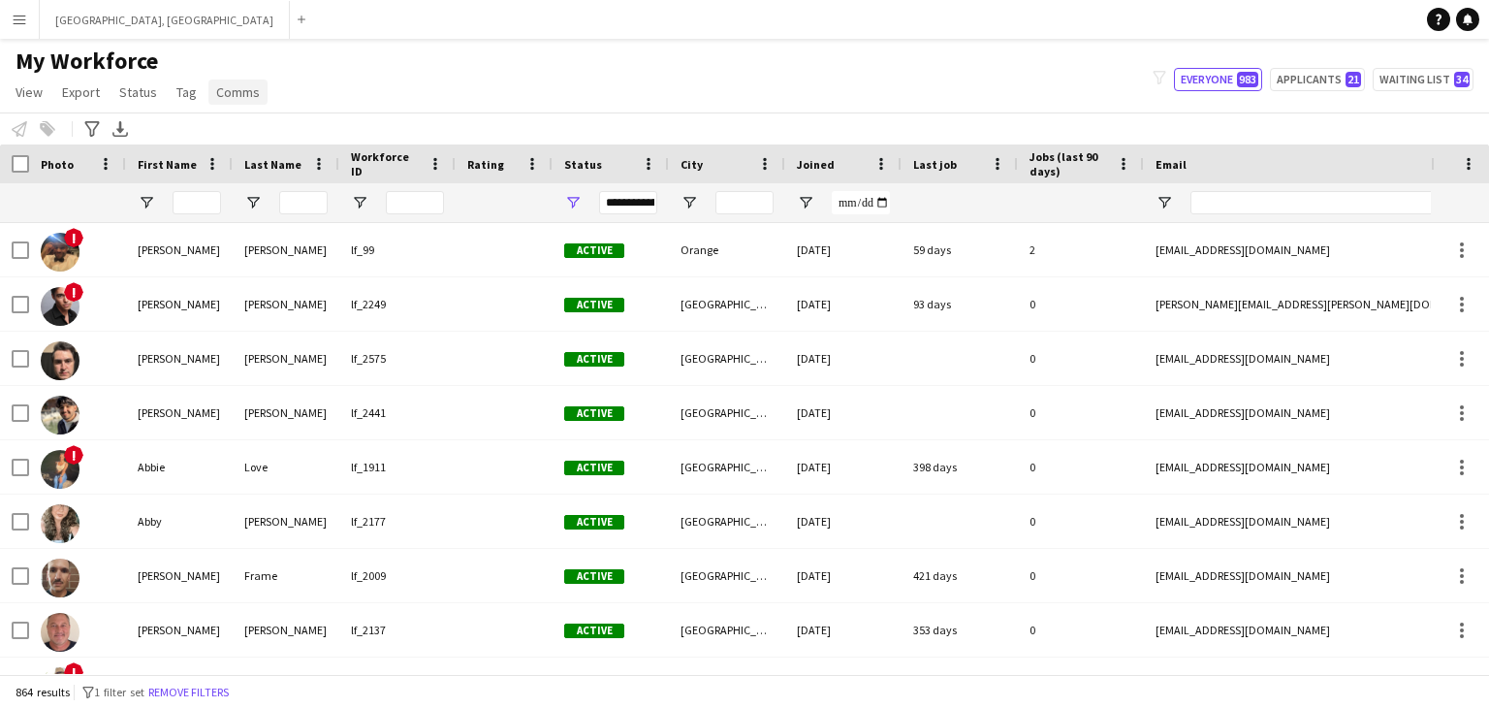
click at [217, 99] on span "Comms" at bounding box center [238, 91] width 44 height 17
click at [195, 90] on link "Tag" at bounding box center [187, 92] width 36 height 25
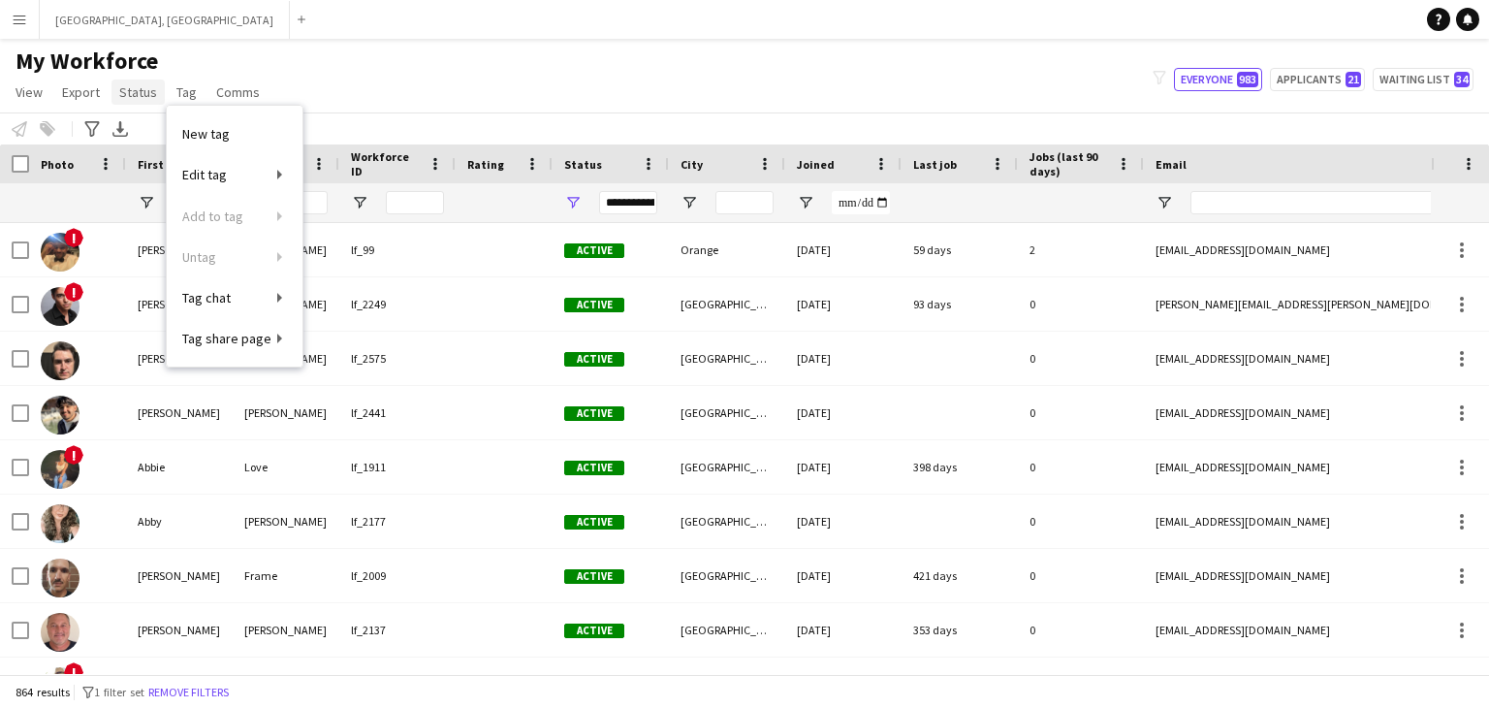
click at [144, 92] on span "Status" at bounding box center [138, 91] width 38 height 17
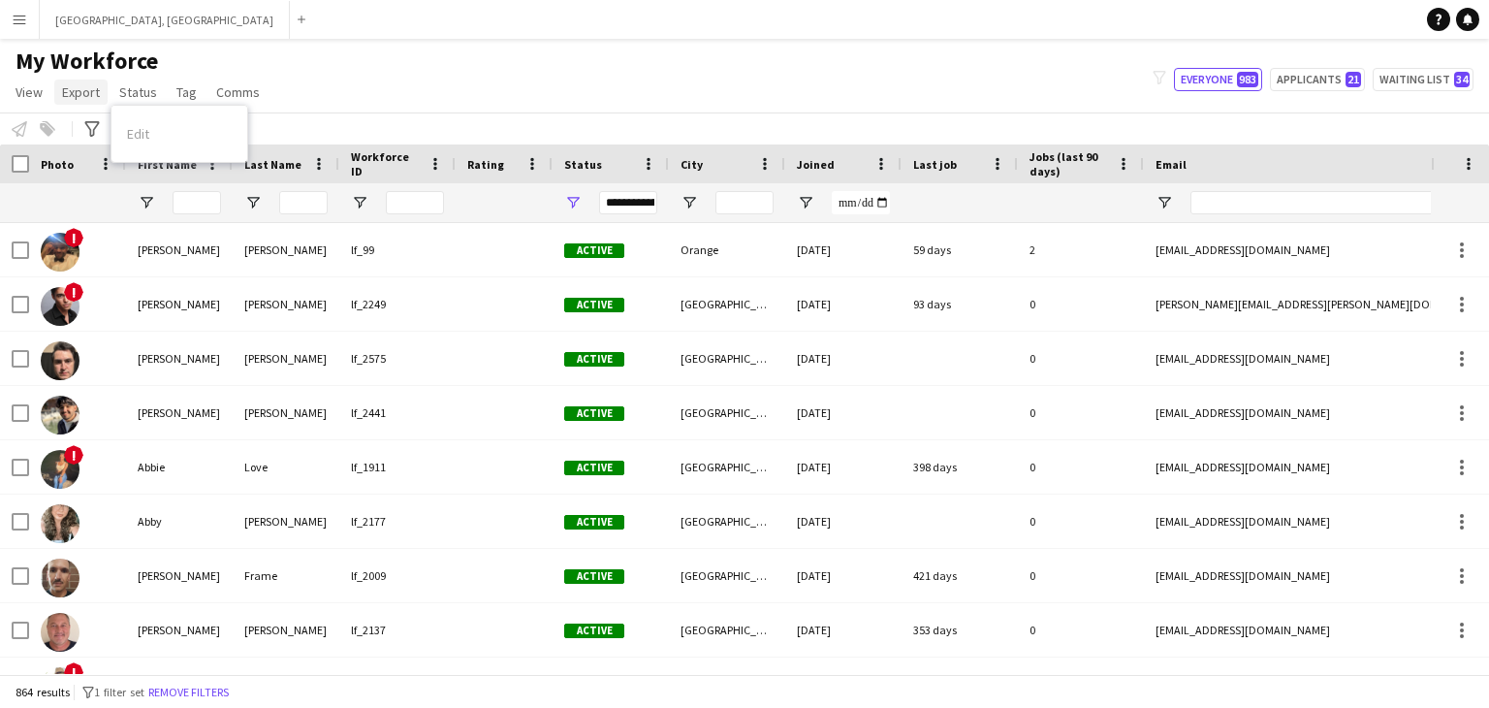
click at [102, 96] on link "Export" at bounding box center [80, 92] width 53 height 25
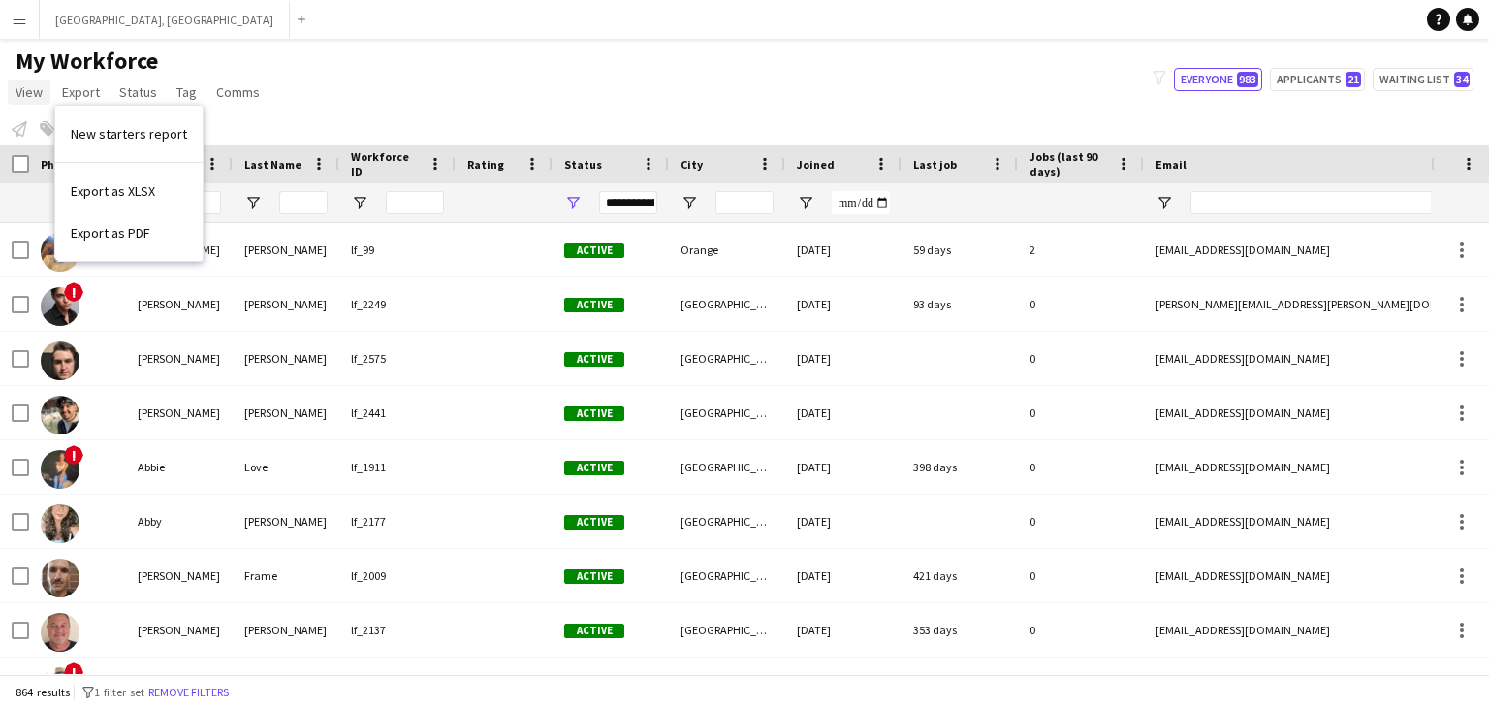
click at [24, 100] on link "View" at bounding box center [29, 92] width 43 height 25
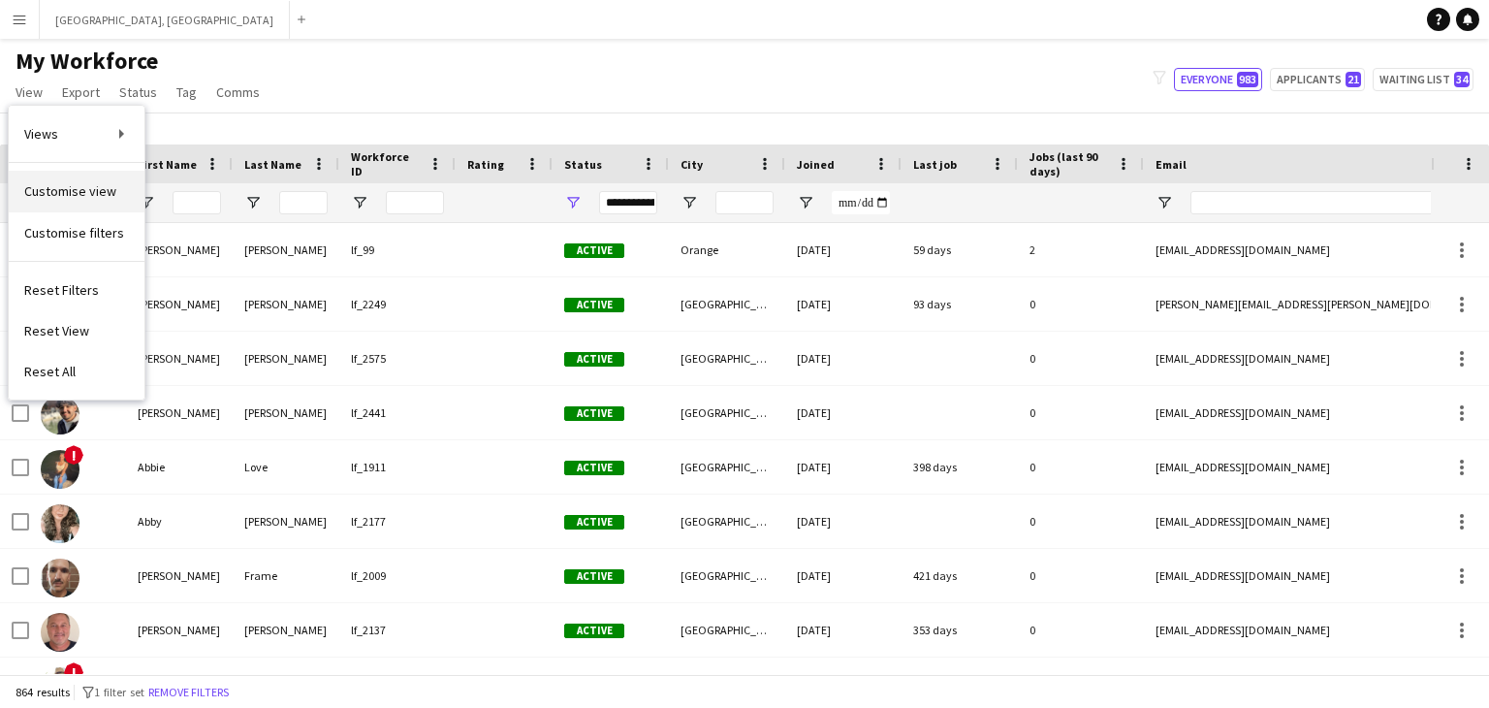
click at [98, 193] on span "Customise view" at bounding box center [70, 190] width 92 height 17
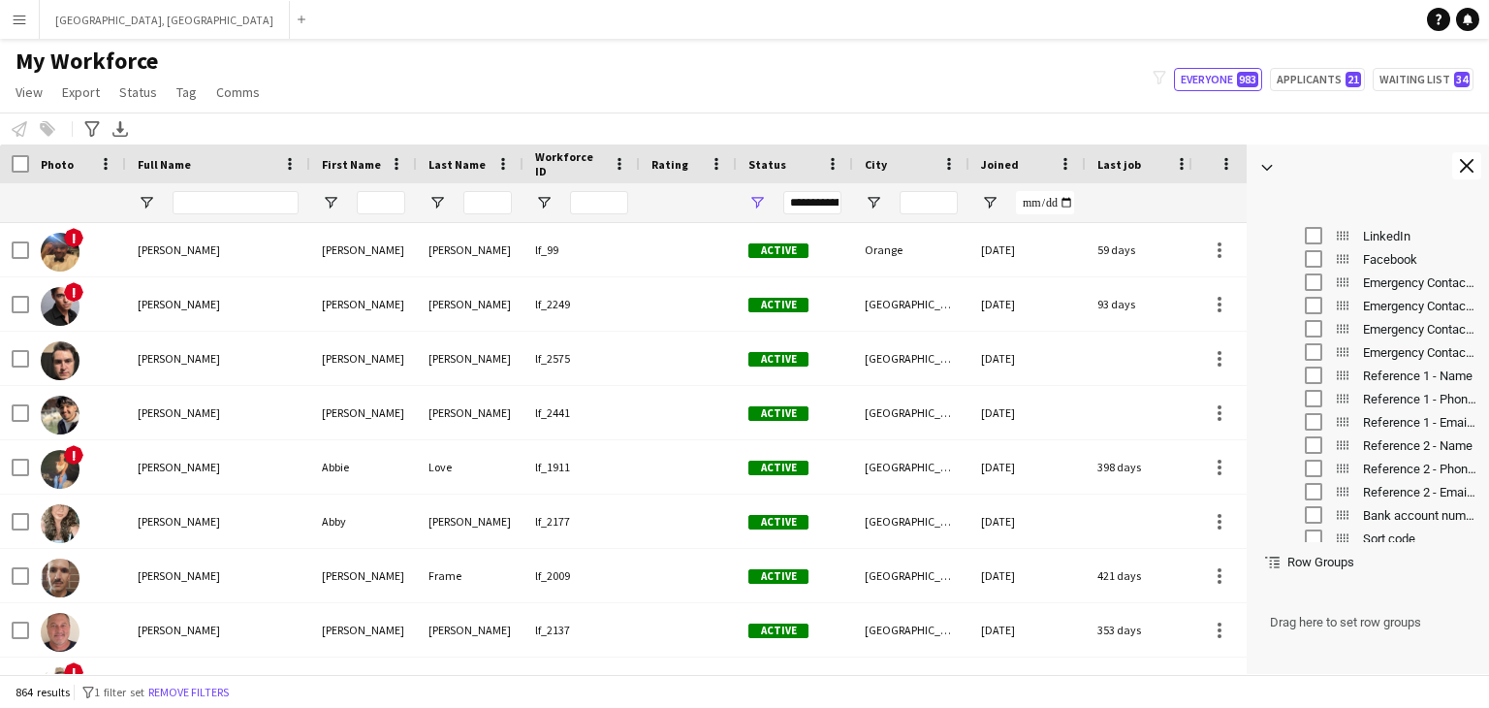
scroll to position [1080, 0]
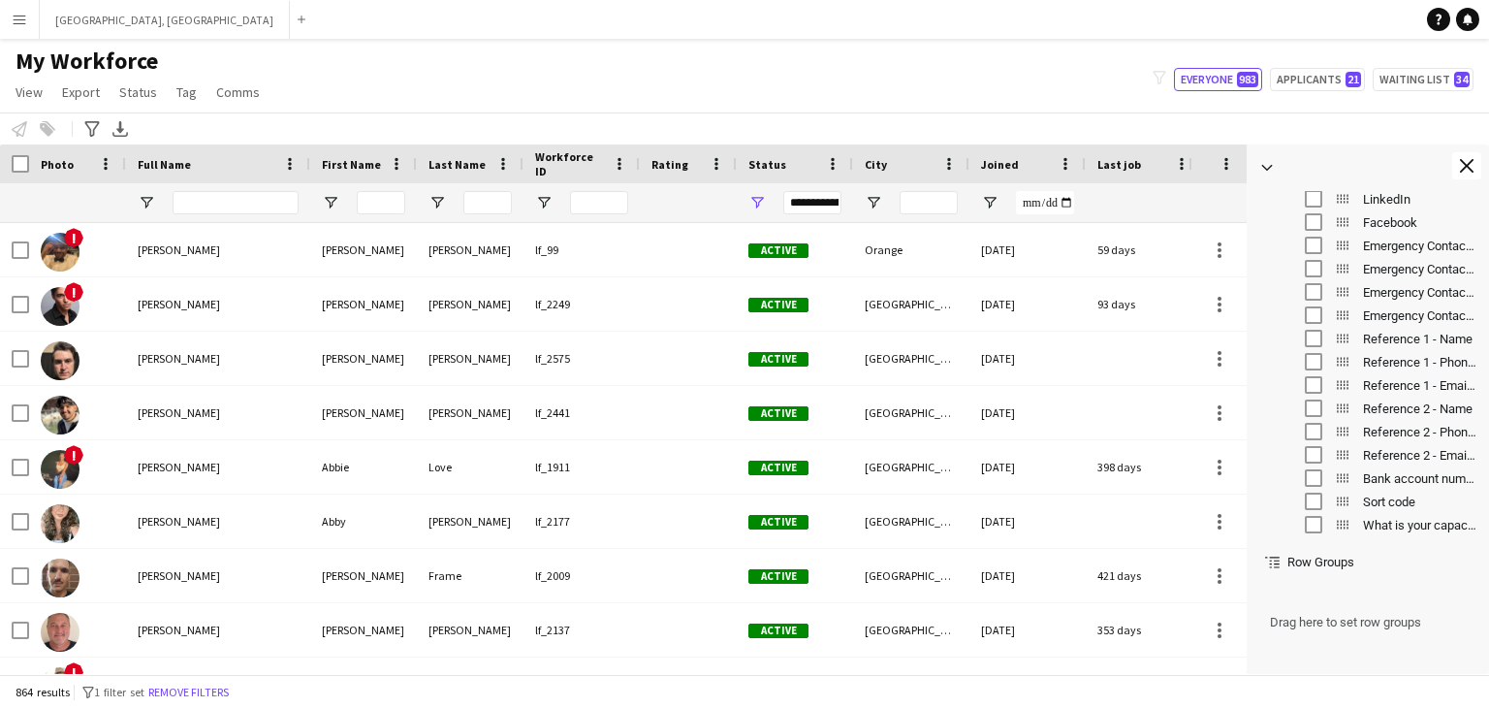
click at [1292, 564] on span "Row Groups" at bounding box center [1321, 562] width 67 height 15
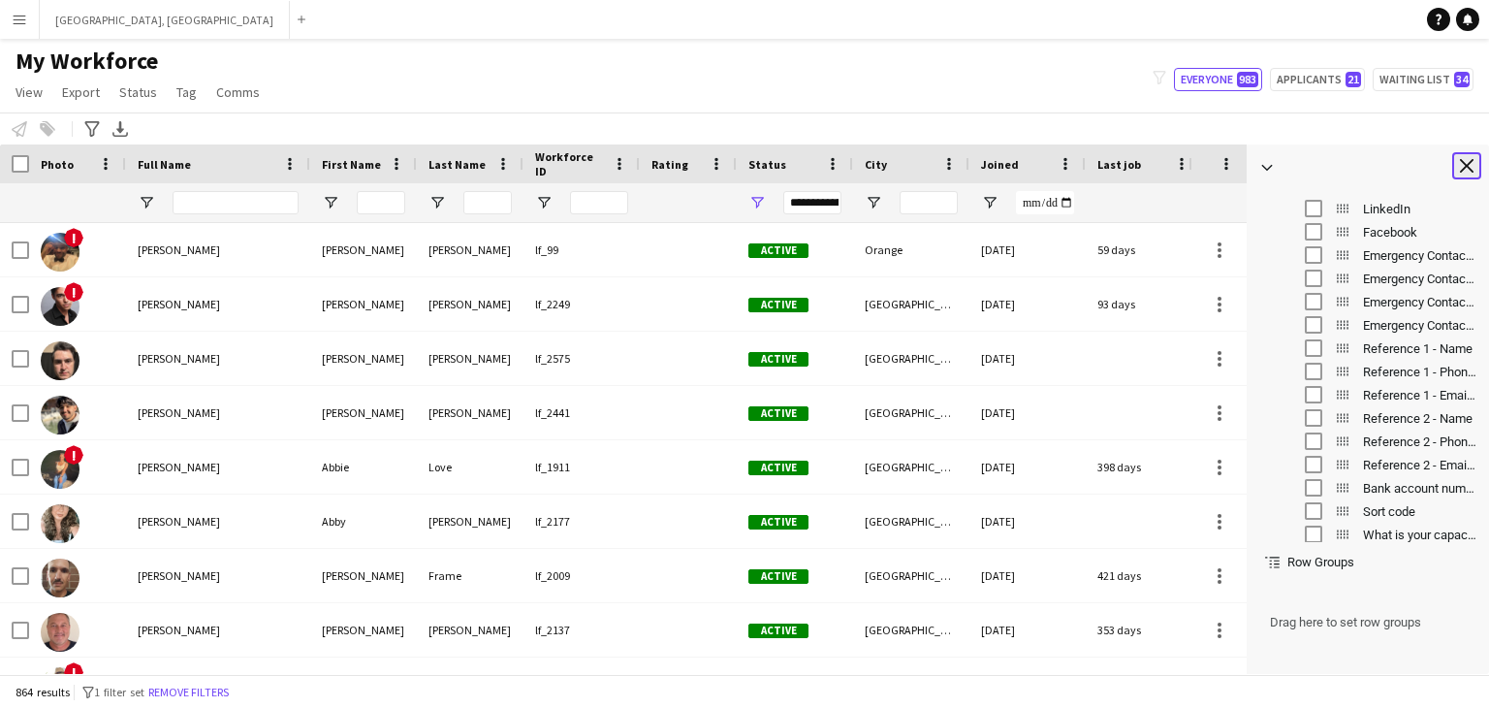
click at [1470, 162] on app-icon "Close tool panel" at bounding box center [1467, 166] width 14 height 14
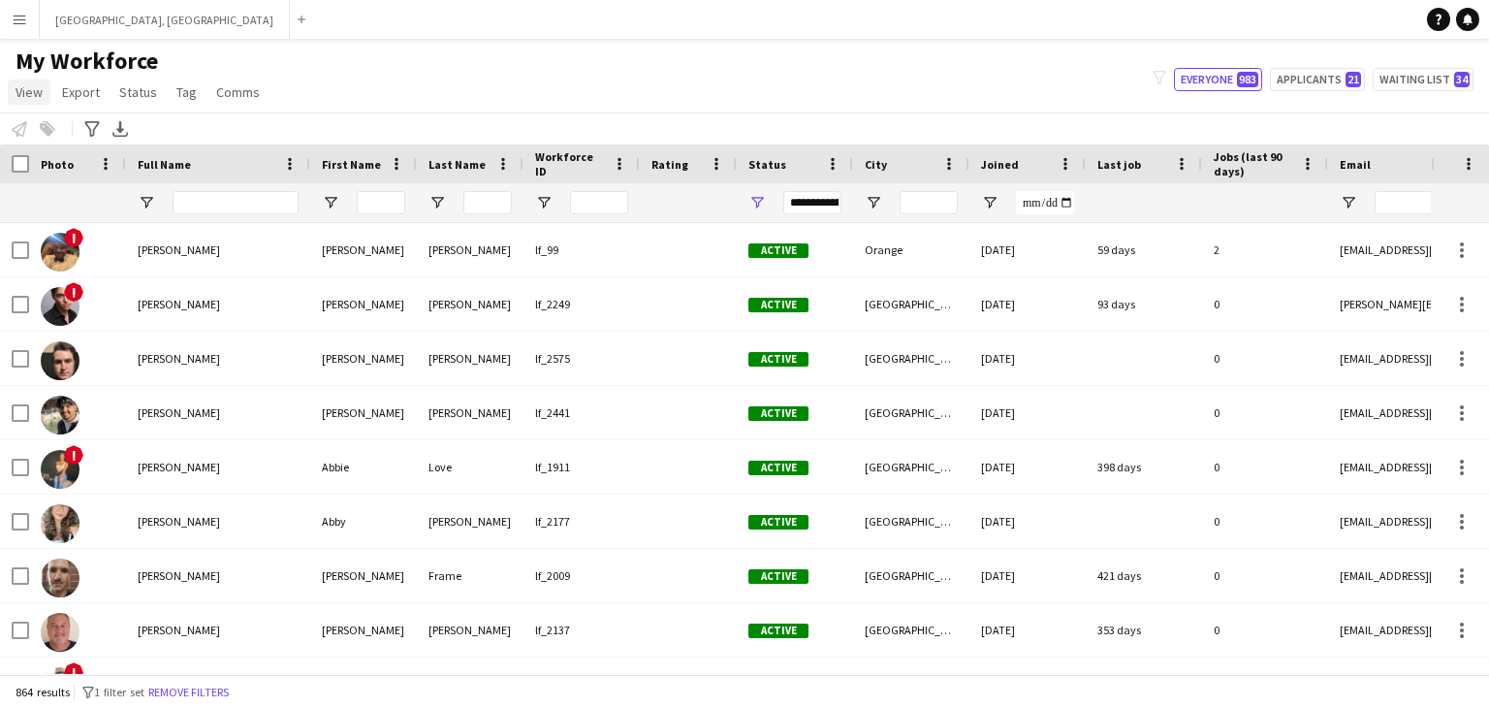
click at [37, 92] on span "View" at bounding box center [29, 91] width 27 height 17
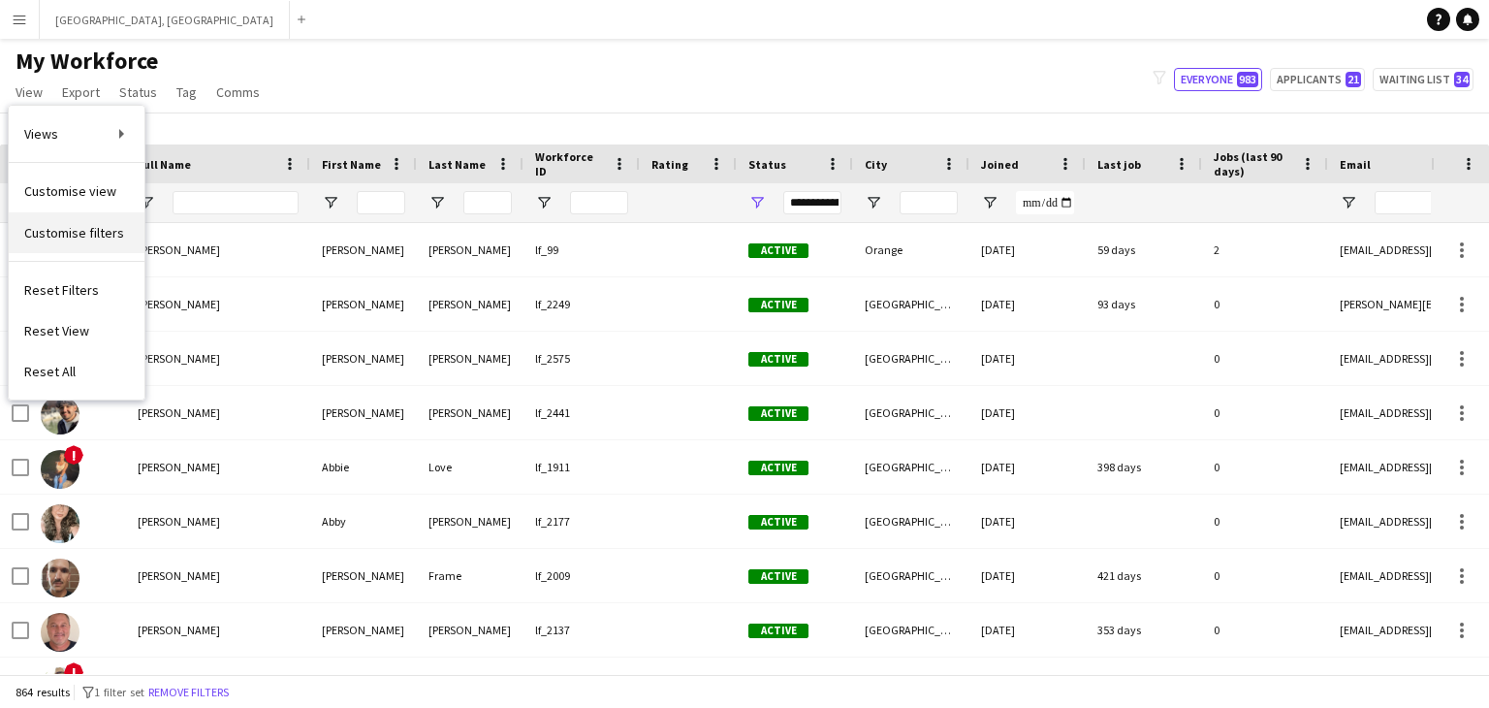
click at [86, 234] on span "Customise filters" at bounding box center [74, 232] width 100 height 17
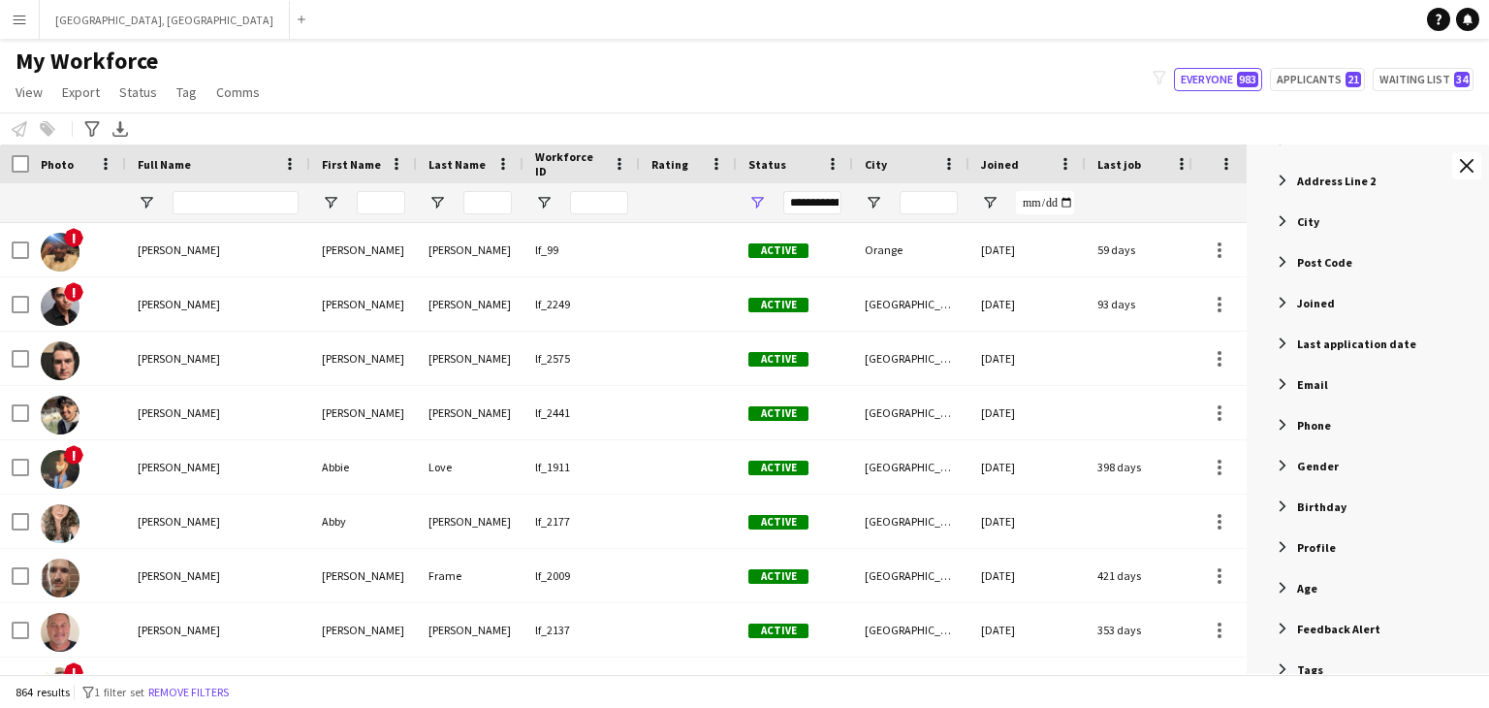
scroll to position [364, 0]
click at [1307, 551] on span "Profile" at bounding box center [1316, 546] width 39 height 15
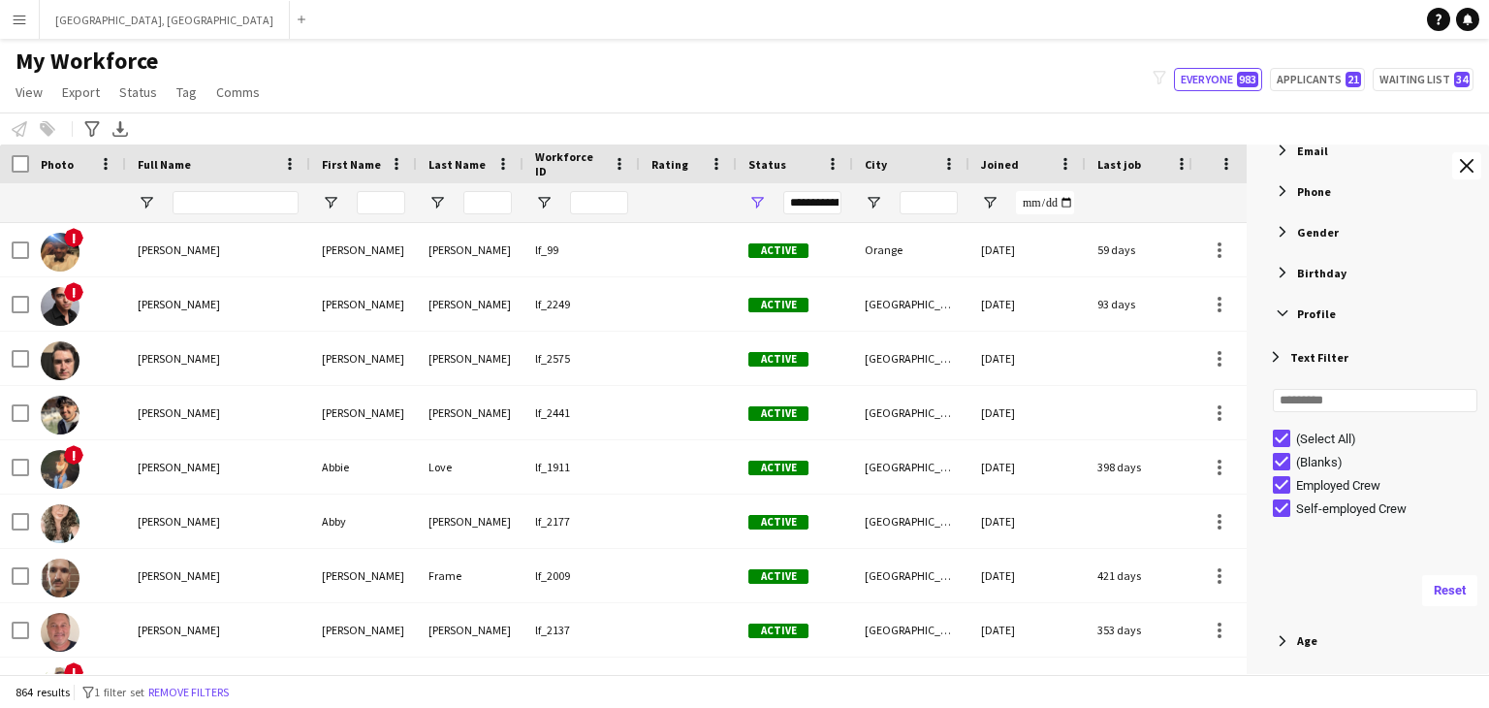
scroll to position [609, 0]
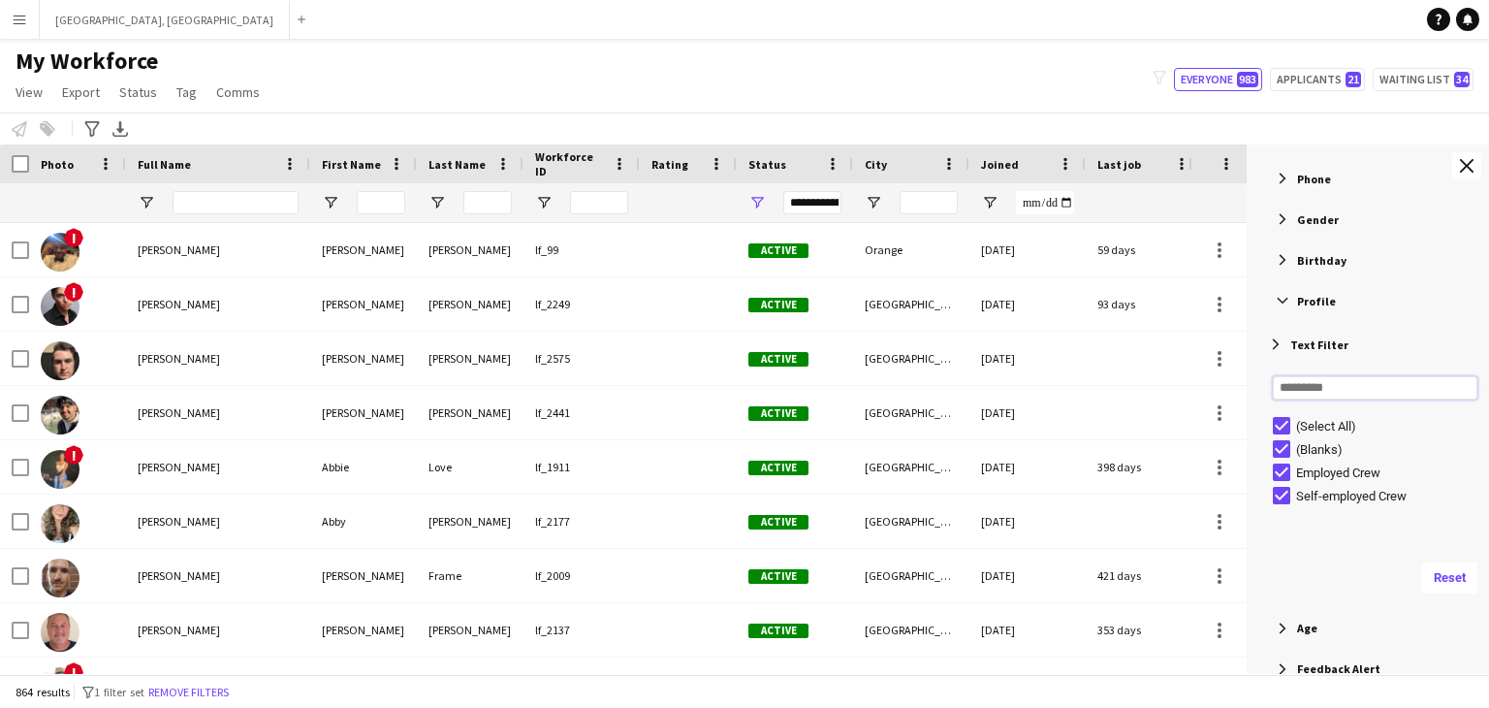
click at [1318, 393] on input "Search filter values" at bounding box center [1375, 387] width 205 height 23
type input "****"
click at [1274, 344] on span "Filter List 54 Filters" at bounding box center [1275, 344] width 17 height 17
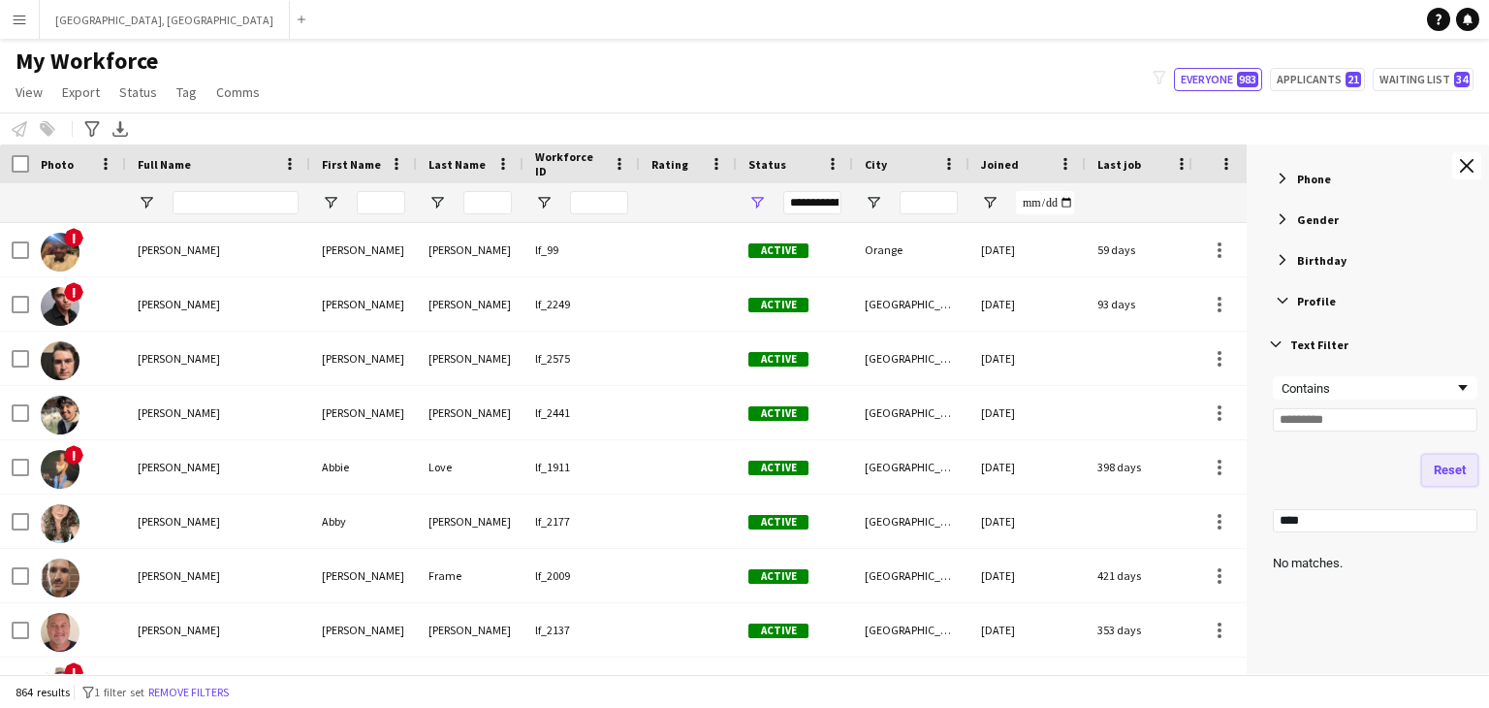
click at [1448, 476] on button "Reset" at bounding box center [1449, 470] width 55 height 31
click at [1276, 345] on span "Filter List 54 Filters" at bounding box center [1275, 344] width 17 height 17
click at [1321, 386] on input "****" at bounding box center [1375, 387] width 205 height 23
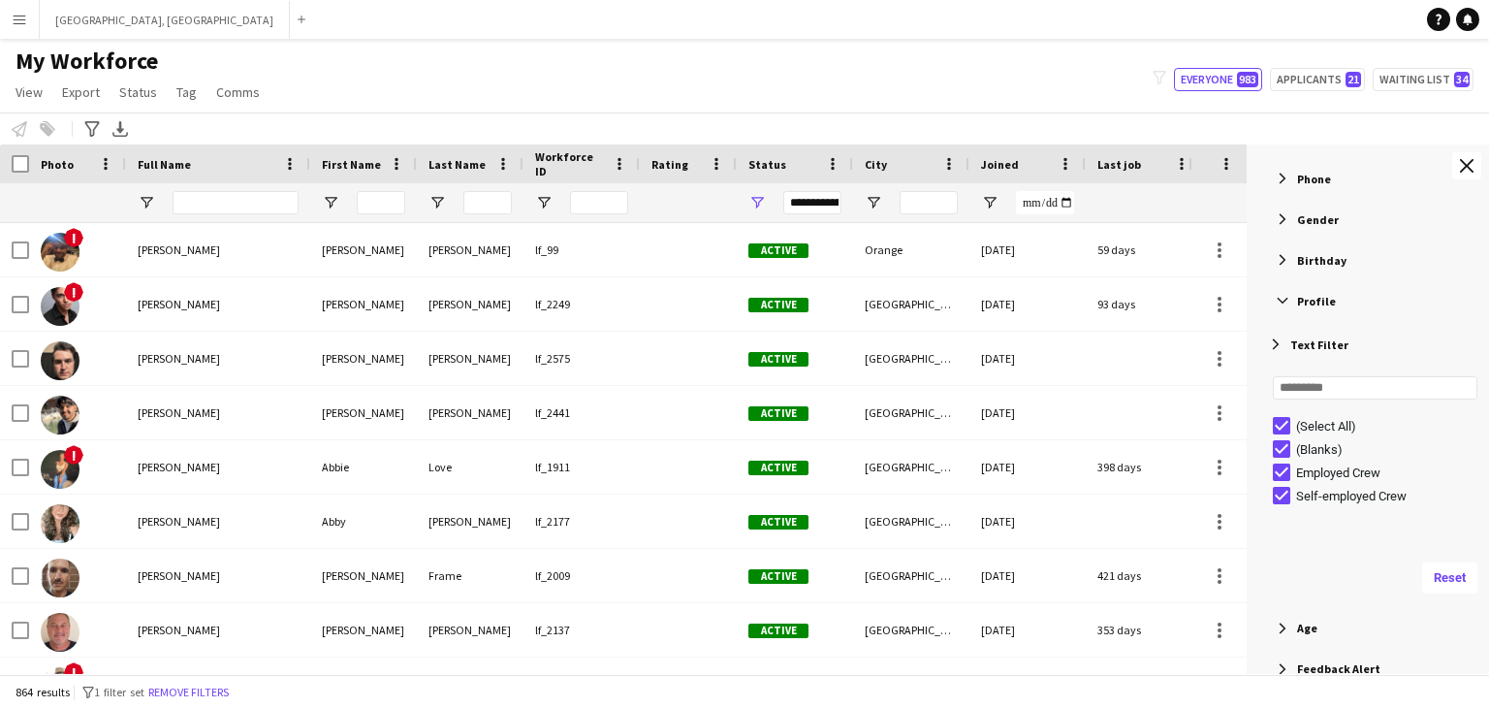
click at [1276, 339] on span "Filter List 54 Filters" at bounding box center [1275, 344] width 17 height 17
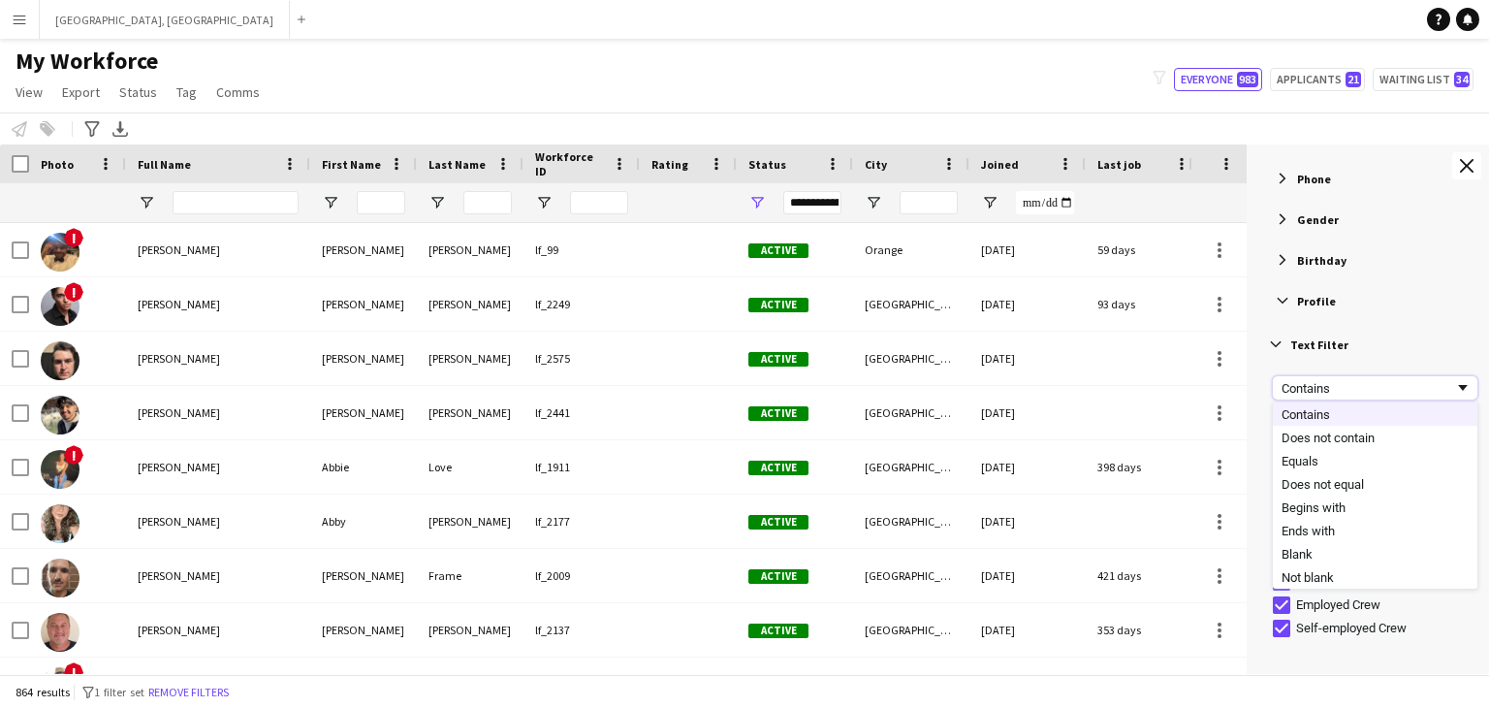
click at [1464, 383] on span "Filtering operator" at bounding box center [1462, 387] width 17 height 17
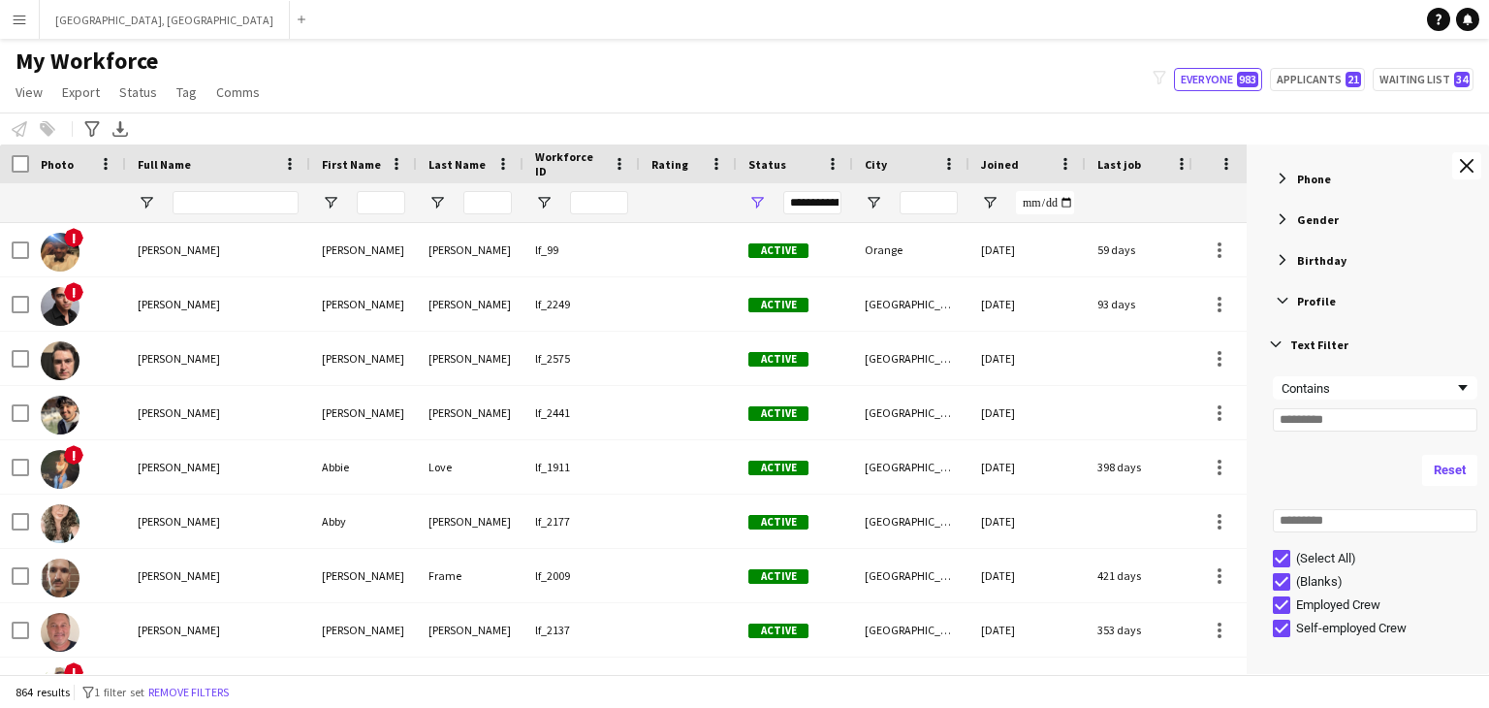
click at [1276, 339] on span "Filter List 54 Filters" at bounding box center [1275, 344] width 17 height 17
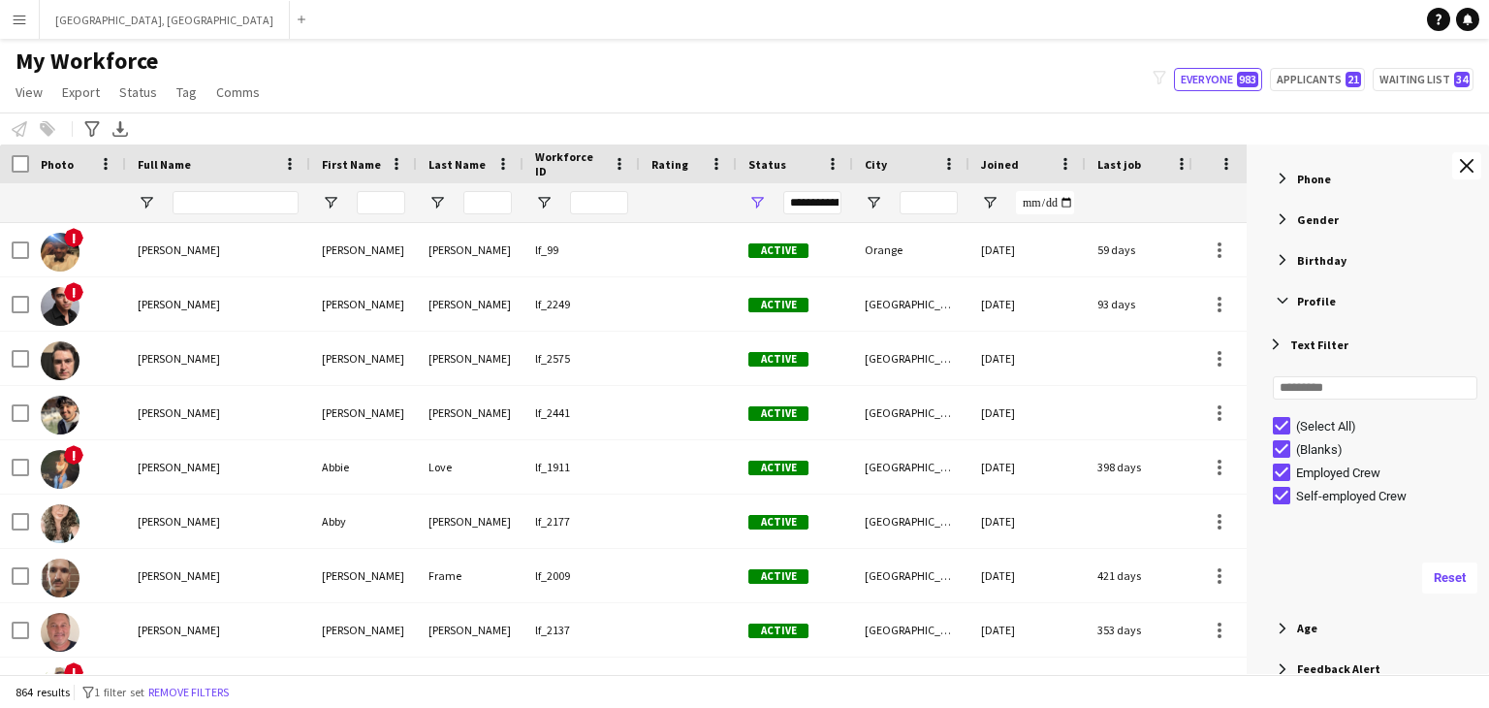
click at [1281, 295] on span "Filter List 54 Filters" at bounding box center [1282, 300] width 17 height 17
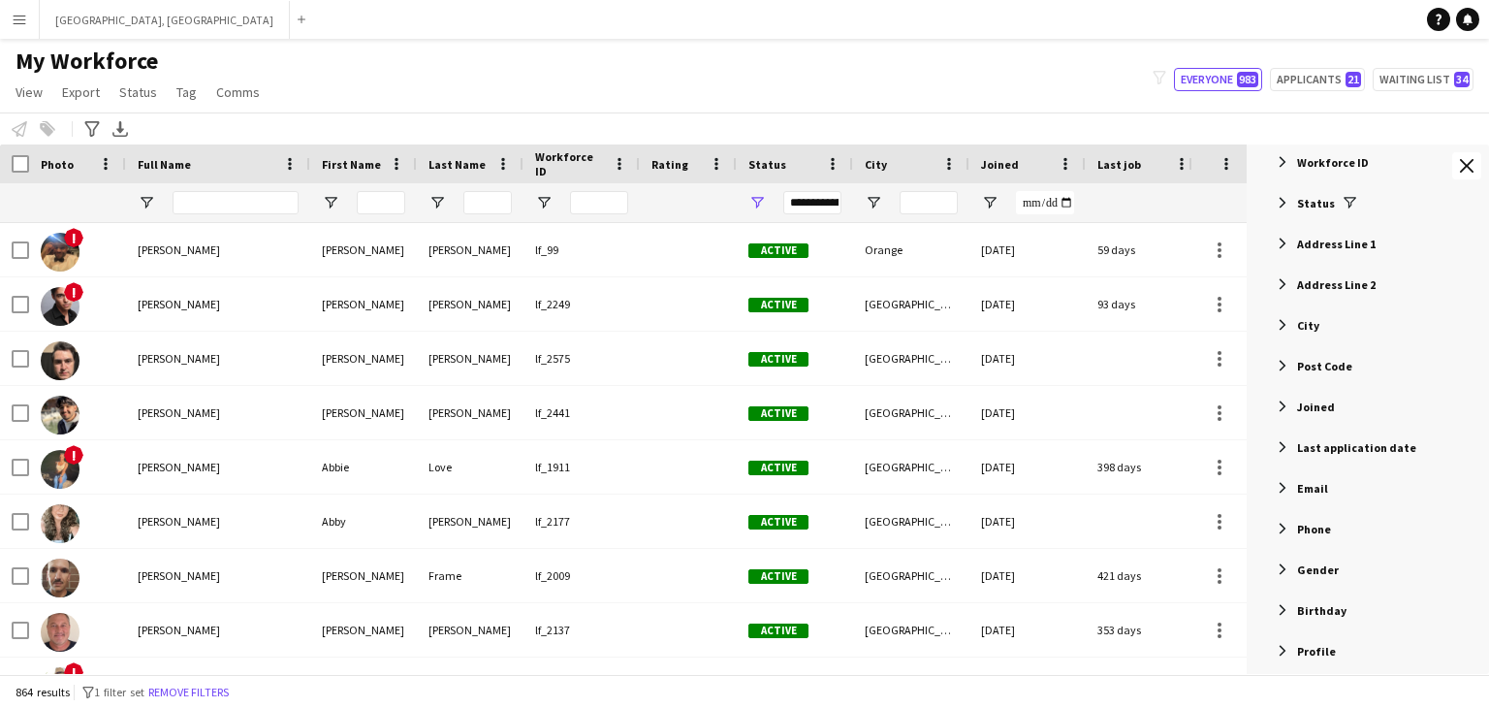
scroll to position [0, 0]
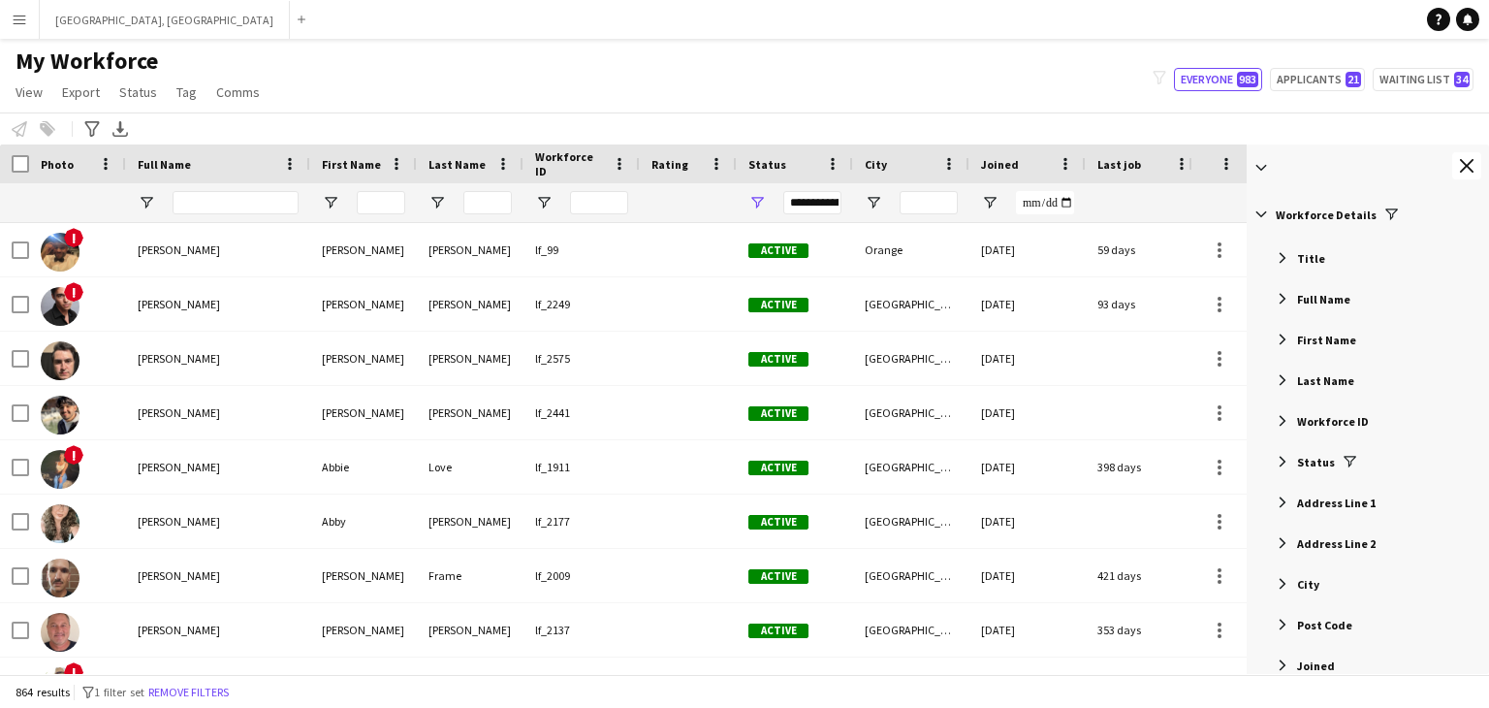
click at [1262, 164] on span at bounding box center [1261, 167] width 17 height 17
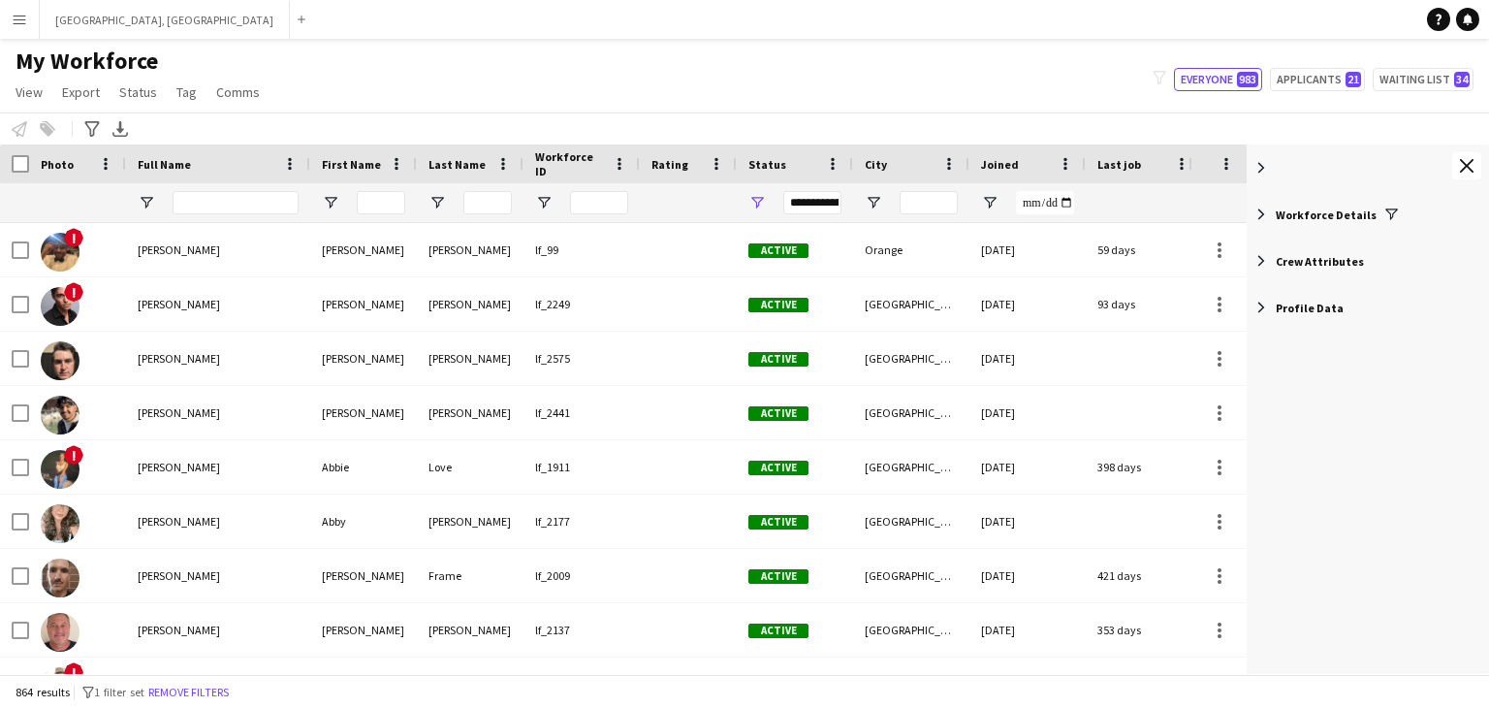
click at [1265, 307] on span "Filter List 54 Filters" at bounding box center [1261, 307] width 17 height 17
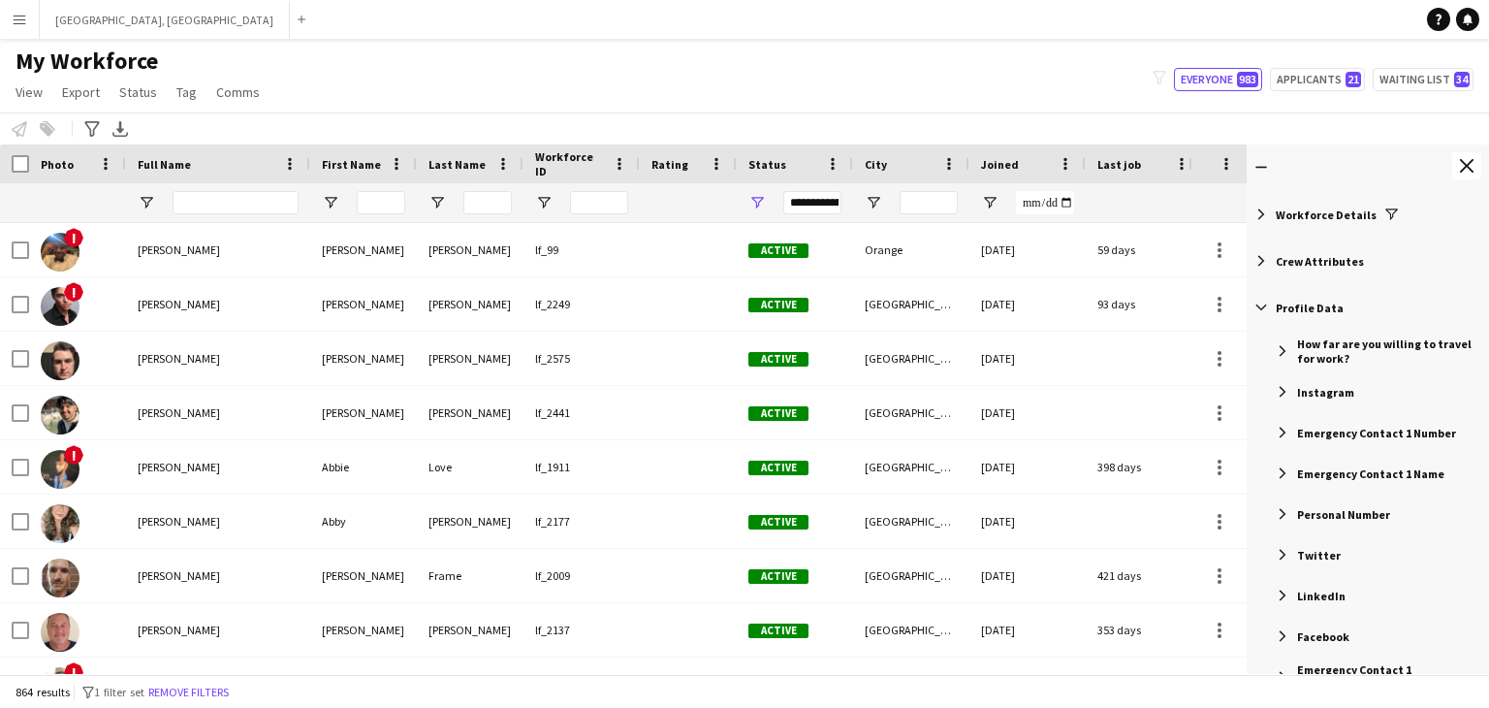
click at [1262, 306] on span "Filter List 54 Filters" at bounding box center [1261, 307] width 17 height 17
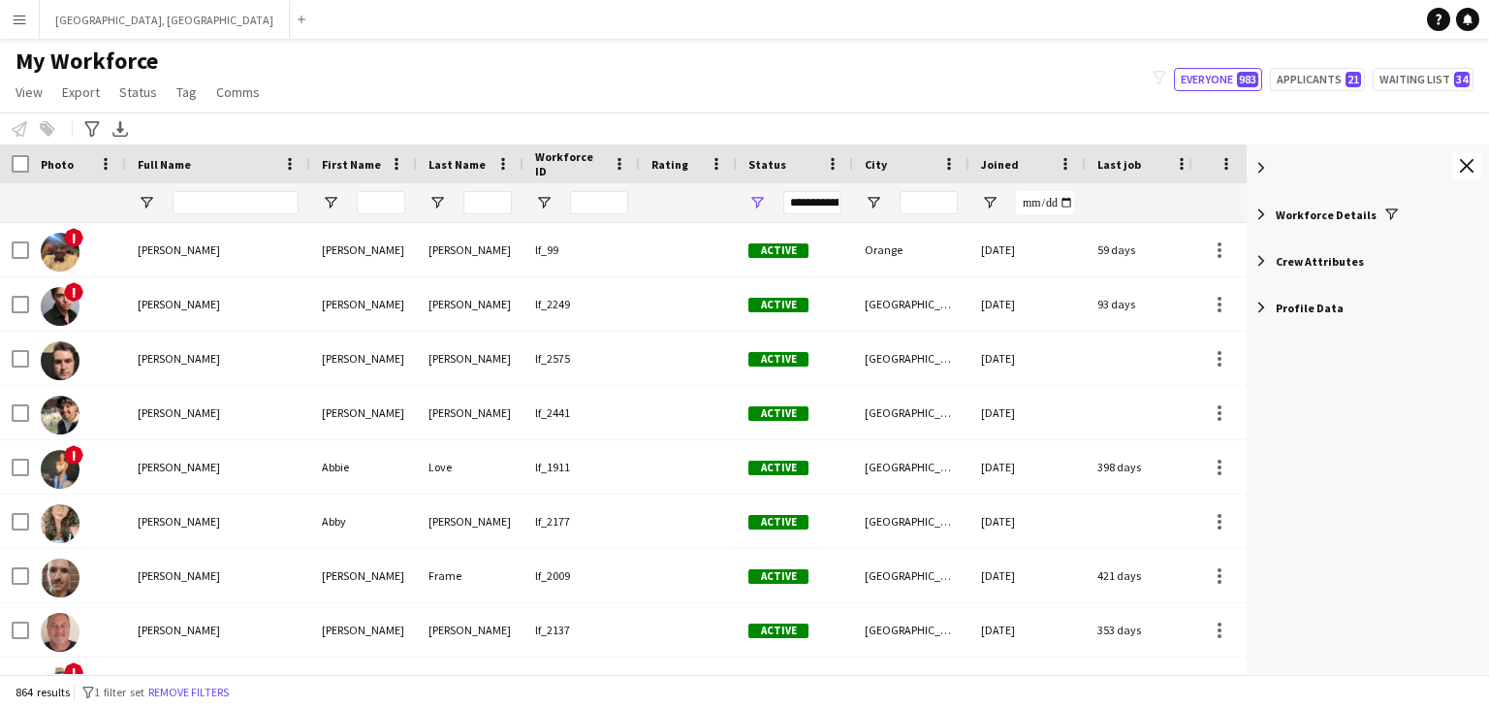
click at [1262, 262] on span "Filter List 54 Filters" at bounding box center [1261, 260] width 17 height 17
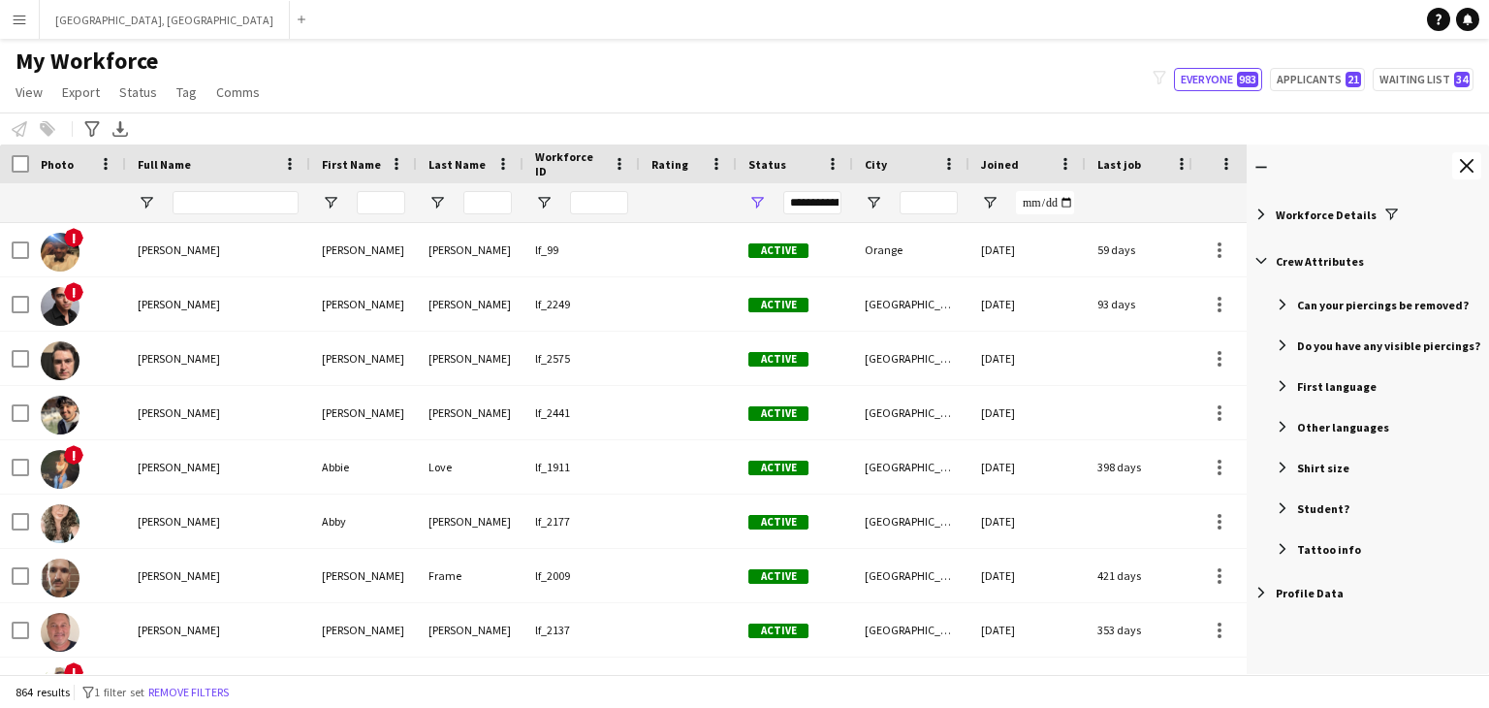
click at [1263, 263] on span "Filter List 54 Filters" at bounding box center [1261, 260] width 17 height 17
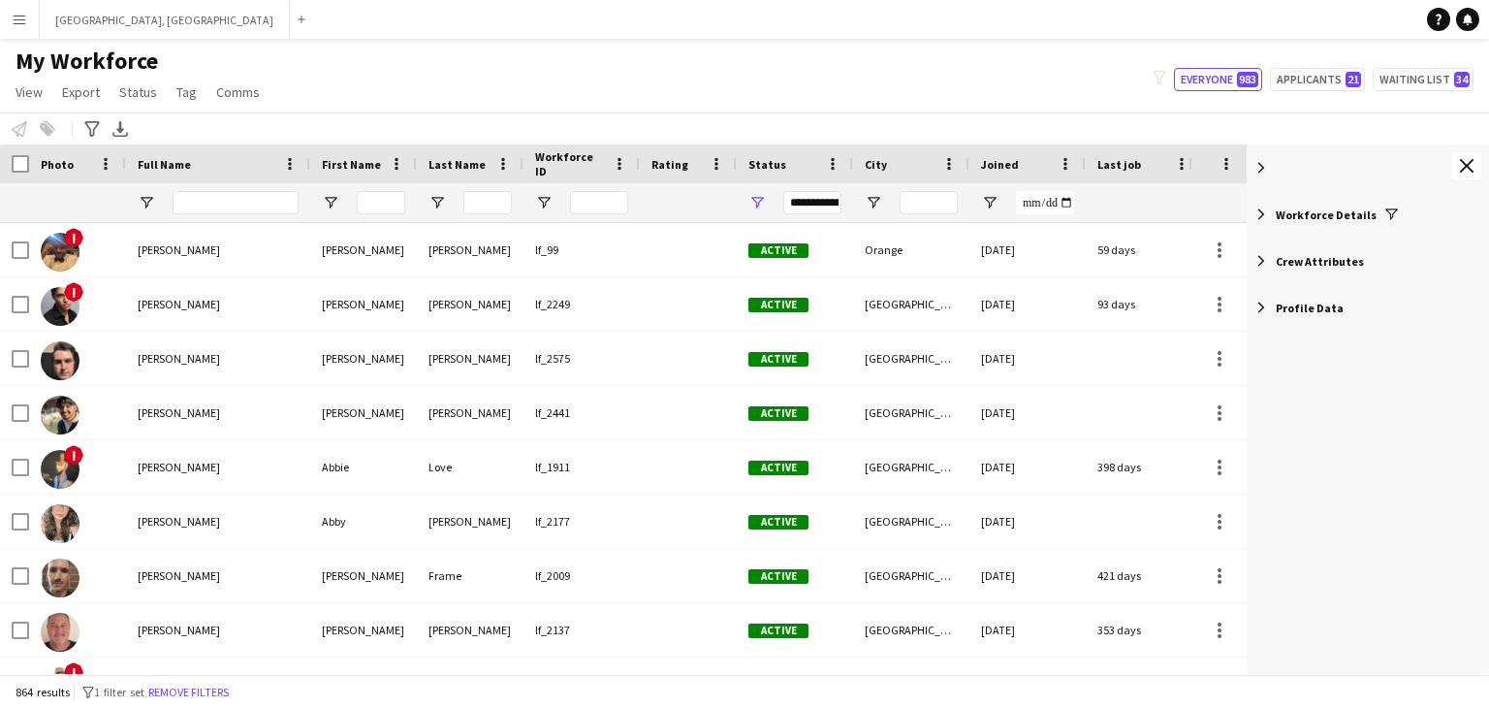
click at [1262, 216] on span "Filter List 54 Filters" at bounding box center [1261, 214] width 17 height 17
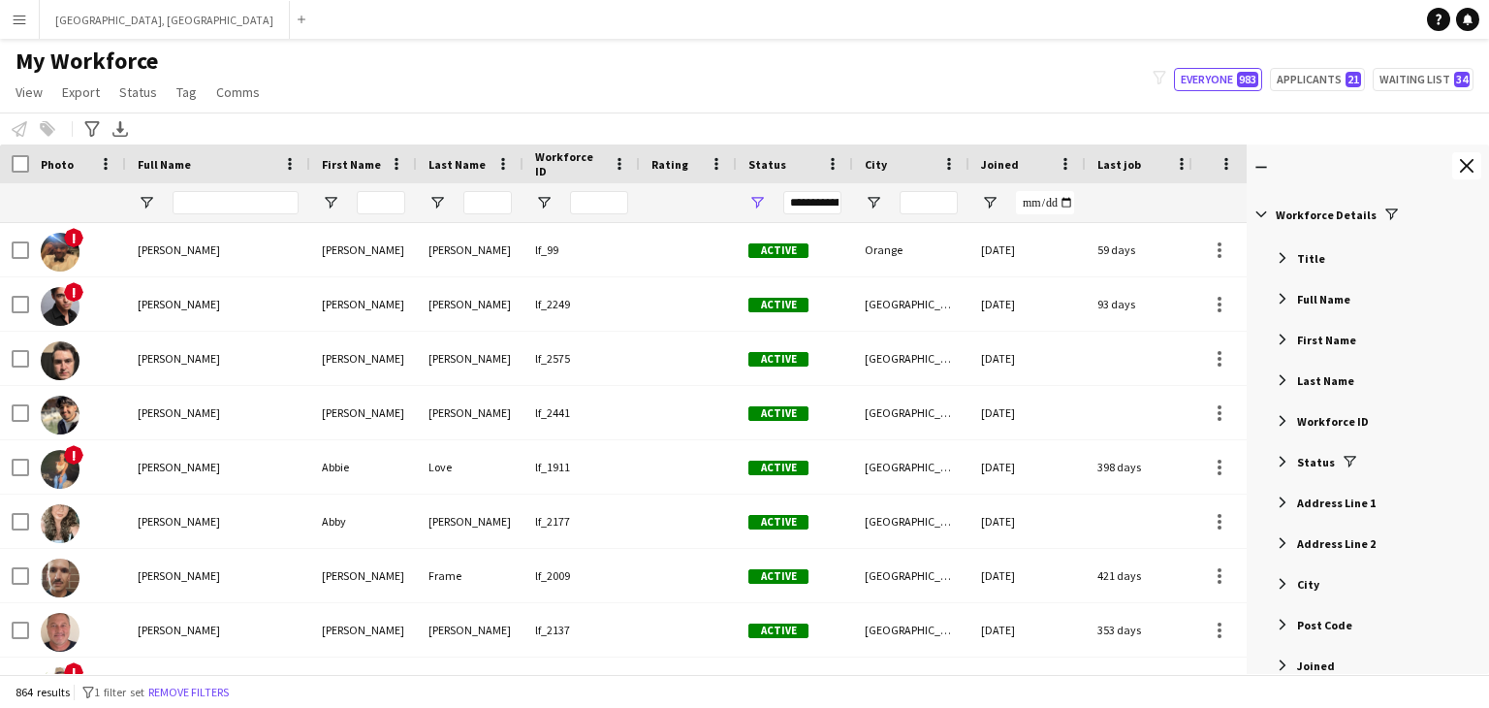
click at [1262, 215] on span "Filter List 54 Filters" at bounding box center [1261, 214] width 17 height 17
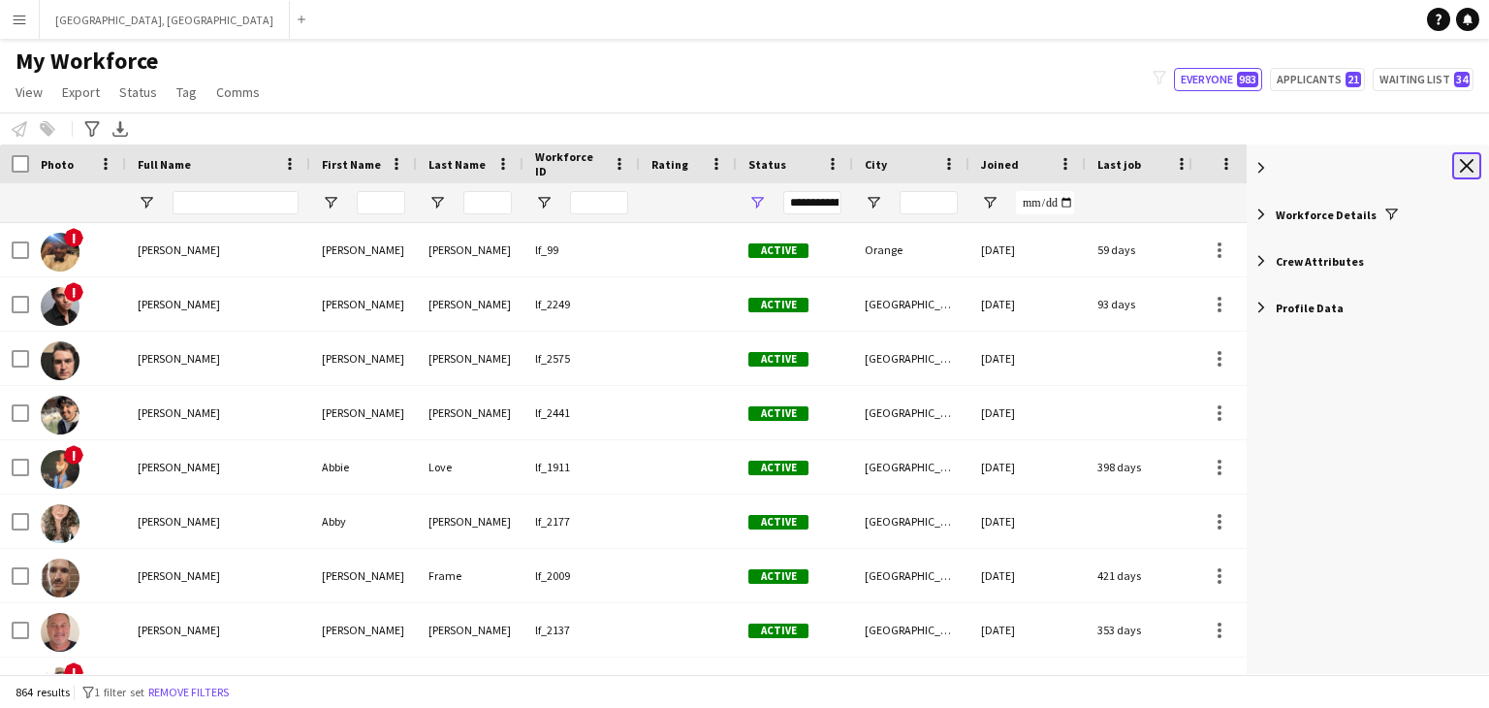
click at [1473, 163] on app-icon "Close tool panel" at bounding box center [1467, 166] width 14 height 14
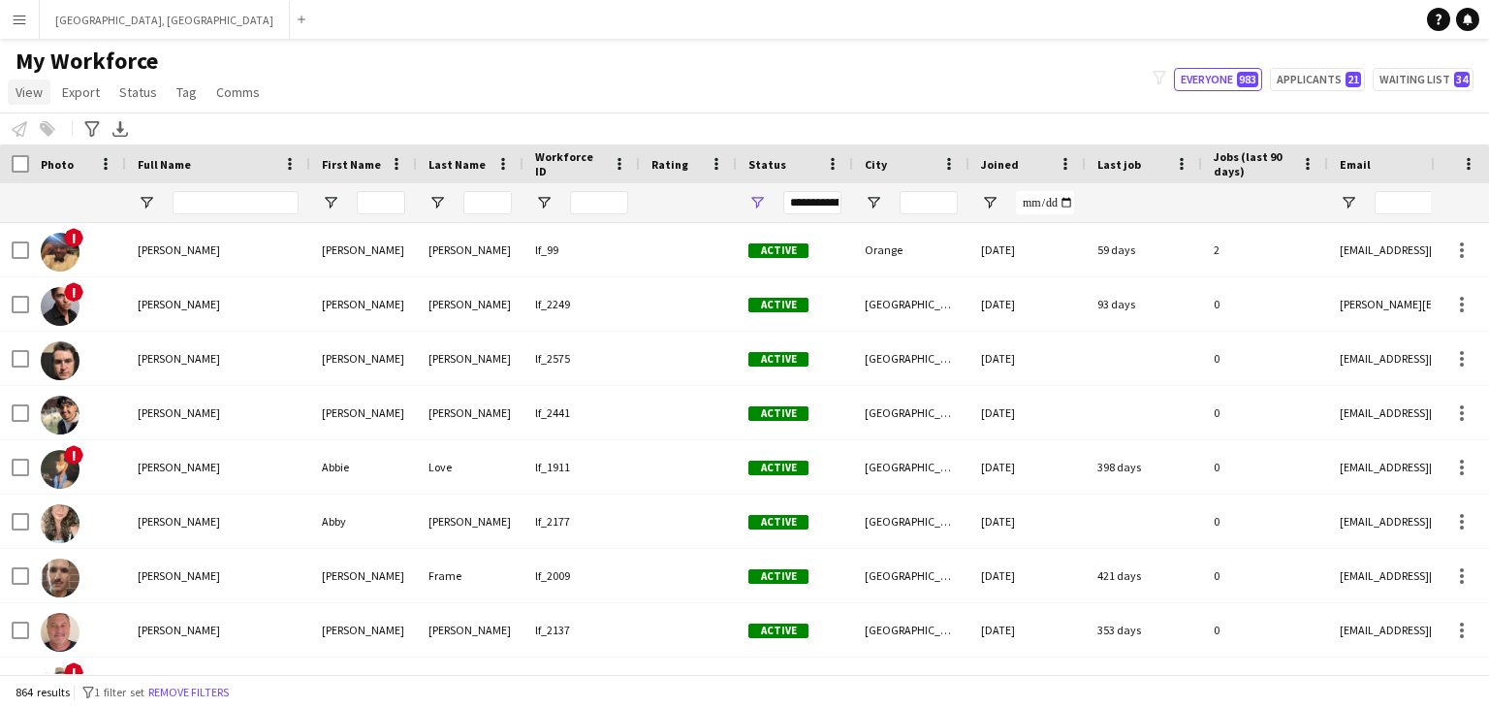
click at [28, 92] on span "View" at bounding box center [29, 91] width 27 height 17
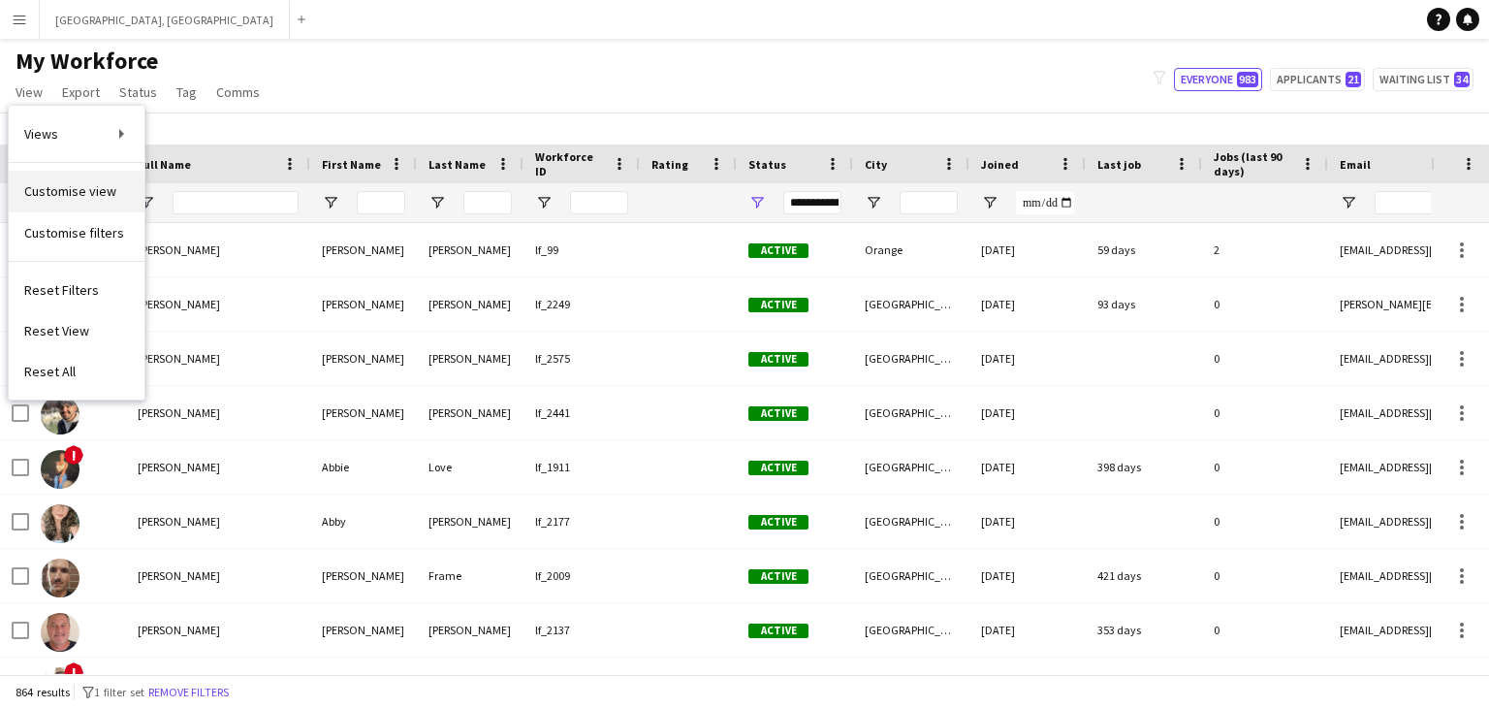
click at [95, 192] on span "Customise view" at bounding box center [70, 190] width 92 height 17
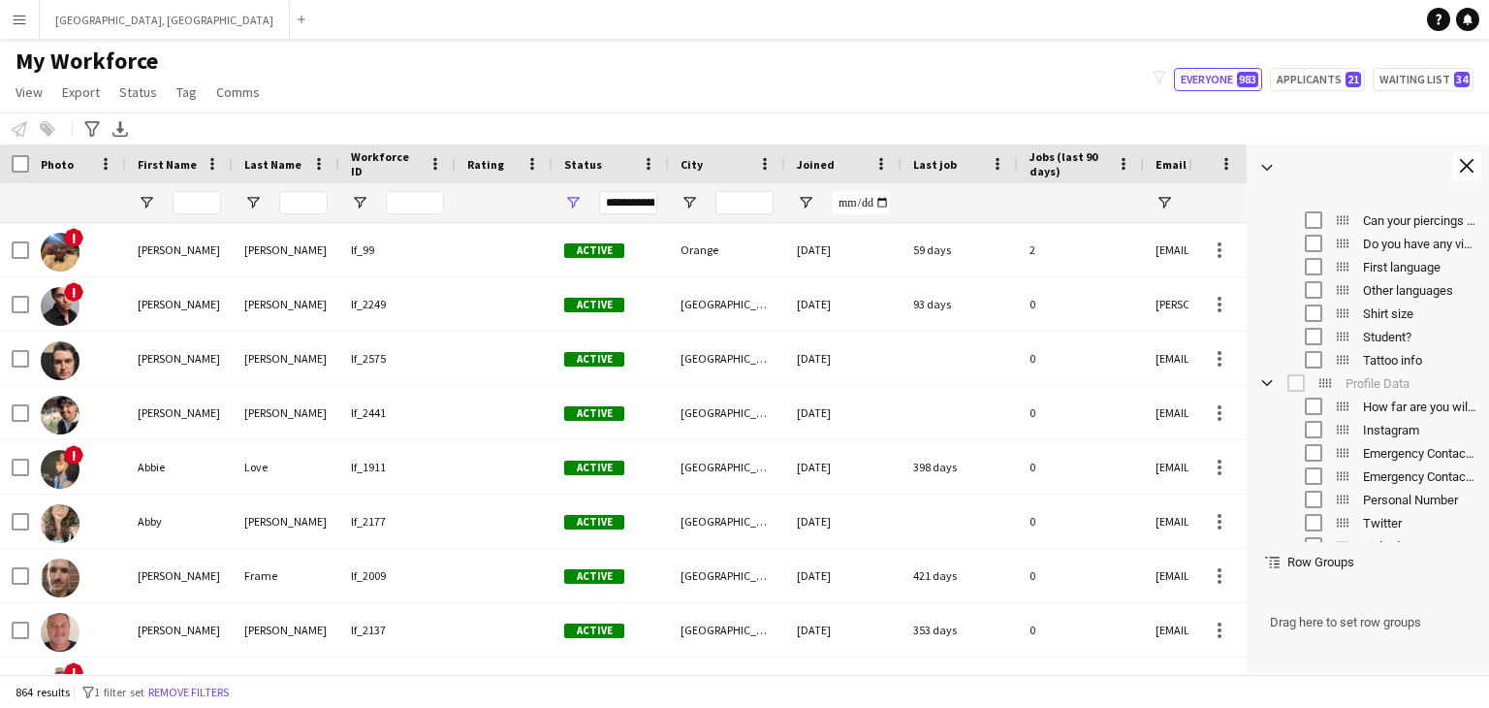
scroll to position [749, 0]
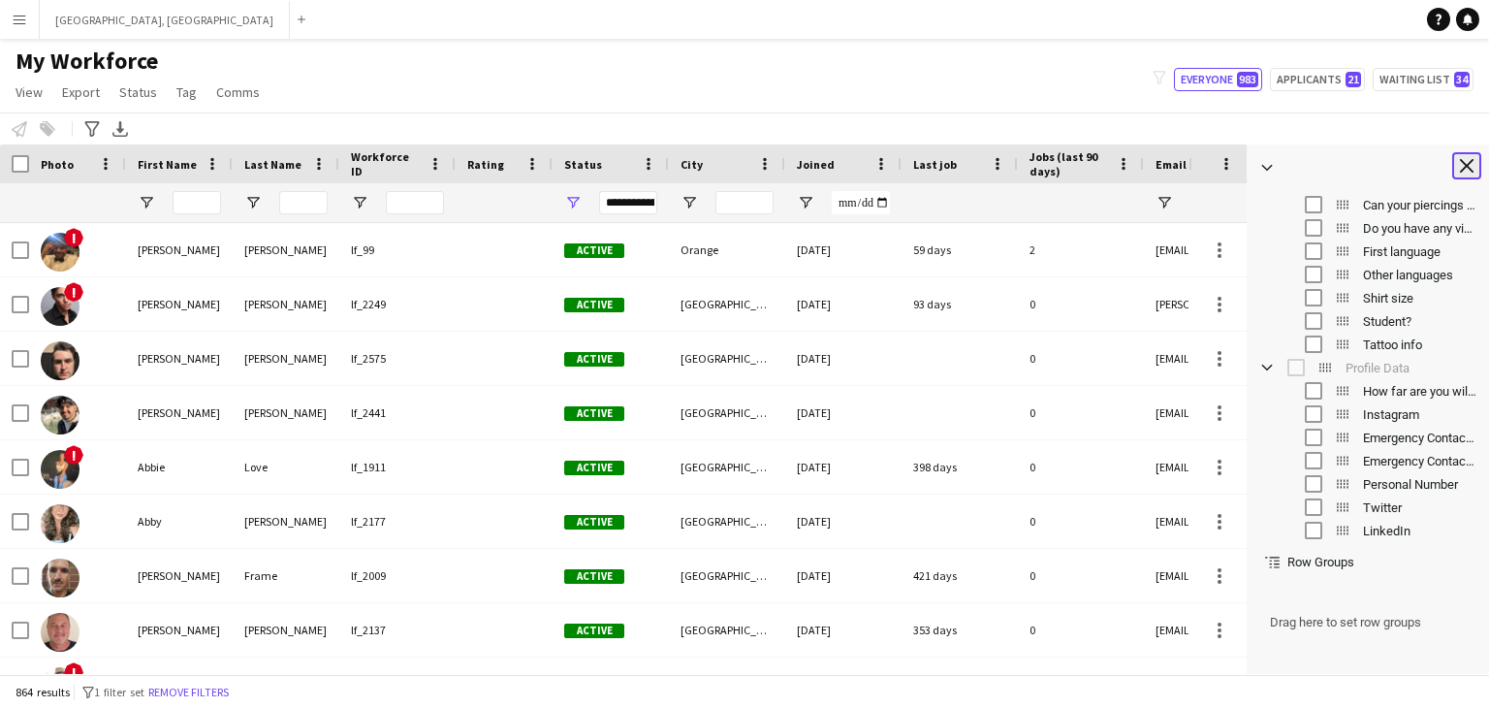
click at [1464, 164] on app-icon "Close tool panel" at bounding box center [1467, 166] width 14 height 14
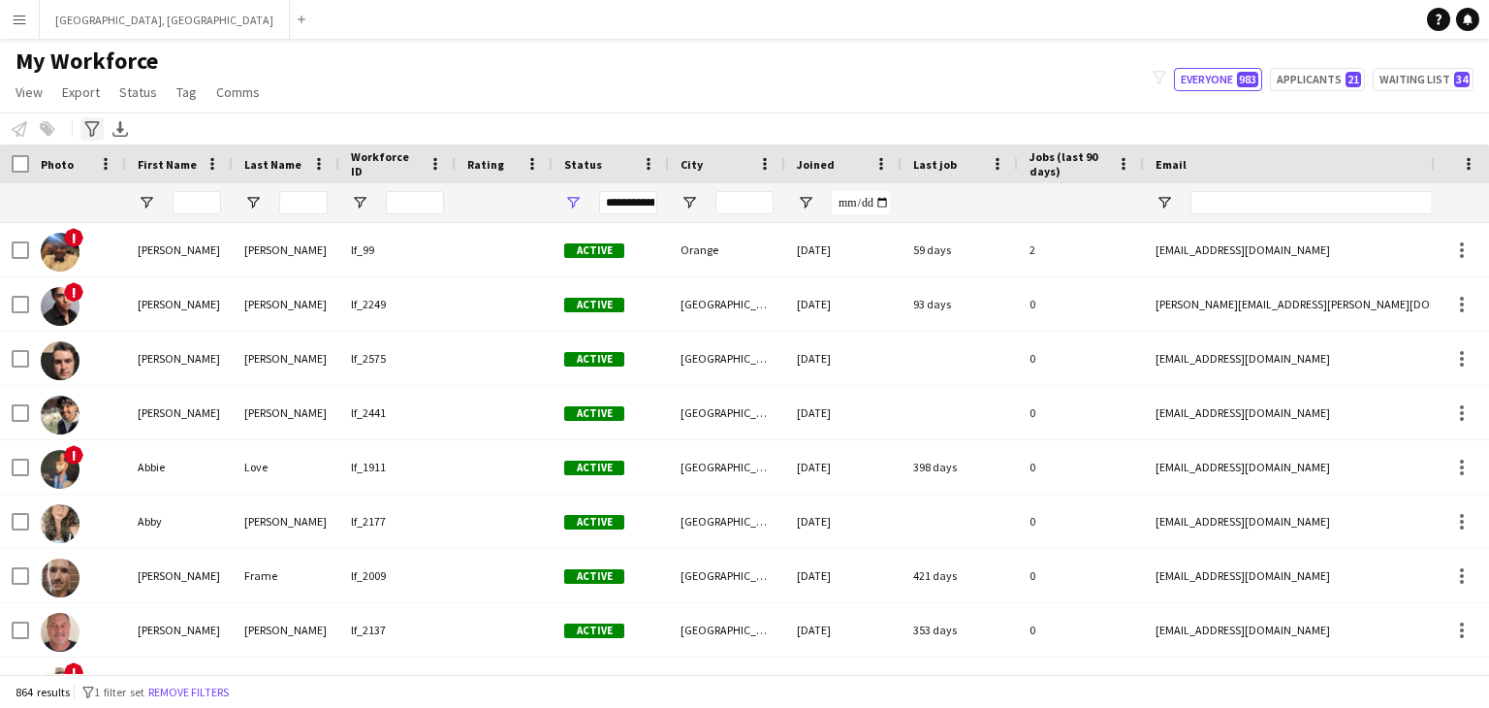
click at [85, 120] on div "Advanced filters" at bounding box center [91, 128] width 23 height 23
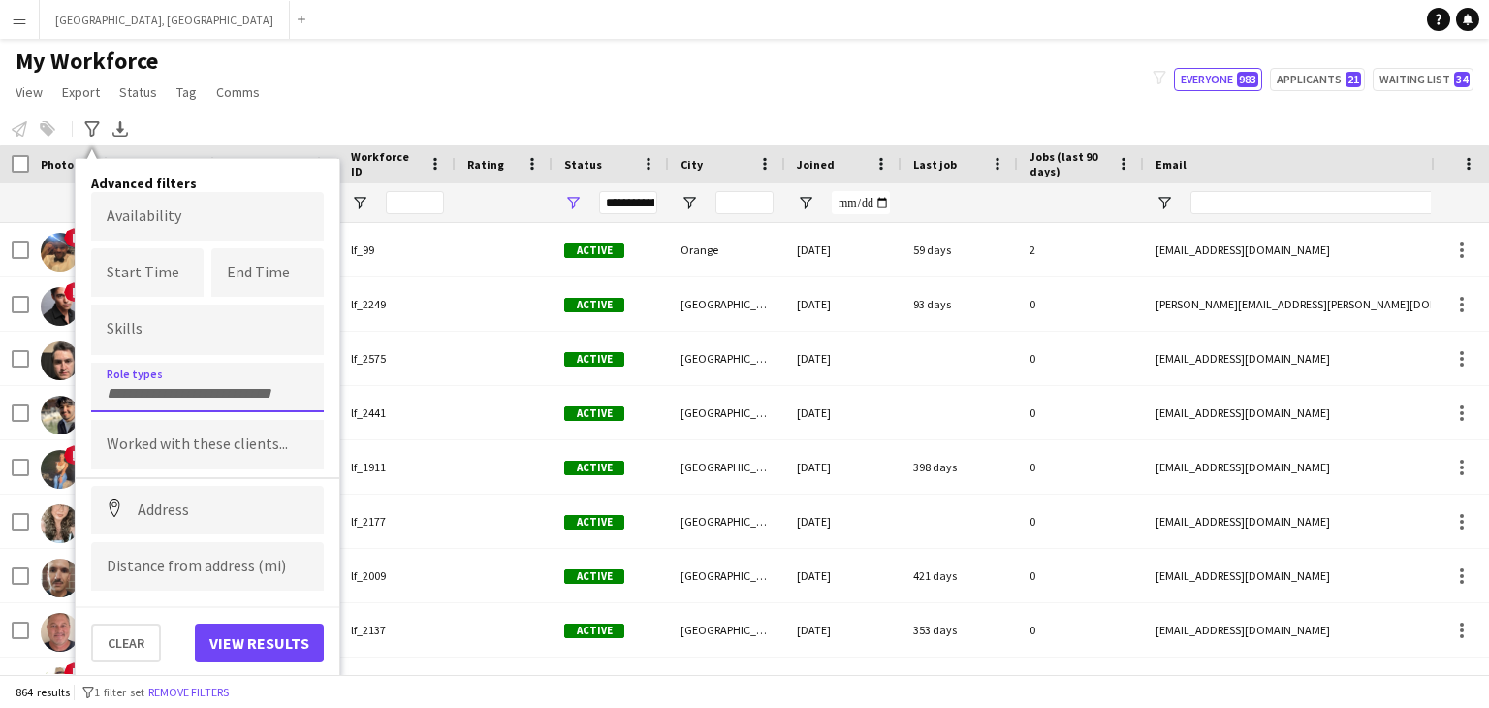
click at [196, 386] on input "Type to search role types..." at bounding box center [208, 393] width 202 height 17
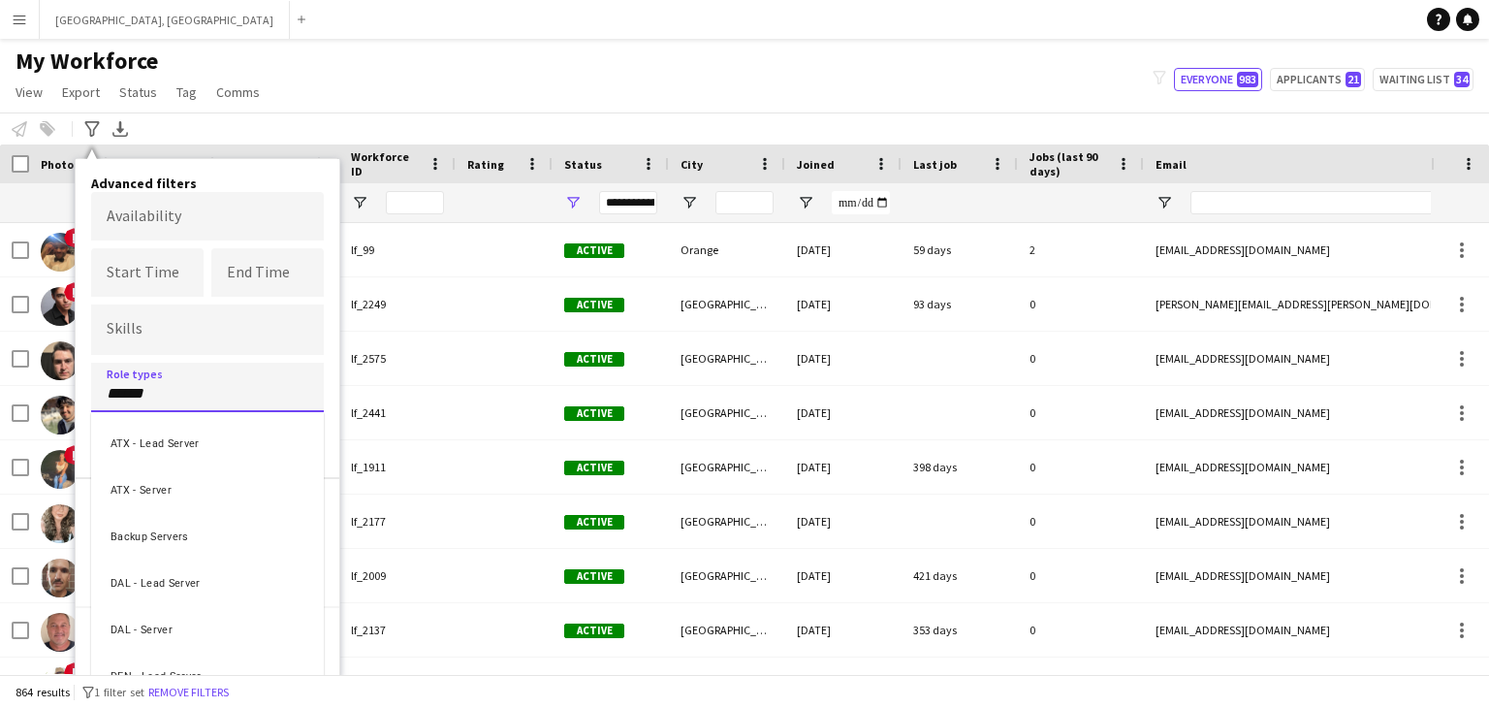
type input "******"
click at [366, 110] on div at bounding box center [744, 354] width 1489 height 708
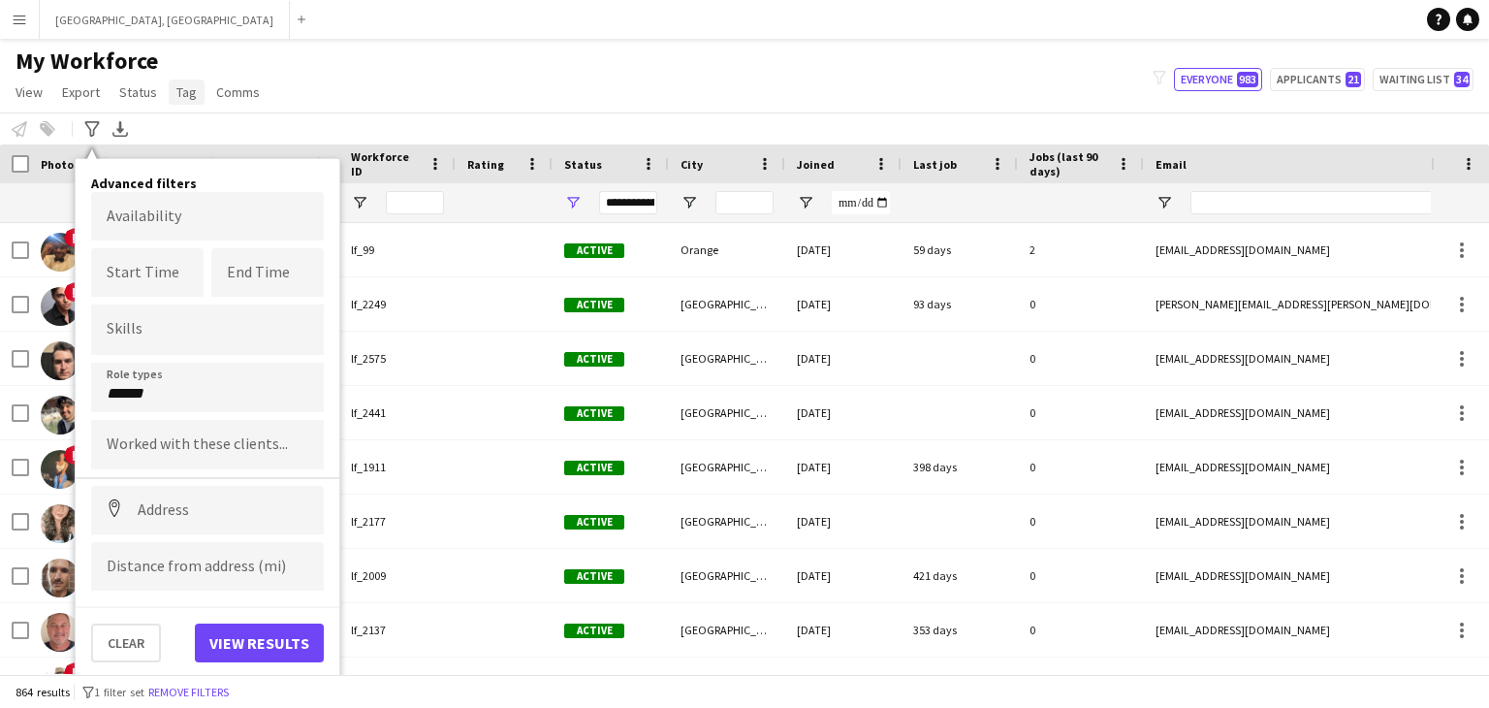
click at [195, 90] on link "Tag" at bounding box center [187, 92] width 36 height 25
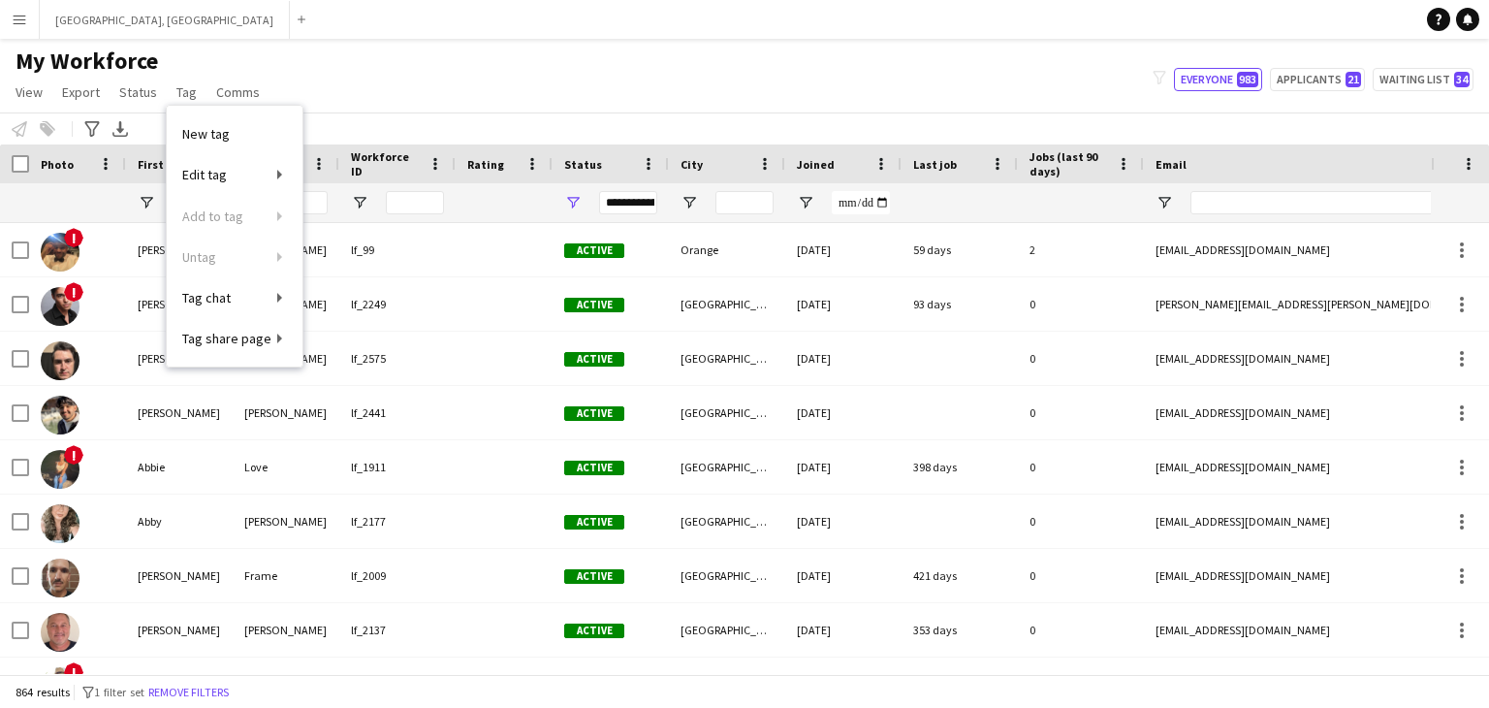
click at [395, 55] on div "My Workforce View Views Default view New view Update view Delete view Edit name…" at bounding box center [744, 80] width 1489 height 66
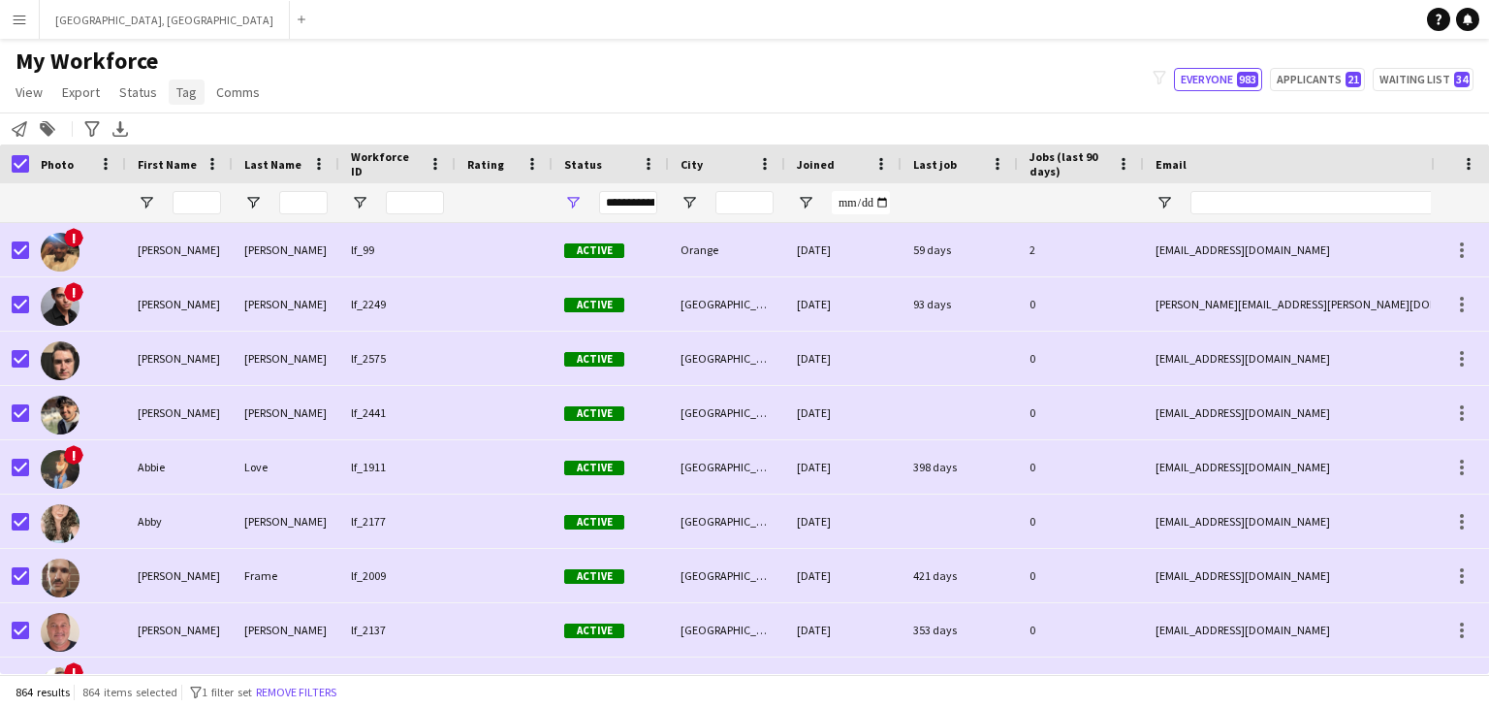
click at [180, 92] on span "Tag" at bounding box center [186, 91] width 20 height 17
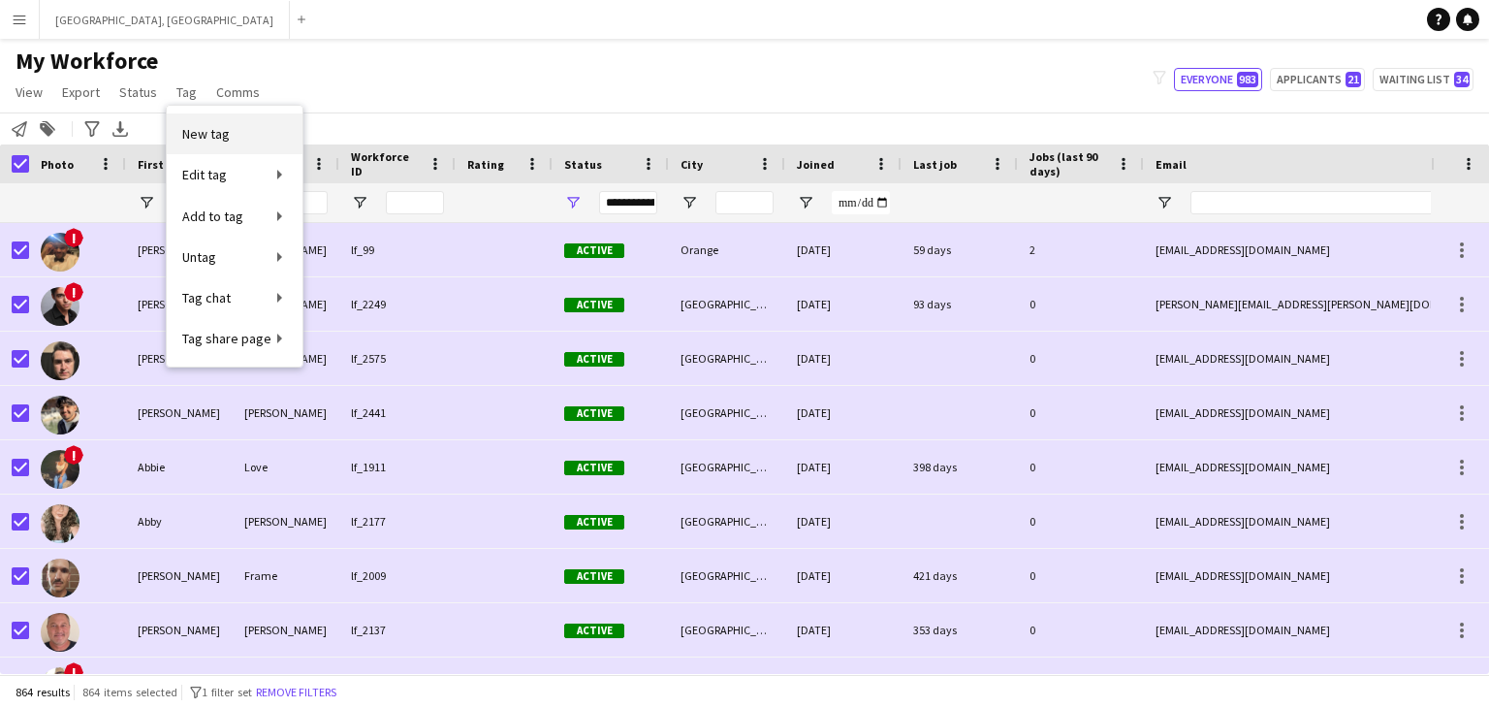
click at [219, 132] on span "New tag" at bounding box center [206, 133] width 48 height 17
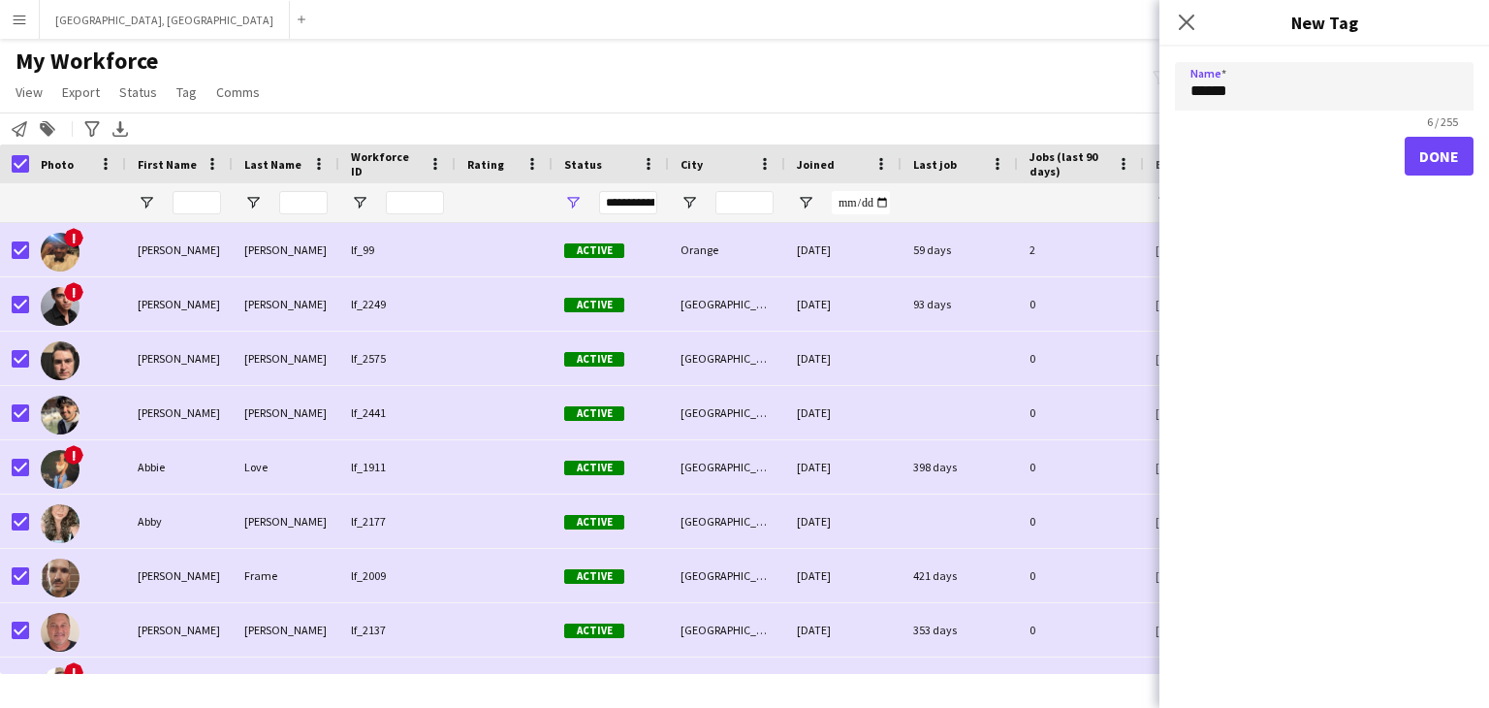
type input "******"
click at [1453, 158] on button "Done" at bounding box center [1439, 156] width 69 height 39
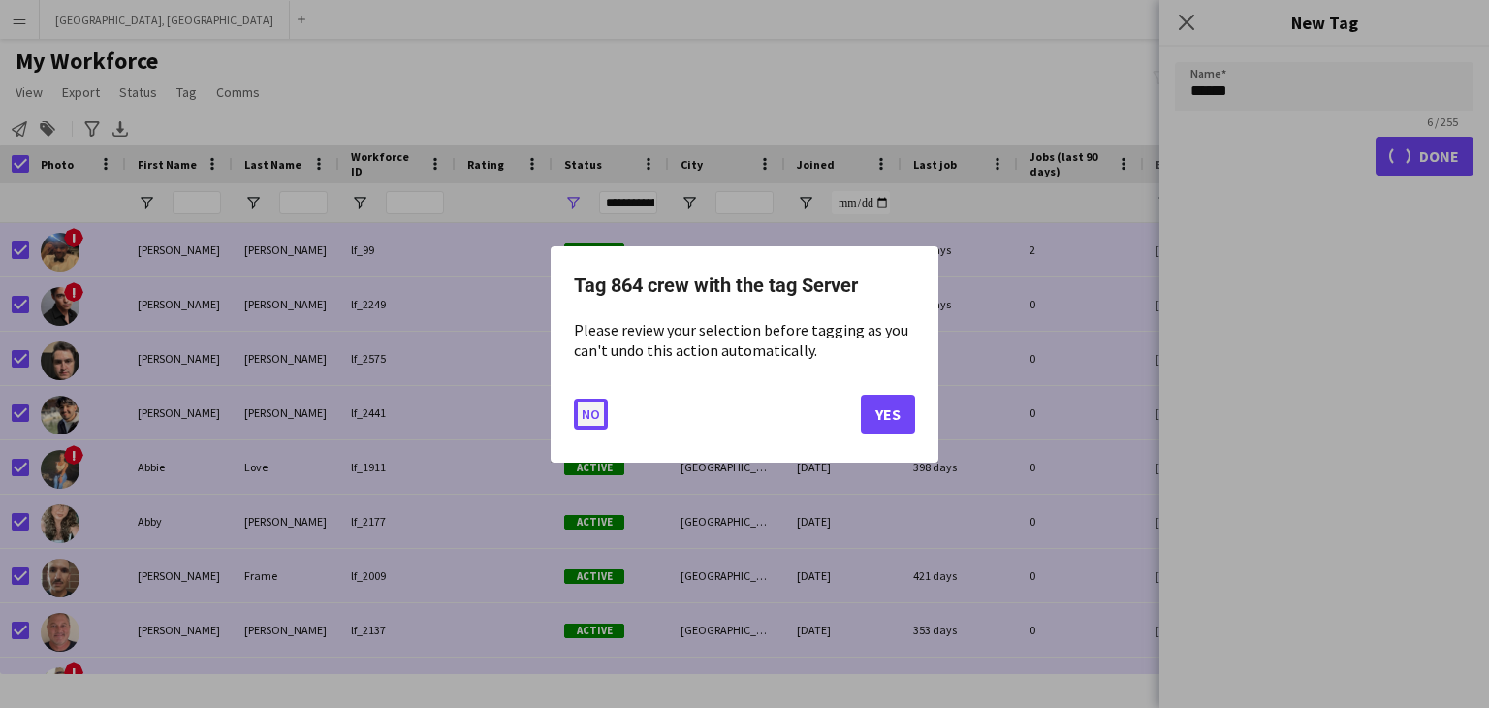
click at [593, 417] on button "No" at bounding box center [591, 413] width 34 height 31
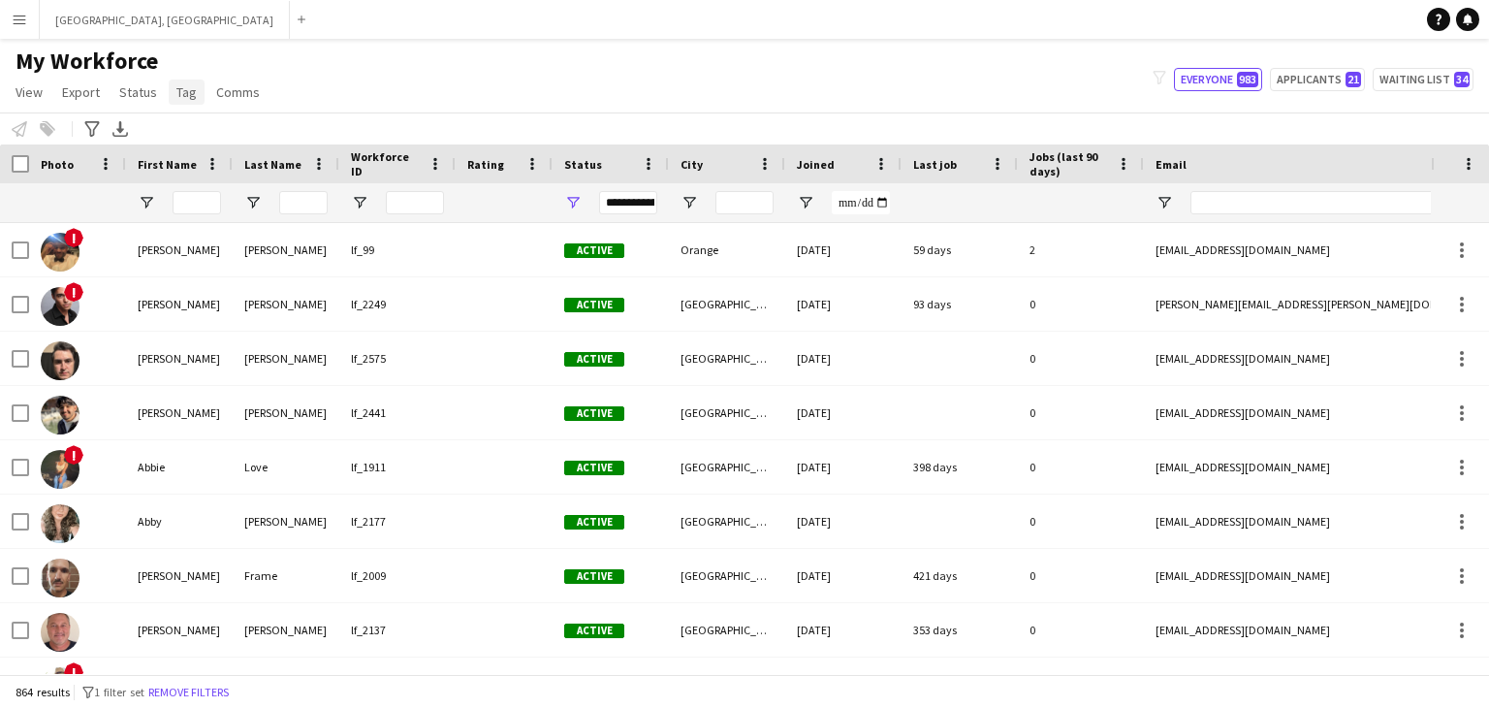
click at [189, 85] on span "Tag" at bounding box center [186, 91] width 20 height 17
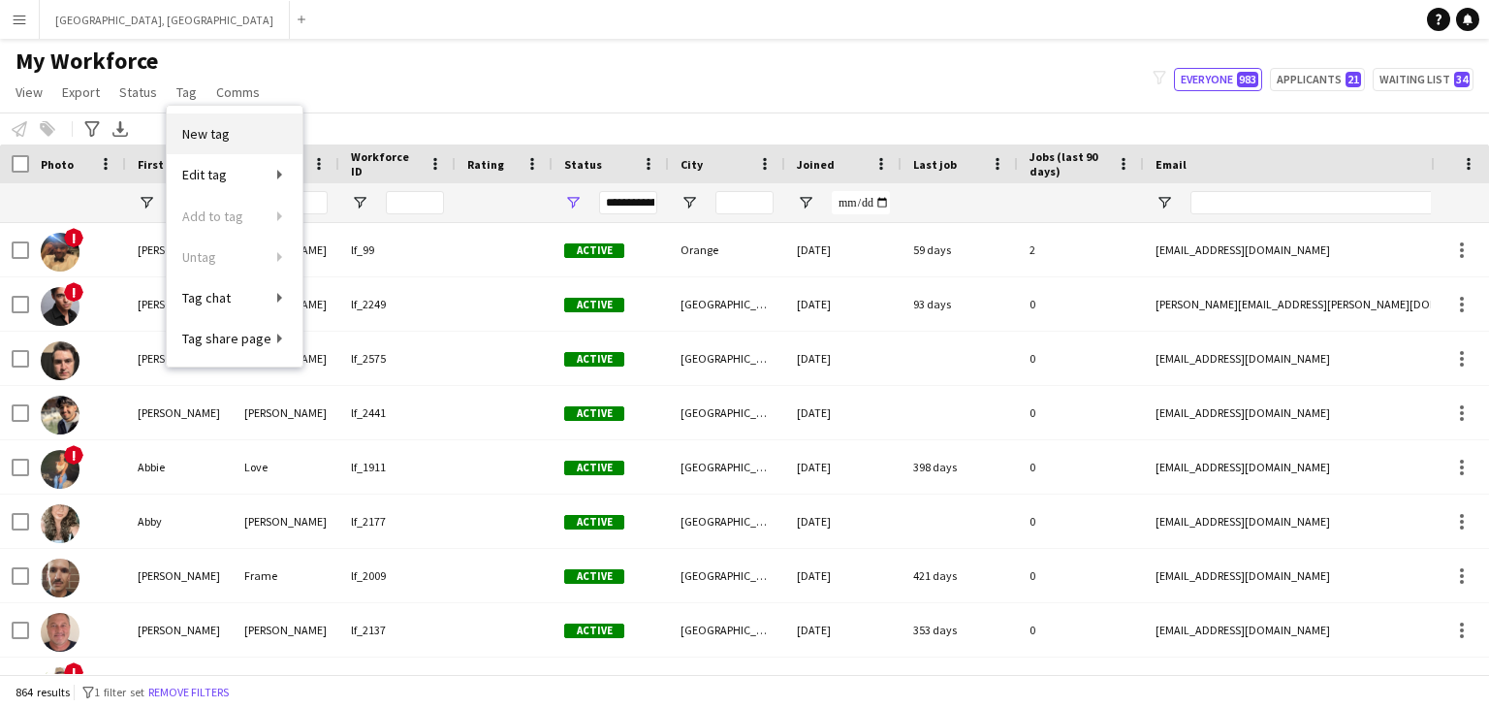
click at [247, 144] on link "New tag" at bounding box center [235, 133] width 136 height 41
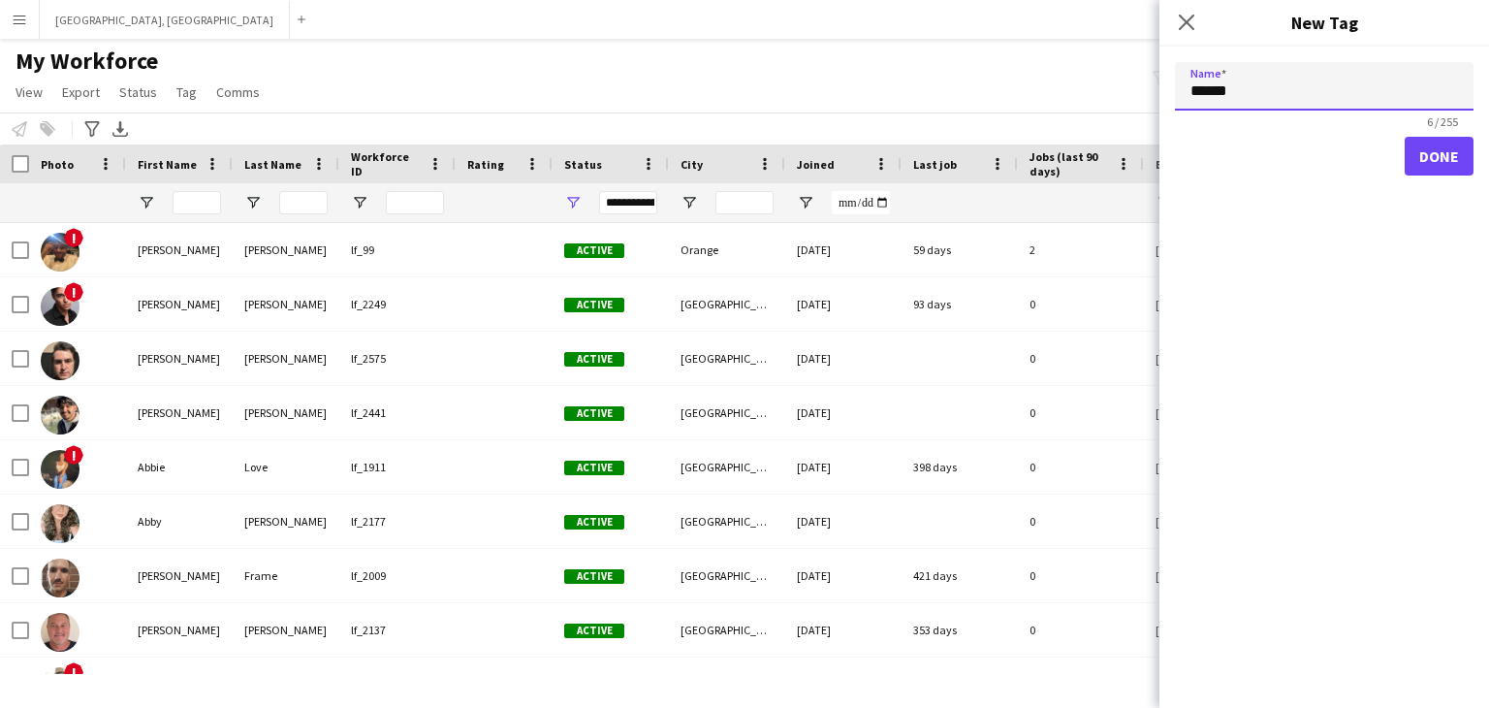
type input "******"
click at [1452, 161] on button "Done" at bounding box center [1439, 156] width 69 height 39
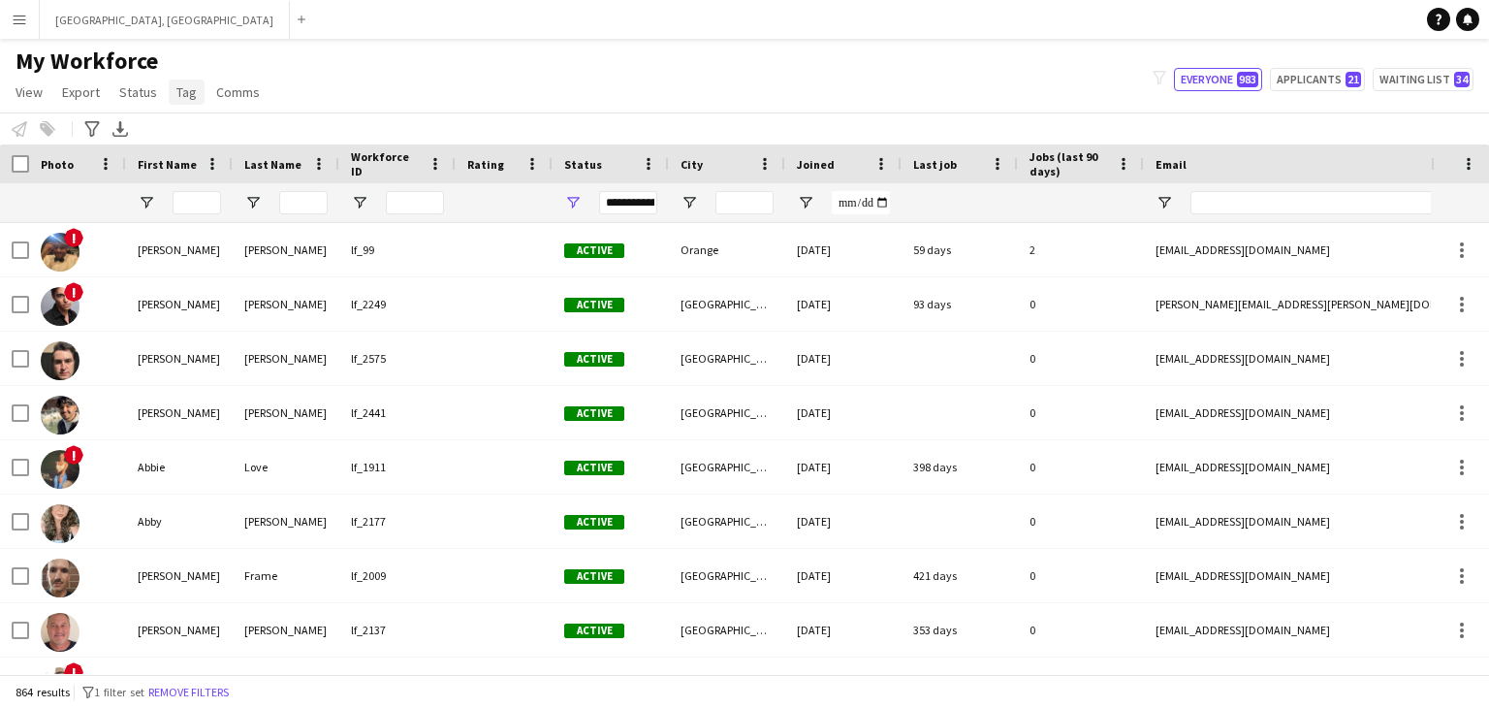
click at [188, 87] on span "Tag" at bounding box center [186, 91] width 20 height 17
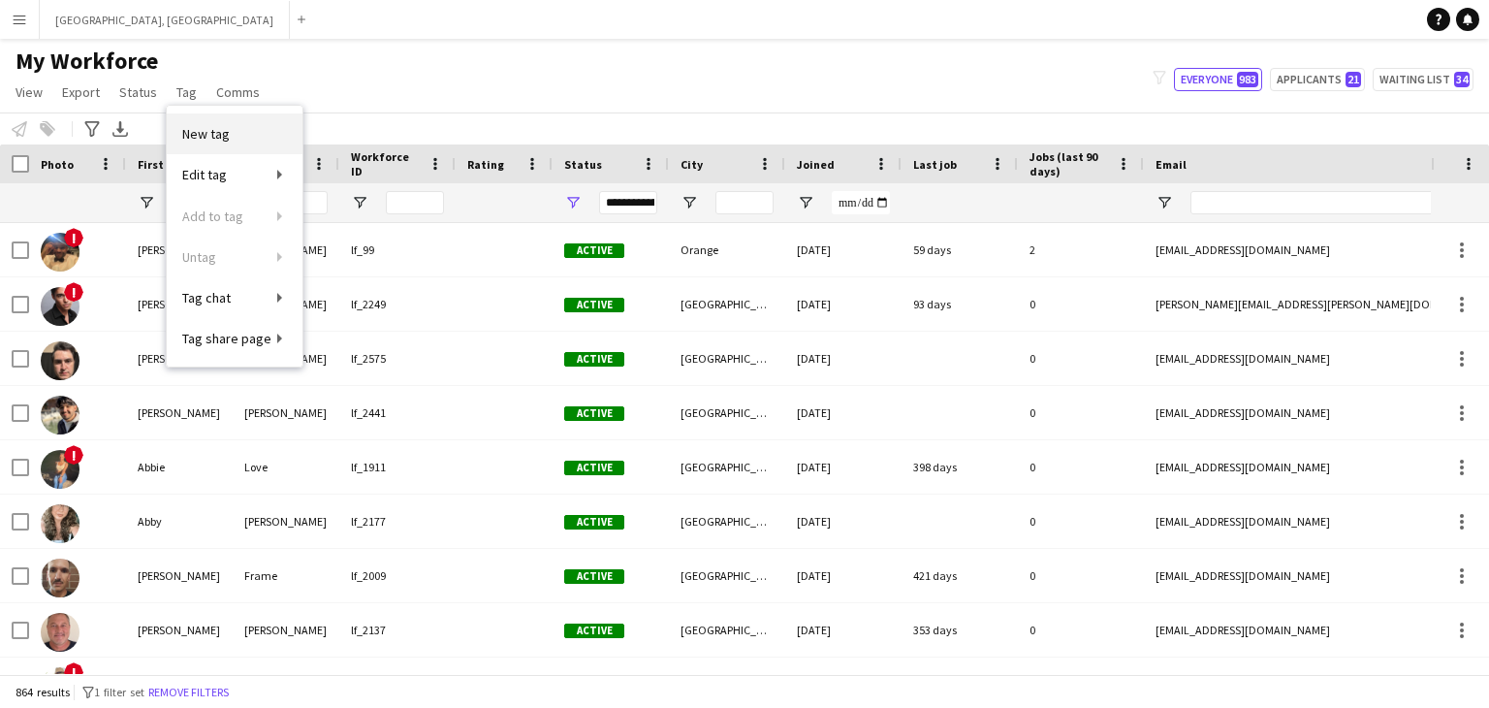
click at [225, 134] on span "New tag" at bounding box center [206, 133] width 48 height 17
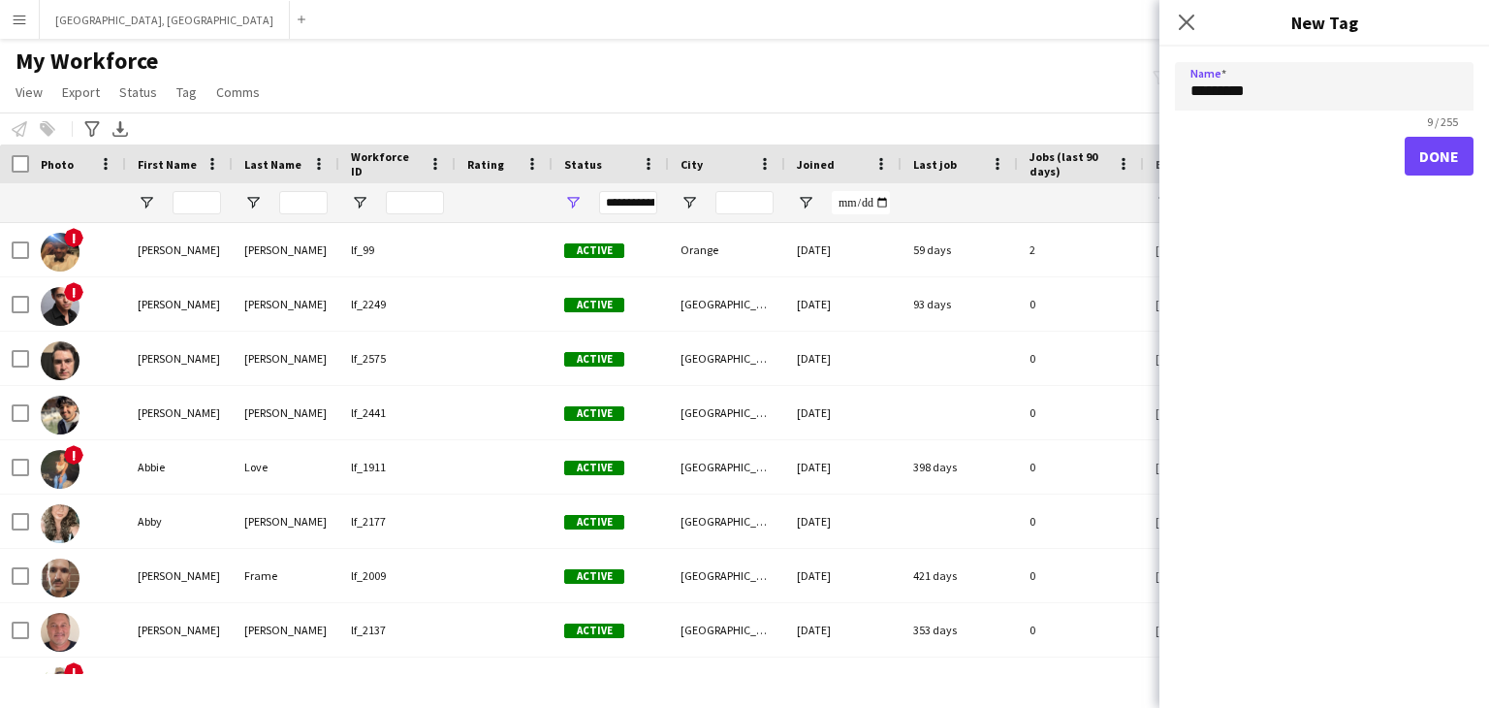
type input "*********"
click at [1447, 164] on button "Done" at bounding box center [1439, 156] width 69 height 39
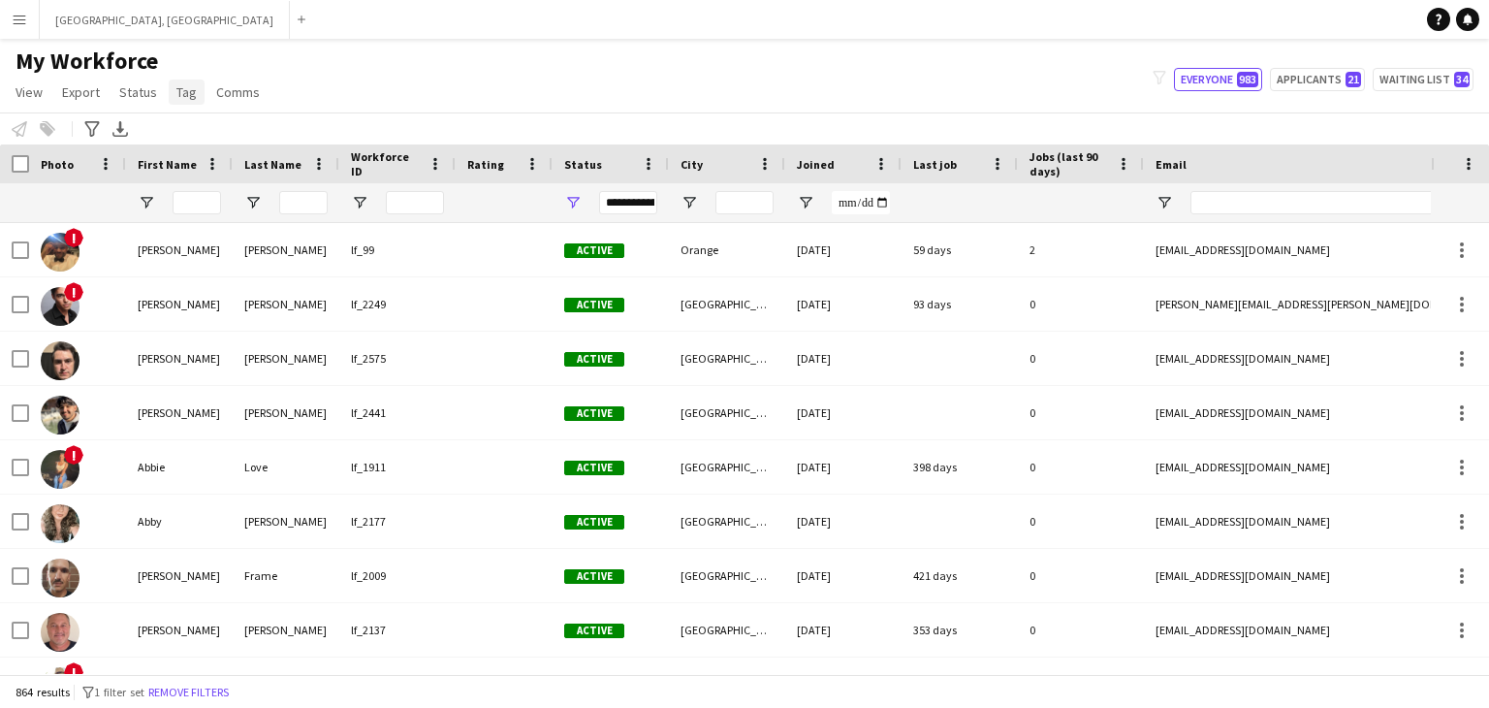
click at [191, 80] on link "Tag" at bounding box center [187, 92] width 36 height 25
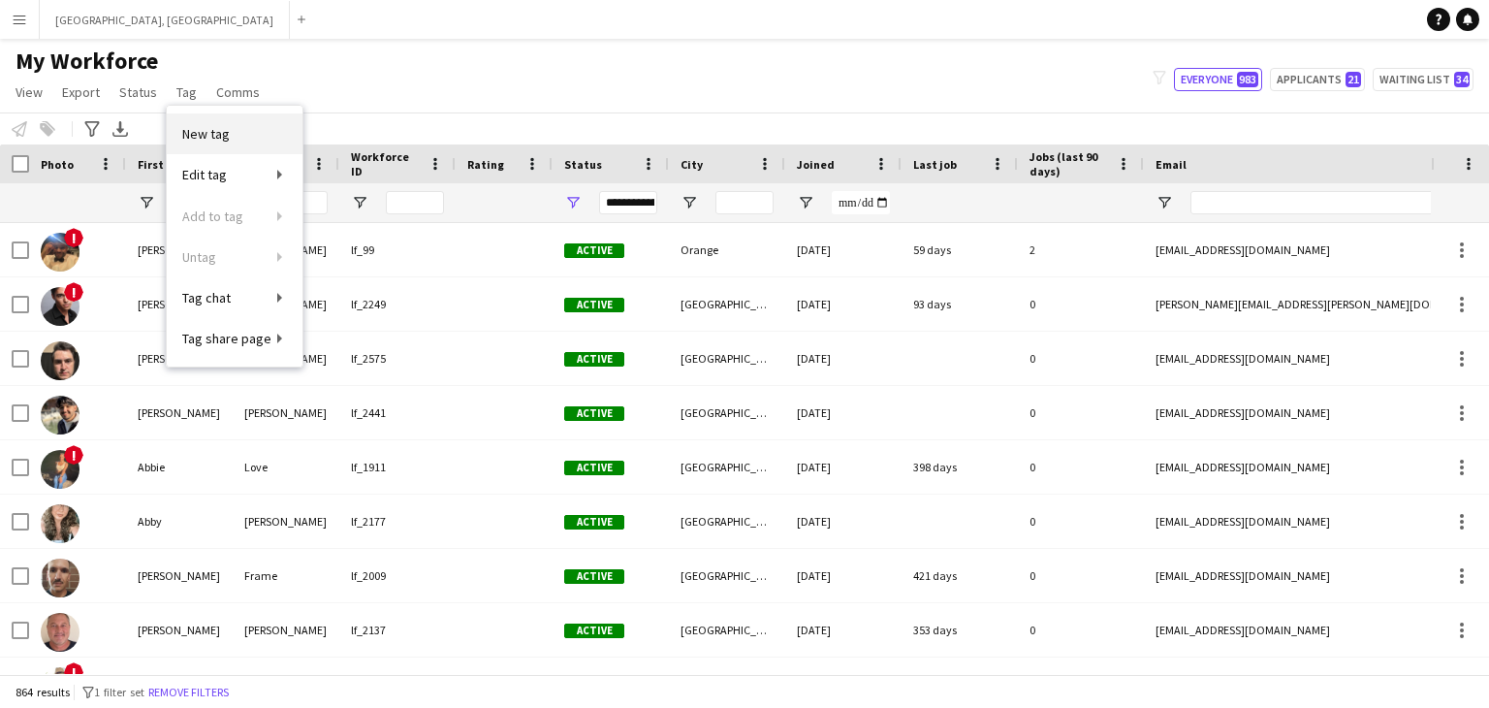
click at [202, 136] on span "New tag" at bounding box center [206, 133] width 48 height 17
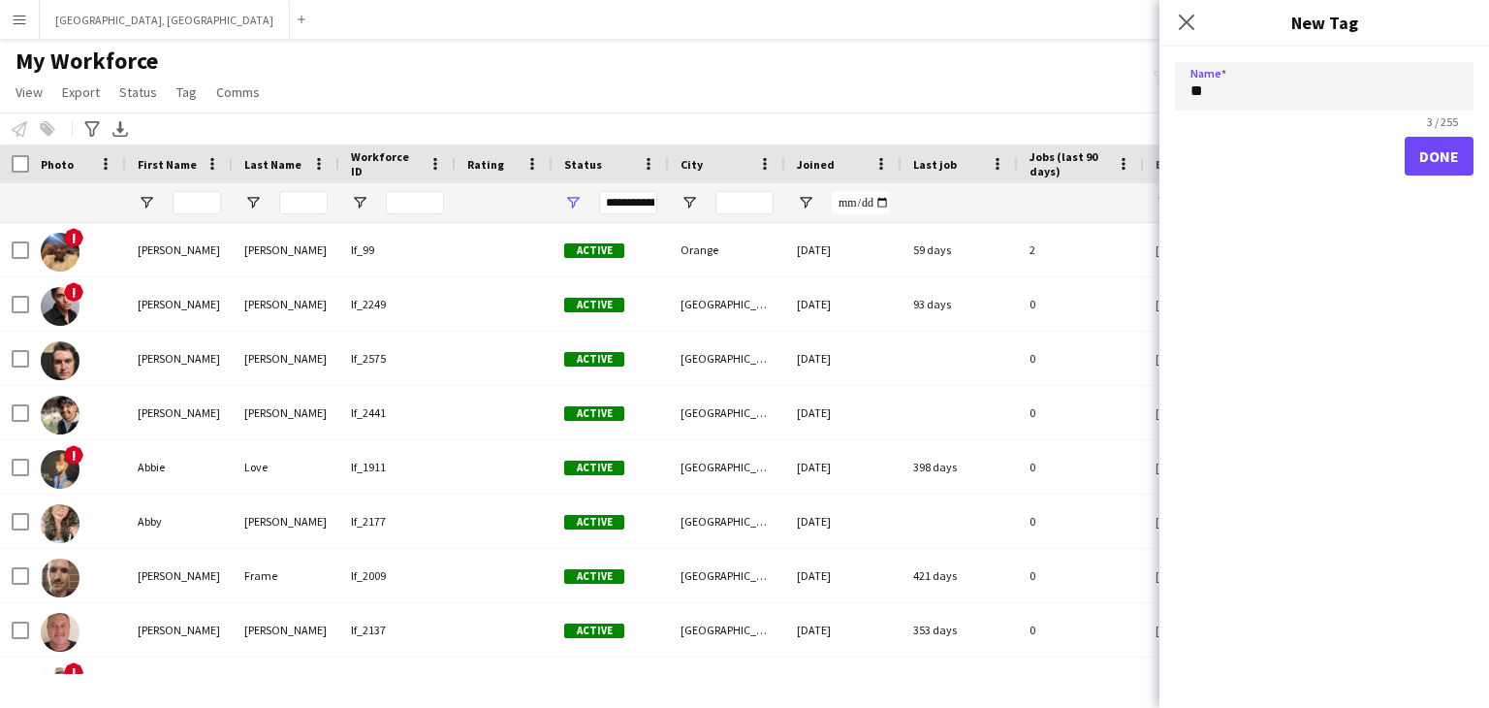
type input "*"
type input "****"
click at [1454, 162] on button "Done" at bounding box center [1439, 156] width 69 height 39
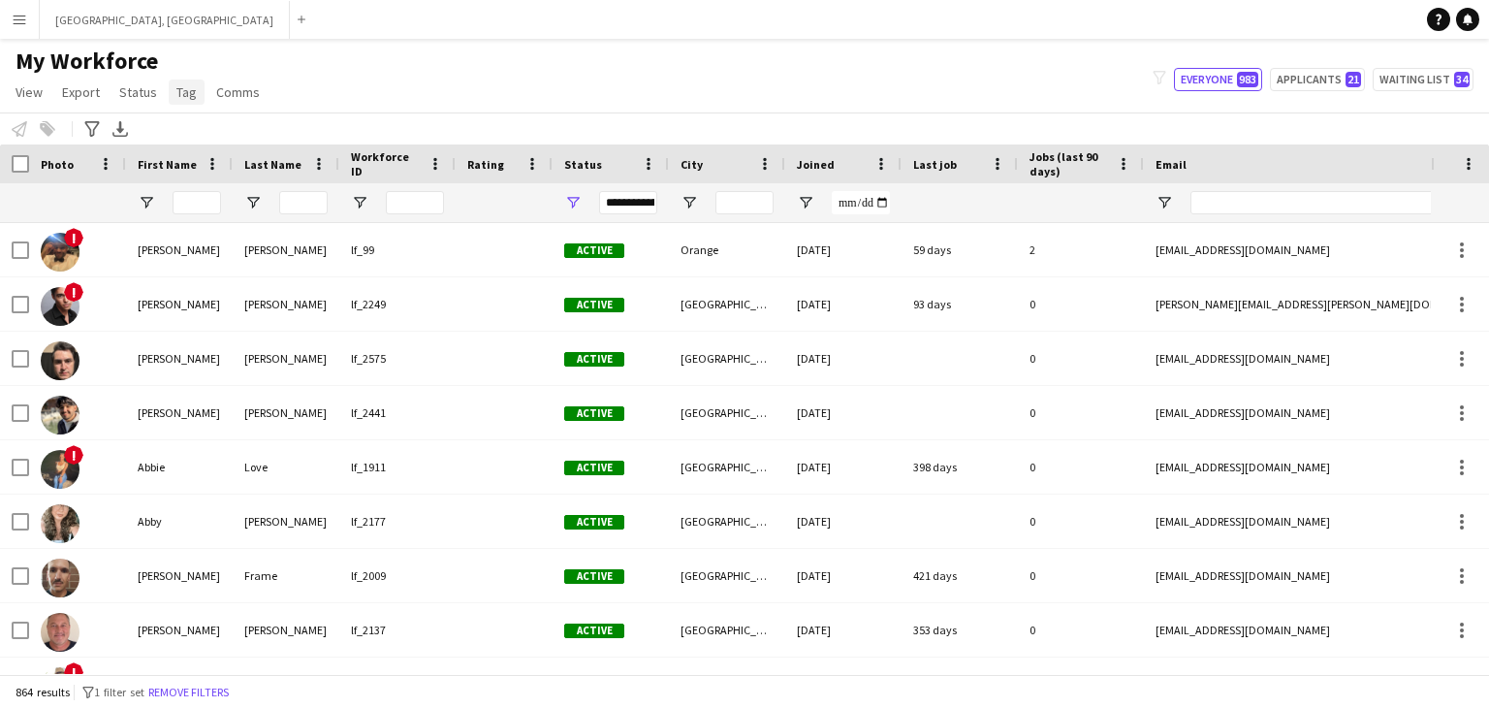
click at [184, 94] on span "Tag" at bounding box center [186, 91] width 20 height 17
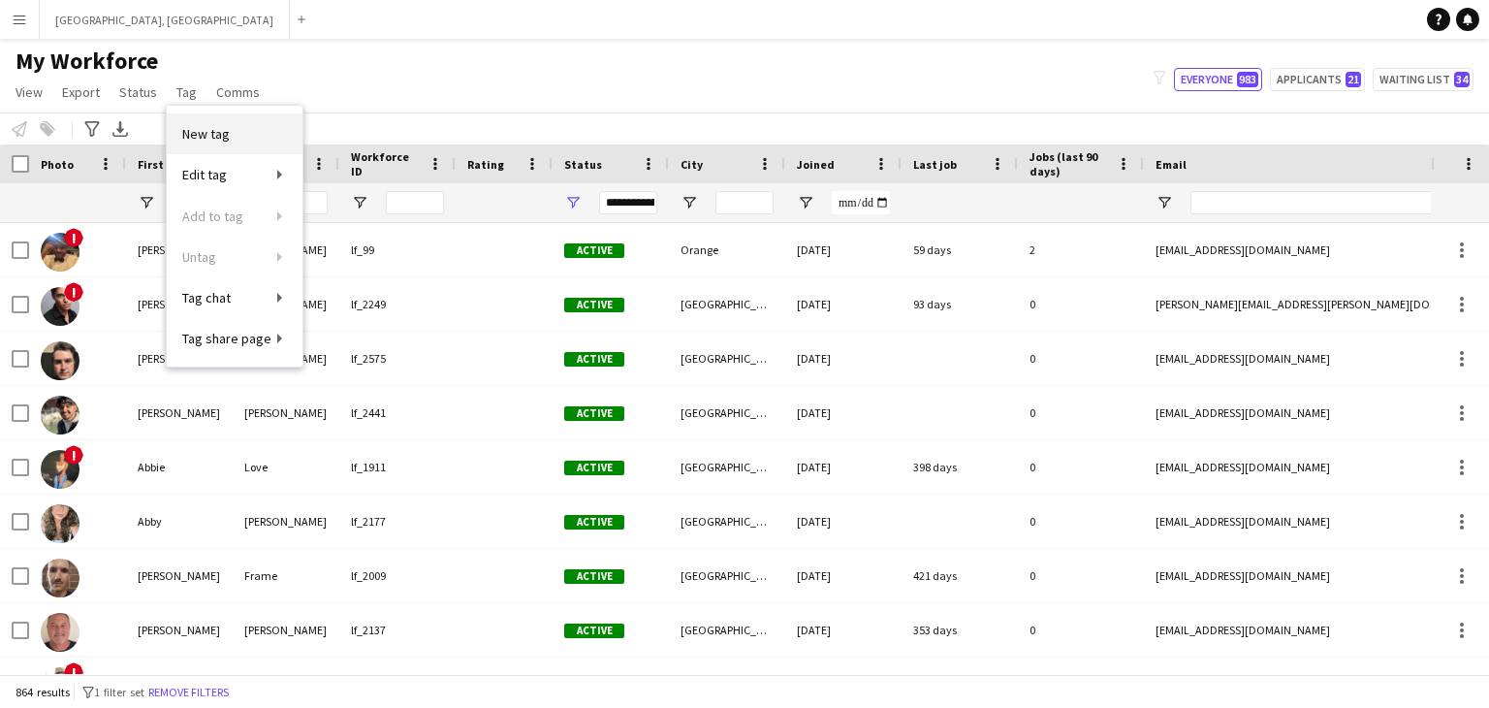
click at [197, 131] on span "New tag" at bounding box center [206, 133] width 48 height 17
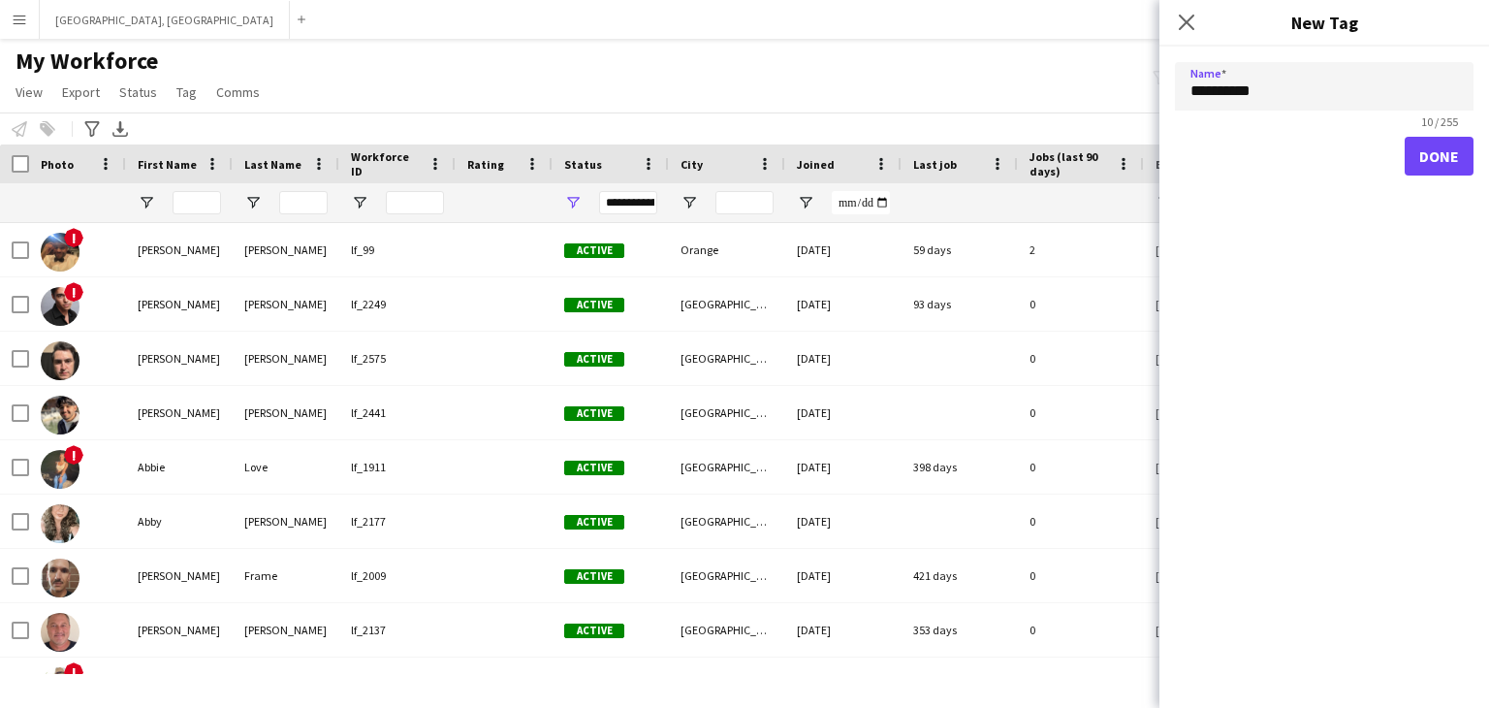
type input "**********"
click at [1444, 163] on button "Done" at bounding box center [1439, 156] width 69 height 39
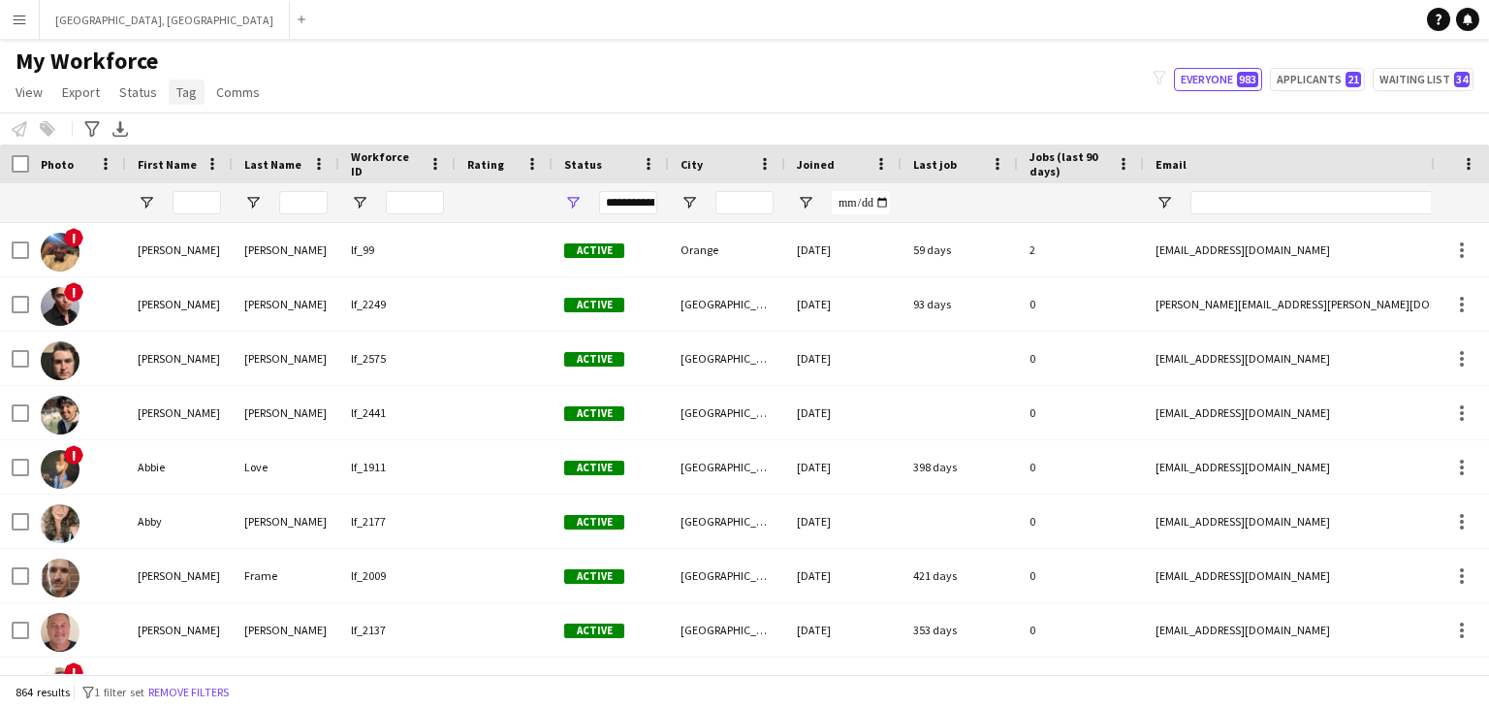
click at [177, 100] on span "Tag" at bounding box center [186, 91] width 20 height 17
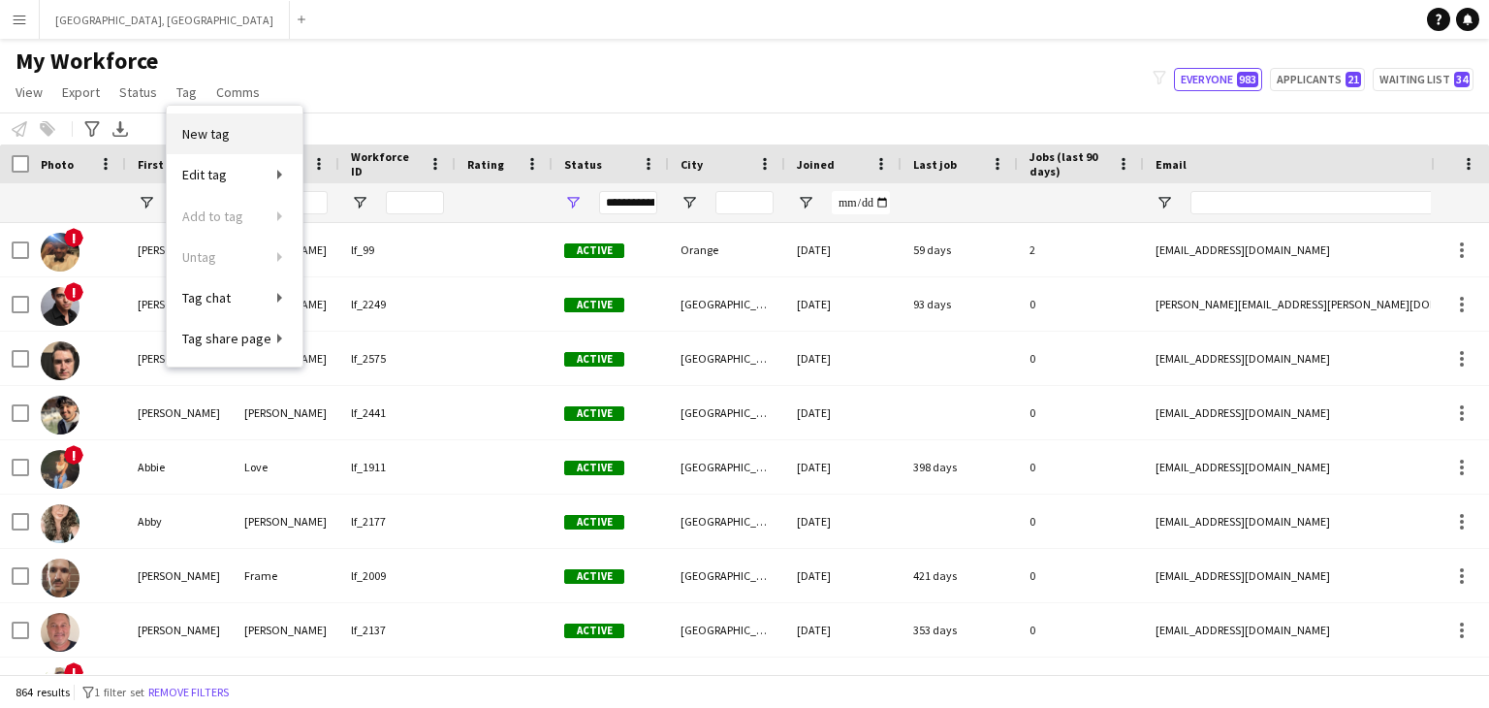
click at [202, 125] on span "New tag" at bounding box center [206, 133] width 48 height 17
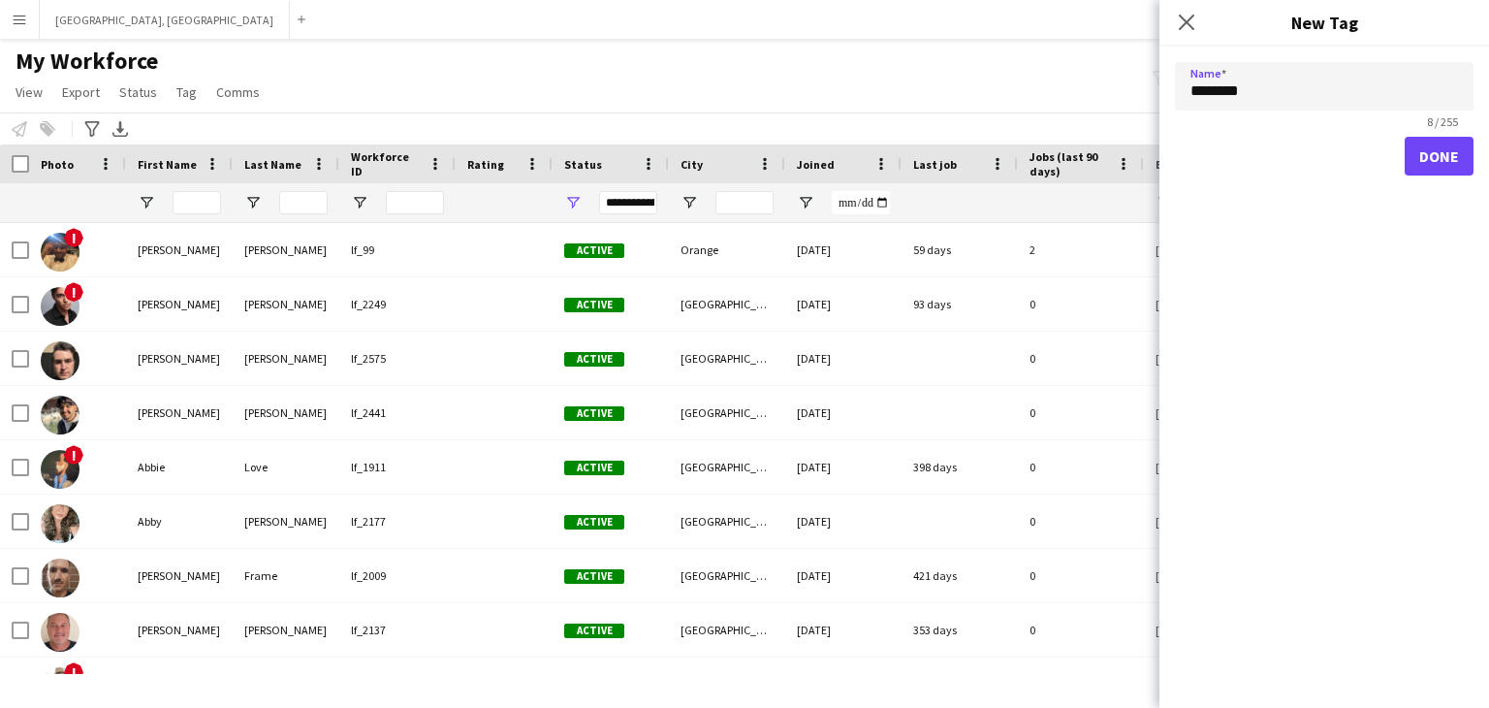
click at [1225, 91] on input "********" at bounding box center [1324, 86] width 299 height 48
type input "********"
click at [1431, 149] on button "Done" at bounding box center [1439, 156] width 69 height 39
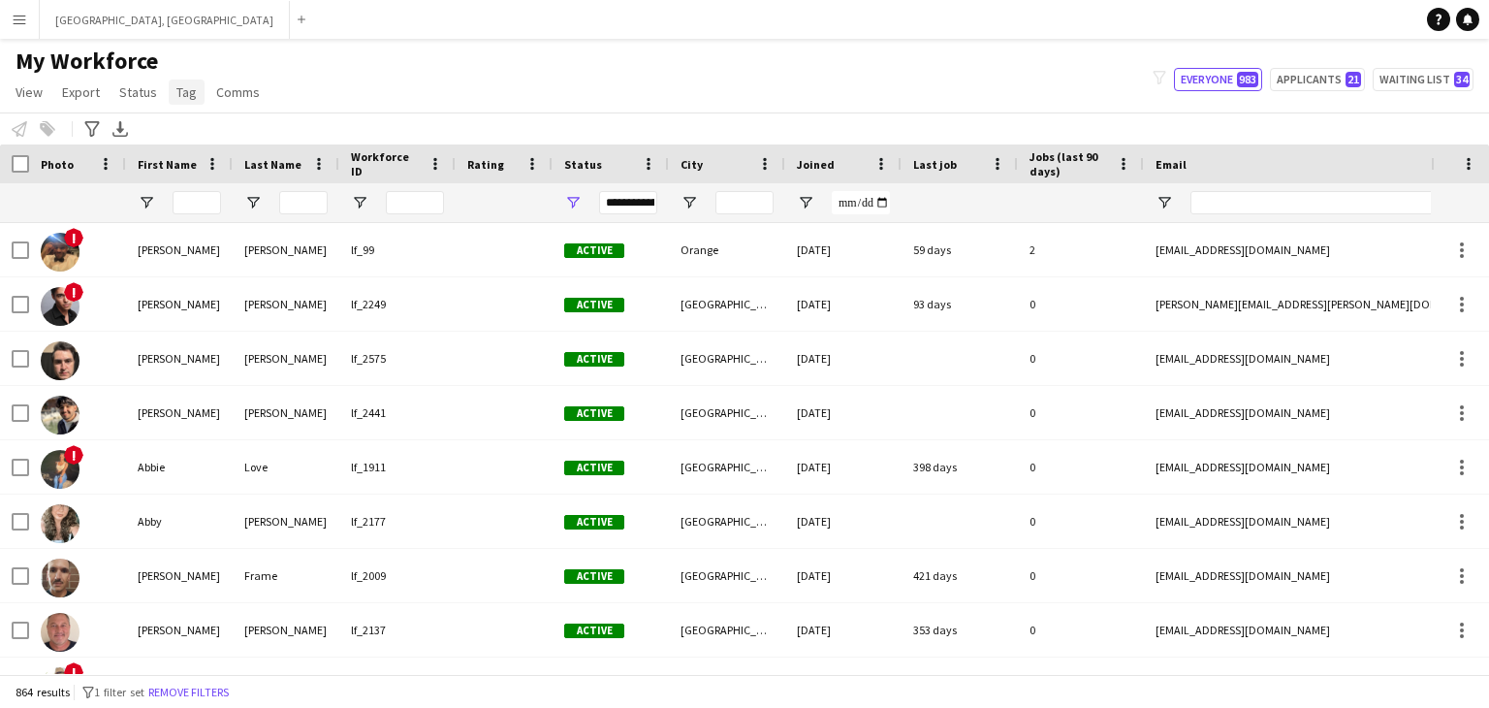
click at [185, 88] on span "Tag" at bounding box center [186, 91] width 20 height 17
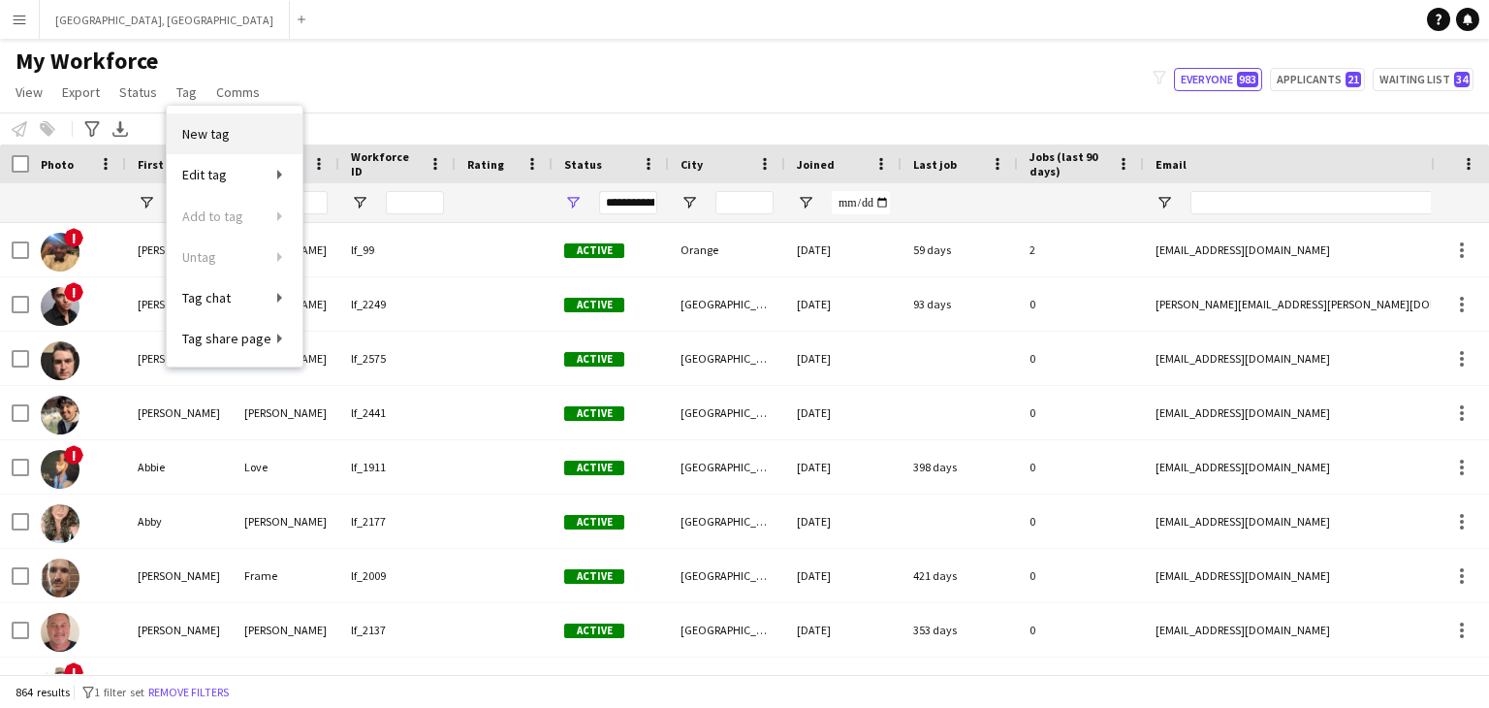
click at [213, 137] on span "New tag" at bounding box center [206, 133] width 48 height 17
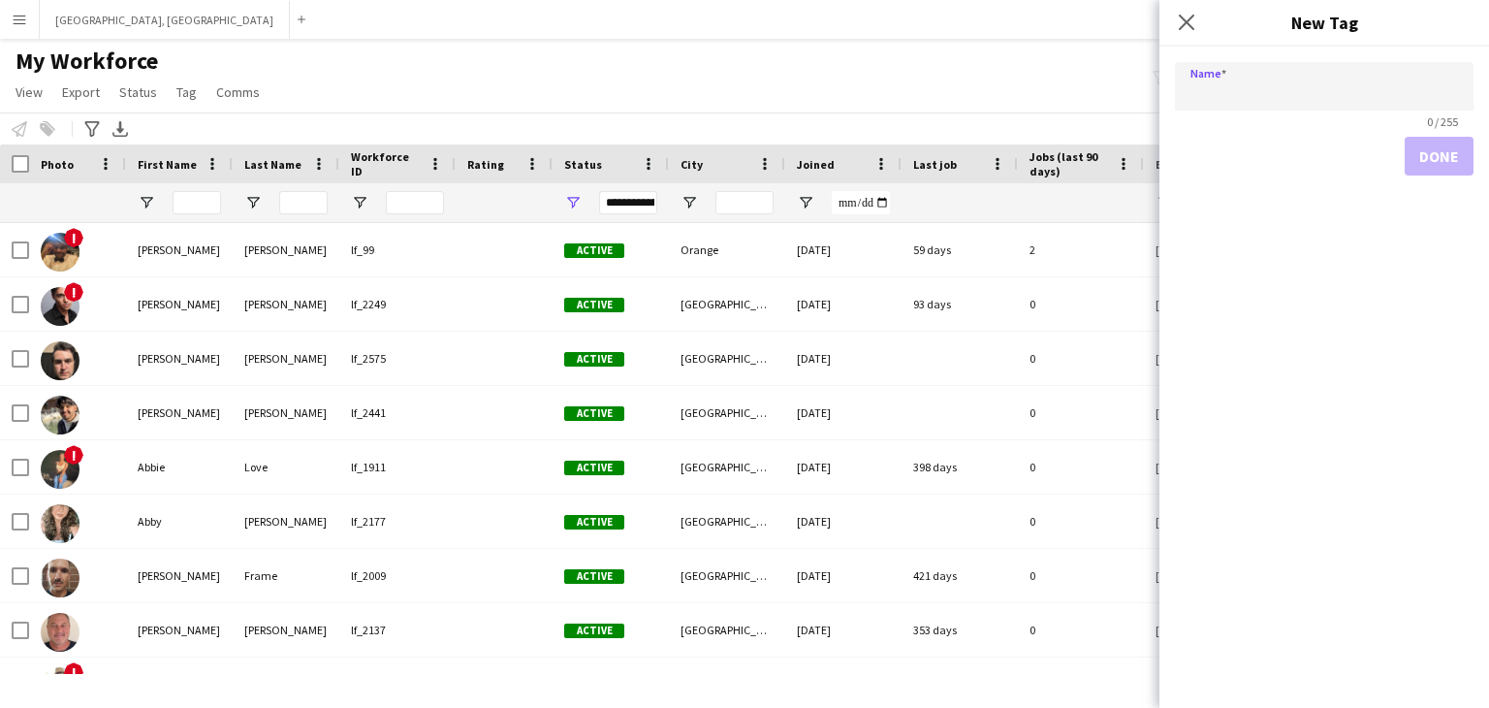
click at [1270, 106] on input "Name" at bounding box center [1324, 86] width 299 height 48
type input "*******"
click at [1460, 165] on button "Done" at bounding box center [1439, 156] width 69 height 39
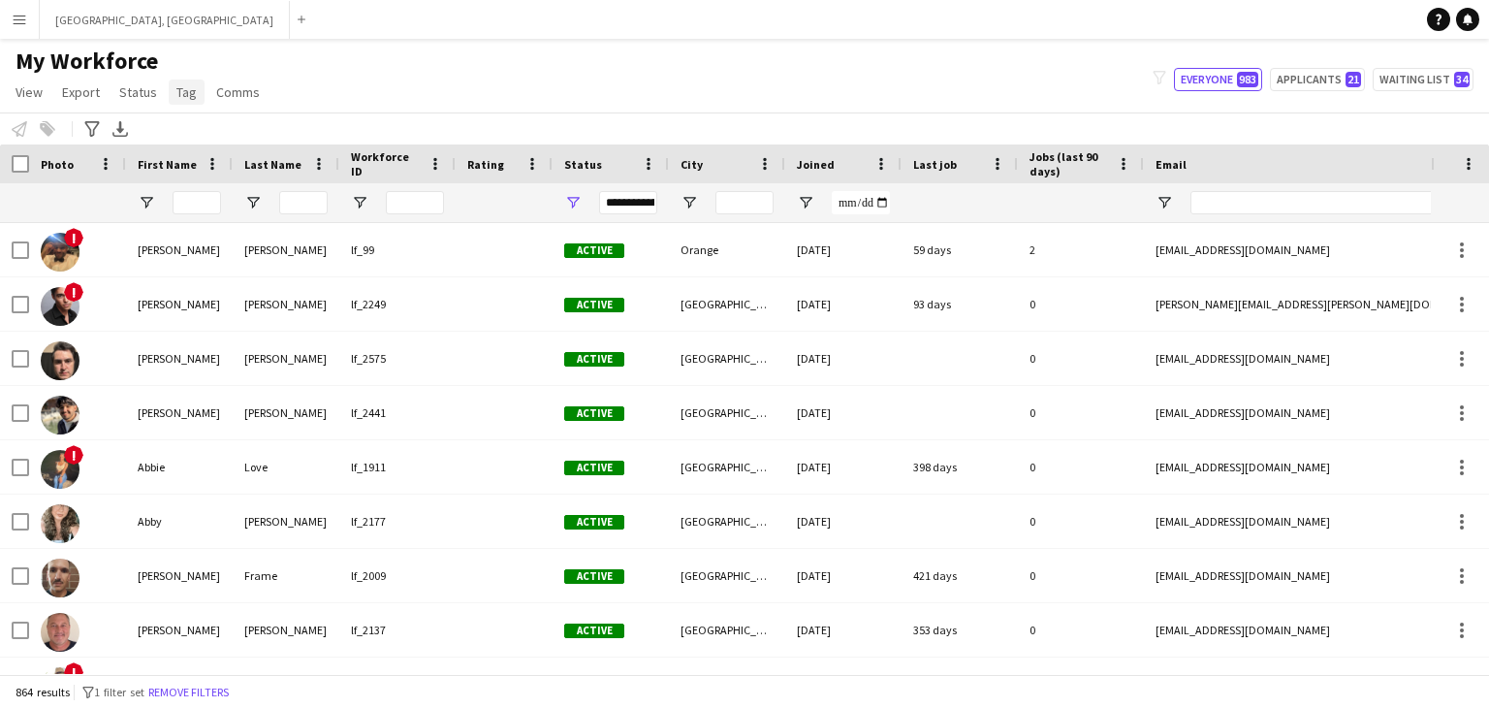
click at [180, 89] on span "Tag" at bounding box center [186, 91] width 20 height 17
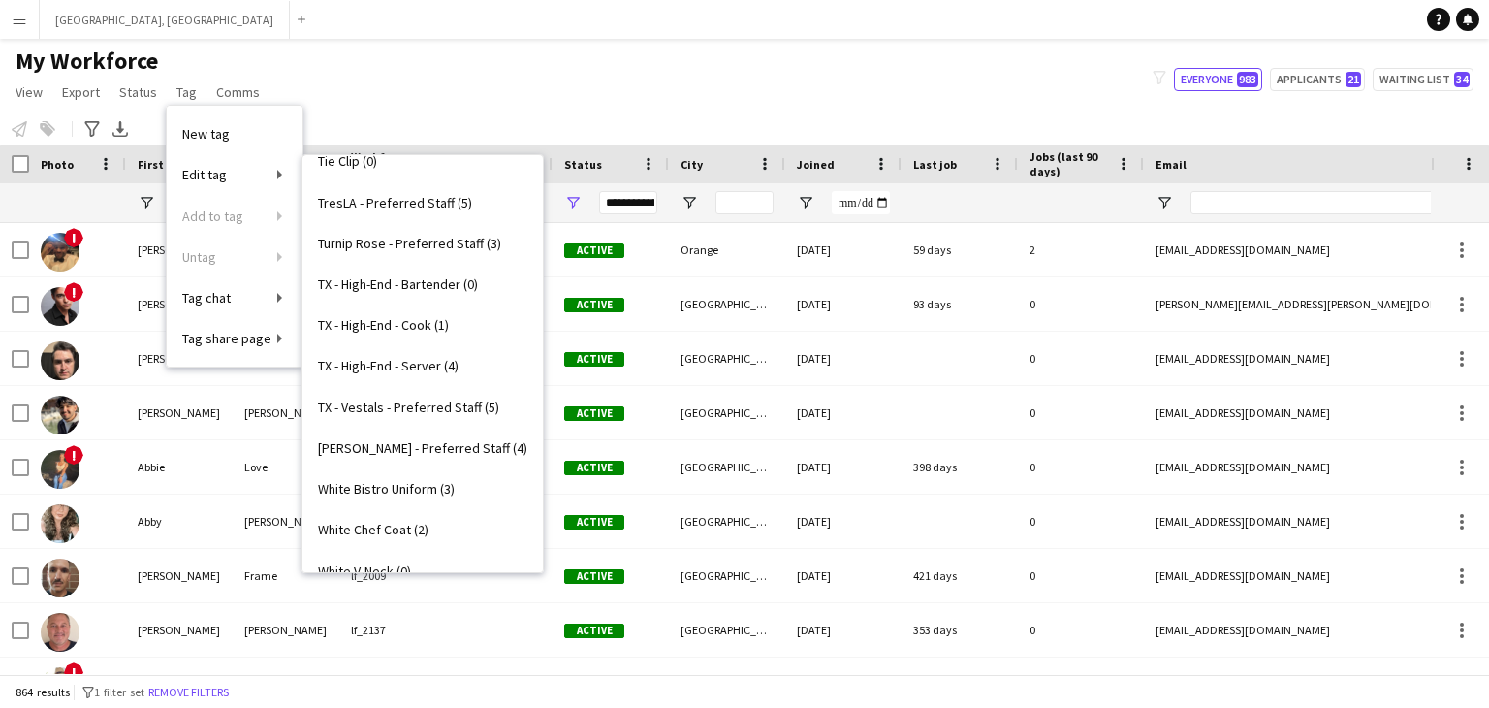
scroll to position [789, 0]
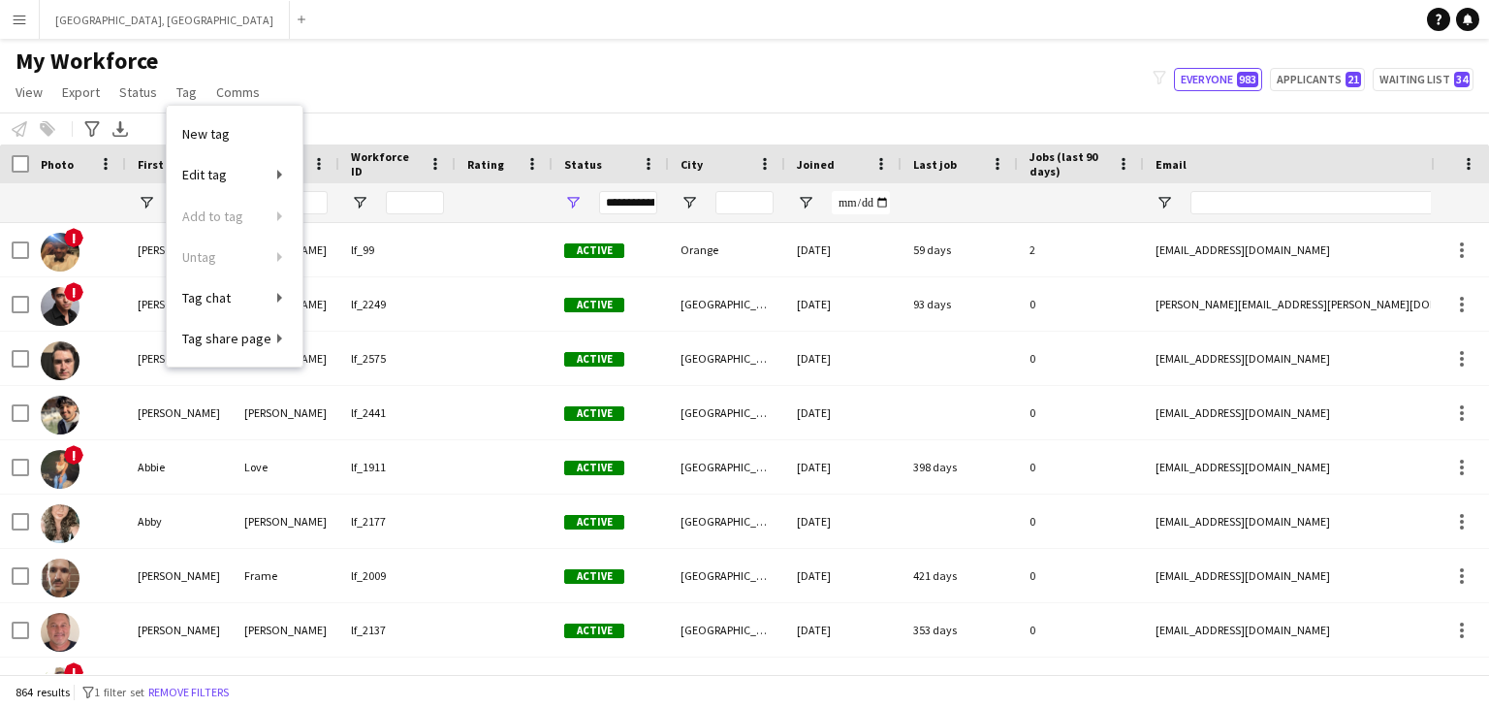
click at [480, 77] on div "My Workforce View Views Default view New view Update view Delete view Edit name…" at bounding box center [744, 80] width 1489 height 66
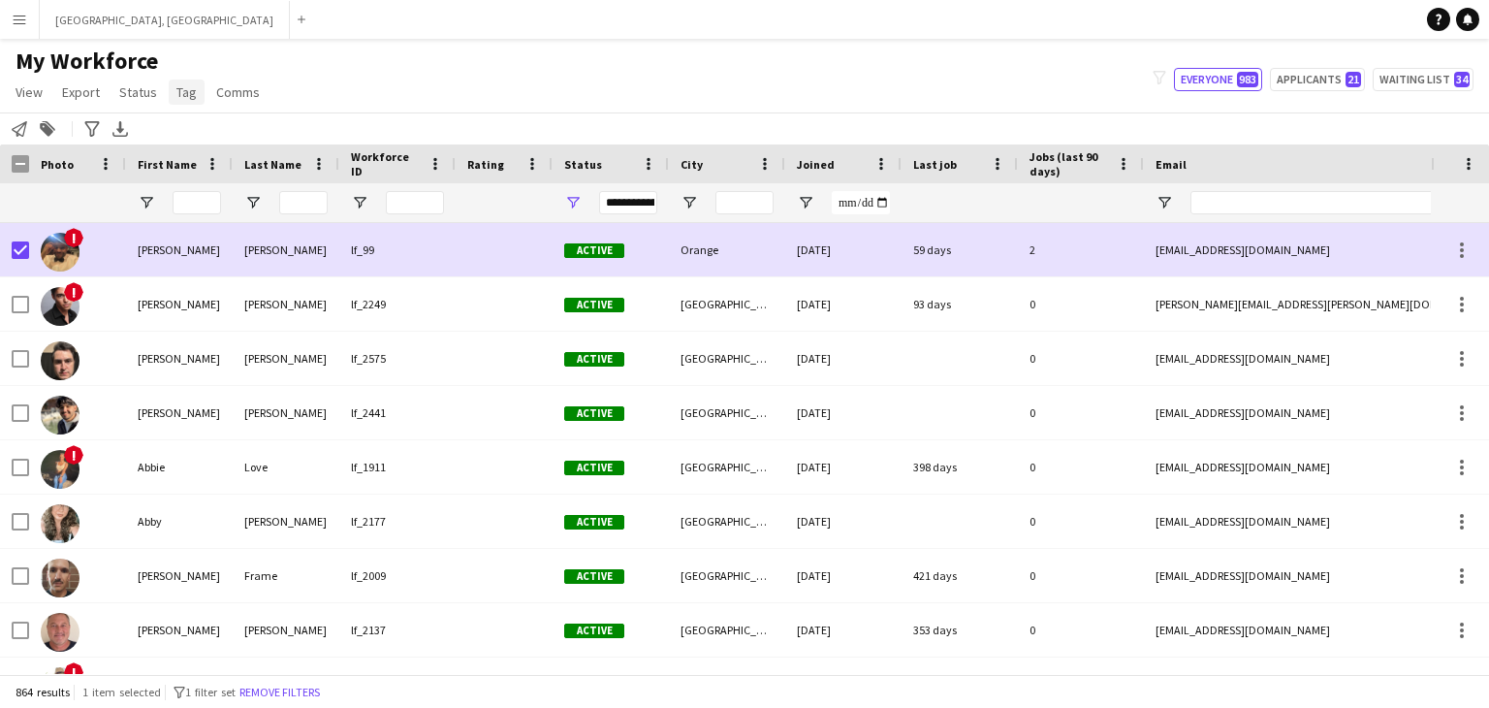
click at [176, 91] on span "Tag" at bounding box center [186, 91] width 20 height 17
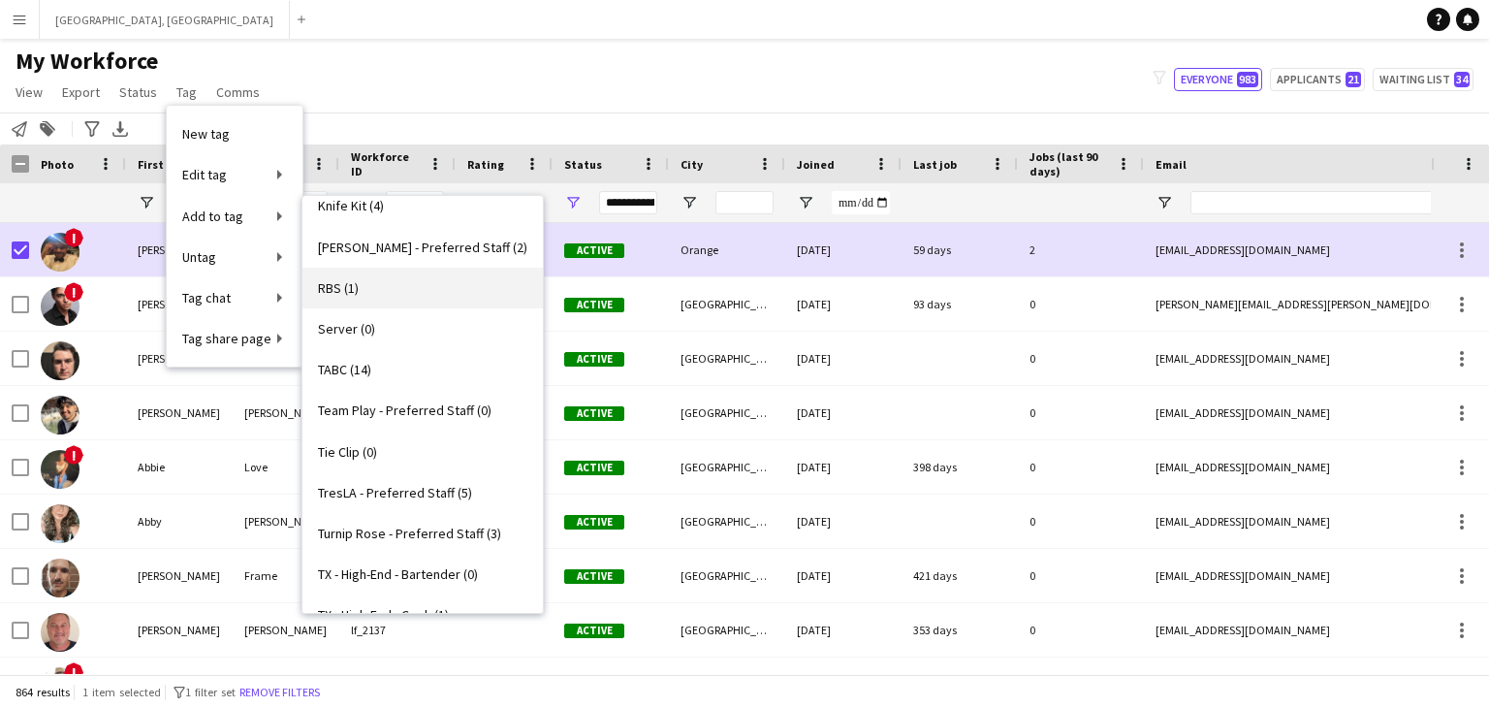
scroll to position [846, 0]
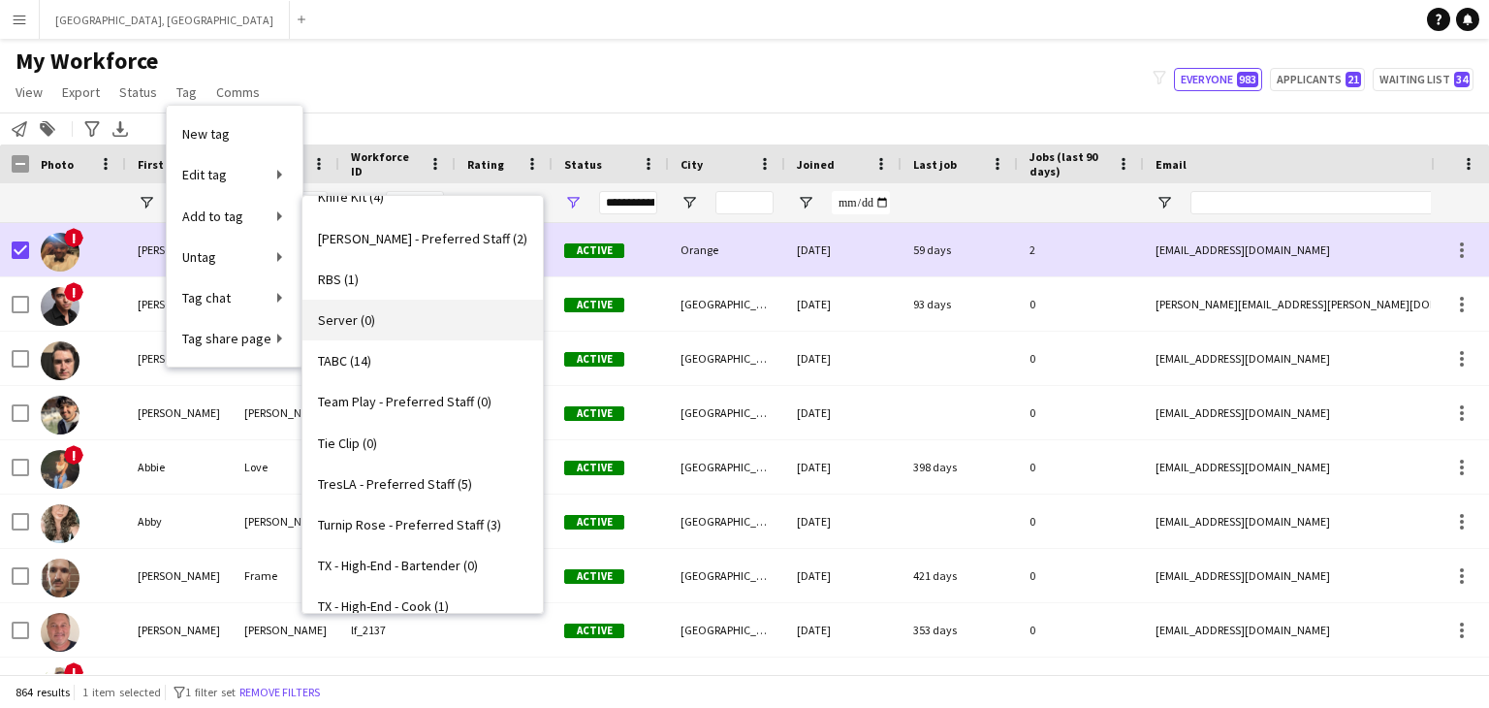
click at [375, 319] on link "Server (0)" at bounding box center [423, 320] width 240 height 41
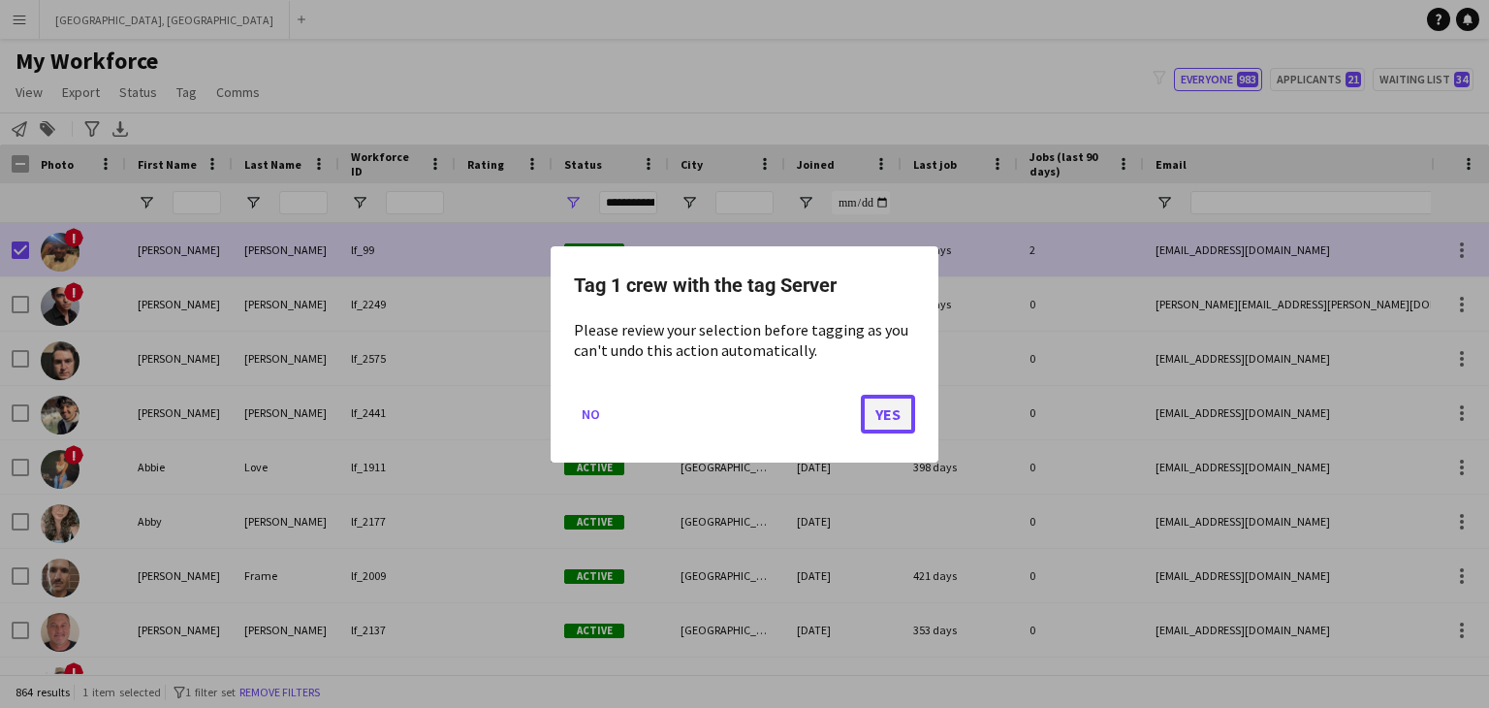
click at [890, 414] on button "Yes" at bounding box center [888, 413] width 54 height 39
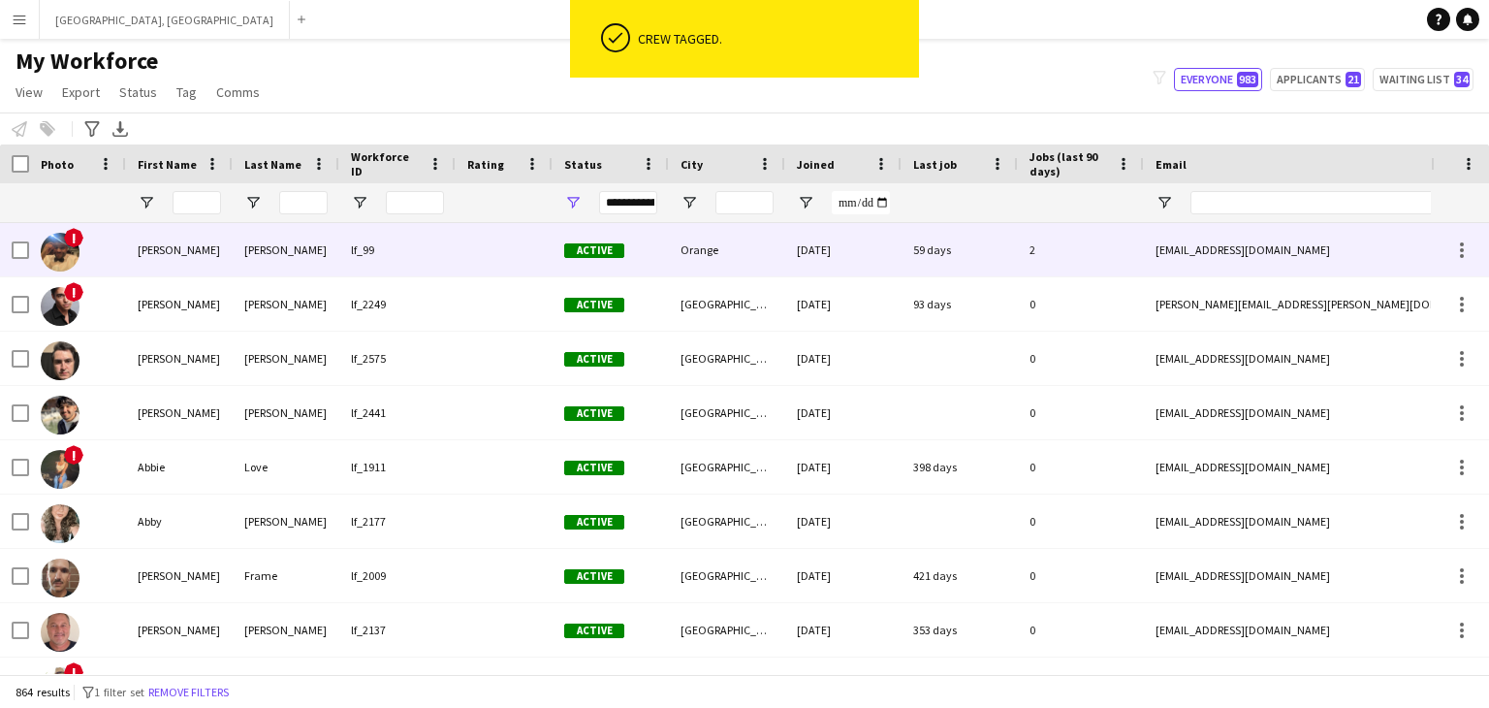
click at [171, 247] on div "[PERSON_NAME]" at bounding box center [179, 249] width 107 height 53
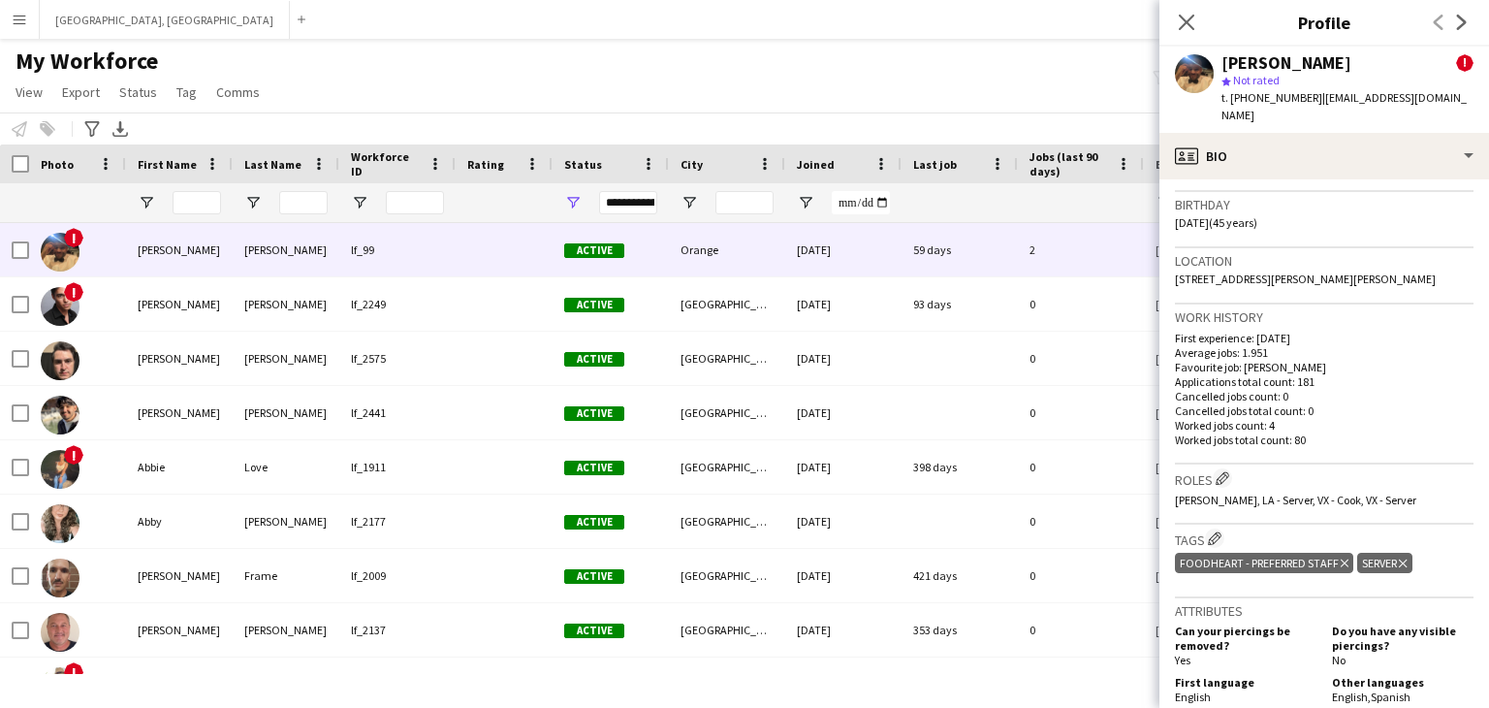
scroll to position [764, 0]
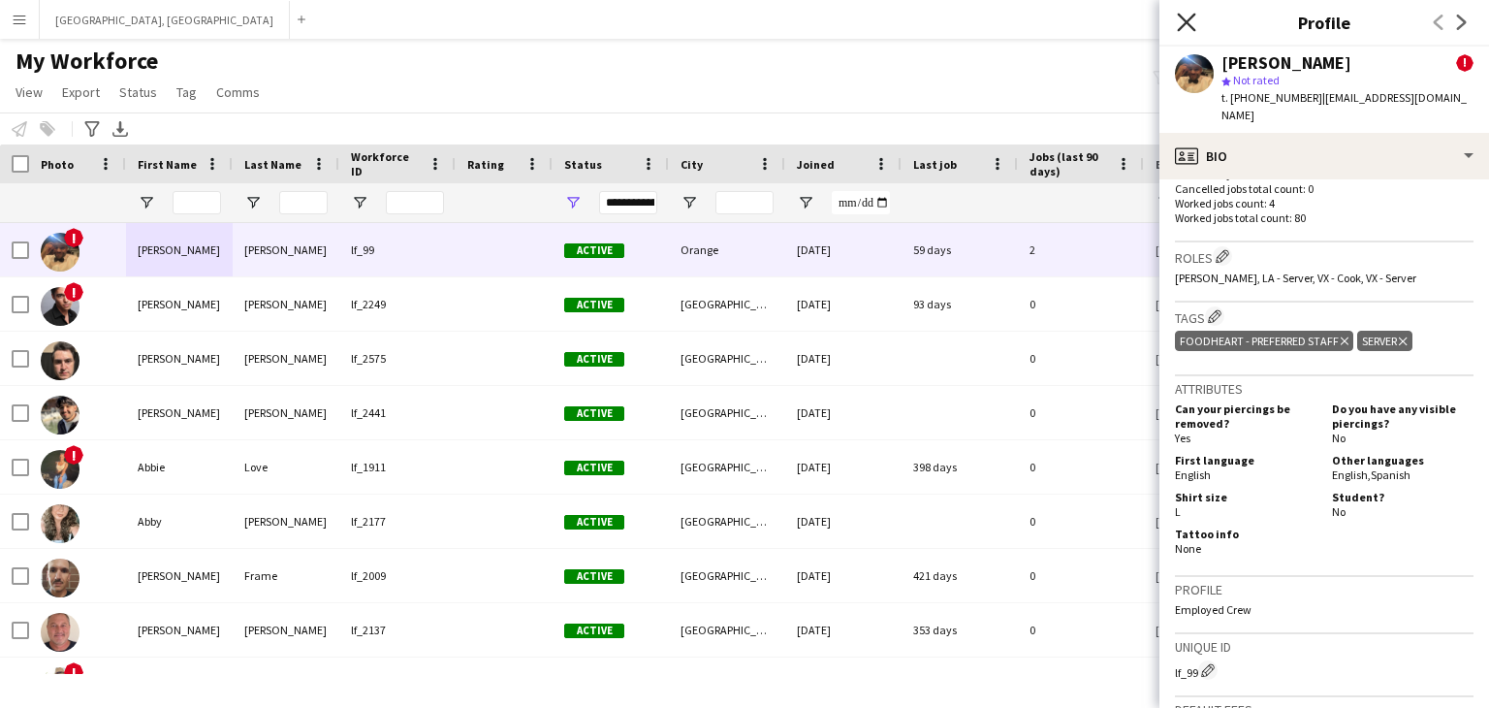
click at [1187, 15] on icon "Close pop-in" at bounding box center [1186, 22] width 18 height 18
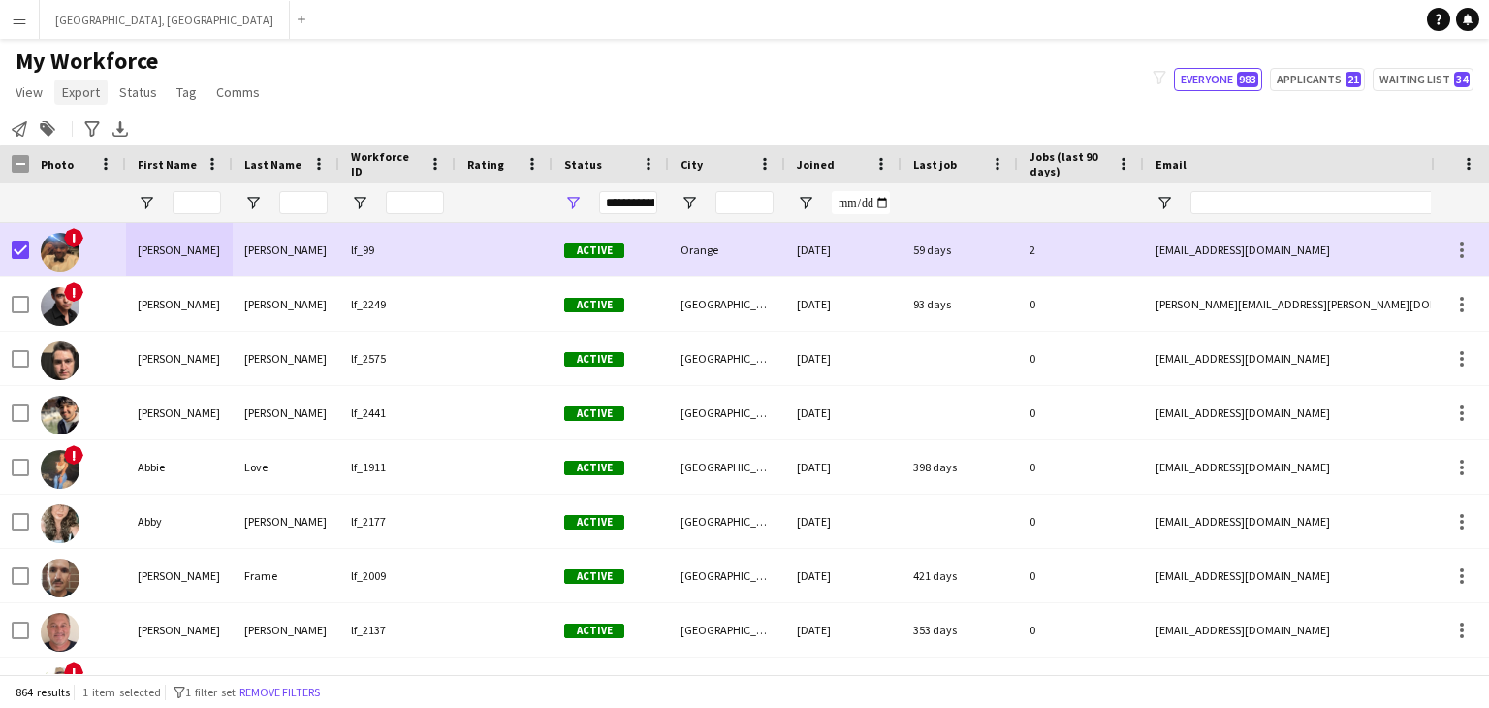
click at [81, 88] on span "Export" at bounding box center [81, 91] width 38 height 17
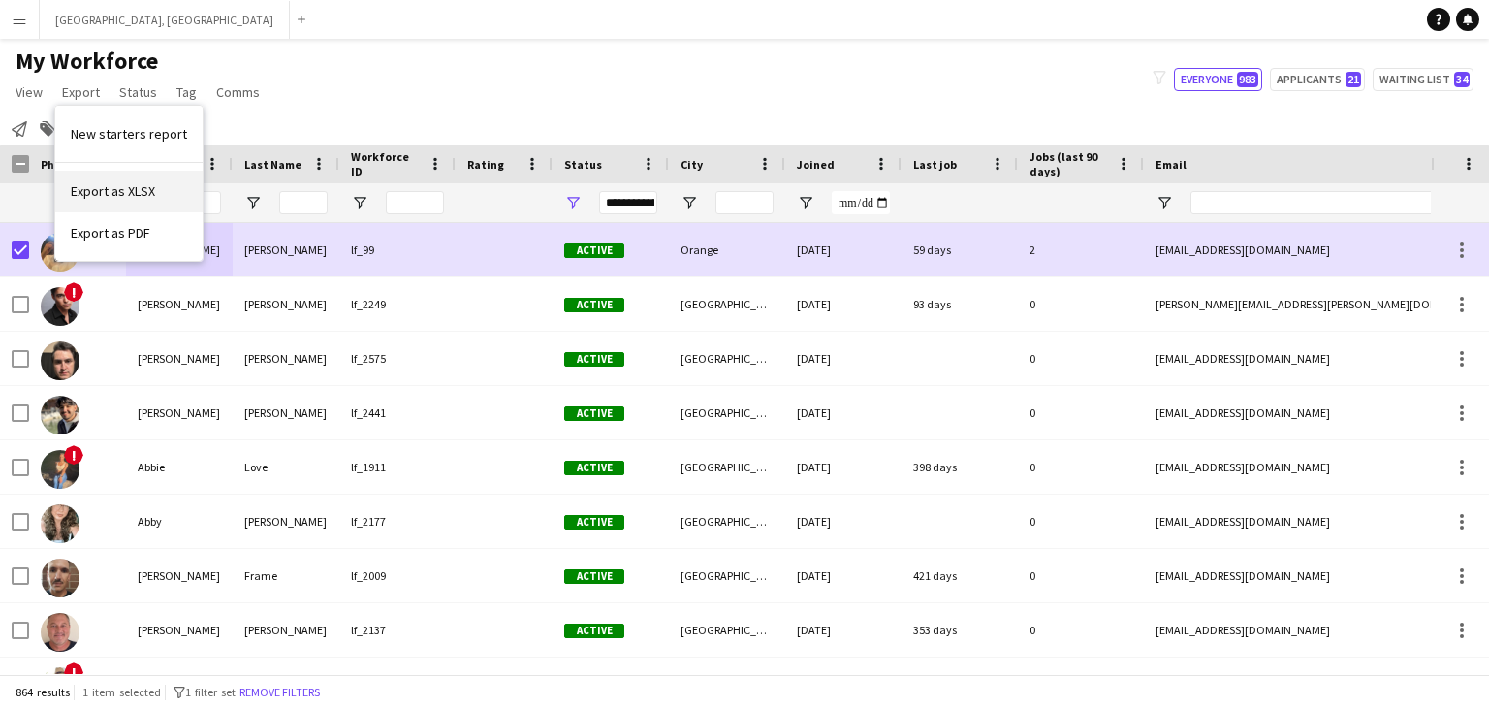
click at [138, 177] on link "Export as XLSX" at bounding box center [128, 191] width 147 height 41
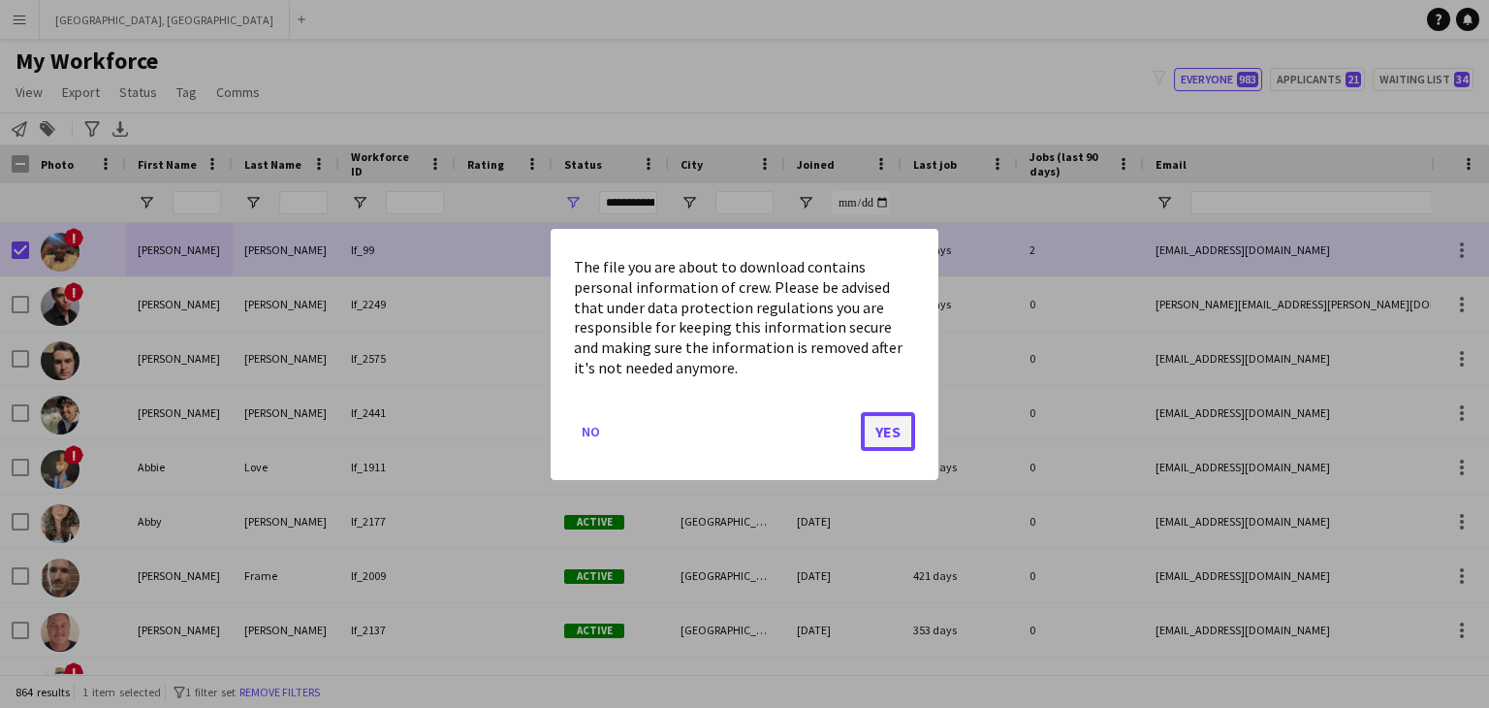
click at [893, 431] on button "Yes" at bounding box center [888, 430] width 54 height 39
